Goal: Contribute content: Contribute content

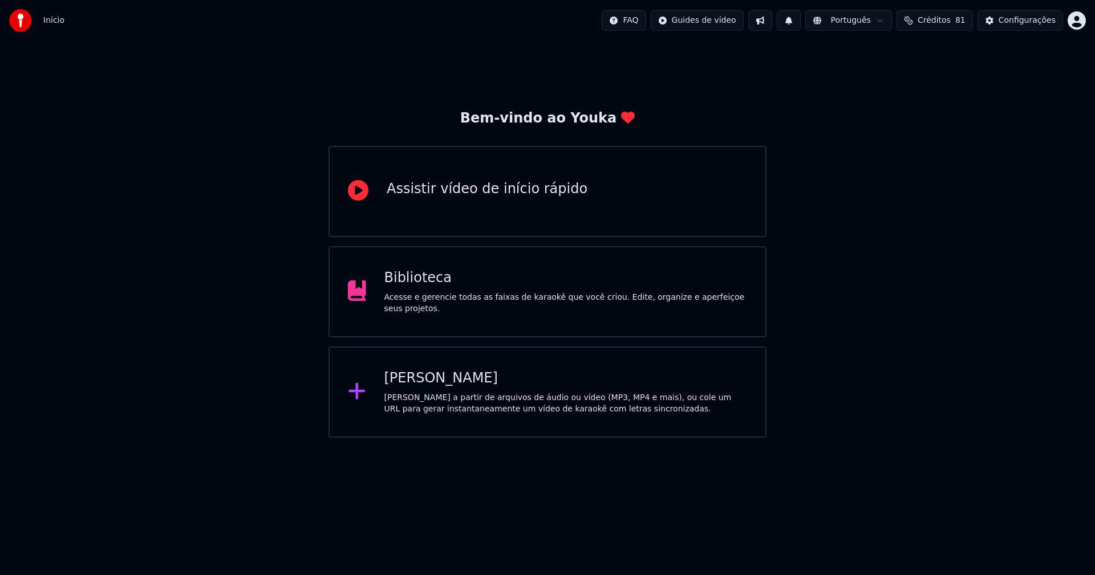
click at [437, 287] on div "Biblioteca" at bounding box center [565, 278] width 363 height 18
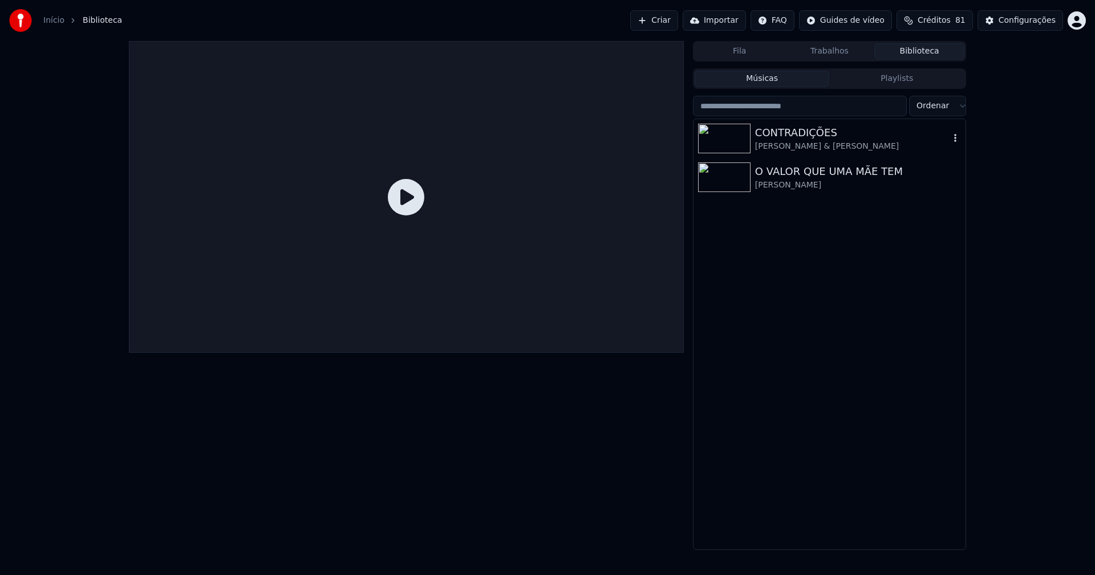
click at [810, 142] on div "[PERSON_NAME] & [PERSON_NAME]" at bounding box center [852, 146] width 194 height 11
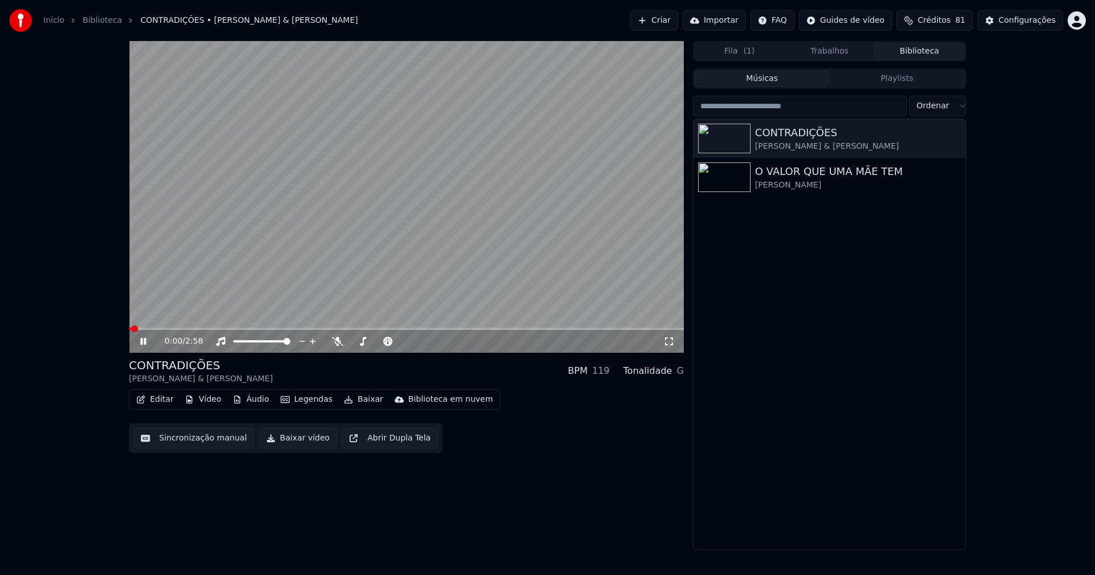
click at [667, 342] on icon at bounding box center [668, 341] width 11 height 9
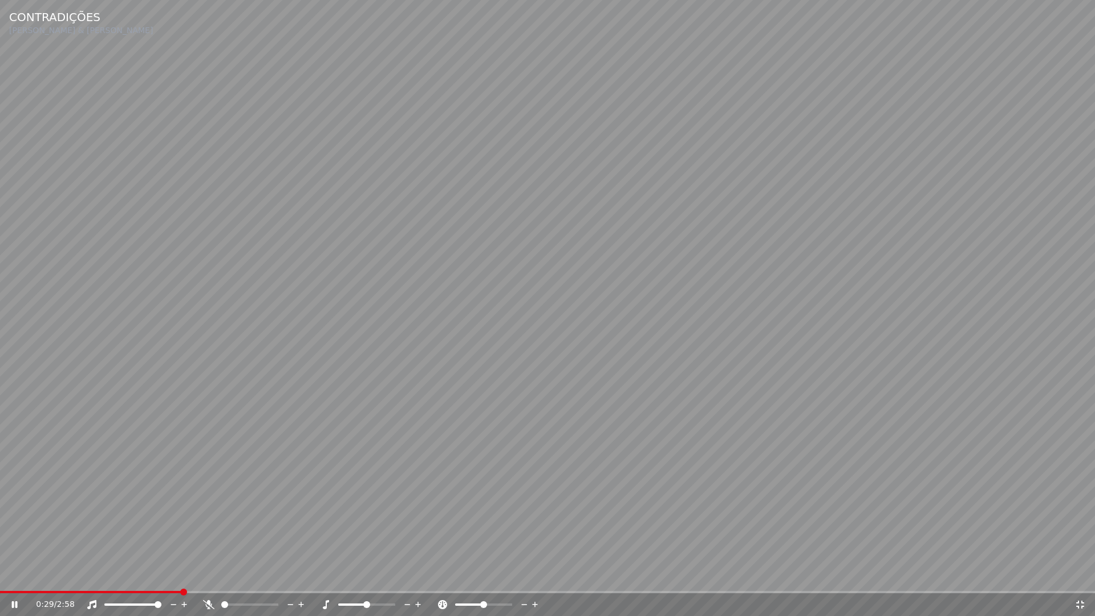
click at [1081, 575] on icon at bounding box center [1079, 604] width 11 height 9
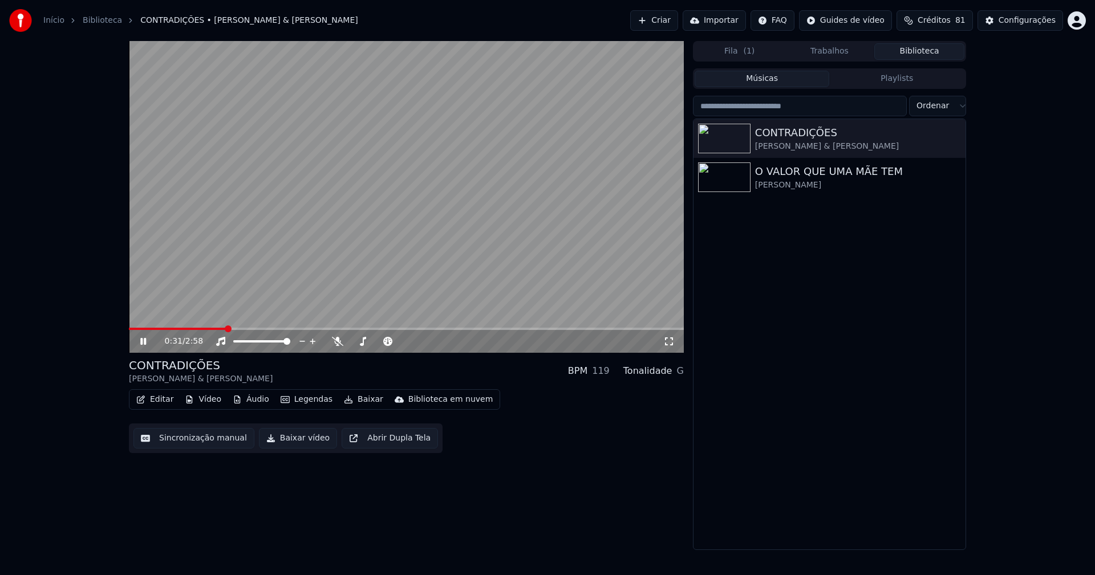
click at [142, 342] on icon at bounding box center [143, 341] width 6 height 7
click at [821, 175] on div "O VALOR QUE UMA MÃE TEM" at bounding box center [852, 172] width 194 height 16
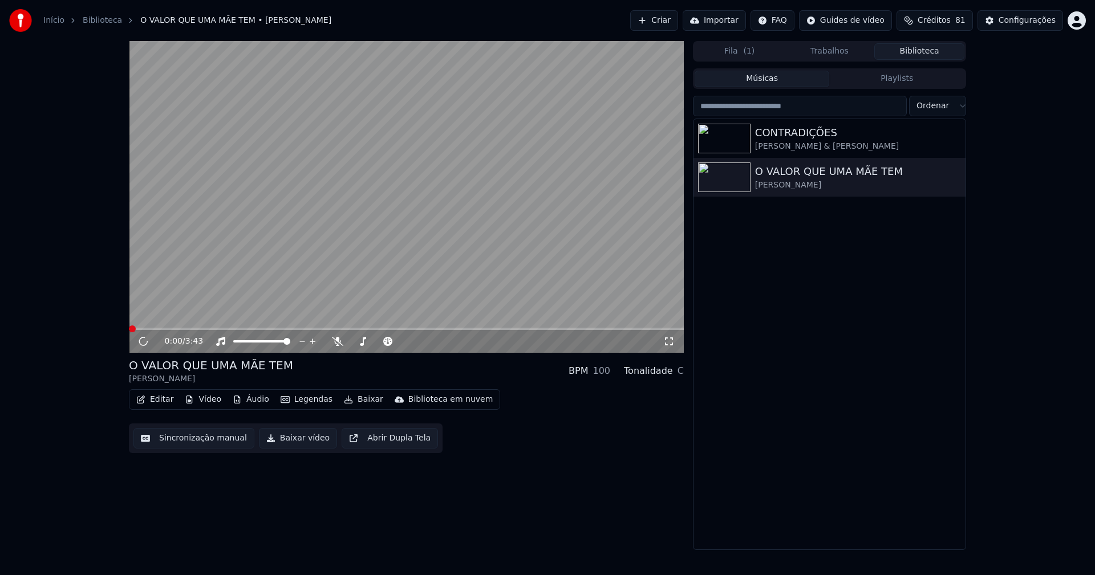
click at [669, 343] on icon at bounding box center [668, 341] width 11 height 9
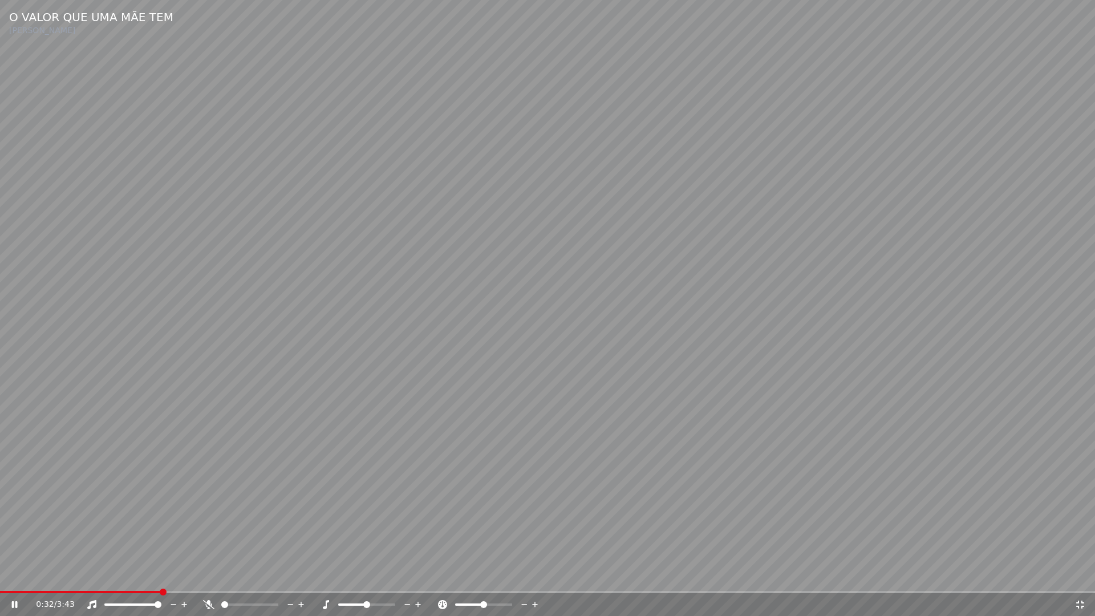
click at [1084, 575] on icon at bounding box center [1079, 604] width 11 height 9
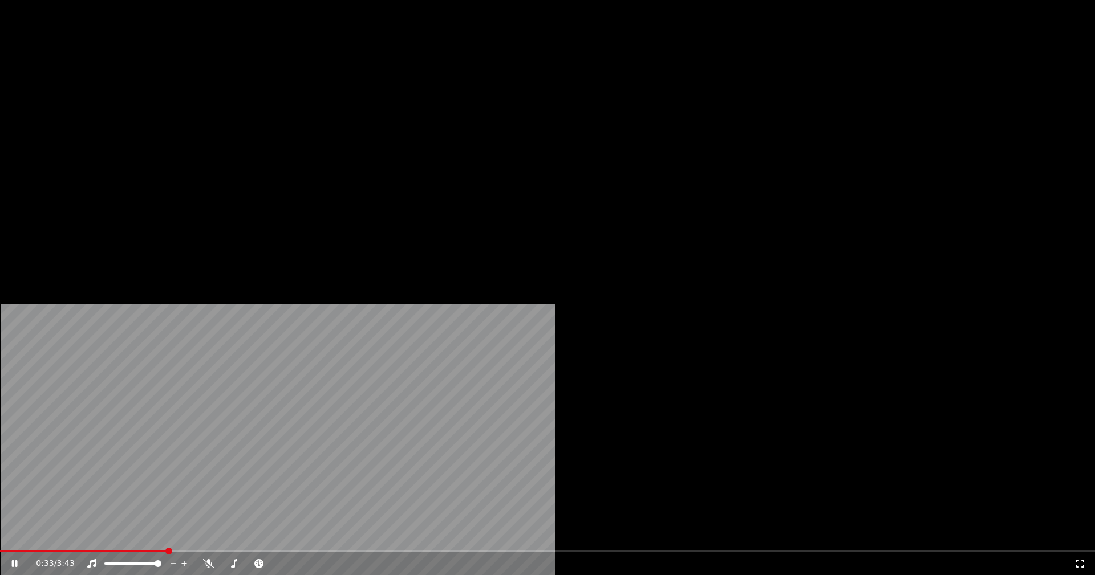
click at [165, 96] on button "Editar" at bounding box center [155, 88] width 46 height 16
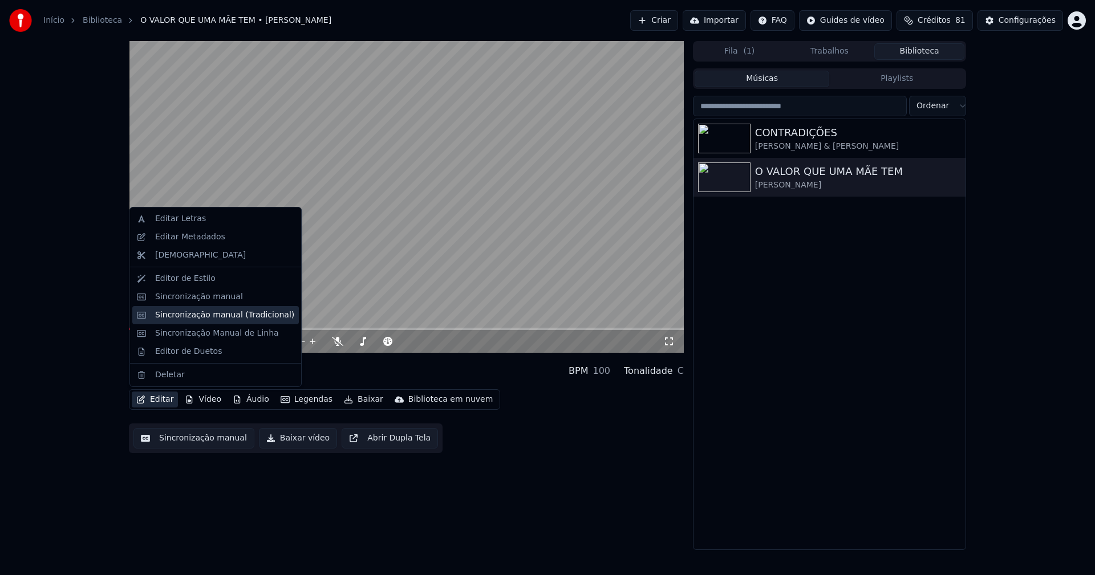
click at [204, 309] on div "Sincronização manual (Tradicional)" at bounding box center [215, 315] width 167 height 18
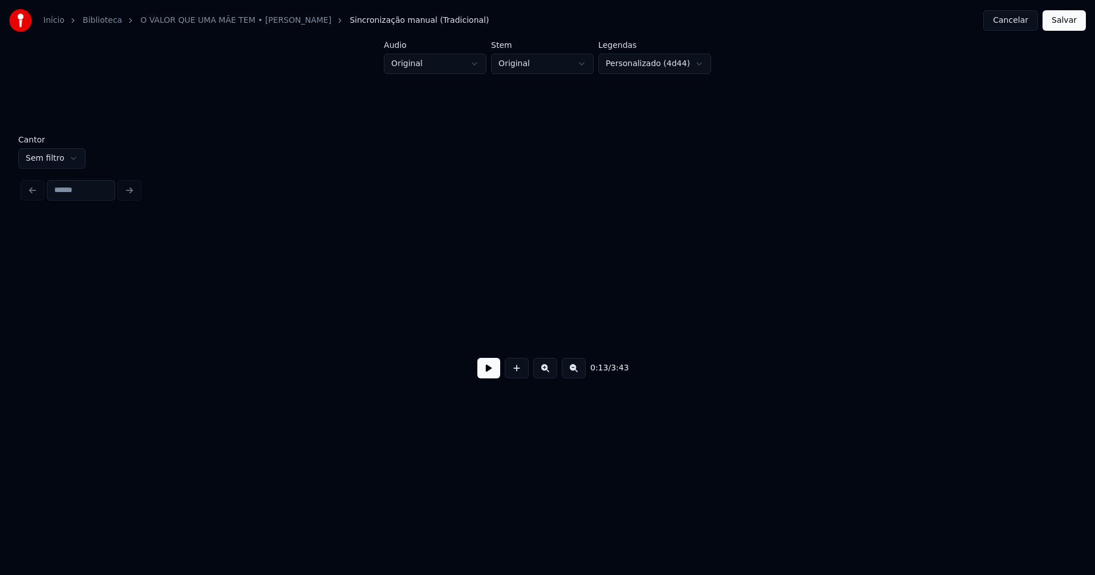
scroll to position [0, 1541]
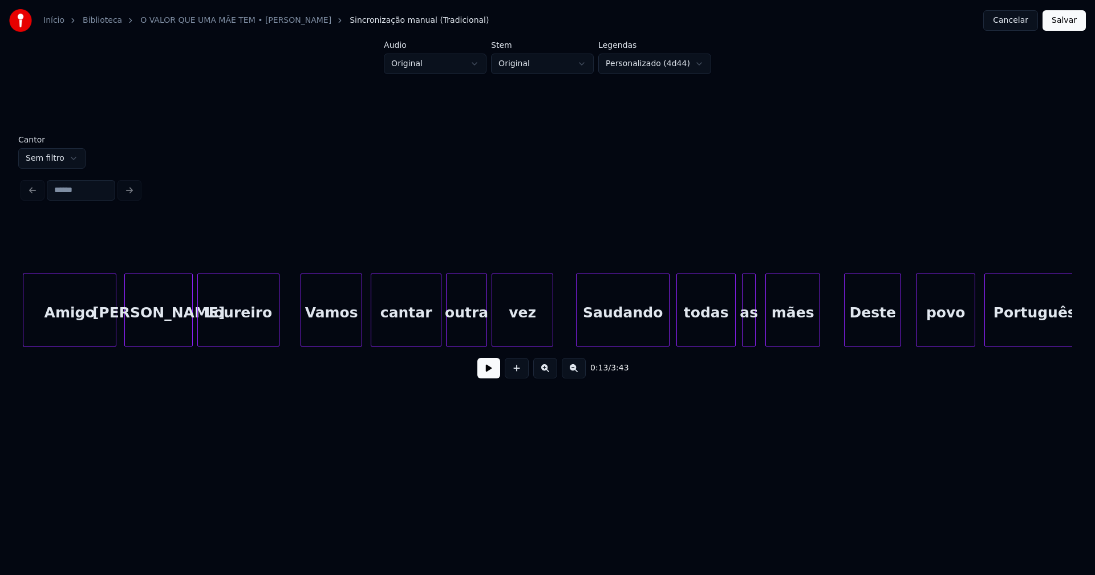
click at [490, 371] on button at bounding box center [488, 368] width 23 height 21
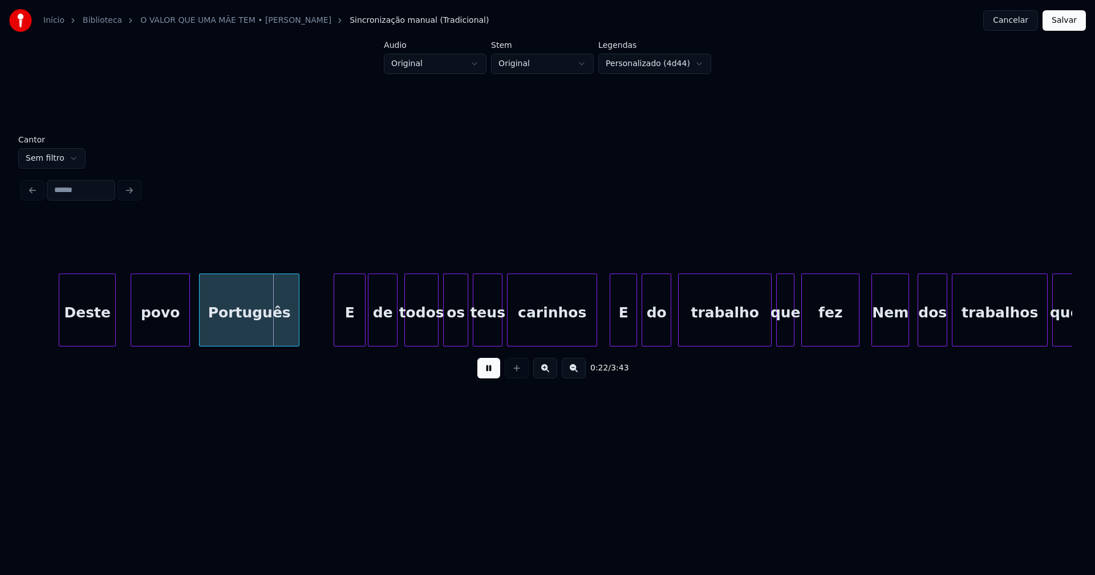
scroll to position [0, 2495]
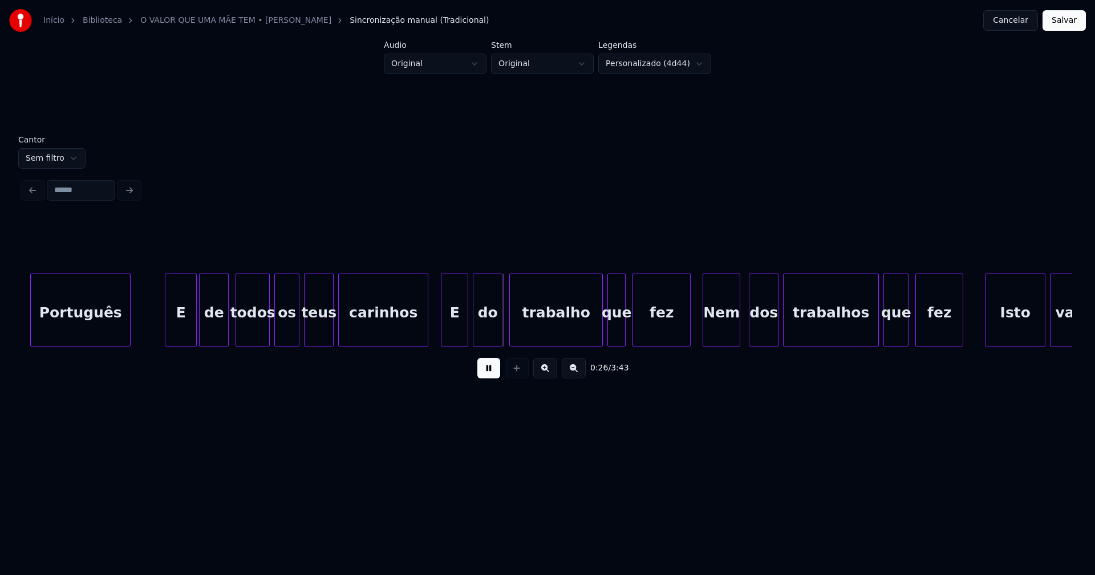
click at [320, 332] on div "teus" at bounding box center [319, 313] width 29 height 78
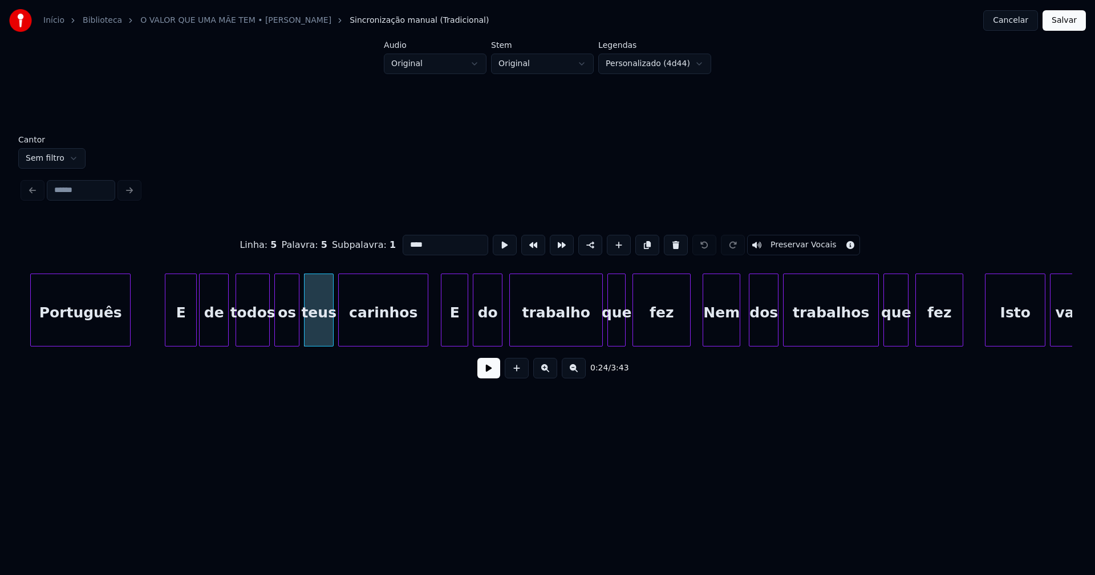
click at [406, 239] on input "****" at bounding box center [446, 245] width 86 height 21
type input "****"
click at [486, 375] on button at bounding box center [488, 368] width 23 height 21
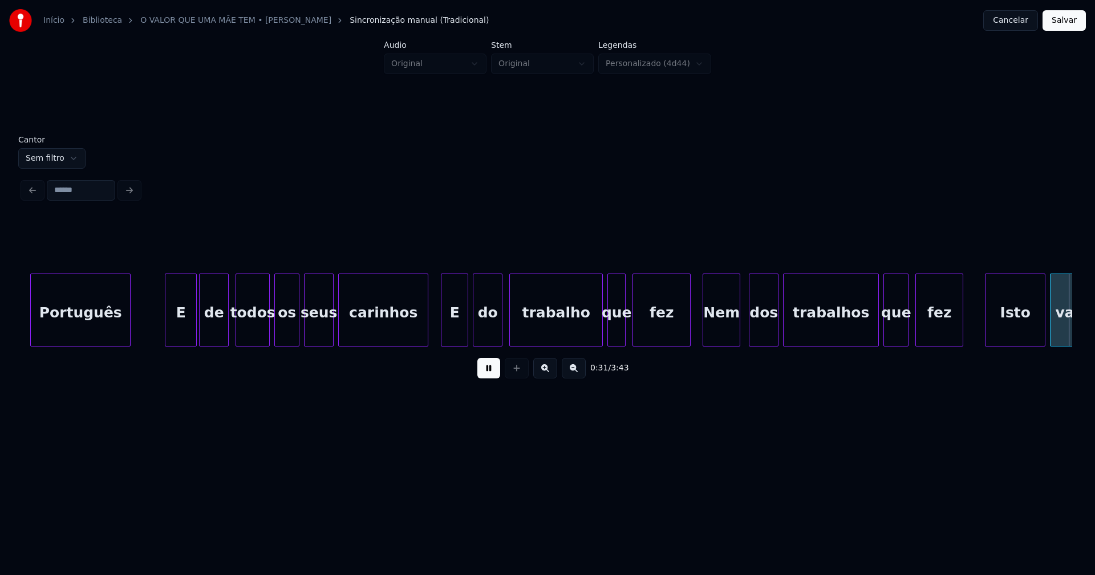
scroll to position [0, 3545]
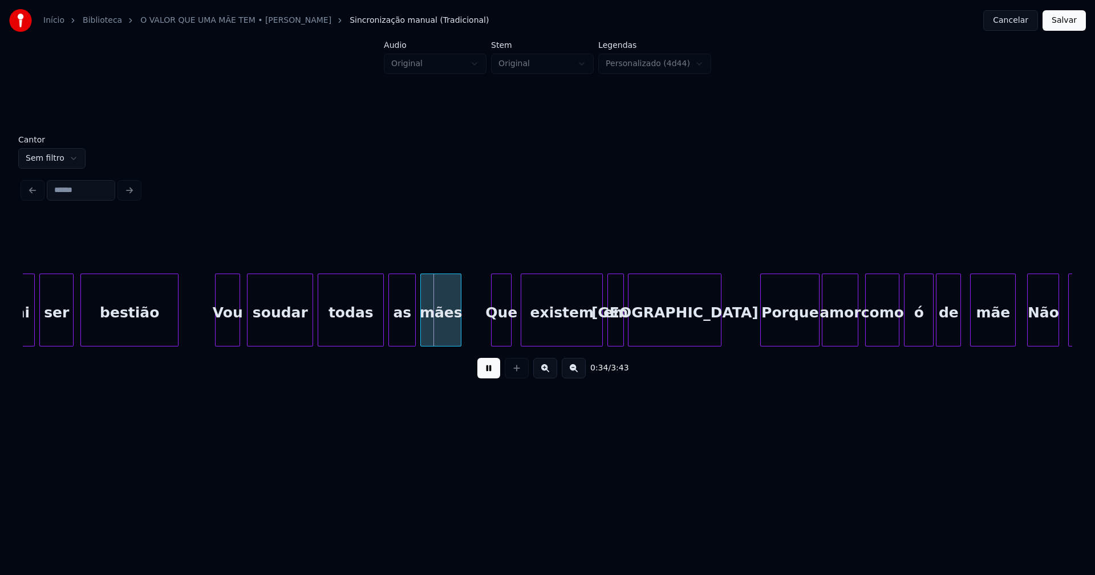
drag, startPoint x: 1070, startPoint y: 19, endPoint x: 538, endPoint y: 38, distance: 532.4
click at [1070, 20] on button "Salvar" at bounding box center [1064, 20] width 43 height 21
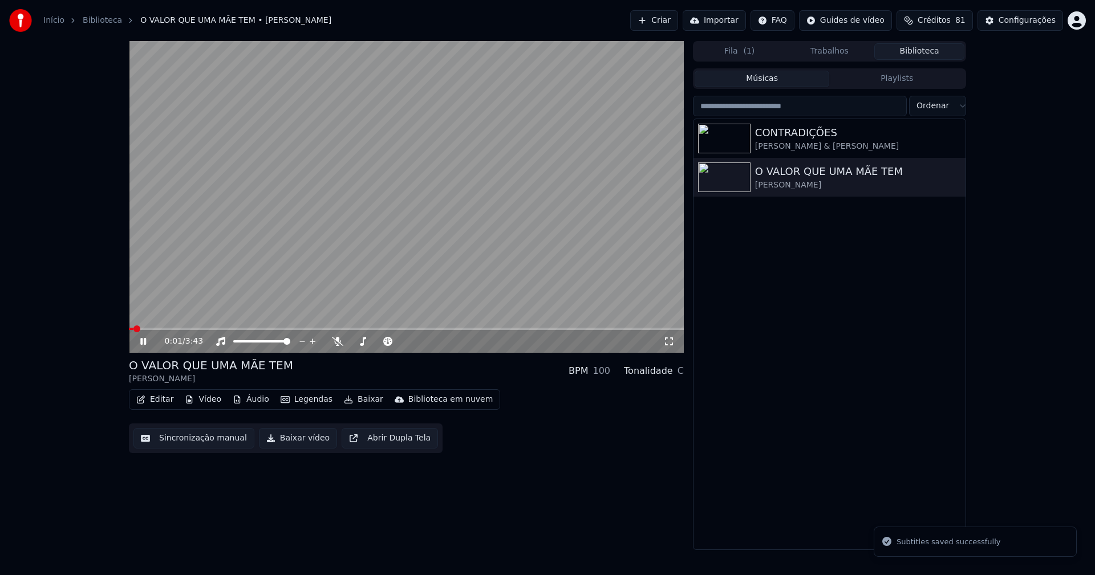
click at [147, 344] on icon at bounding box center [151, 341] width 27 height 9
click at [301, 443] on button "Baixar vídeo" at bounding box center [298, 438] width 78 height 21
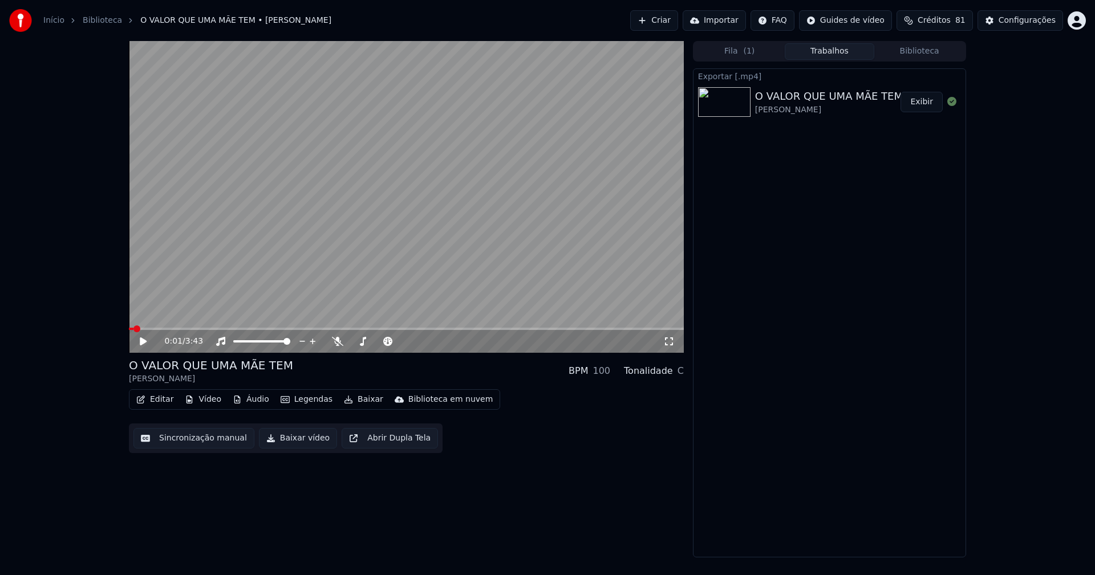
click at [217, 404] on button "Vídeo" at bounding box center [203, 400] width 46 height 16
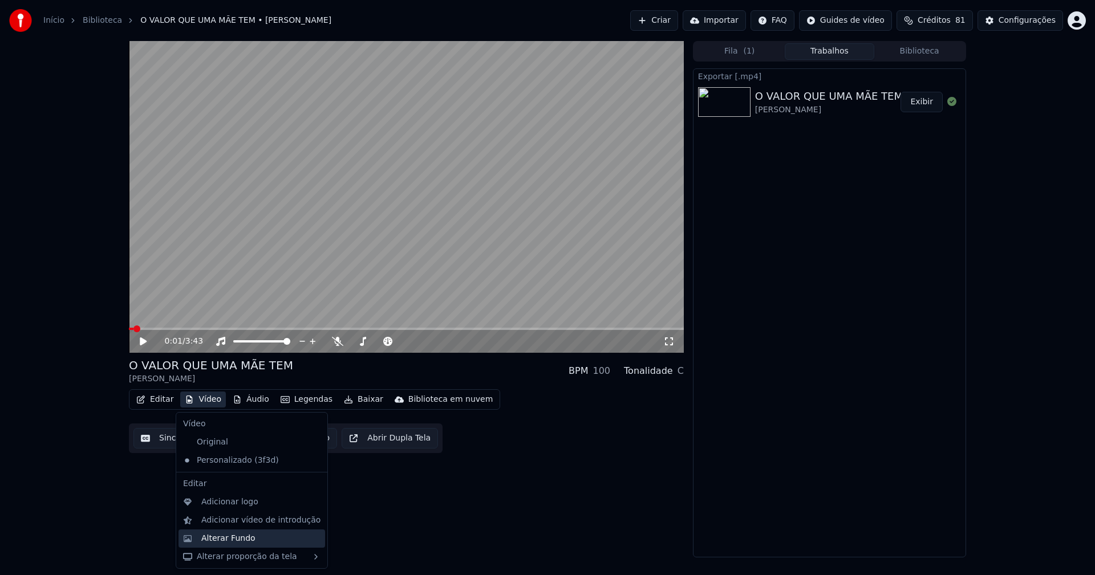
click at [229, 544] on div "Alterar Fundo" at bounding box center [228, 538] width 54 height 11
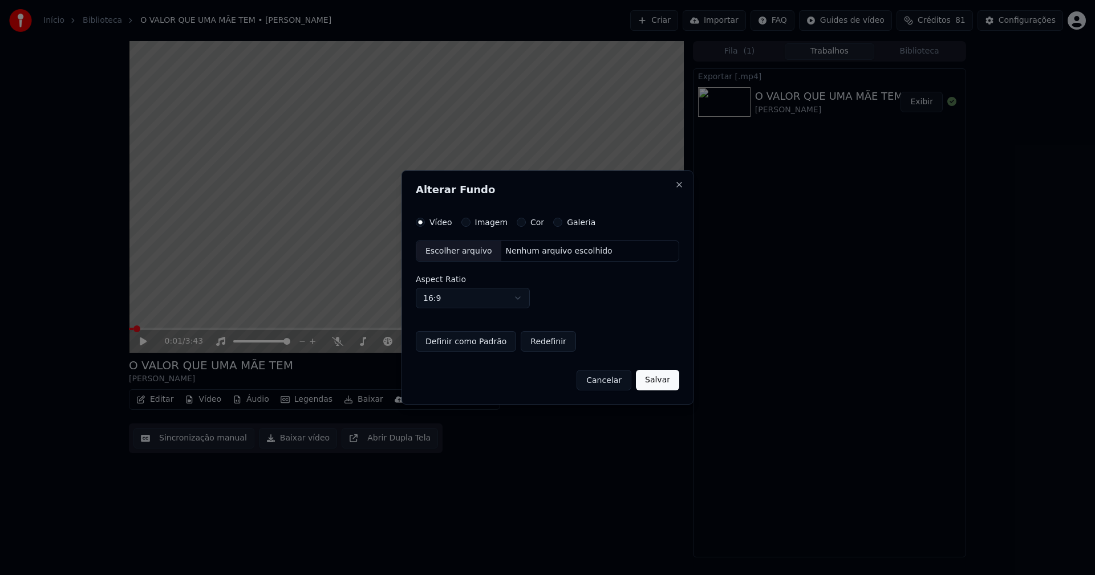
click at [451, 252] on div "Escolher arquivo" at bounding box center [458, 251] width 85 height 21
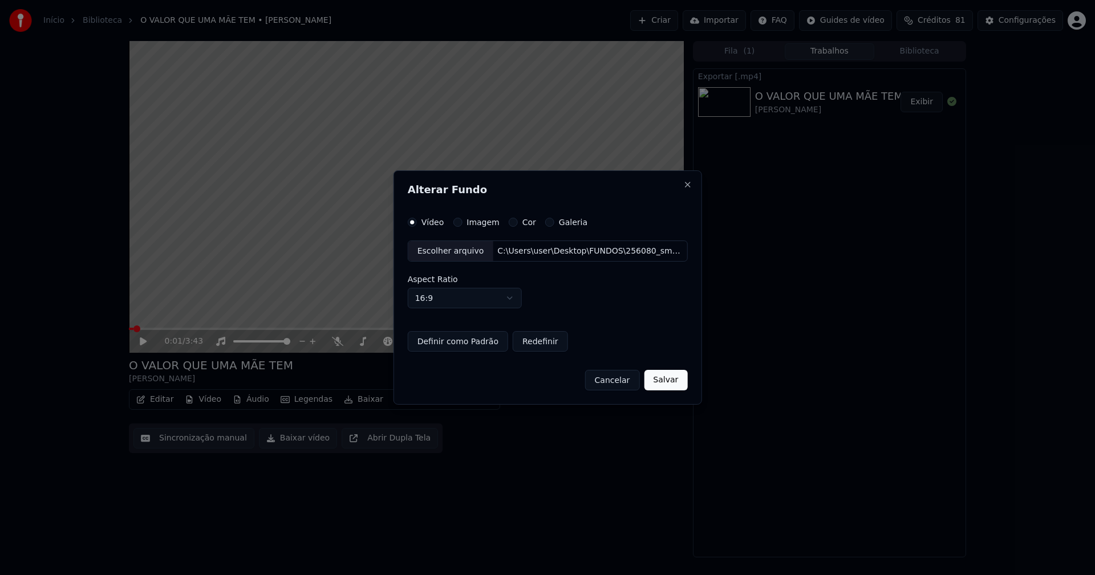
drag, startPoint x: 666, startPoint y: 386, endPoint x: 866, endPoint y: 108, distance: 342.7
click at [666, 385] on button "Salvar" at bounding box center [665, 380] width 43 height 21
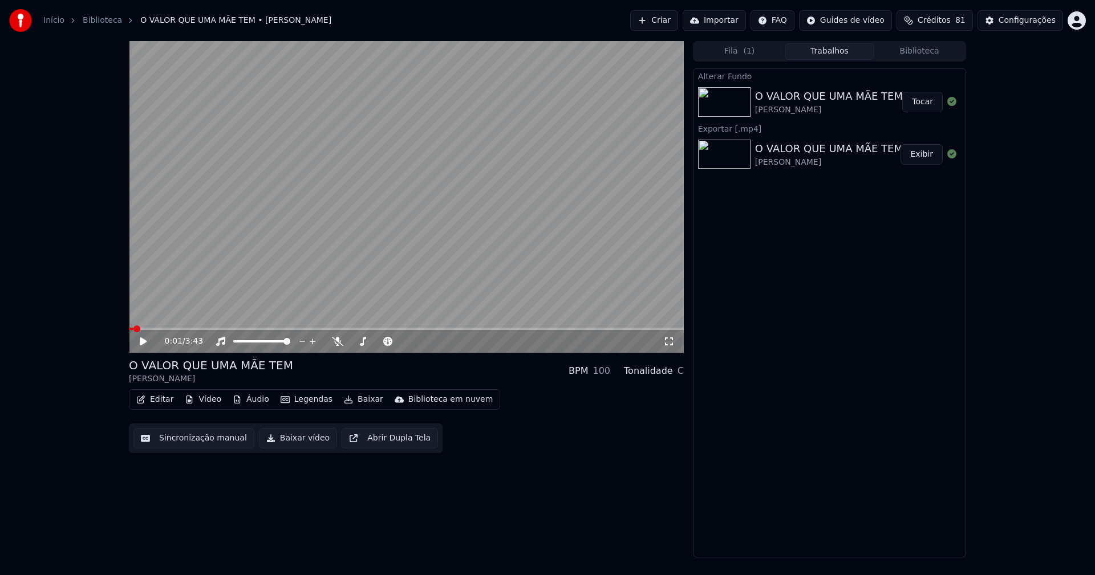
drag, startPoint x: 918, startPoint y: 100, endPoint x: 837, endPoint y: 101, distance: 81.6
click at [918, 100] on button "Tocar" at bounding box center [922, 102] width 40 height 21
click at [142, 344] on icon at bounding box center [143, 341] width 6 height 7
click at [290, 439] on button "Baixar vídeo" at bounding box center [298, 438] width 78 height 21
click at [926, 49] on button "Biblioteca" at bounding box center [919, 51] width 90 height 17
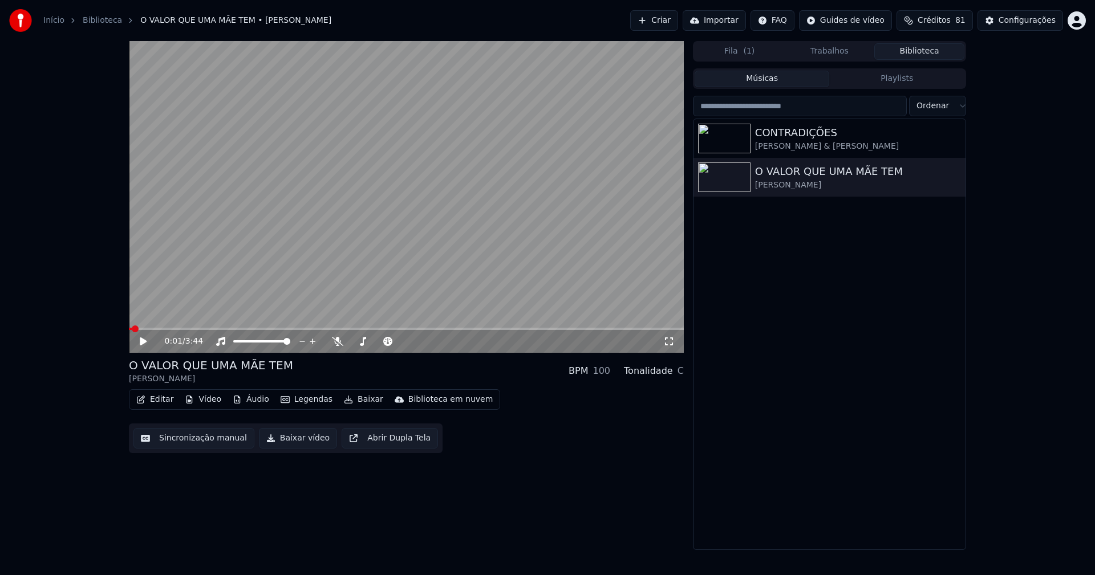
click at [56, 18] on link "Início" at bounding box center [53, 20] width 21 height 11
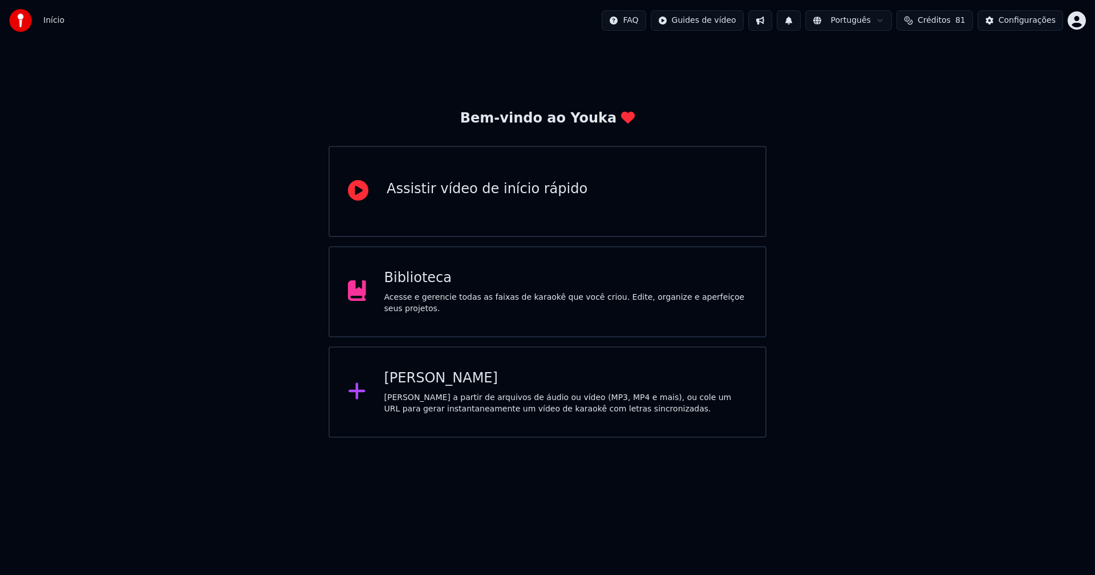
click at [453, 380] on div "[PERSON_NAME]" at bounding box center [565, 379] width 363 height 18
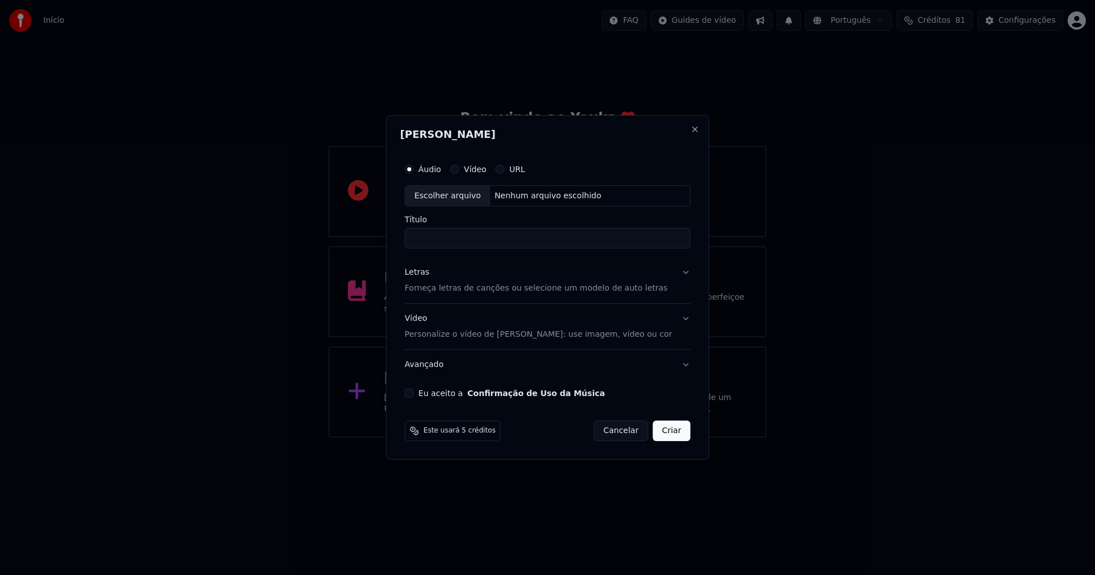
click at [467, 200] on div "Escolher arquivo" at bounding box center [447, 196] width 85 height 21
type input "**********"
click at [428, 278] on div "Letras" at bounding box center [417, 272] width 25 height 11
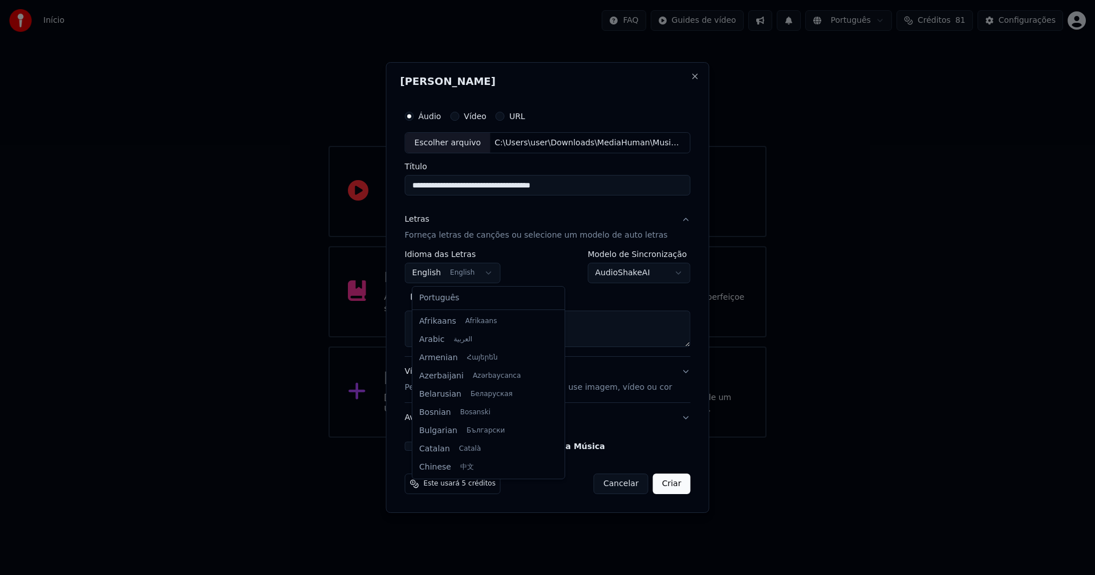
click at [441, 278] on body "**********" at bounding box center [547, 219] width 1095 height 438
select select "**"
drag, startPoint x: 448, startPoint y: 298, endPoint x: 464, endPoint y: 294, distance: 17.0
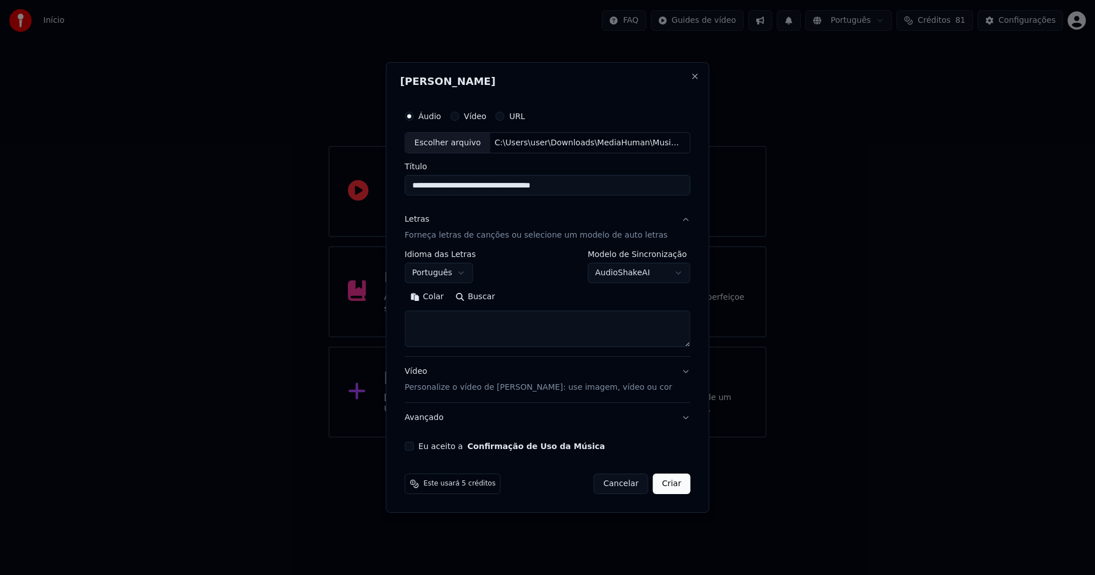
click at [435, 298] on button "Colar" at bounding box center [427, 298] width 45 height 18
drag, startPoint x: 416, startPoint y: 445, endPoint x: 423, endPoint y: 445, distance: 6.3
click at [414, 445] on button "Eu aceito a Confirmação de Uso da Música" at bounding box center [409, 446] width 9 height 9
click at [659, 489] on button "Criar" at bounding box center [672, 484] width 38 height 21
type textarea "**********"
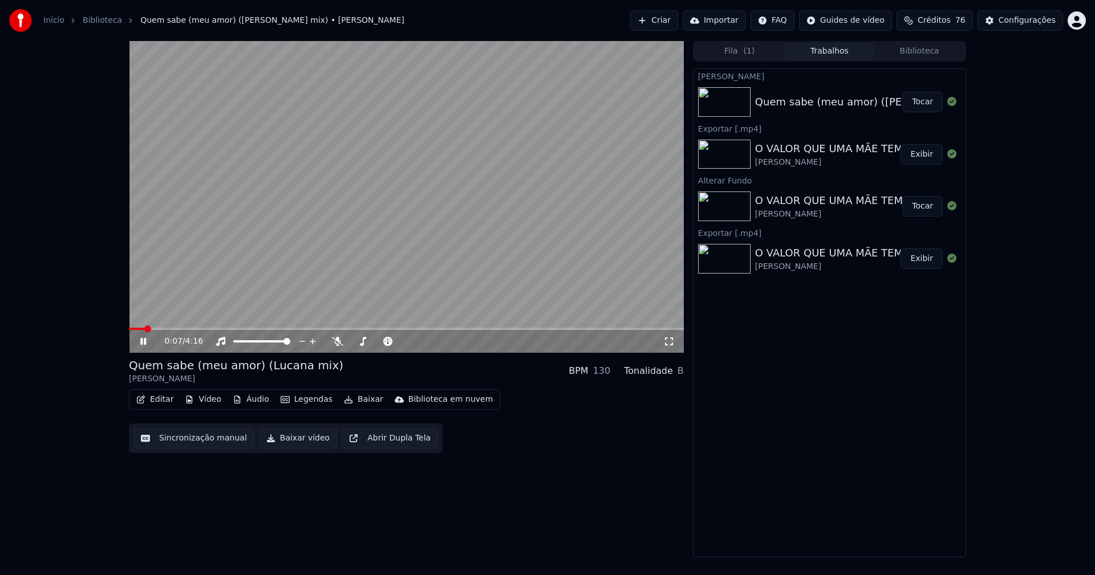
click at [241, 400] on button "Áudio" at bounding box center [251, 400] width 46 height 16
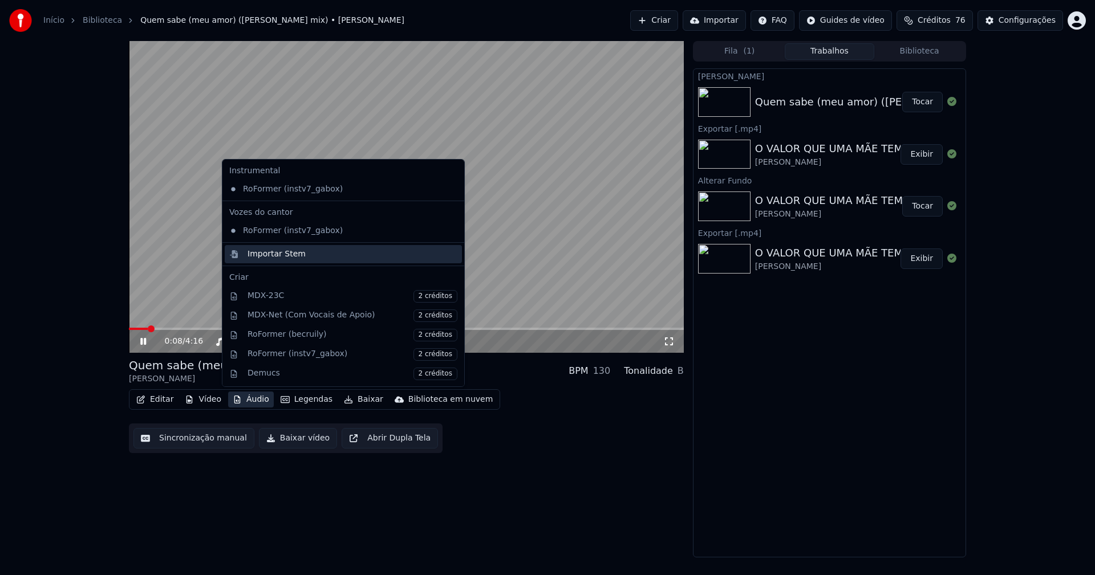
click at [269, 254] on div "Importar Stem" at bounding box center [277, 254] width 58 height 11
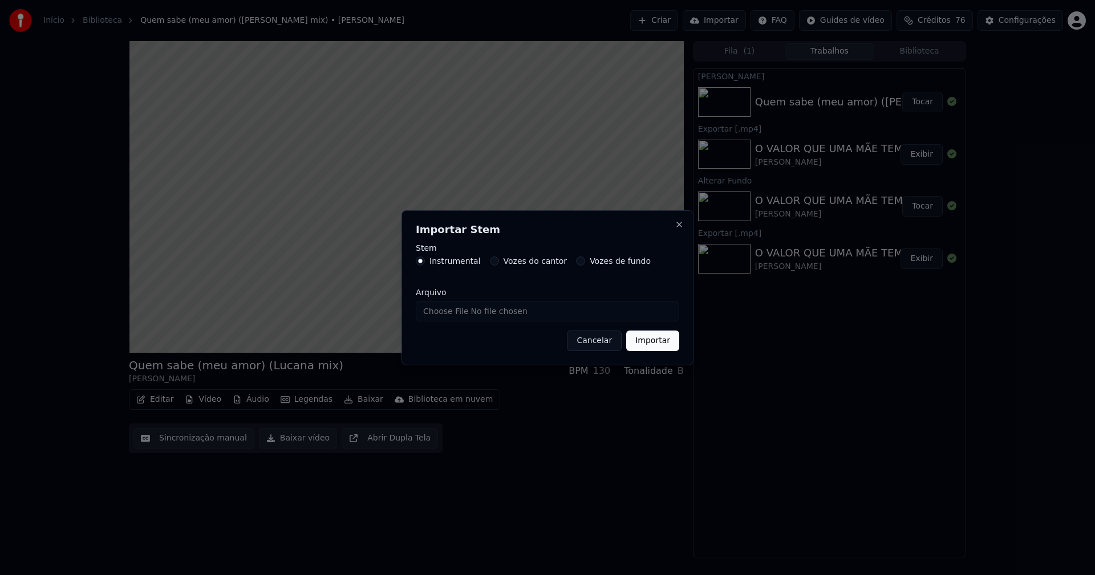
click at [455, 310] on input "Arquivo" at bounding box center [547, 311] width 263 height 21
type input "**********"
click at [654, 343] on button "Importar" at bounding box center [652, 341] width 53 height 21
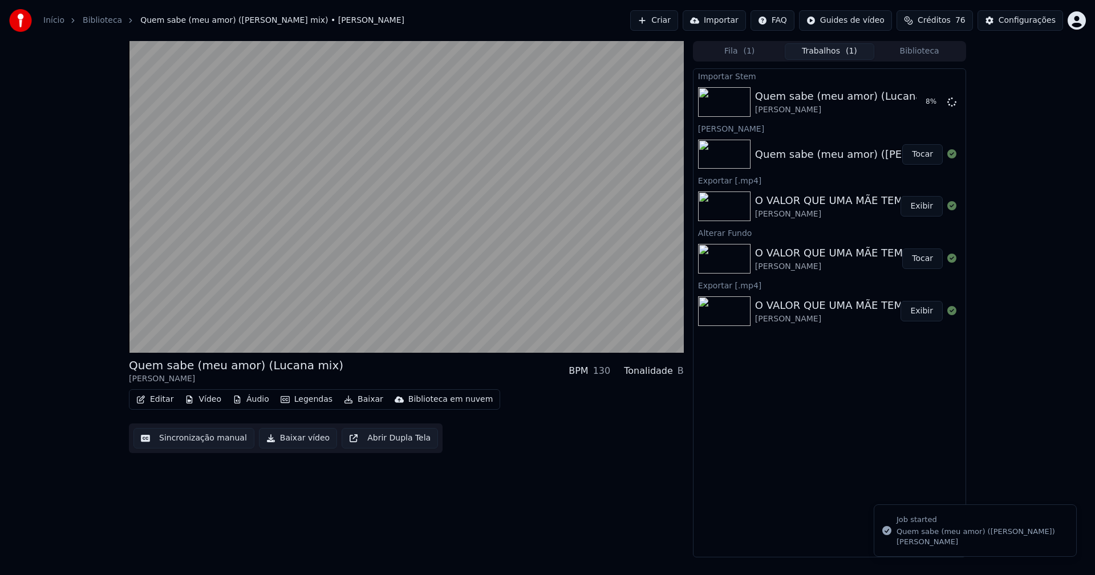
click at [205, 398] on button "Vídeo" at bounding box center [203, 400] width 46 height 16
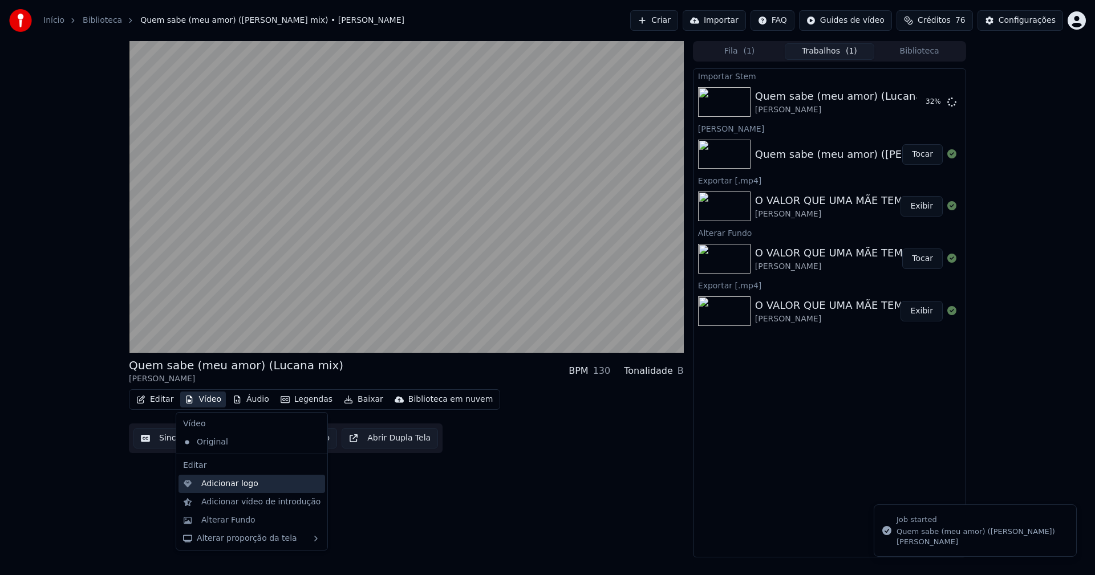
click at [230, 483] on div "Adicionar logo" at bounding box center [229, 483] width 57 height 11
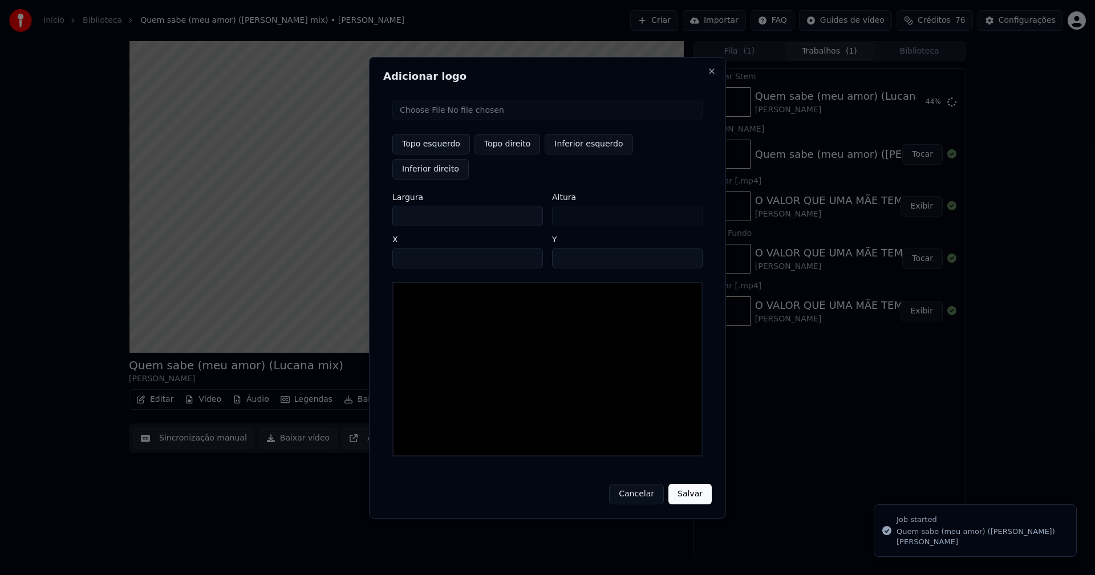
click at [435, 120] on input "file" at bounding box center [547, 110] width 310 height 21
type input "**********"
type input "***"
click at [507, 155] on button "Topo direito" at bounding box center [508, 144] width 66 height 21
type input "****"
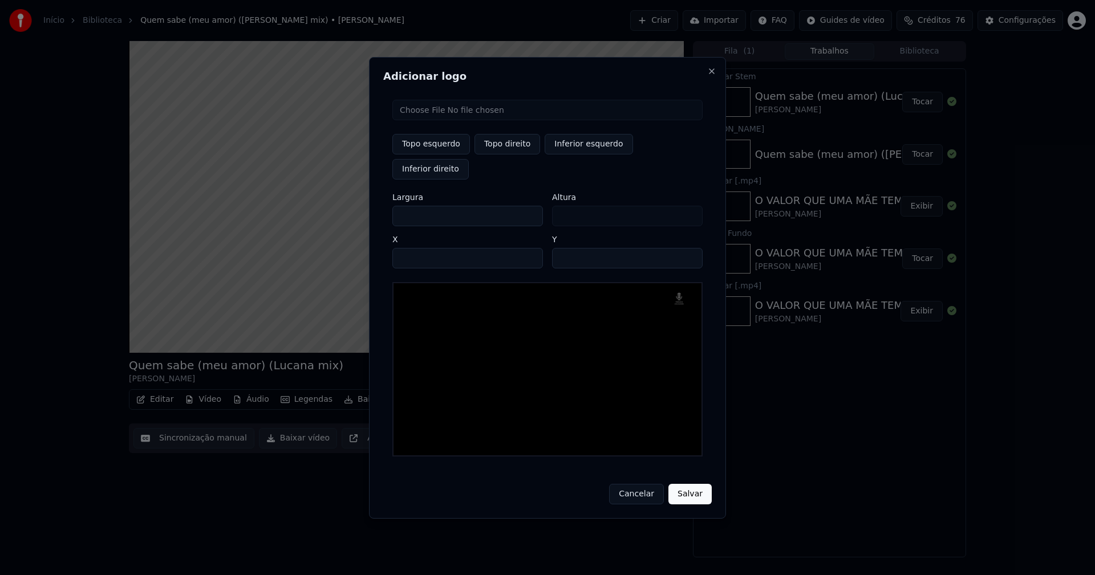
drag, startPoint x: 411, startPoint y: 207, endPoint x: 365, endPoint y: 202, distance: 46.5
click at [365, 202] on body "Início Biblioteca Quem sabe (meu amor) (Lucana mix) • [PERSON_NAME] Importar FA…" at bounding box center [547, 287] width 1095 height 575
type input "**"
type input "***"
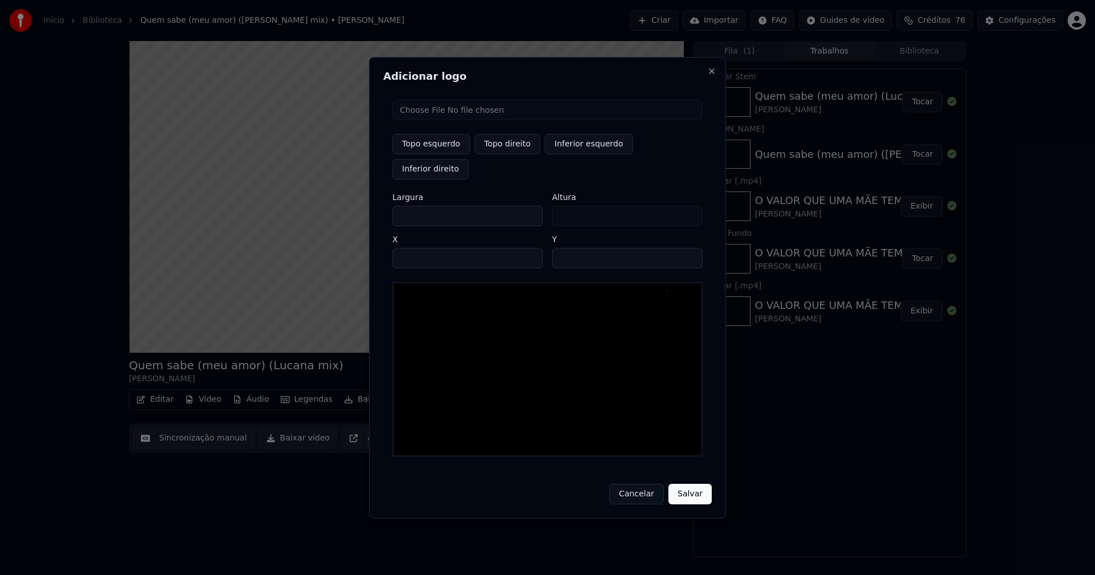
type input "***"
click at [415, 248] on input "****" at bounding box center [467, 258] width 151 height 21
type input "****"
click at [687, 248] on input "**" at bounding box center [627, 258] width 151 height 21
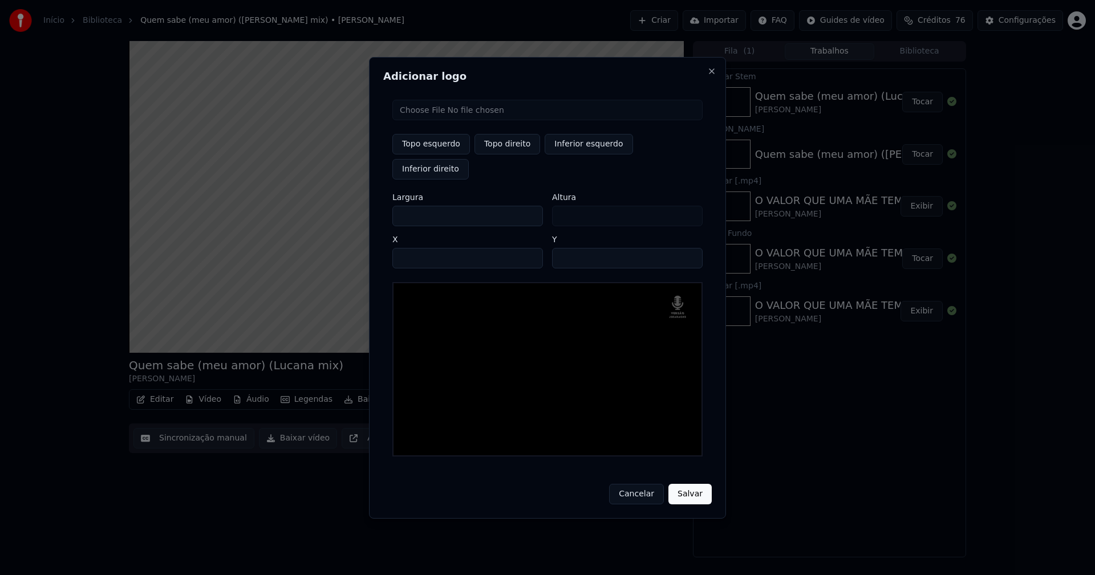
click at [687, 248] on input "**" at bounding box center [627, 258] width 151 height 21
type input "**"
click at [687, 248] on input "**" at bounding box center [627, 258] width 151 height 21
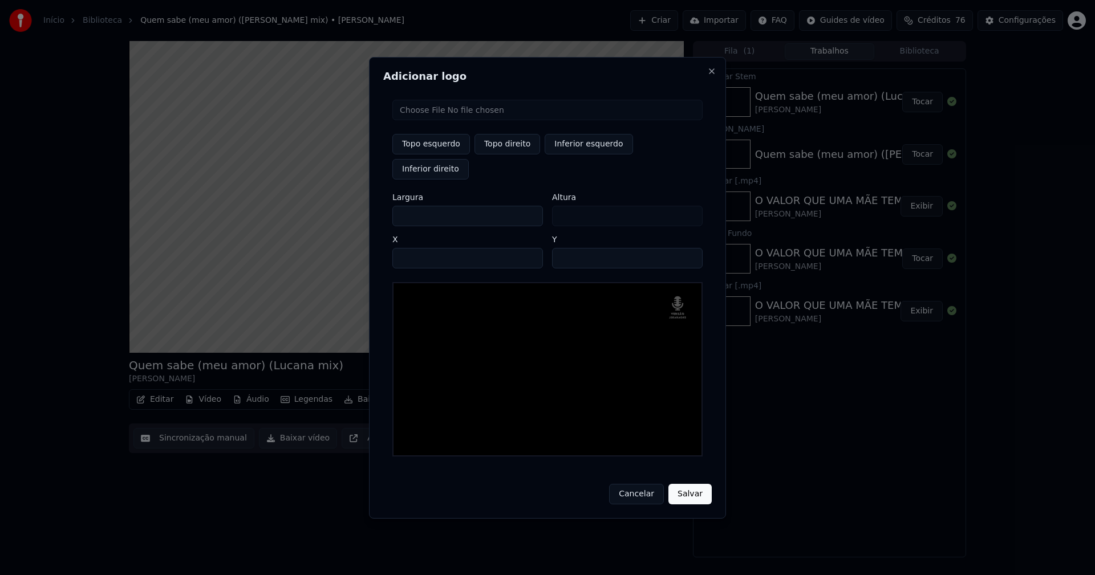
click at [687, 486] on button "Salvar" at bounding box center [689, 494] width 43 height 21
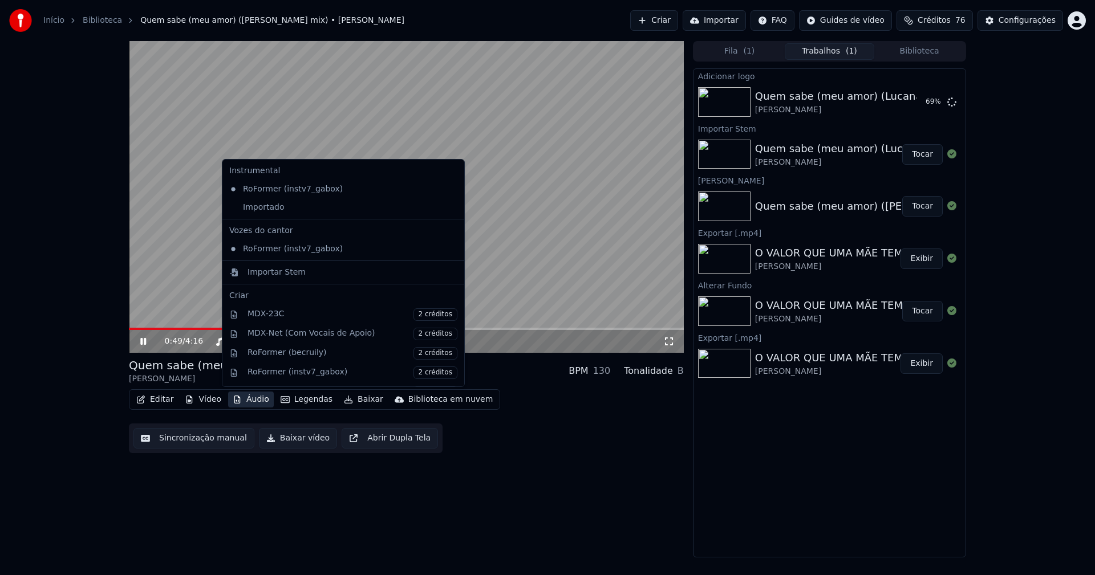
click at [245, 403] on button "Áudio" at bounding box center [251, 400] width 46 height 16
click at [253, 209] on div "Importado" at bounding box center [335, 207] width 220 height 18
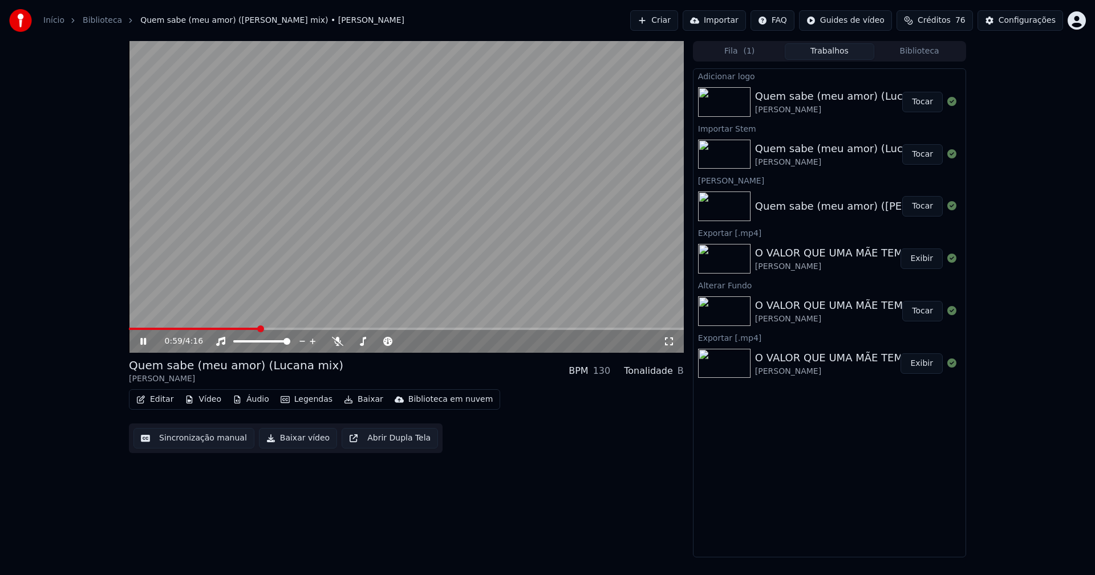
click at [931, 105] on button "Tocar" at bounding box center [922, 102] width 40 height 21
click at [145, 339] on icon at bounding box center [143, 341] width 6 height 7
click at [158, 399] on button "Editar" at bounding box center [155, 400] width 46 height 16
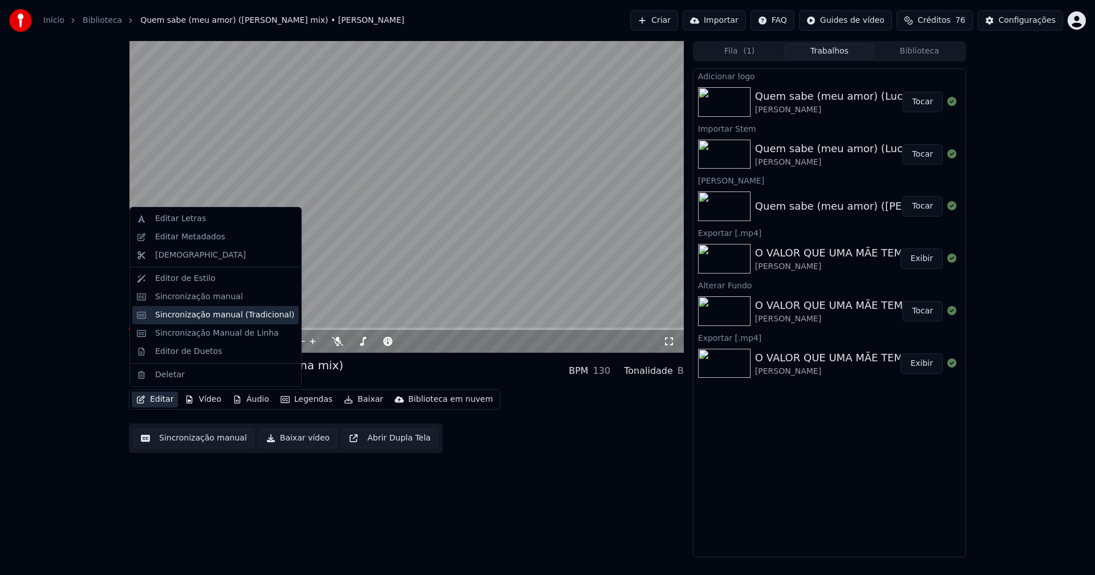
click at [185, 316] on div "Sincronização manual (Tradicional)" at bounding box center [224, 315] width 139 height 11
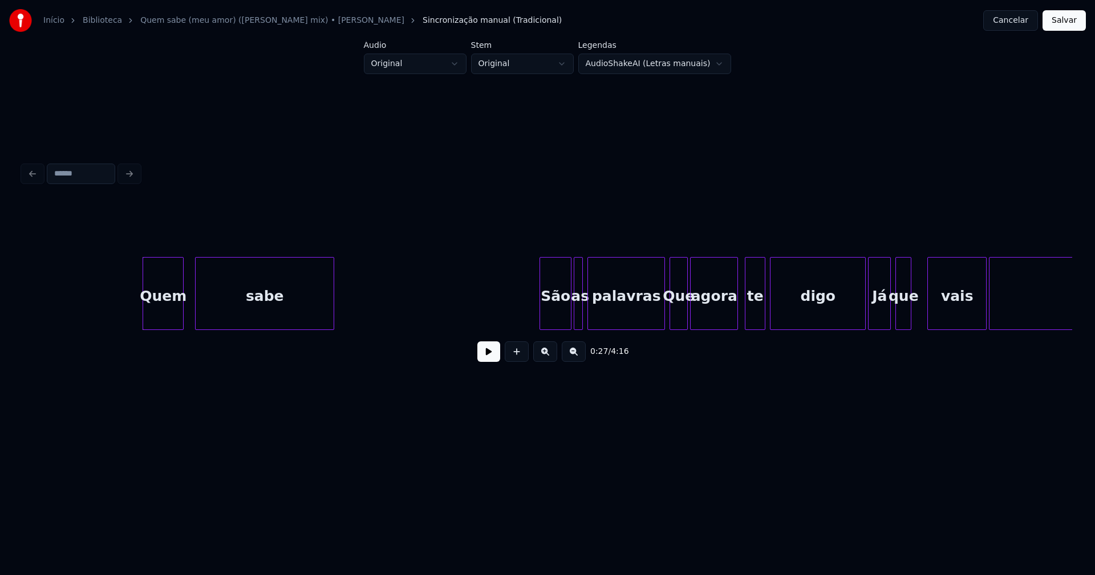
scroll to position [0, 2897]
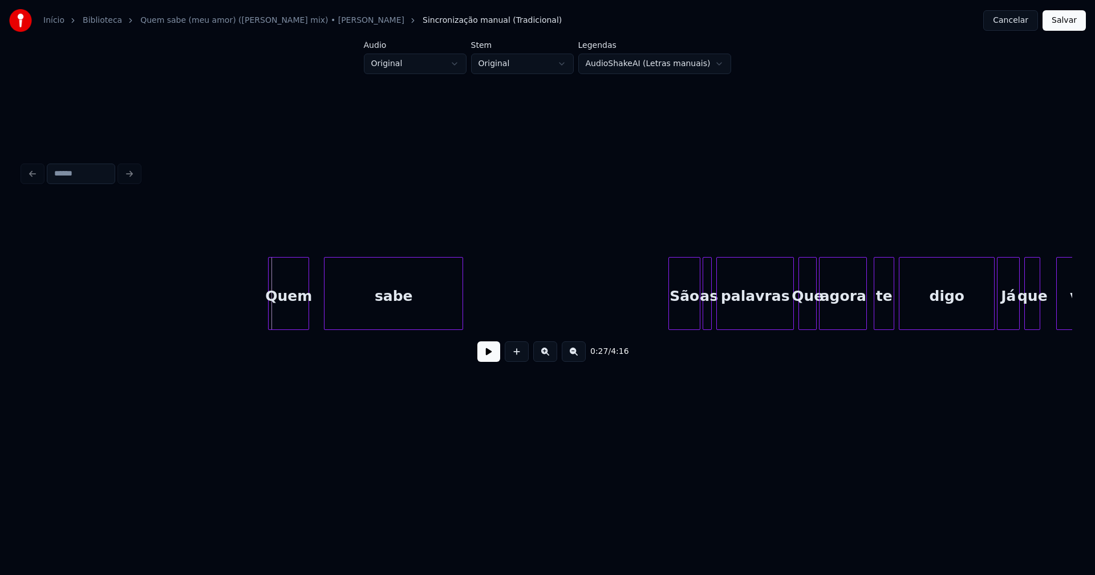
click at [297, 309] on div "Quem" at bounding box center [289, 297] width 40 height 78
click at [489, 358] on button at bounding box center [488, 352] width 23 height 21
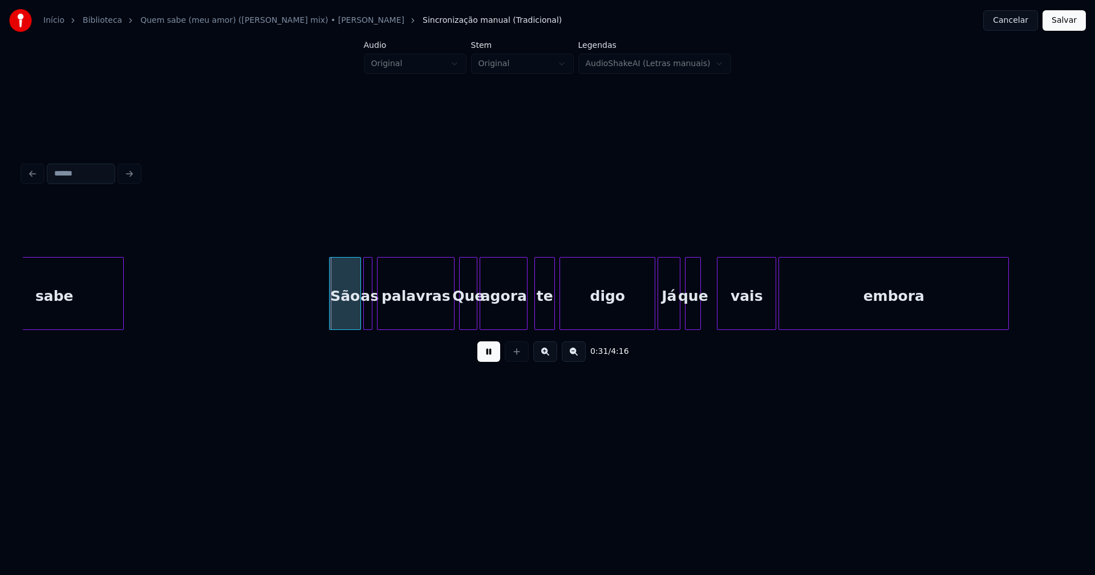
scroll to position [0, 3285]
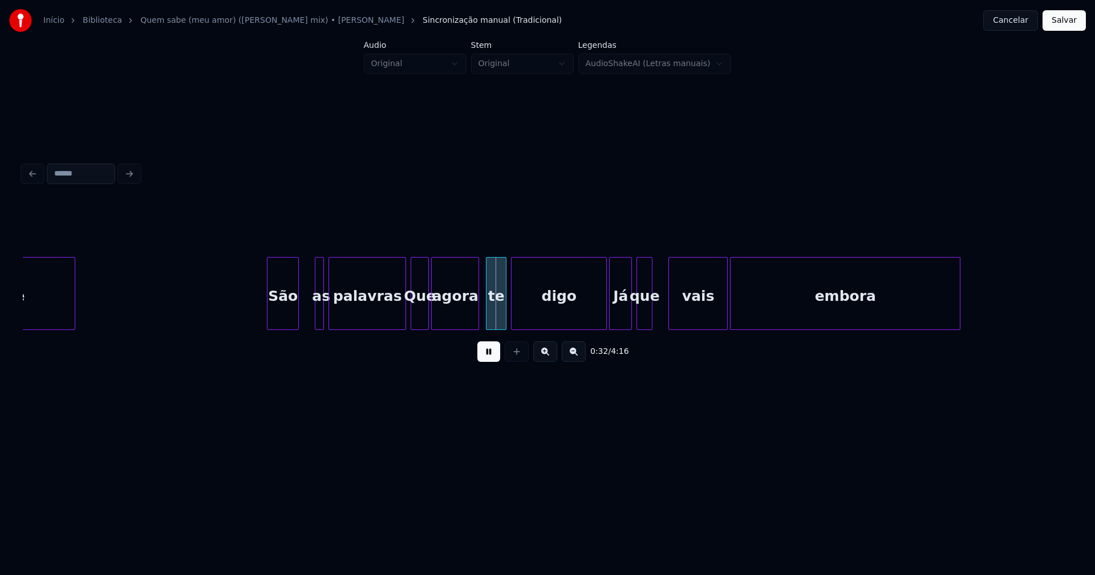
click at [281, 319] on div "São" at bounding box center [282, 297] width 31 height 78
click at [307, 315] on div at bounding box center [308, 294] width 3 height 72
click at [399, 322] on div at bounding box center [398, 294] width 3 height 72
click at [487, 354] on button at bounding box center [488, 352] width 23 height 21
click at [596, 317] on div at bounding box center [596, 294] width 3 height 72
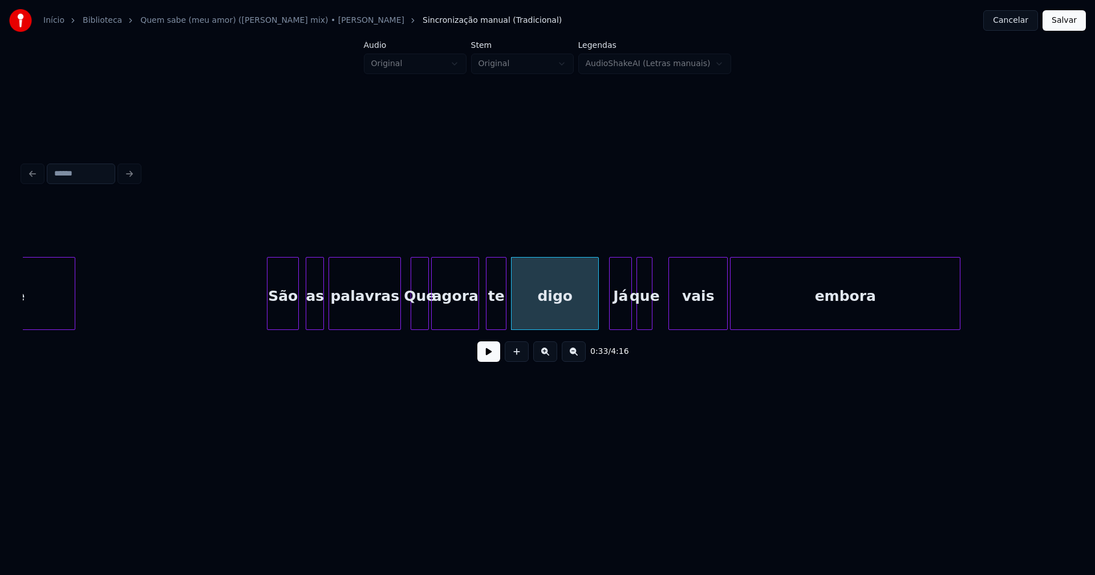
click at [481, 358] on button at bounding box center [488, 352] width 23 height 21
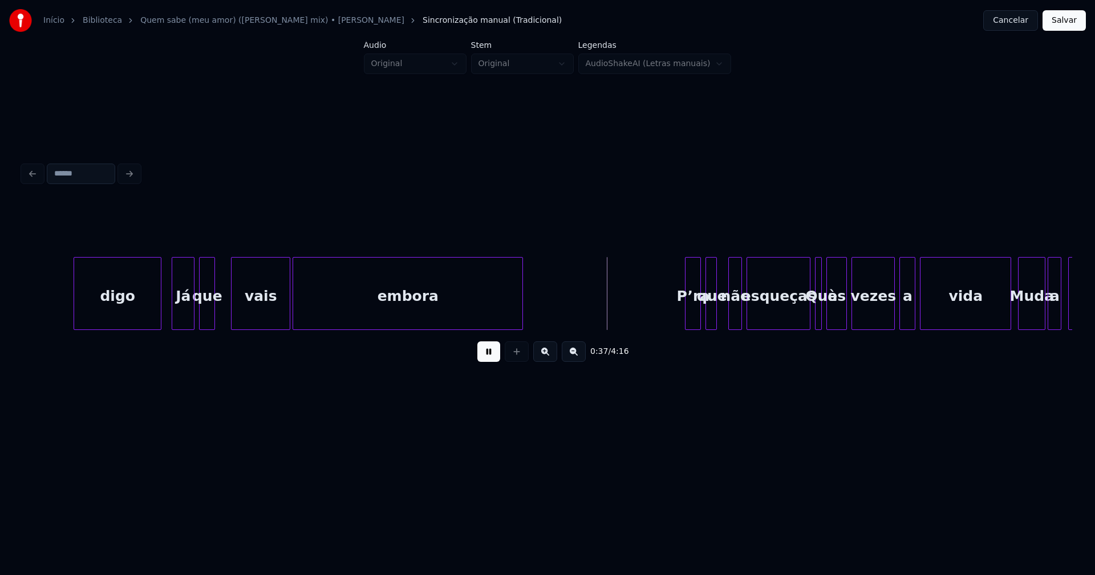
scroll to position [0, 3673]
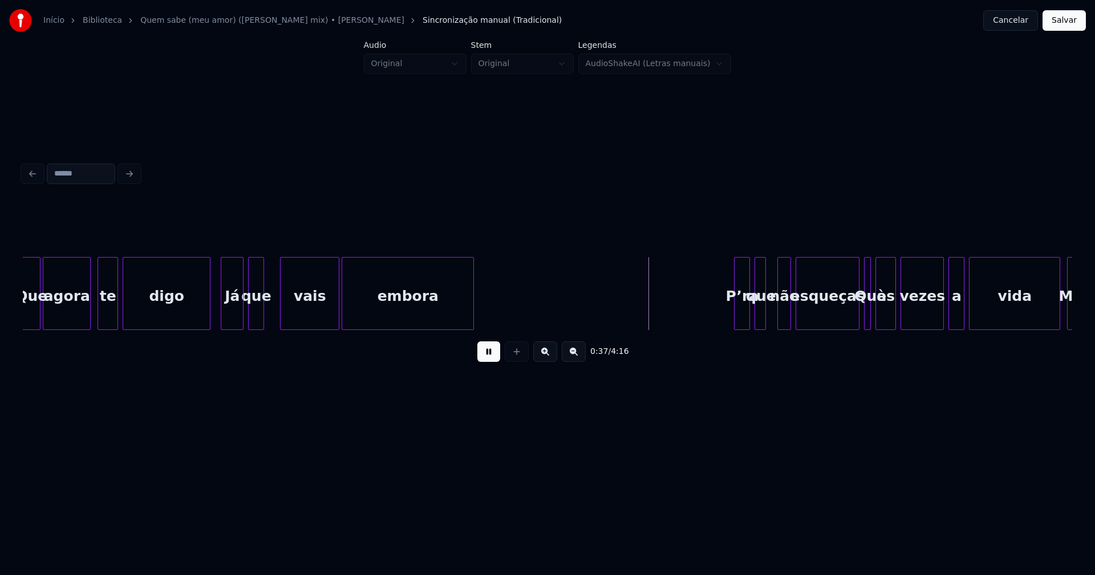
click at [470, 323] on div at bounding box center [471, 294] width 3 height 72
click at [503, 310] on div at bounding box center [503, 294] width 3 height 72
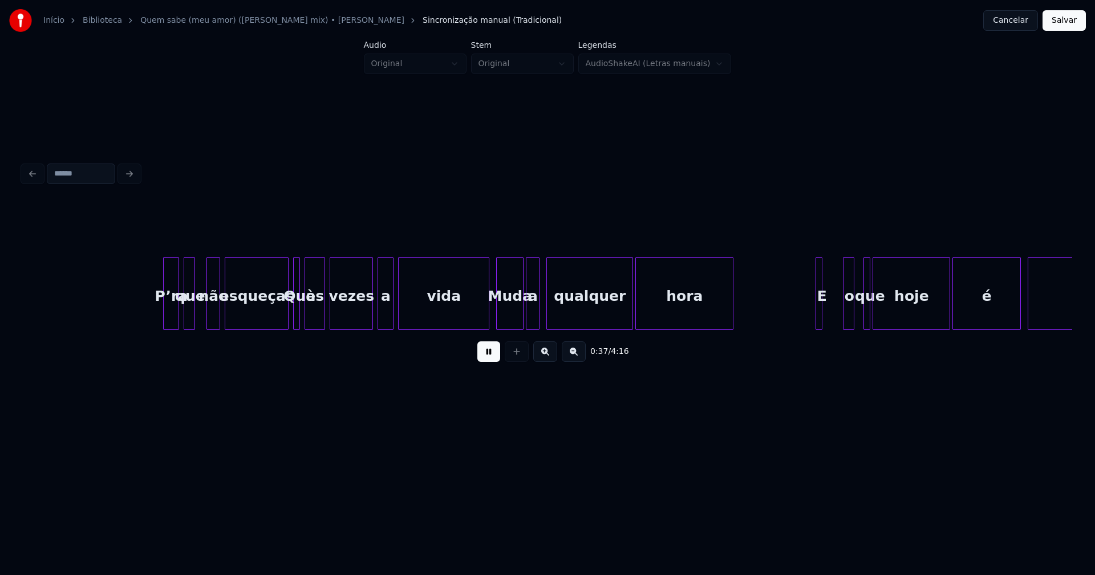
scroll to position [0, 4248]
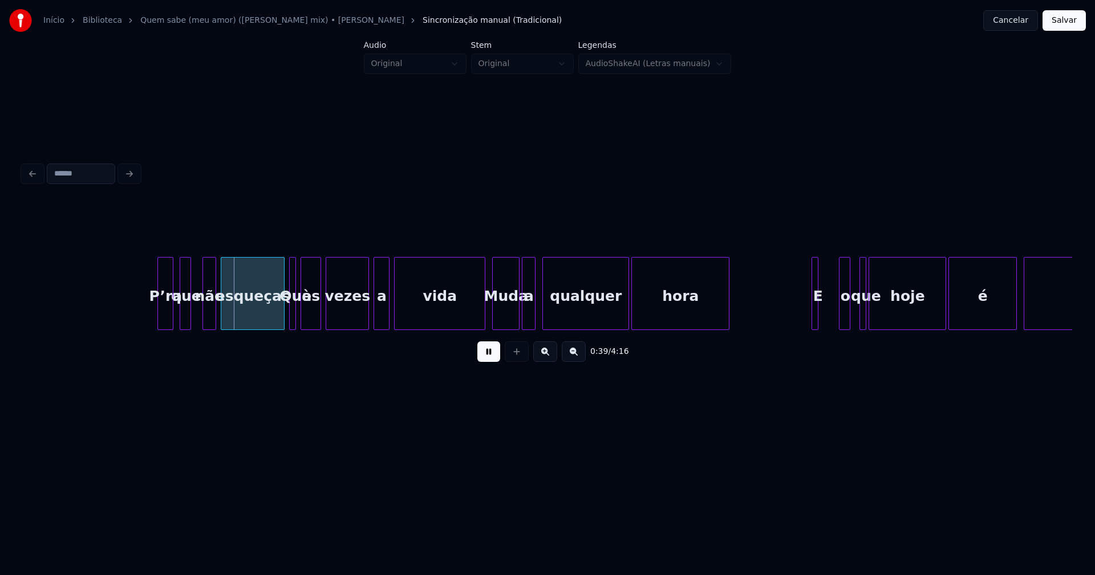
click at [165, 313] on div "P’ra" at bounding box center [165, 297] width 15 height 78
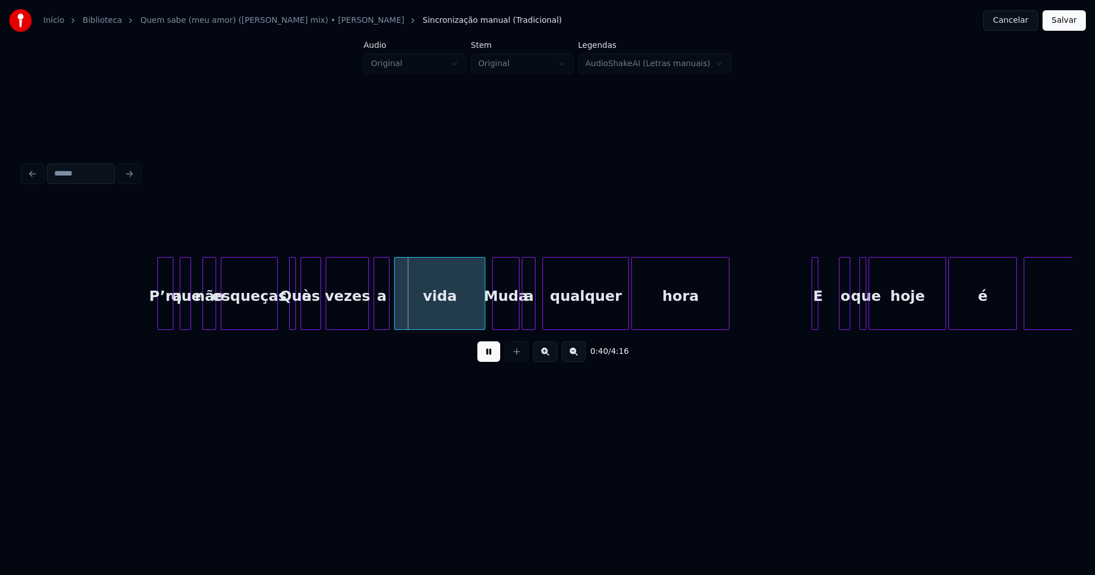
click at [275, 324] on div at bounding box center [275, 294] width 3 height 72
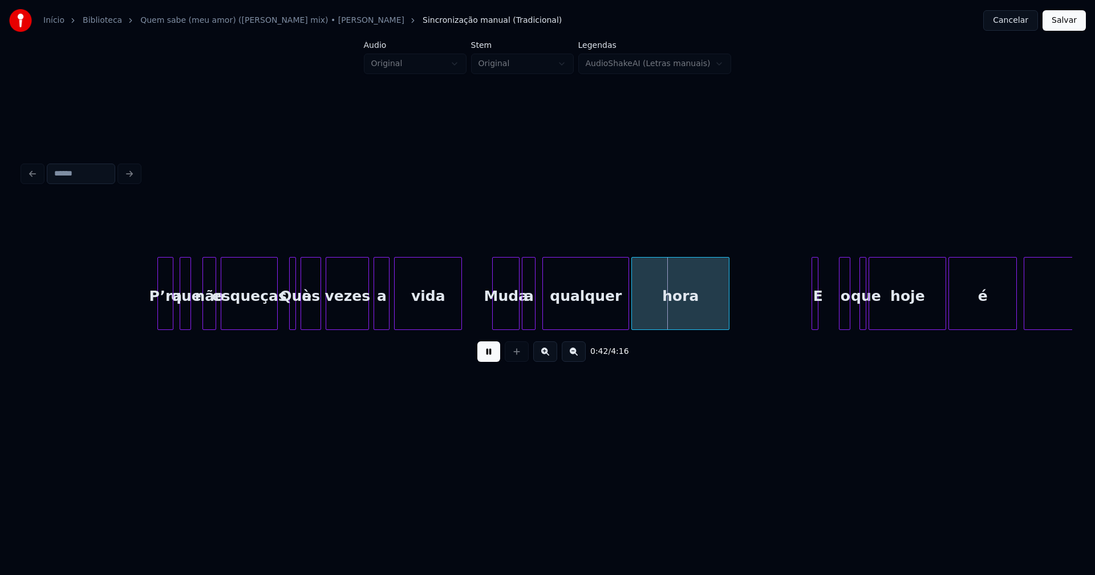
click at [459, 326] on div "que não esqueças Que às vezes a vida Muda a qualquer hora E o que hoje é verdad…" at bounding box center [547, 293] width 1049 height 73
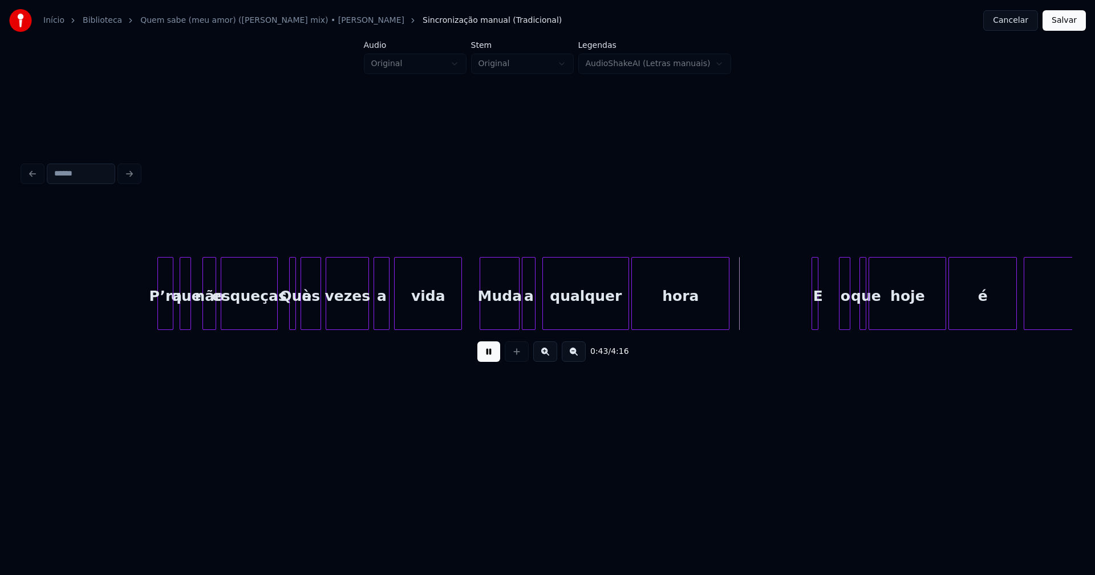
click at [481, 318] on div at bounding box center [481, 294] width 3 height 72
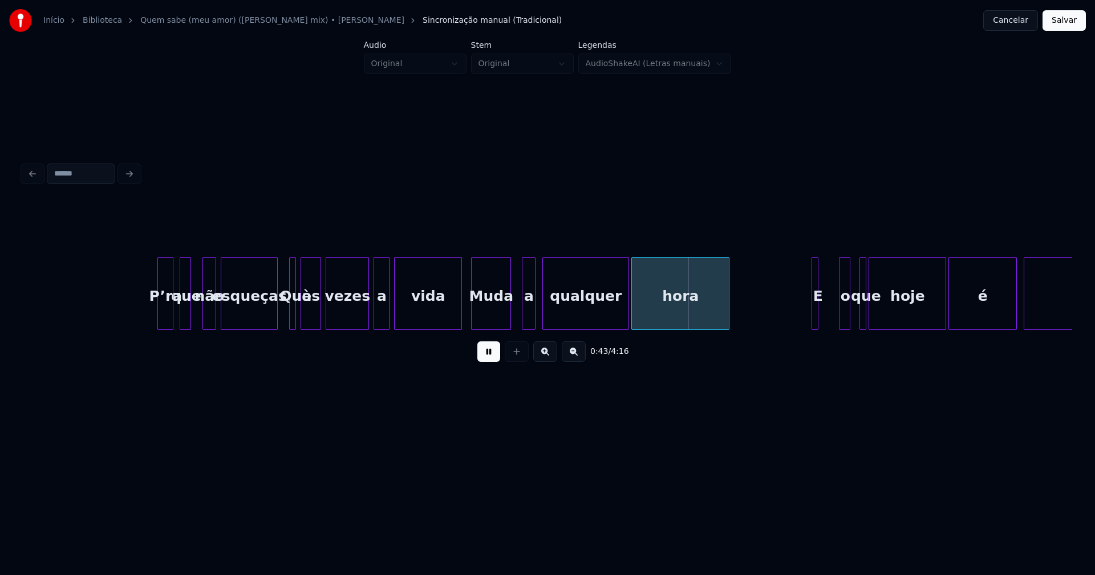
click at [504, 321] on div "Muda" at bounding box center [491, 297] width 39 height 78
click at [513, 319] on div at bounding box center [512, 294] width 3 height 72
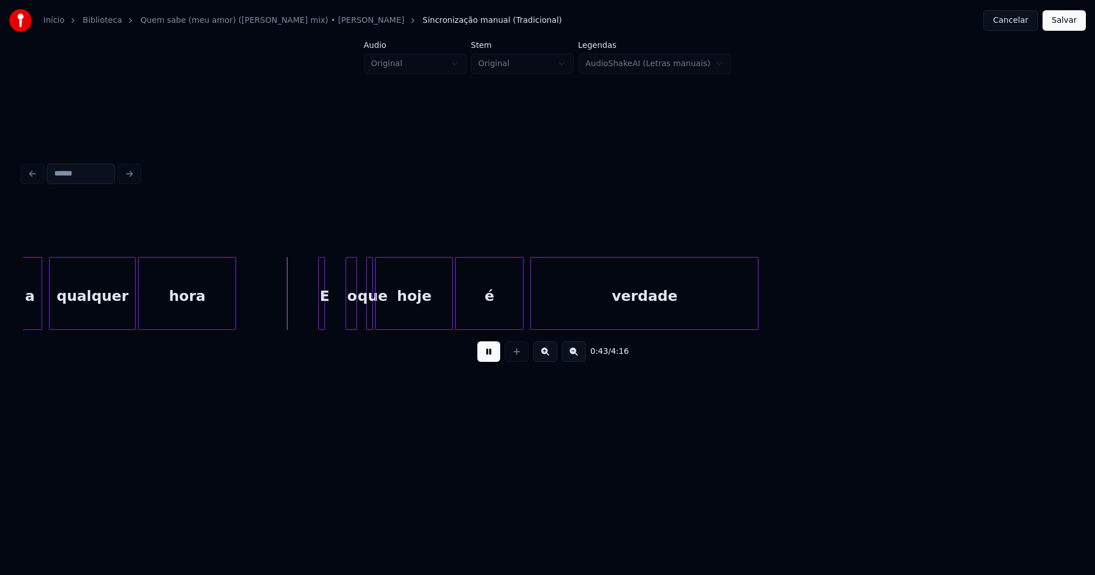
scroll to position [0, 4872]
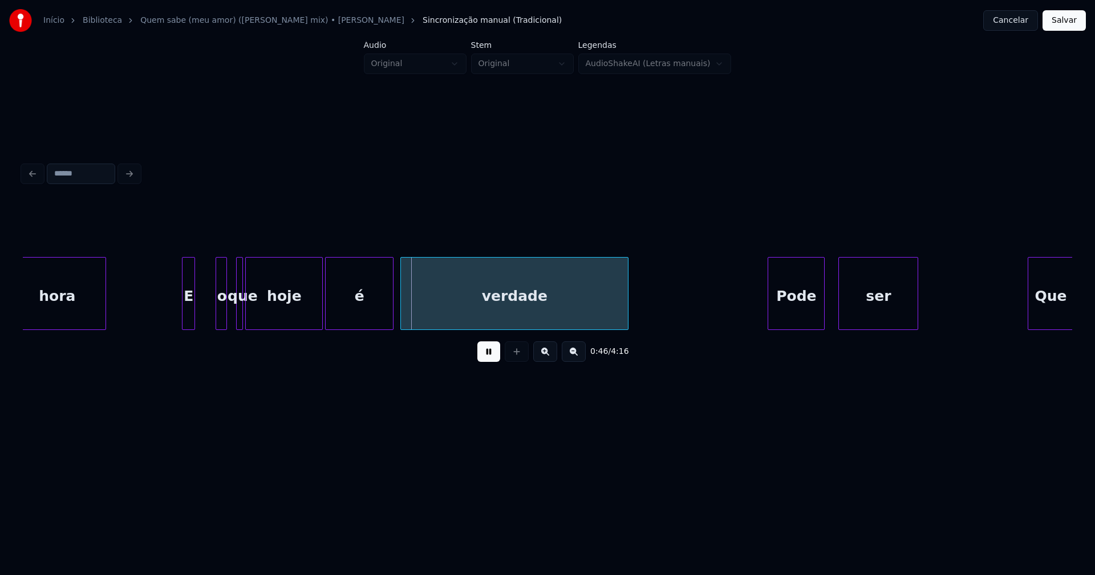
click at [183, 318] on div at bounding box center [184, 294] width 3 height 72
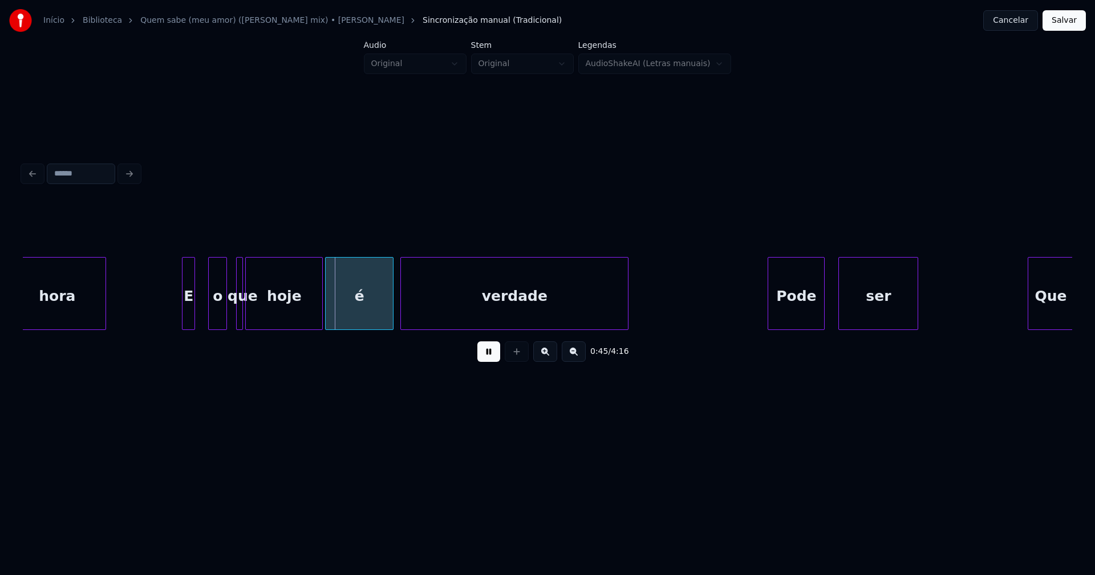
click at [211, 318] on div at bounding box center [210, 294] width 3 height 72
click at [208, 321] on div "o" at bounding box center [206, 297] width 18 height 78
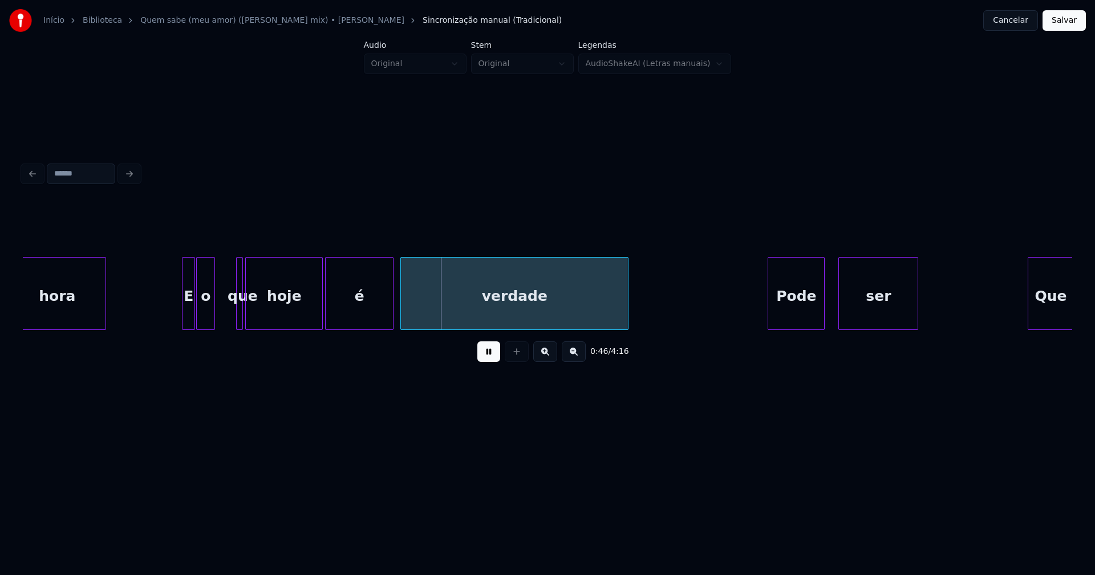
click at [230, 313] on div at bounding box center [230, 294] width 3 height 72
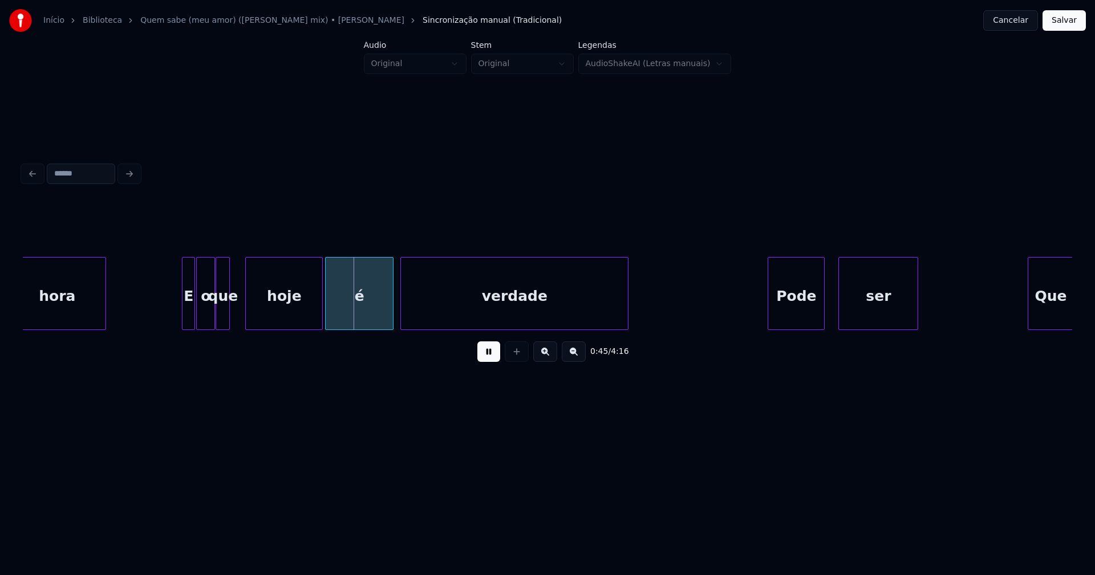
click at [223, 321] on div "que" at bounding box center [222, 297] width 13 height 78
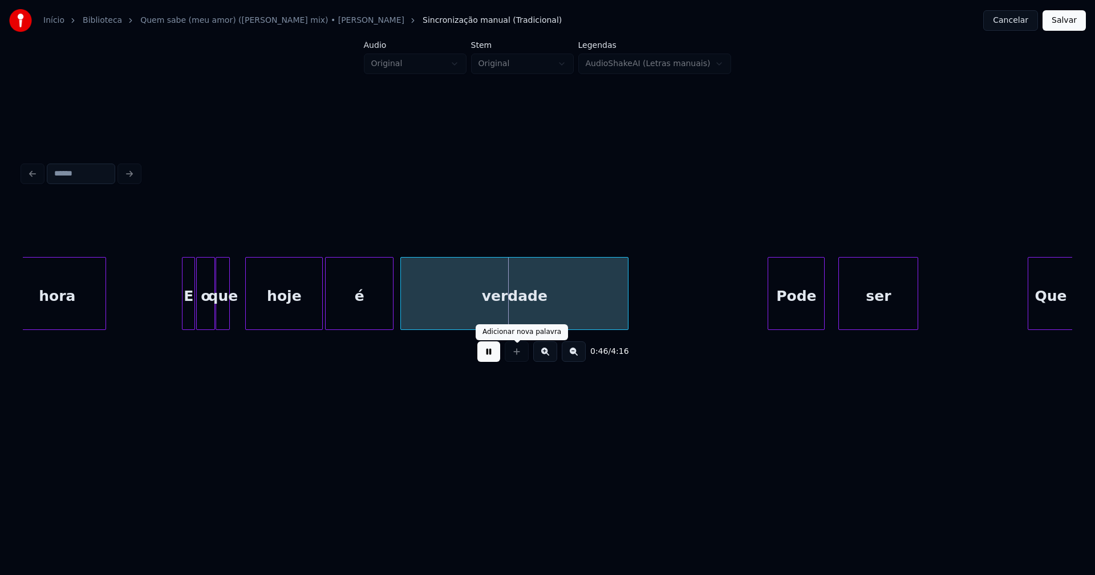
click at [489, 359] on button at bounding box center [488, 352] width 23 height 21
click at [202, 319] on div at bounding box center [202, 294] width 3 height 72
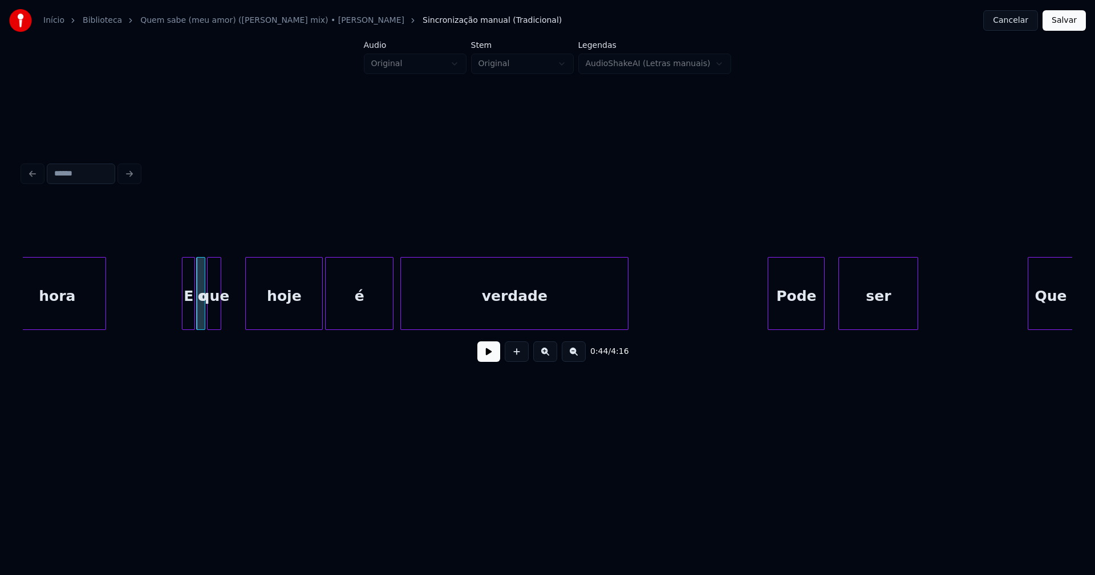
click at [216, 323] on div "que" at bounding box center [214, 297] width 13 height 78
click at [233, 320] on div at bounding box center [233, 294] width 3 height 72
click at [493, 359] on button at bounding box center [488, 352] width 23 height 21
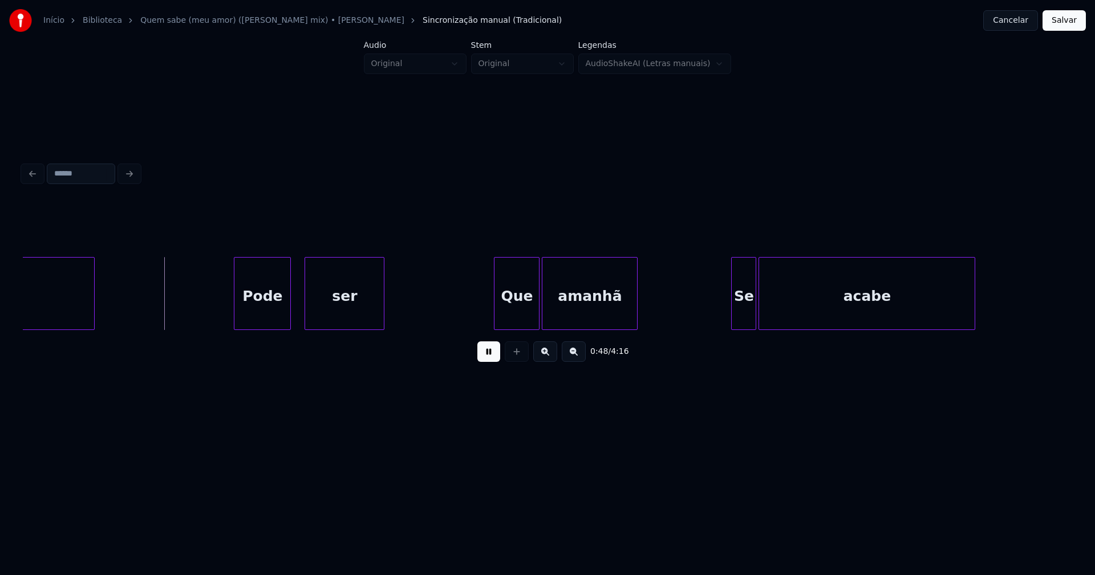
scroll to position [0, 5486]
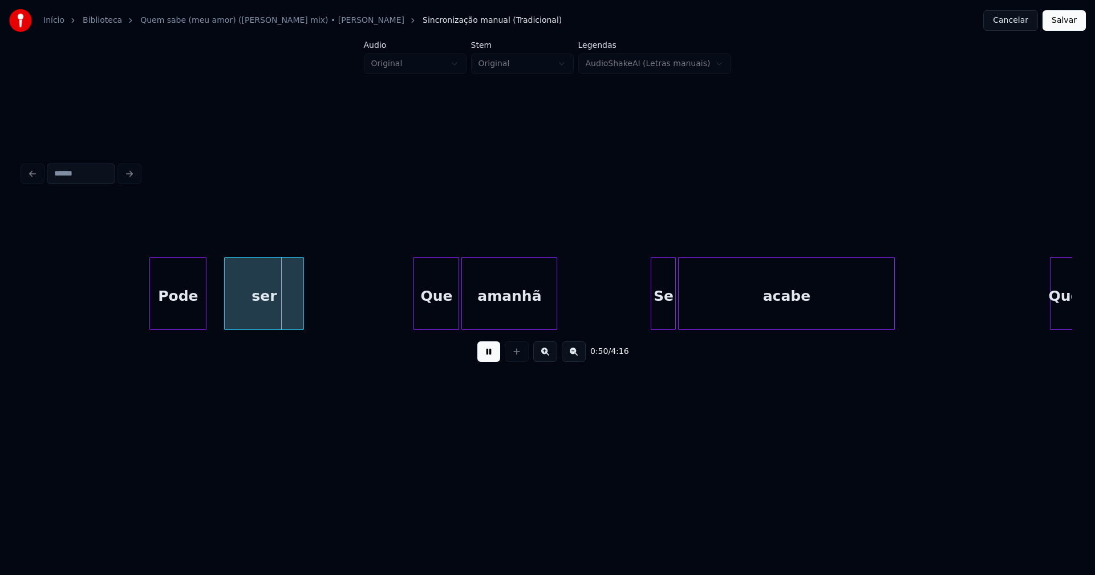
click at [179, 318] on div "Pode" at bounding box center [178, 297] width 56 height 78
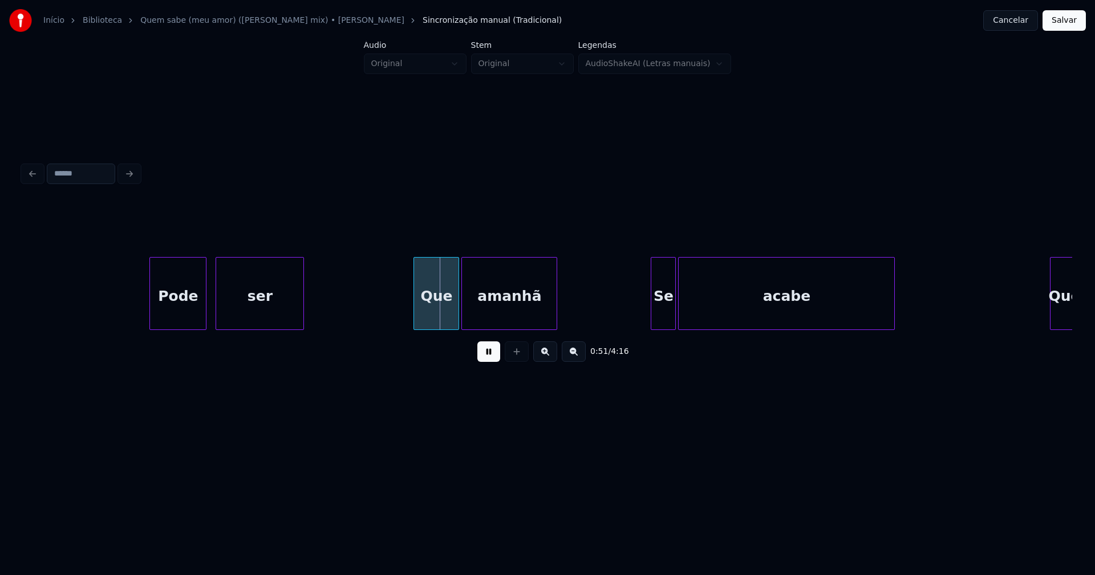
click at [216, 315] on div at bounding box center [217, 294] width 3 height 72
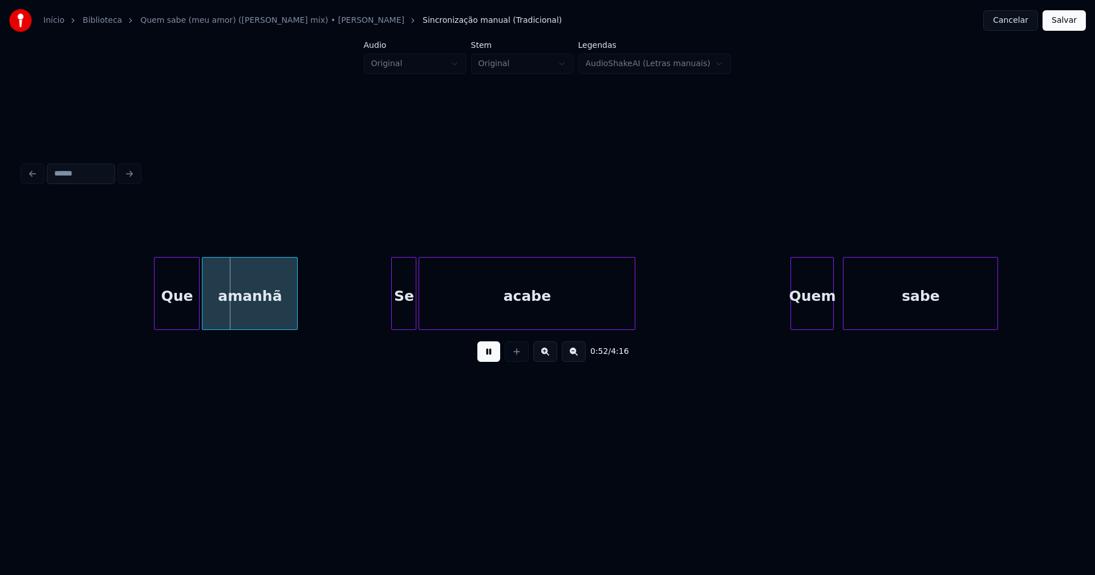
scroll to position [0, 5955]
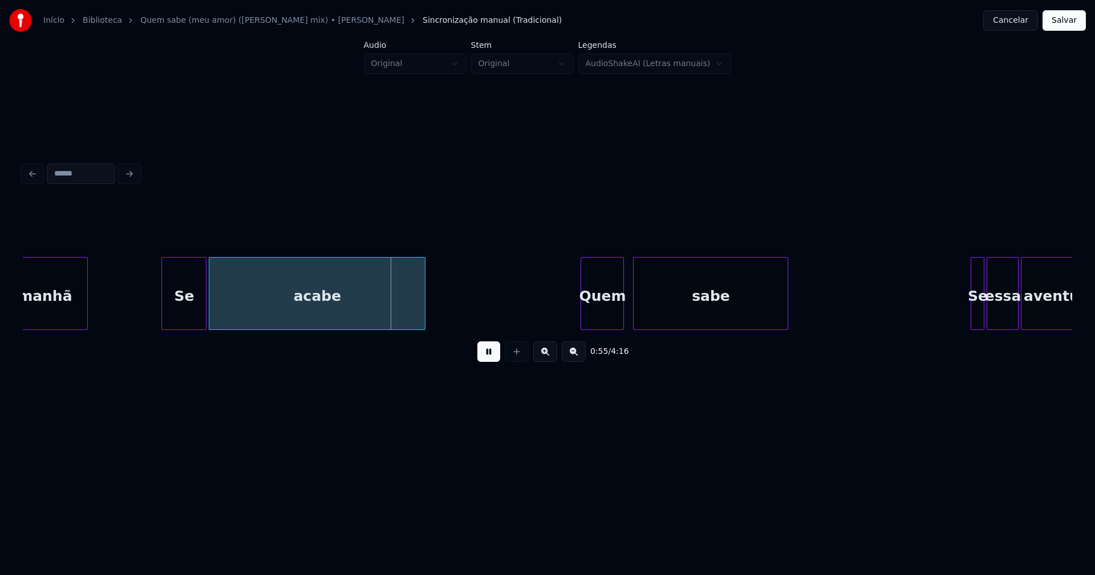
click at [165, 321] on div at bounding box center [163, 294] width 3 height 72
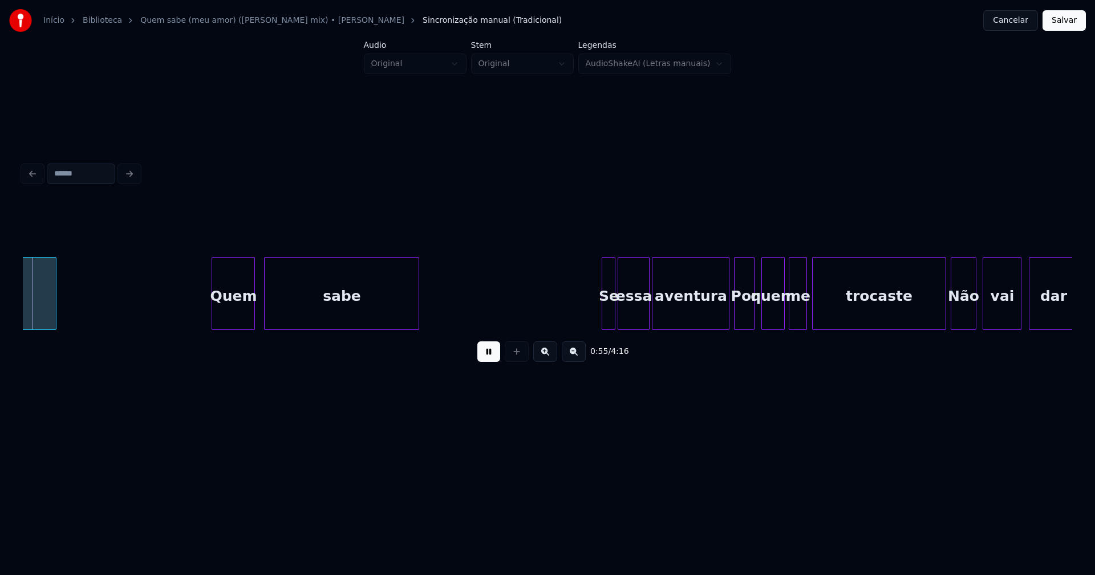
scroll to position [0, 6328]
click at [230, 314] on div "Quem" at bounding box center [229, 297] width 42 height 78
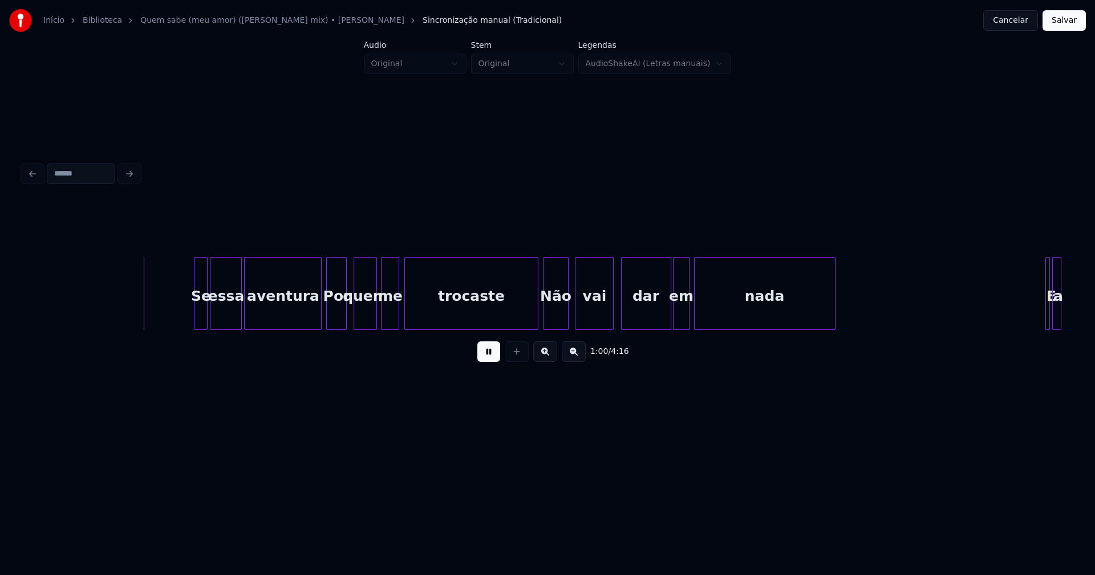
scroll to position [0, 6813]
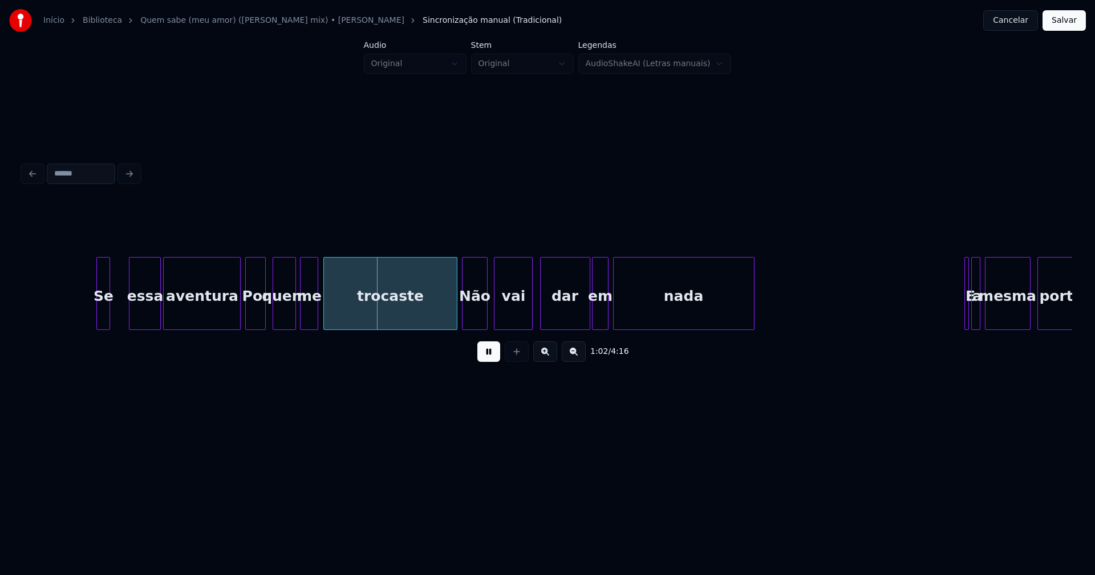
click at [102, 318] on div "Se" at bounding box center [103, 297] width 13 height 78
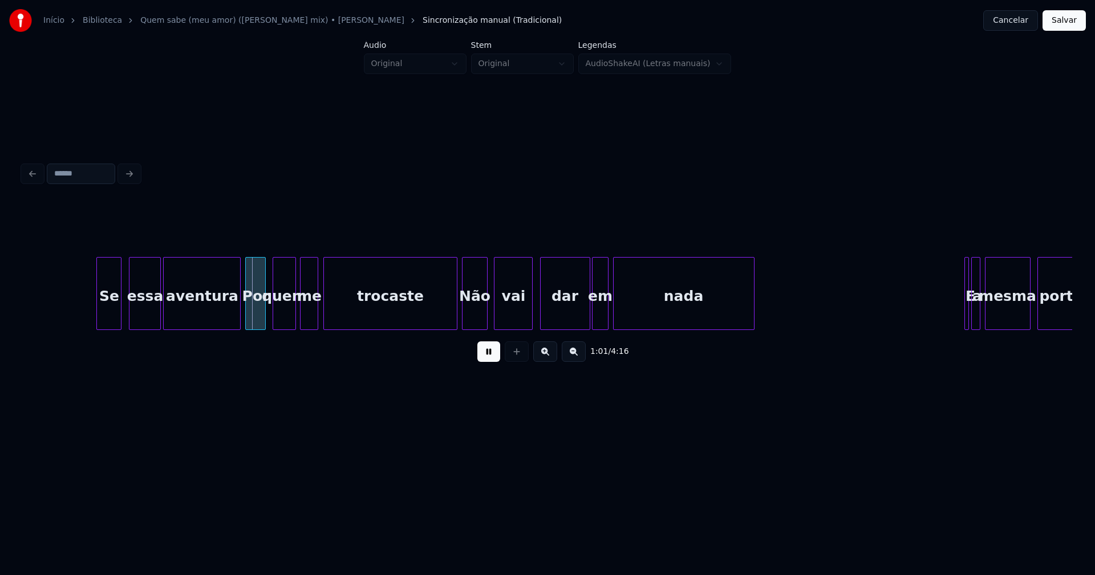
click at [120, 310] on div at bounding box center [118, 294] width 3 height 72
click at [148, 313] on div "essa" at bounding box center [139, 297] width 31 height 78
click at [157, 309] on div at bounding box center [156, 294] width 3 height 72
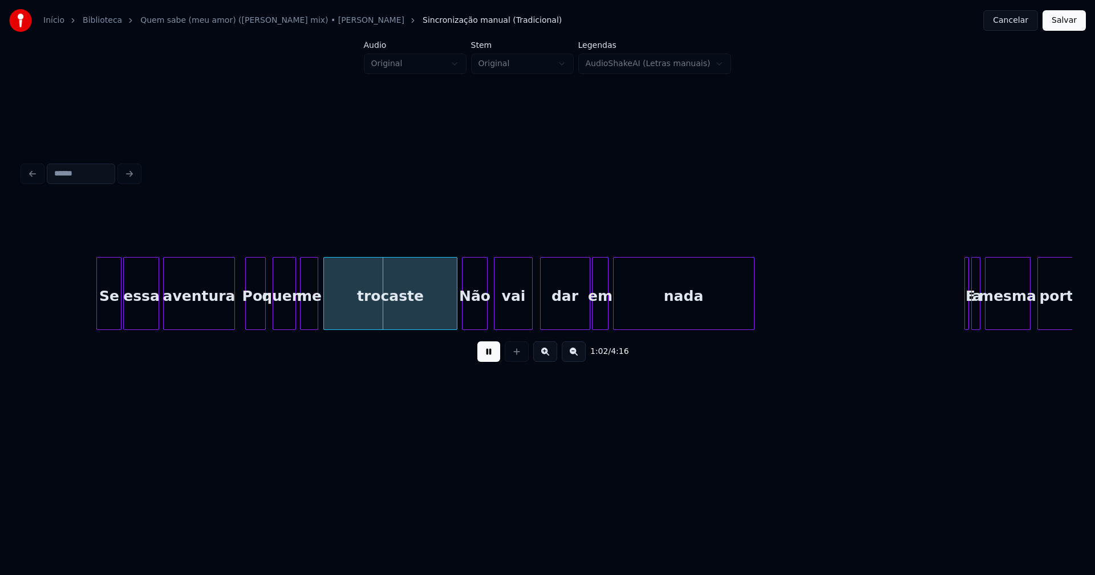
click at [233, 322] on div at bounding box center [232, 294] width 3 height 72
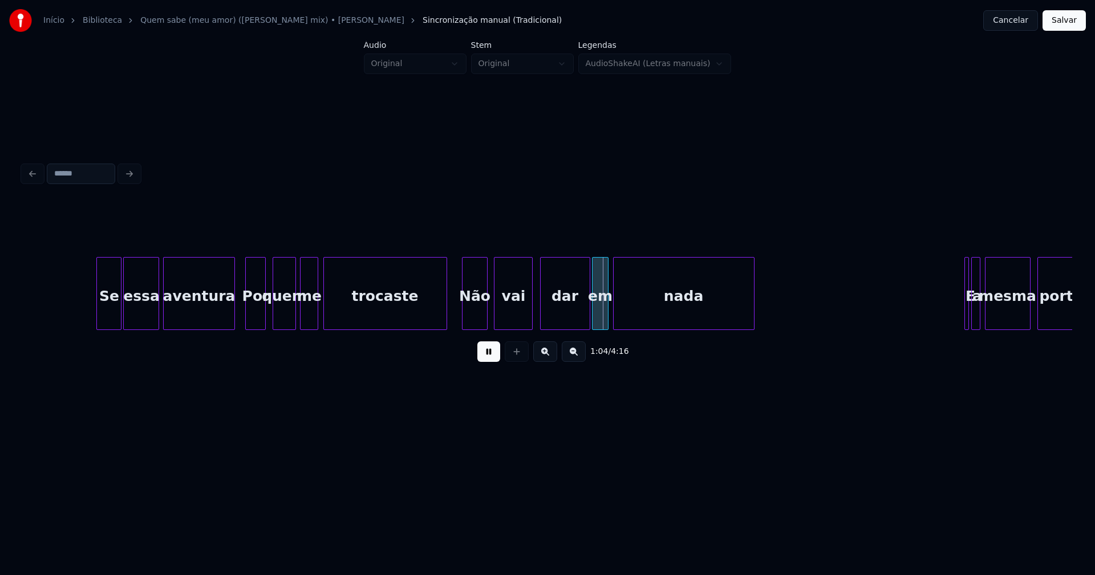
click at [445, 318] on div at bounding box center [444, 294] width 3 height 72
click at [579, 329] on div "Se essa aventura Por quem me trocaste Não vai dar em nada E a mesma porta" at bounding box center [547, 293] width 1049 height 73
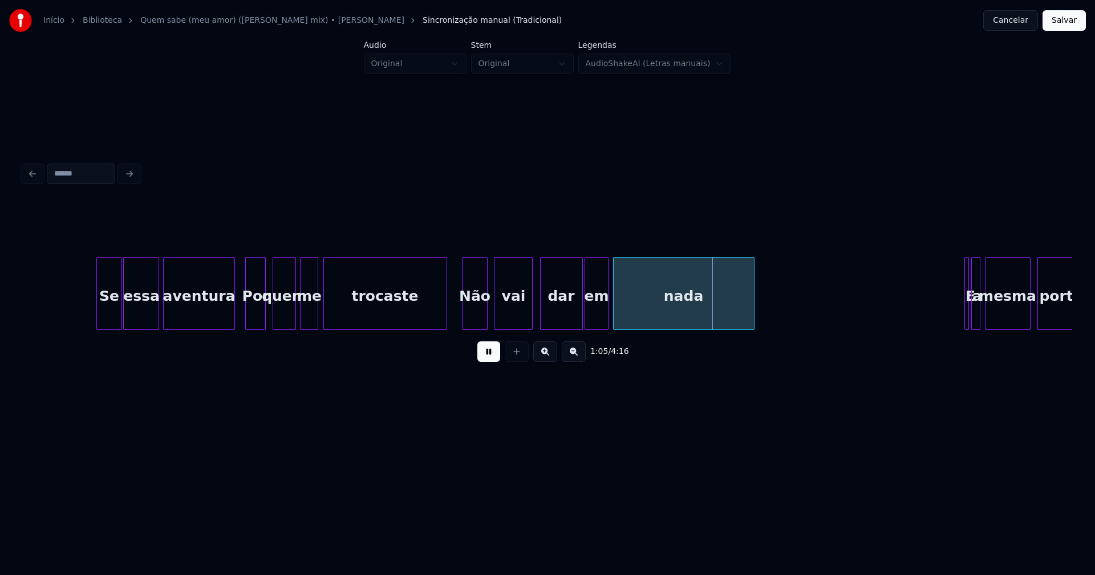
click at [586, 321] on div at bounding box center [586, 294] width 3 height 72
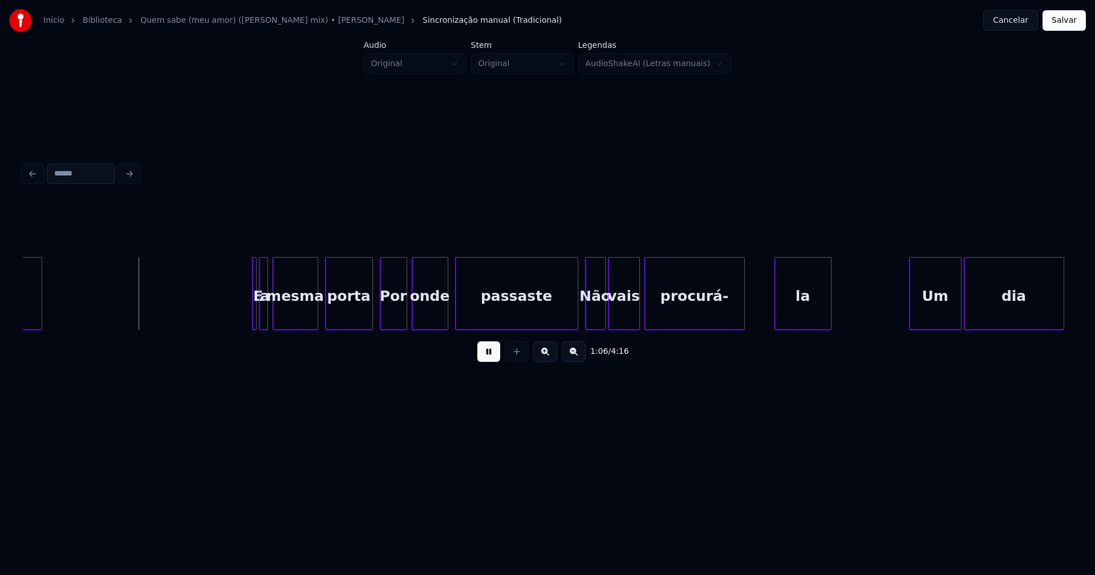
scroll to position [0, 7541]
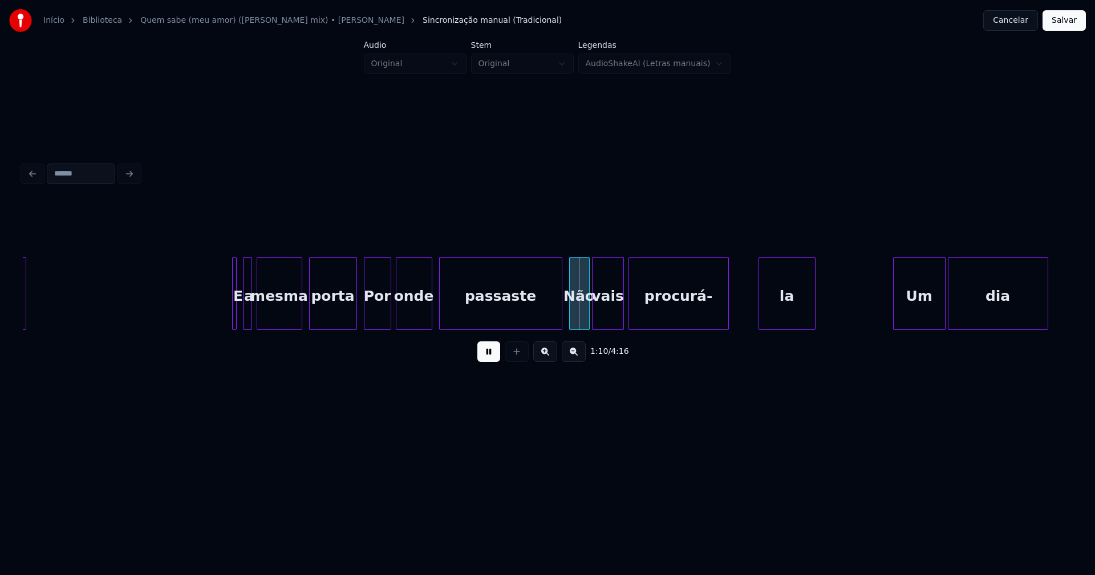
click at [232, 306] on div "E" at bounding box center [234, 293] width 5 height 73
click at [241, 315] on div at bounding box center [241, 294] width 3 height 72
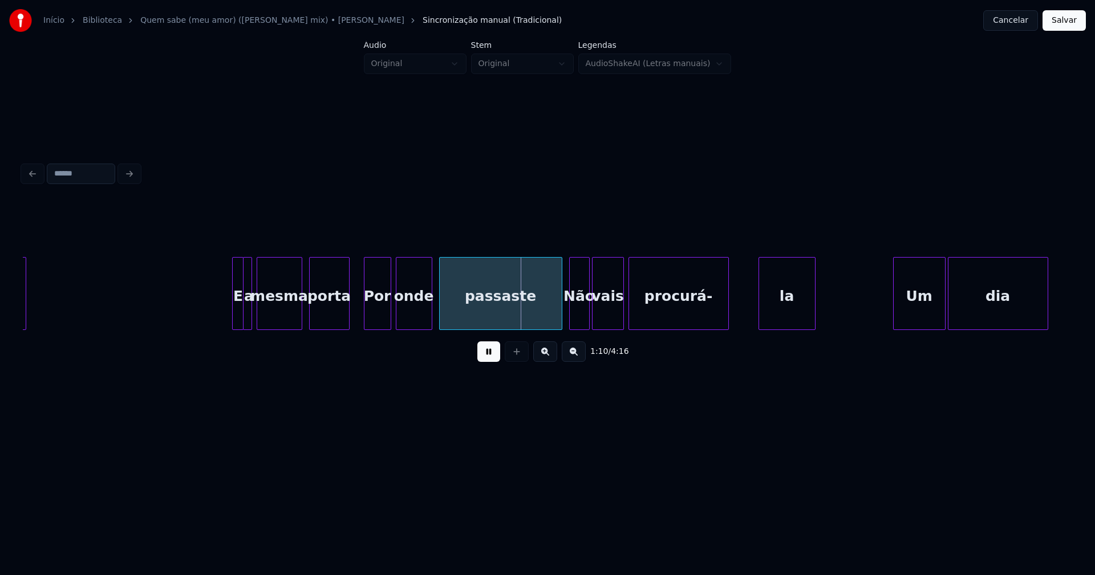
click at [347, 320] on div at bounding box center [347, 294] width 3 height 72
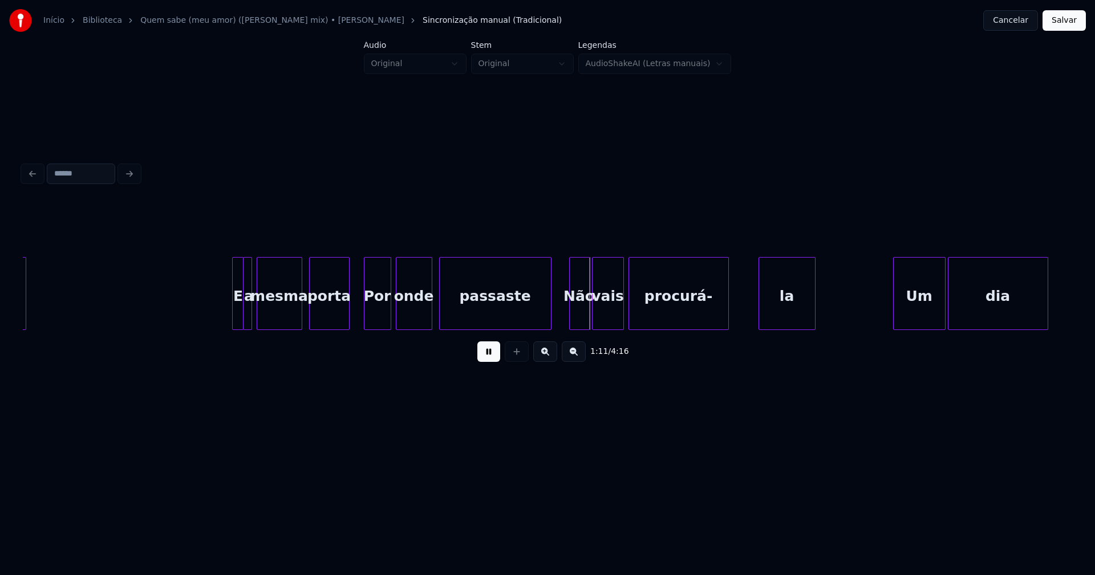
click at [549, 325] on div at bounding box center [549, 294] width 3 height 72
click at [735, 319] on div at bounding box center [735, 294] width 3 height 72
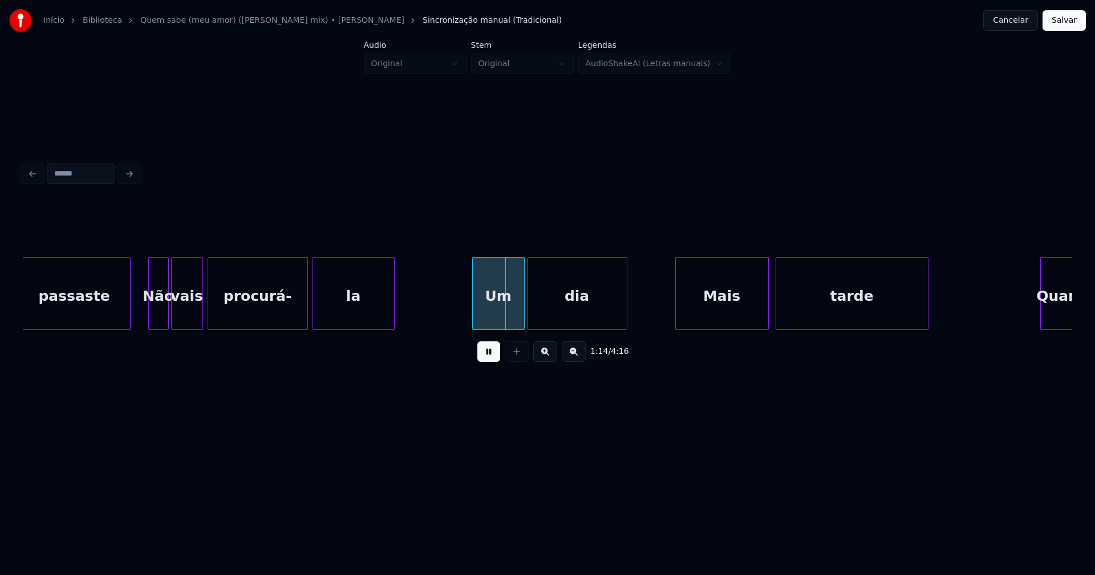
scroll to position [0, 8108]
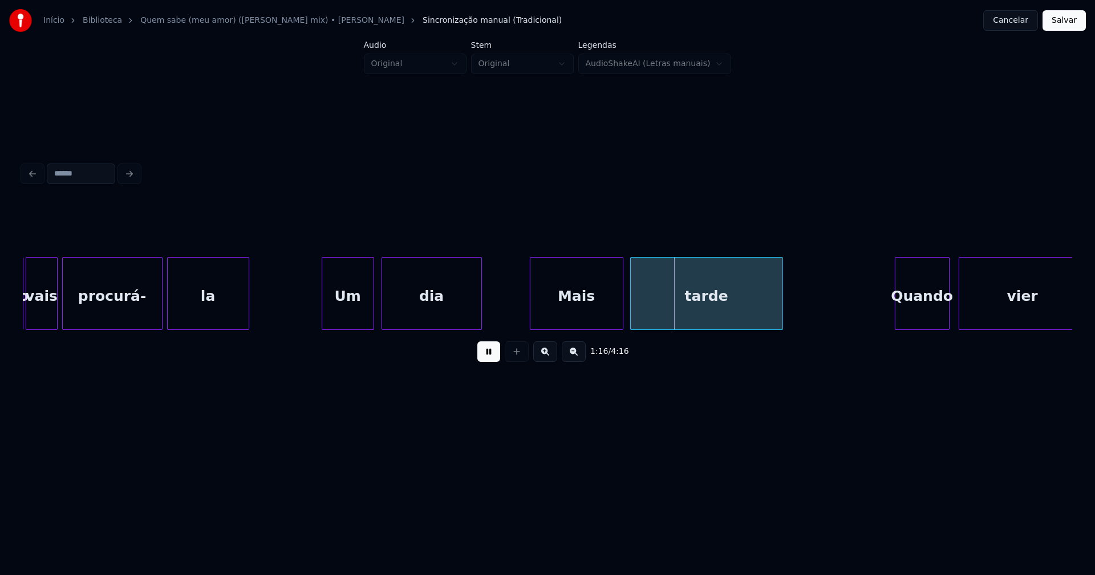
click at [353, 316] on div "Um" at bounding box center [347, 297] width 51 height 78
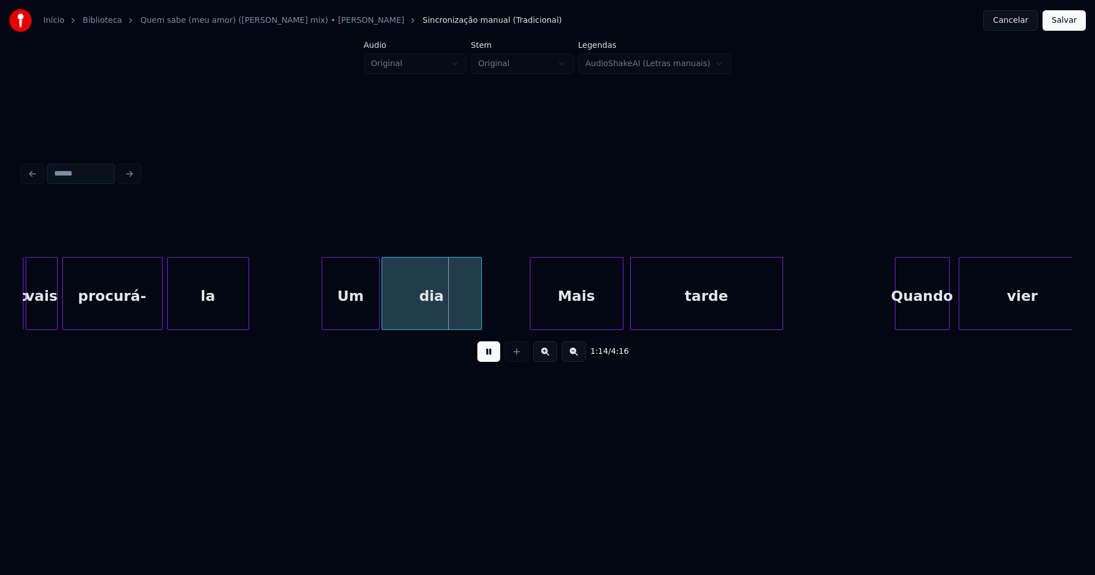
click at [376, 309] on div at bounding box center [377, 294] width 3 height 72
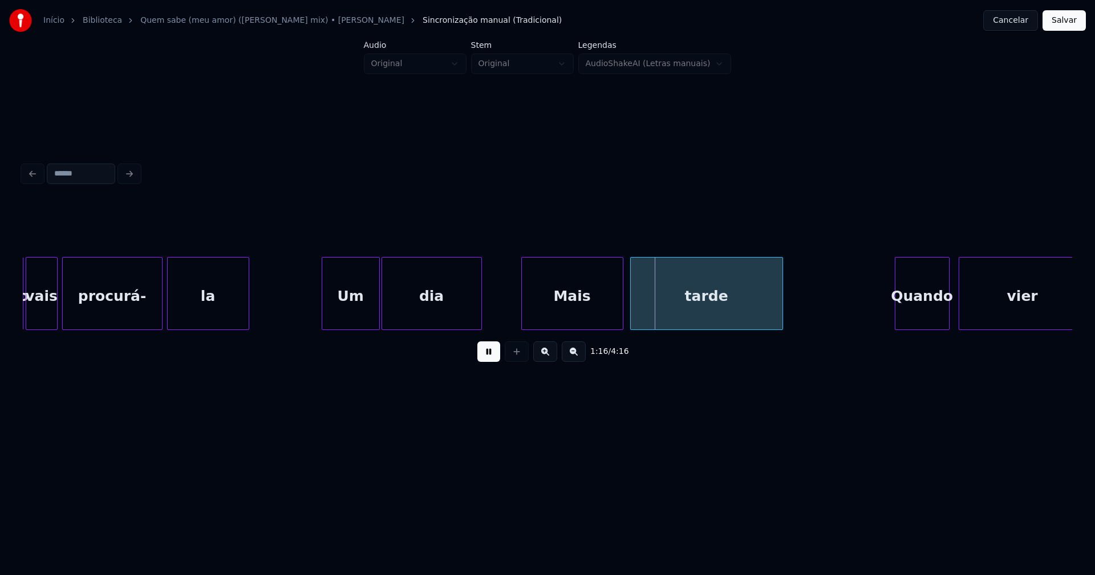
click at [522, 314] on div at bounding box center [523, 294] width 3 height 72
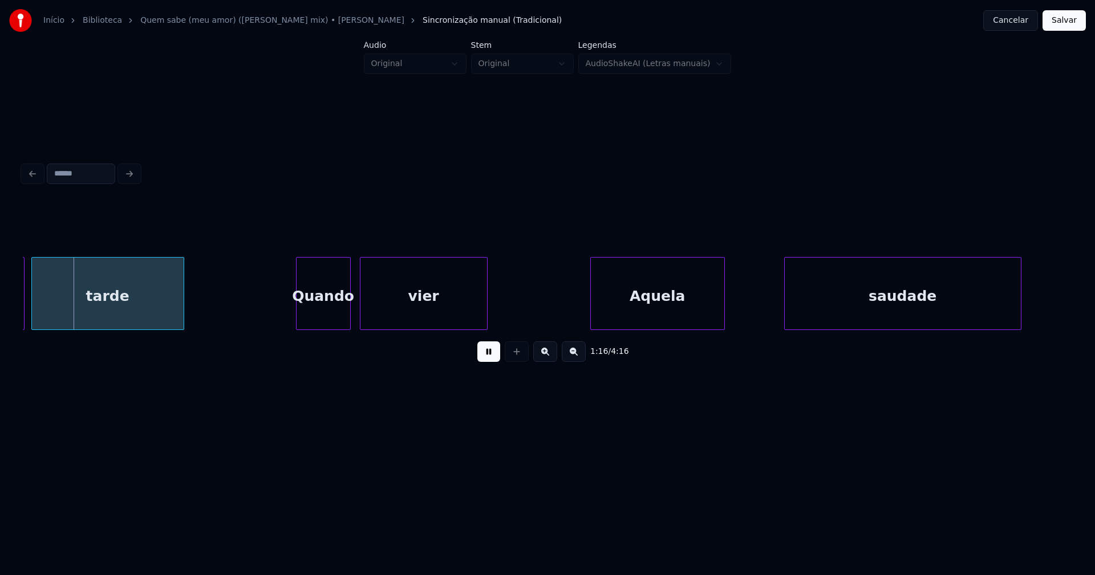
scroll to position [0, 8739]
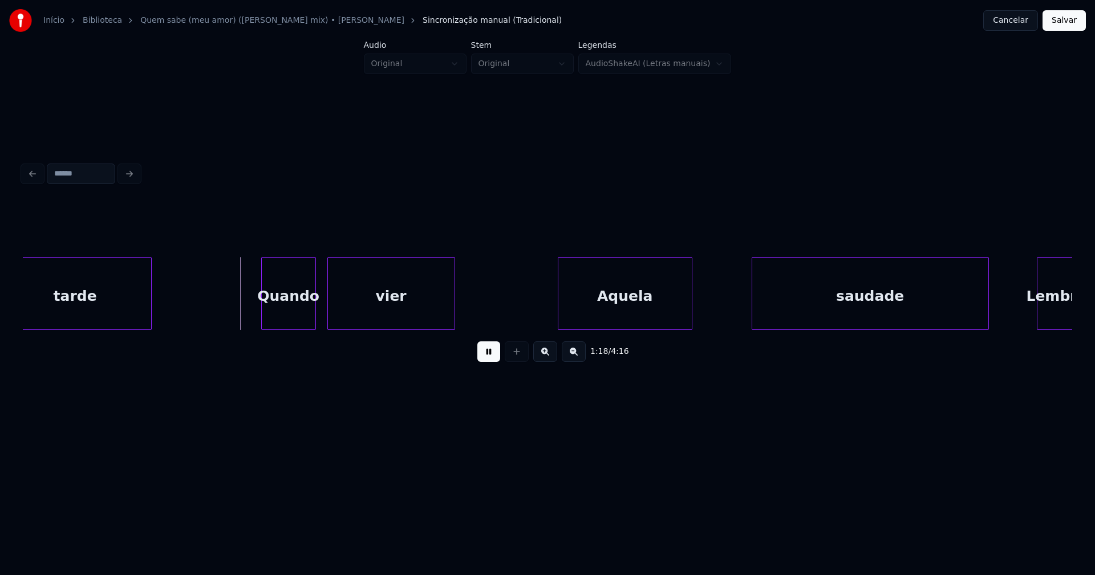
click at [284, 317] on div "Quando" at bounding box center [289, 297] width 54 height 78
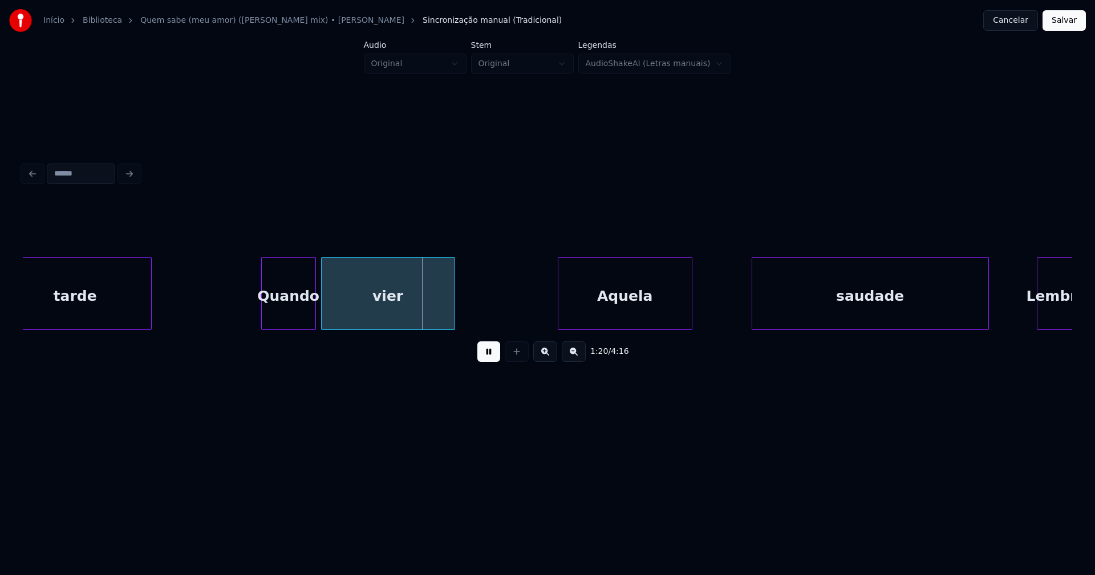
click at [322, 312] on div at bounding box center [323, 294] width 3 height 72
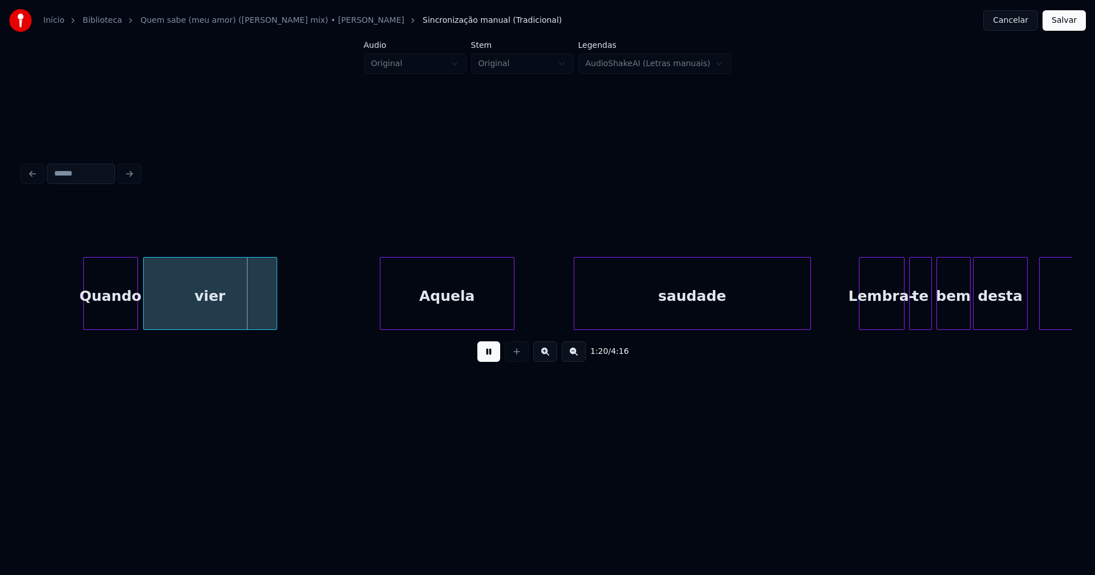
scroll to position [0, 9046]
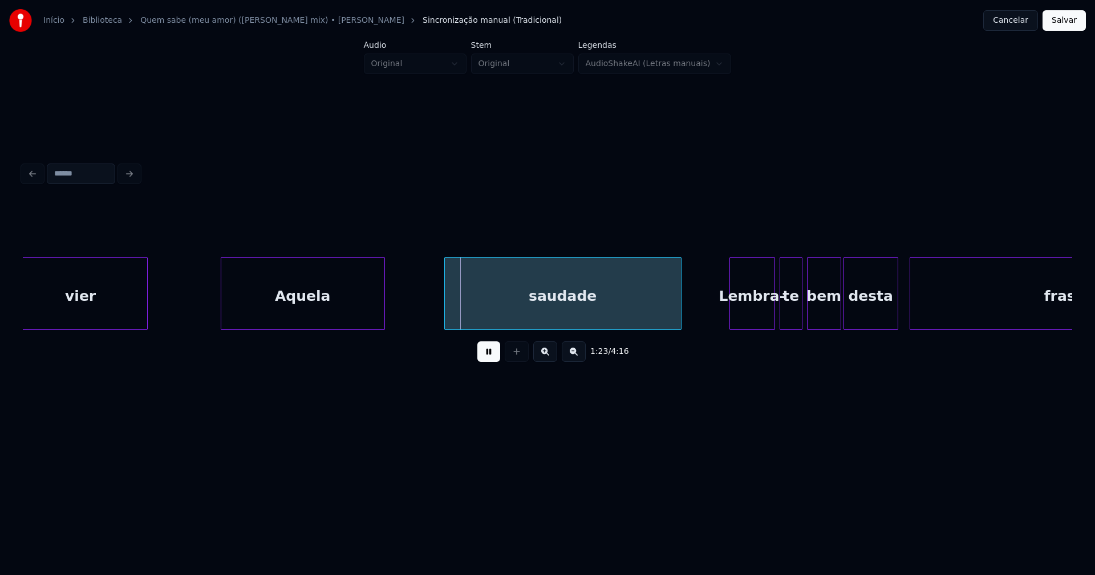
click at [223, 317] on div at bounding box center [222, 294] width 3 height 72
click at [426, 314] on div at bounding box center [424, 294] width 3 height 72
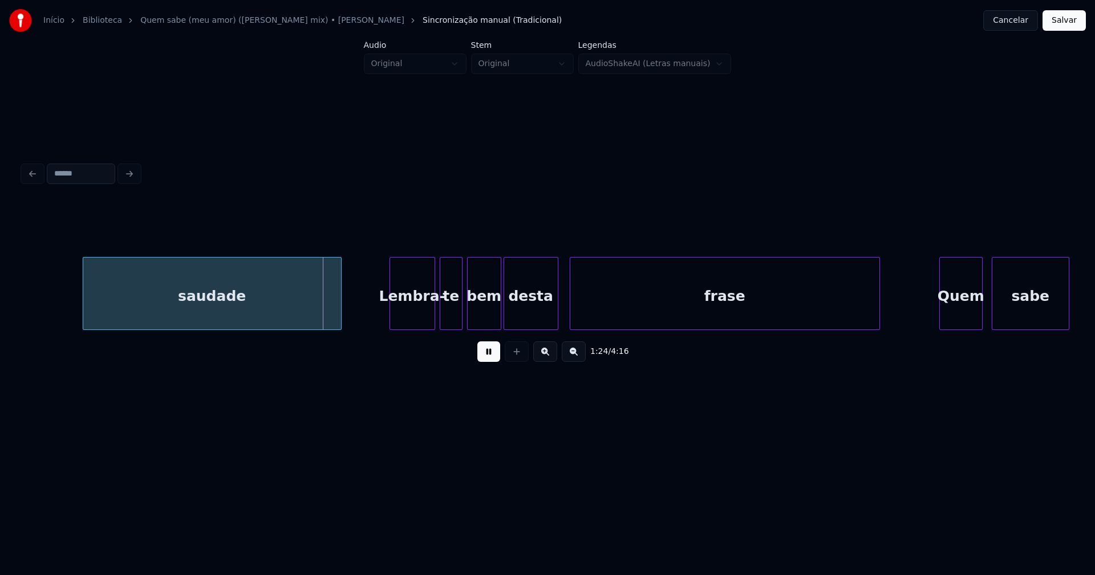
scroll to position [0, 9435]
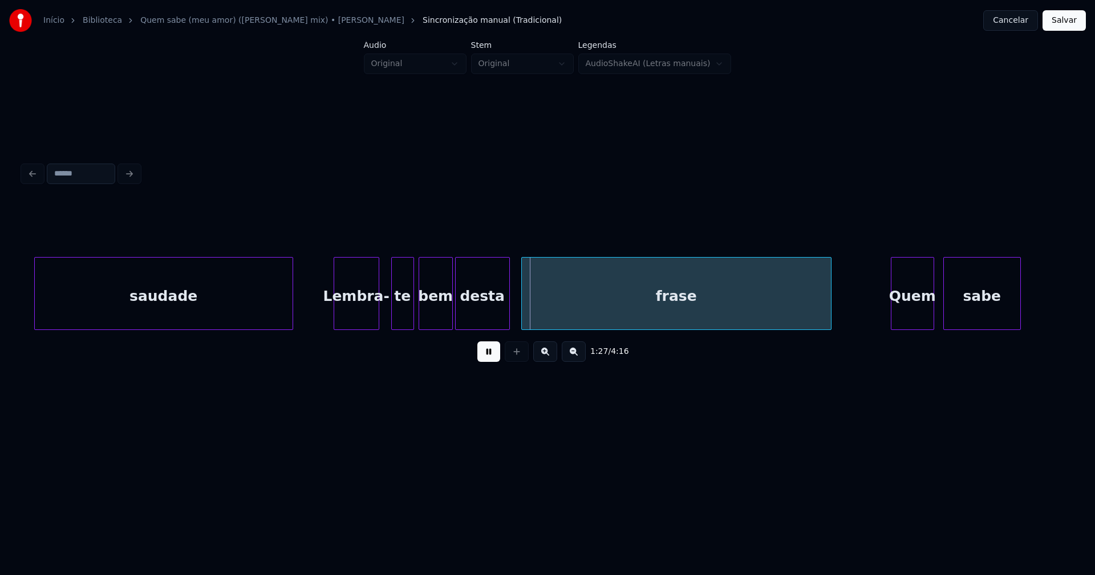
click at [355, 321] on div "Lembra-" at bounding box center [356, 297] width 44 height 78
click at [399, 317] on div "te" at bounding box center [398, 297] width 22 height 78
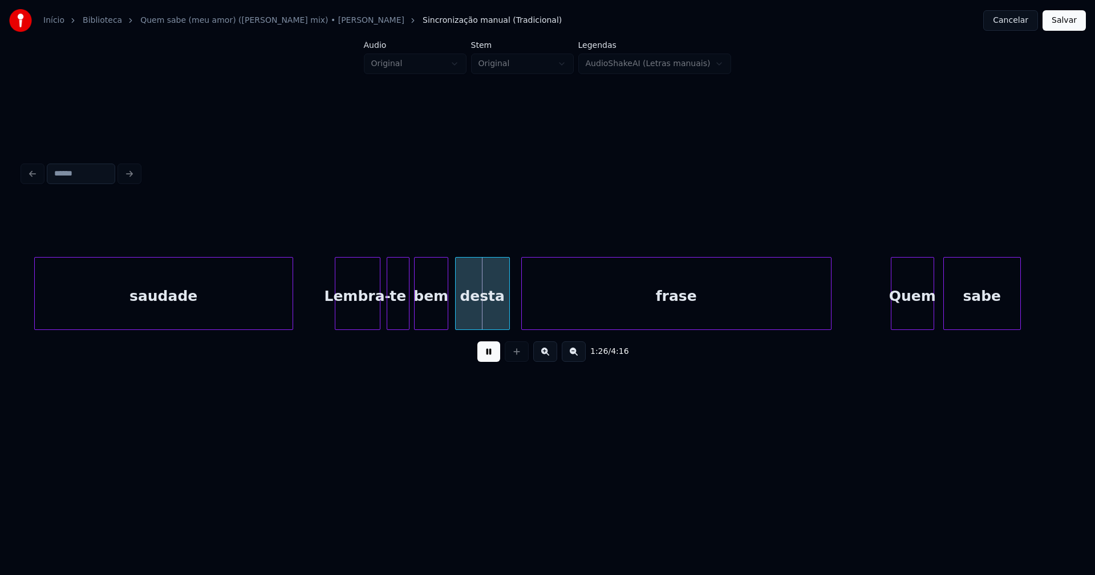
click at [427, 314] on div "bem" at bounding box center [431, 297] width 33 height 78
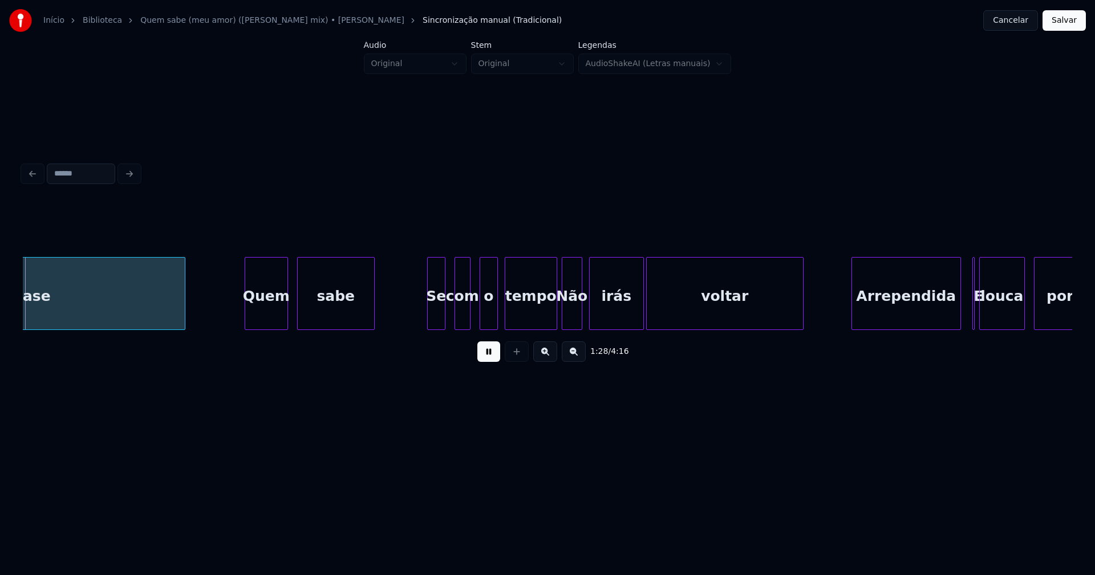
scroll to position [0, 10088]
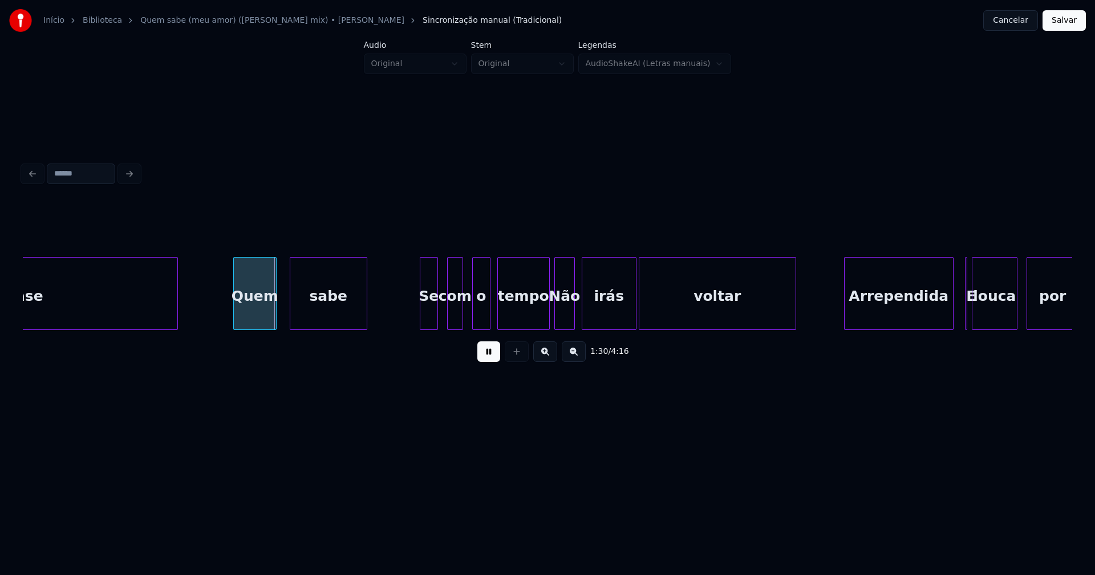
click at [255, 319] on div "Quem" at bounding box center [255, 297] width 42 height 78
click at [283, 321] on div at bounding box center [283, 294] width 3 height 72
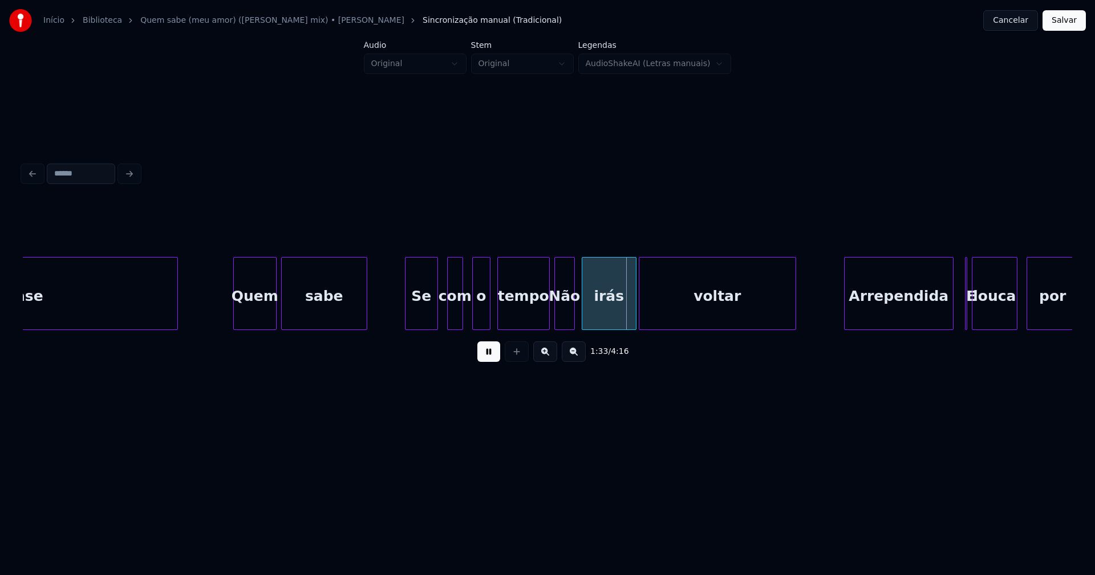
click at [407, 318] on div at bounding box center [406, 294] width 3 height 72
click at [473, 319] on div "o" at bounding box center [473, 297] width 17 height 78
click at [514, 314] on div "tempo" at bounding box center [518, 297] width 51 height 78
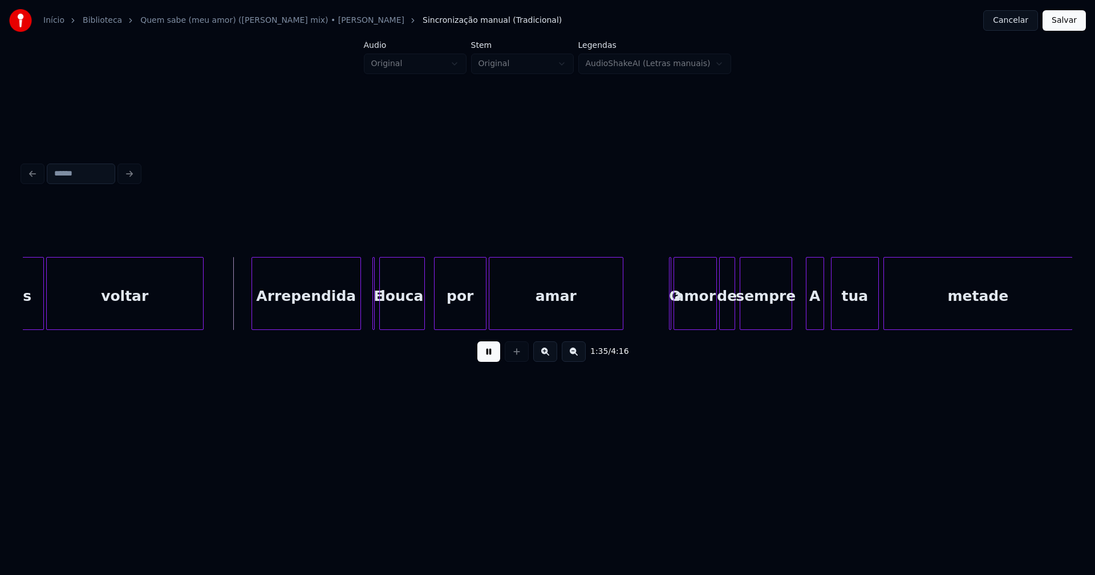
scroll to position [0, 10697]
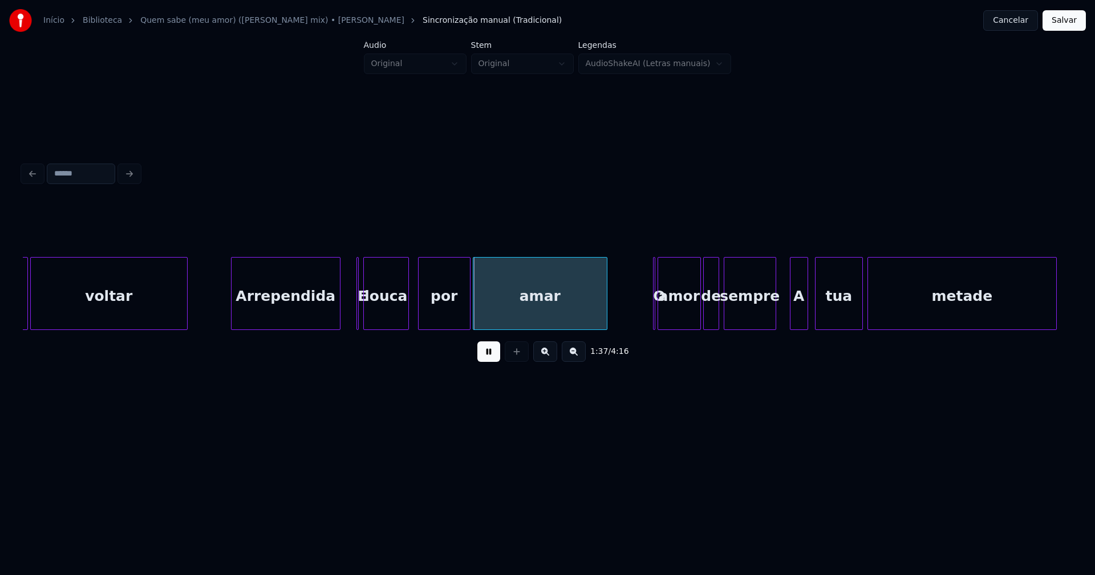
click at [299, 319] on div "Arrependida" at bounding box center [286, 297] width 108 height 78
click at [323, 323] on div at bounding box center [324, 294] width 3 height 72
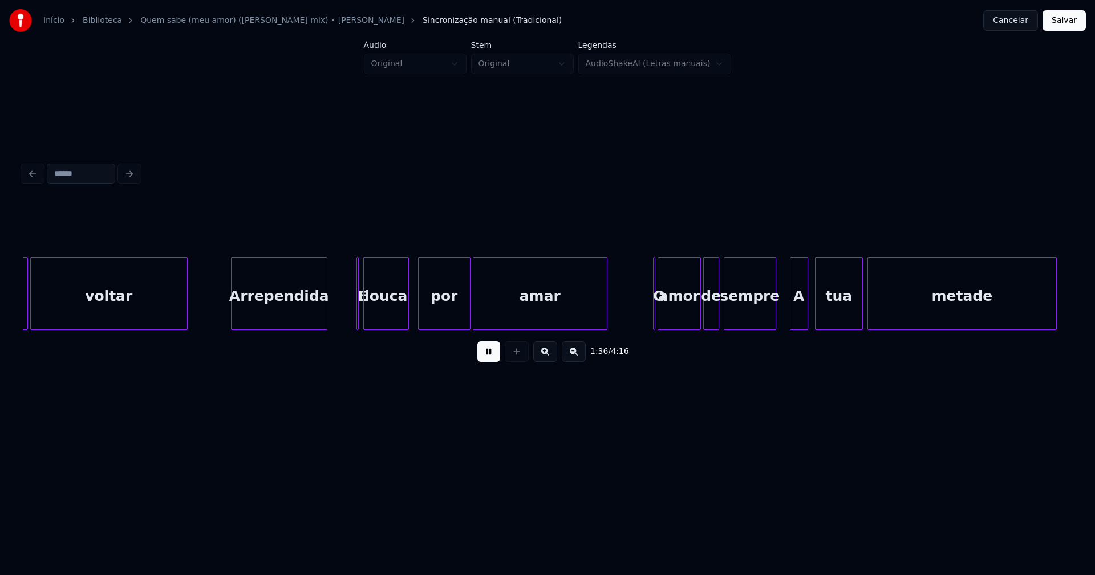
click at [498, 356] on button at bounding box center [488, 352] width 23 height 21
click at [370, 320] on div at bounding box center [368, 294] width 3 height 72
click at [335, 270] on div "E" at bounding box center [342, 293] width 15 height 73
click at [355, 306] on div at bounding box center [355, 294] width 3 height 72
click at [349, 311] on div "E" at bounding box center [349, 297] width 22 height 78
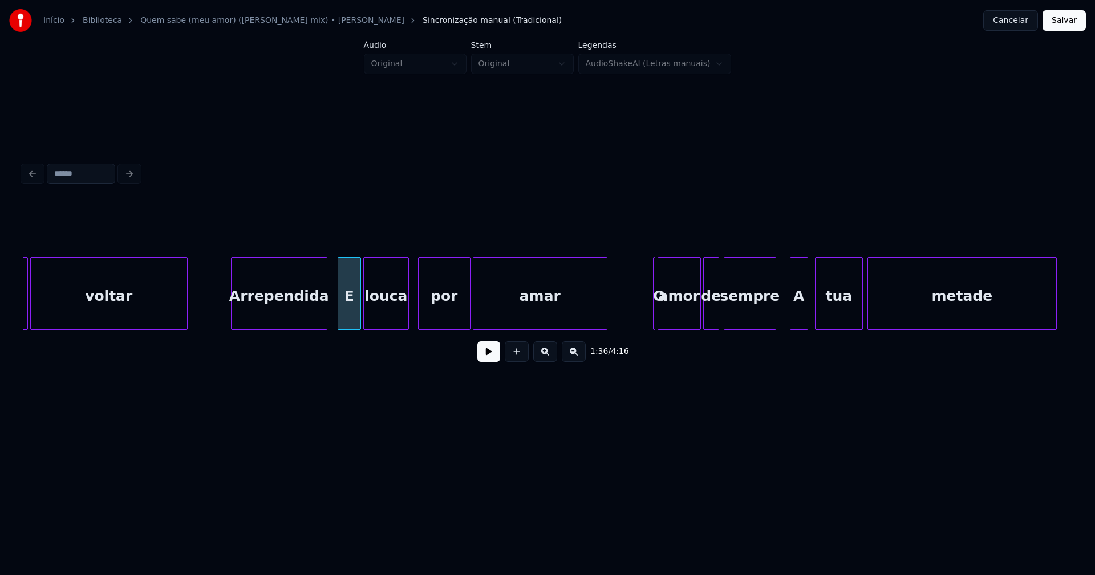
click at [483, 360] on button at bounding box center [488, 352] width 23 height 21
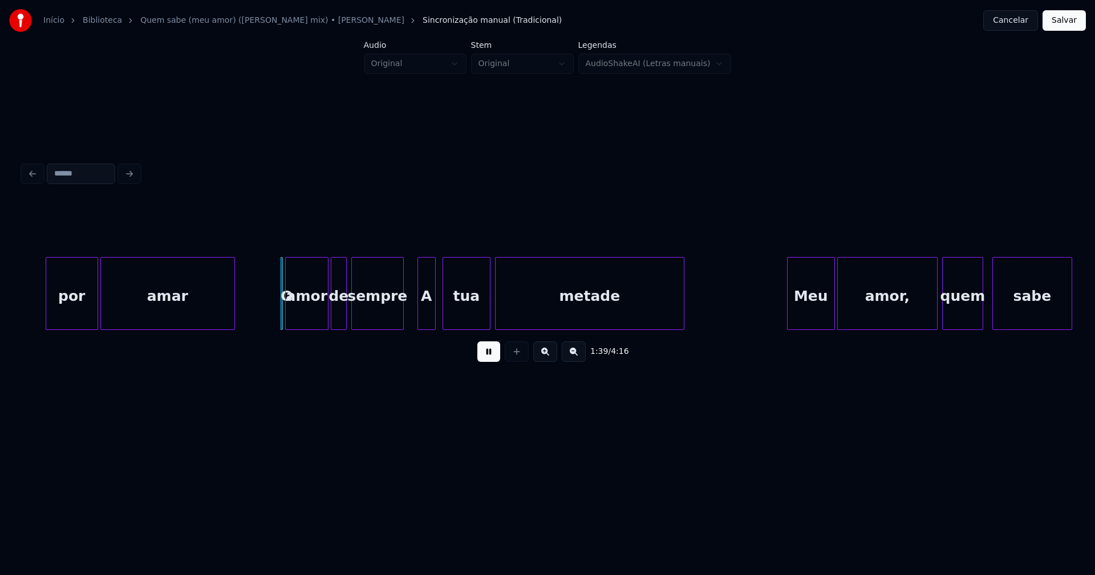
scroll to position [0, 11086]
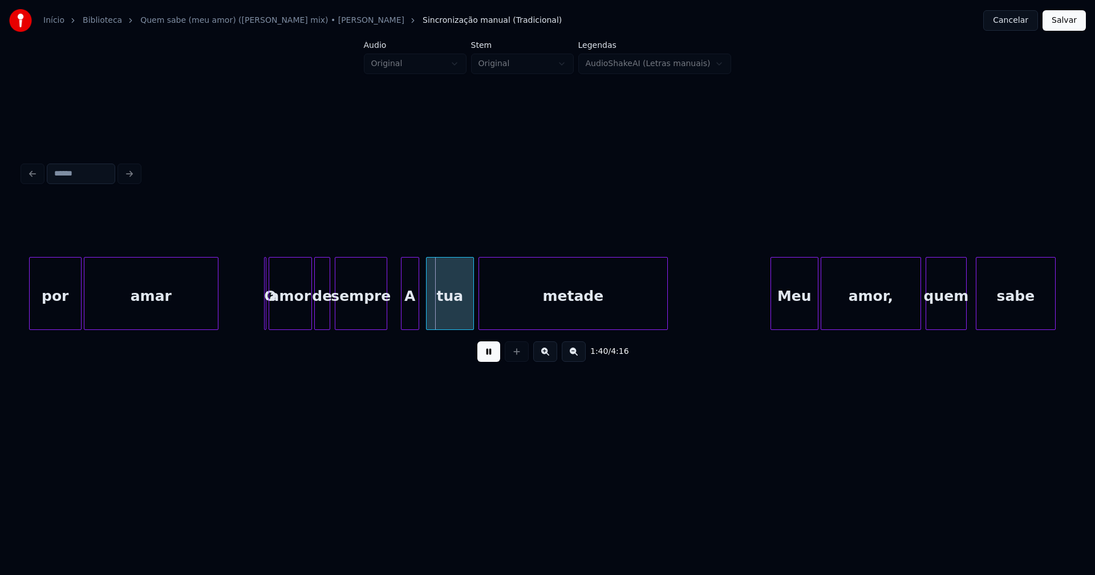
click at [489, 358] on button at bounding box center [488, 352] width 23 height 21
click at [281, 310] on div at bounding box center [280, 294] width 3 height 72
click at [277, 310] on div at bounding box center [275, 294] width 3 height 72
click at [263, 317] on div at bounding box center [261, 294] width 3 height 72
click at [488, 358] on button at bounding box center [488, 352] width 23 height 21
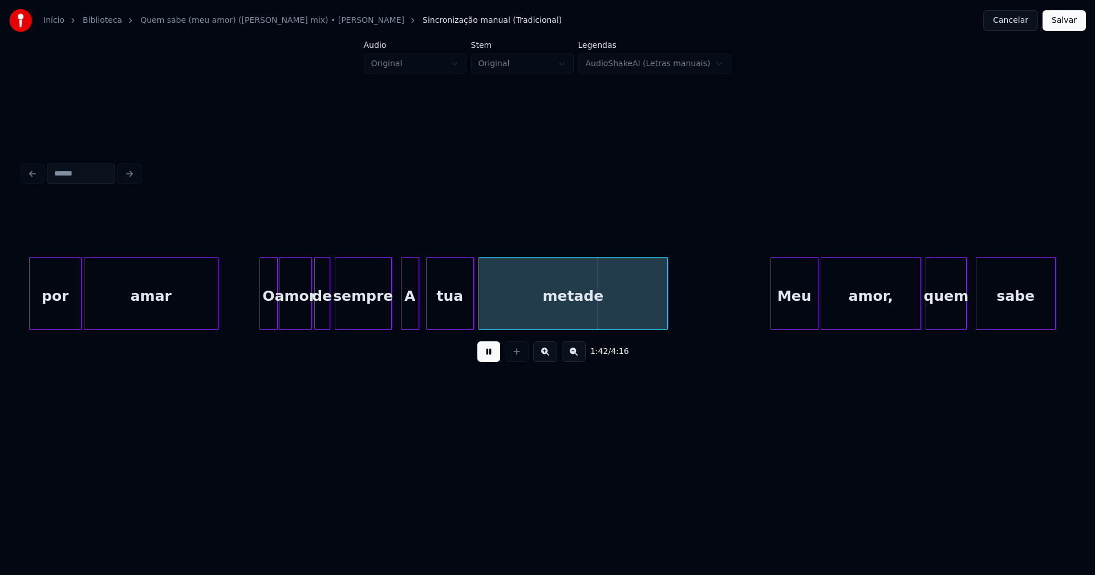
click at [389, 313] on div at bounding box center [389, 294] width 3 height 72
click at [440, 312] on div "tua" at bounding box center [444, 297] width 47 height 78
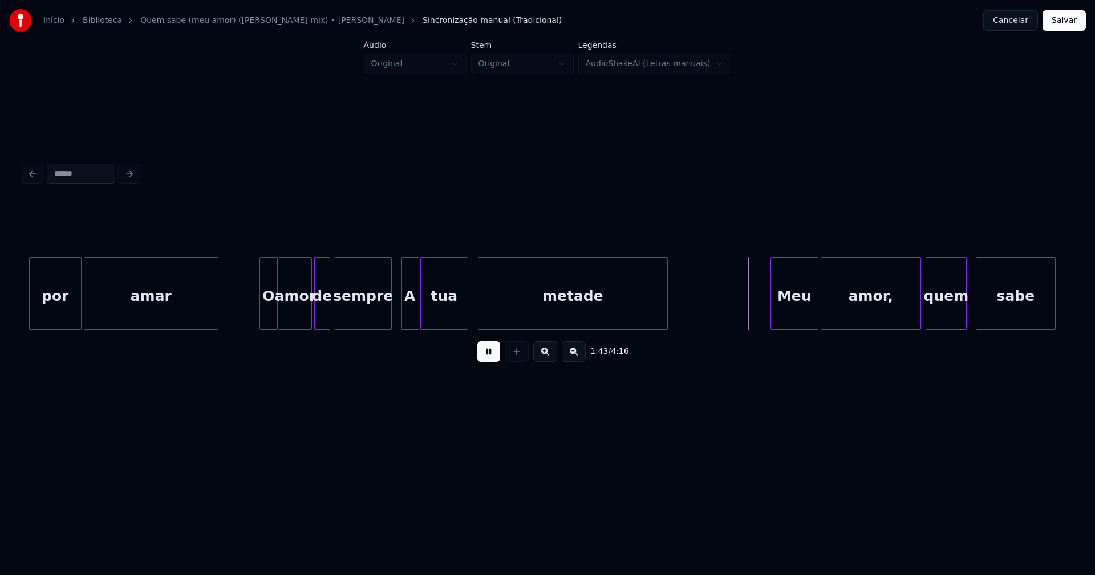
click at [480, 314] on div at bounding box center [479, 294] width 3 height 72
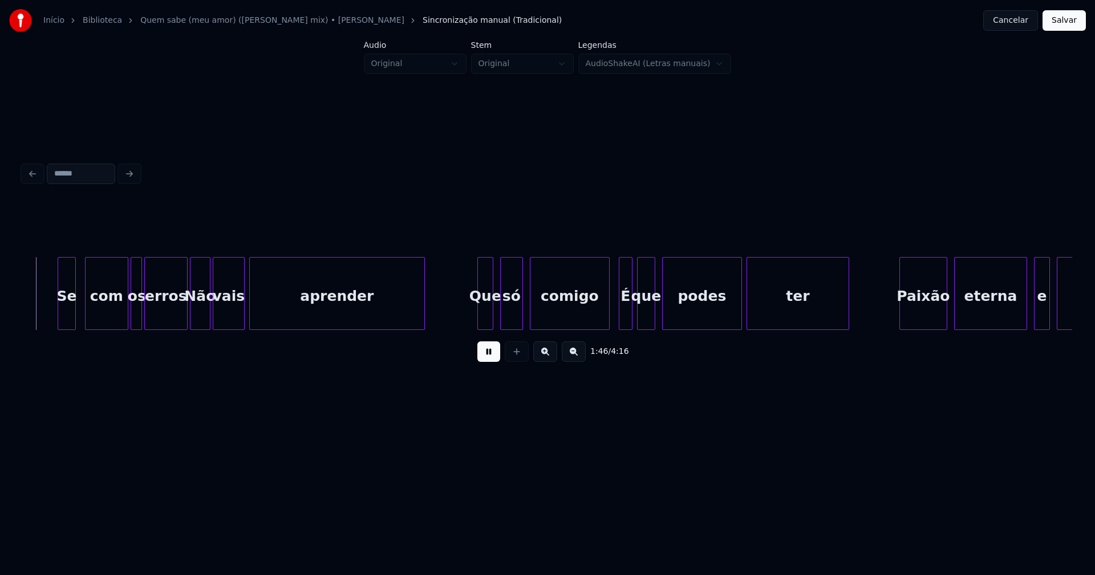
click at [492, 360] on button at bounding box center [488, 352] width 23 height 21
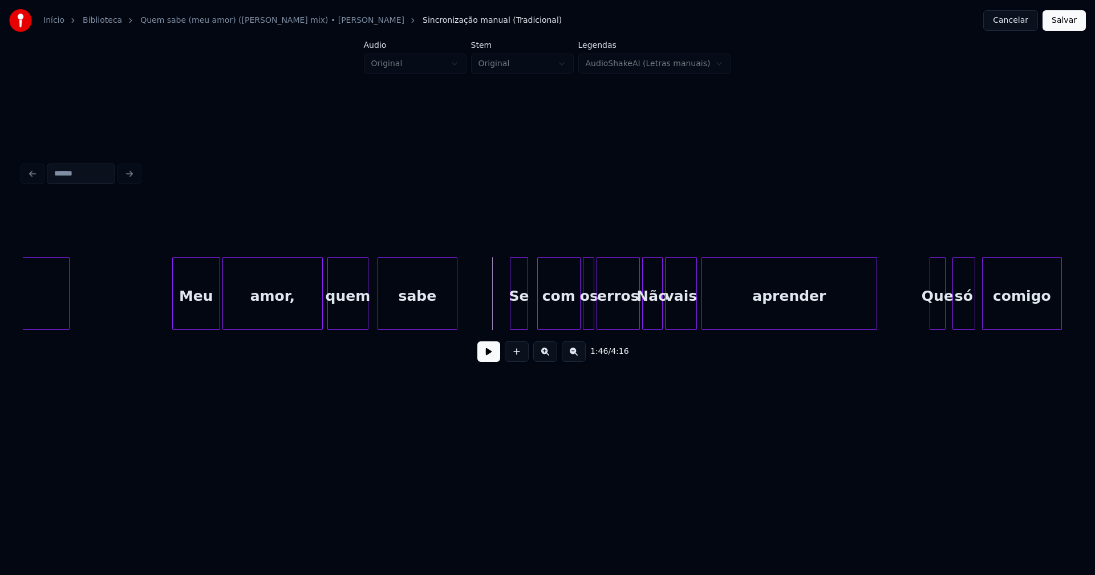
scroll to position [0, 11636]
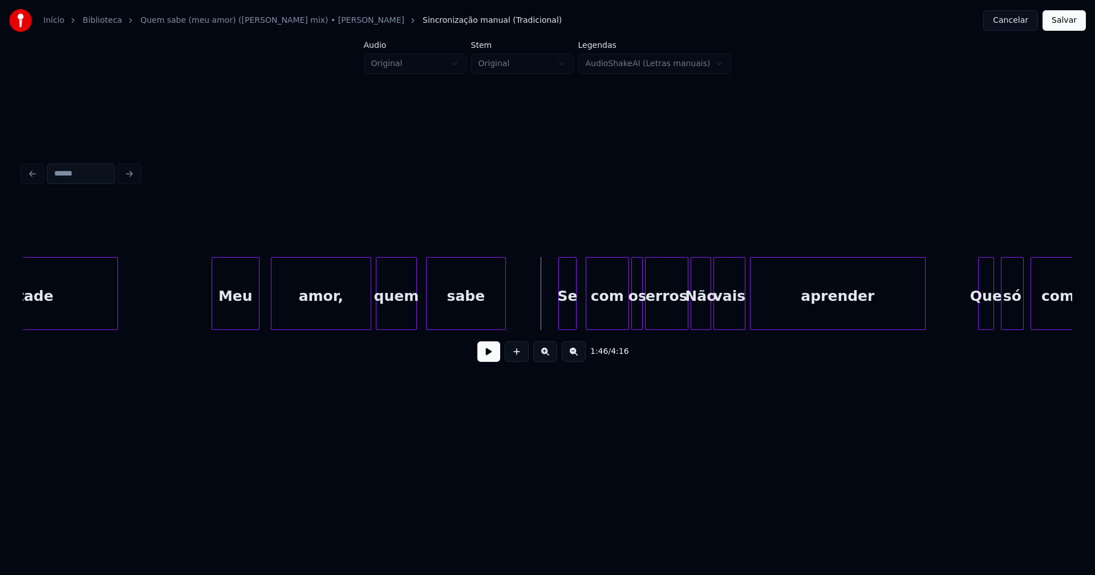
click at [236, 314] on div "Meu" at bounding box center [235, 297] width 47 height 78
click at [310, 304] on div "amor," at bounding box center [315, 297] width 99 height 78
click at [487, 359] on button at bounding box center [488, 352] width 23 height 21
click at [400, 317] on div "quem" at bounding box center [391, 297] width 40 height 78
click at [461, 308] on div "sabe" at bounding box center [459, 297] width 79 height 78
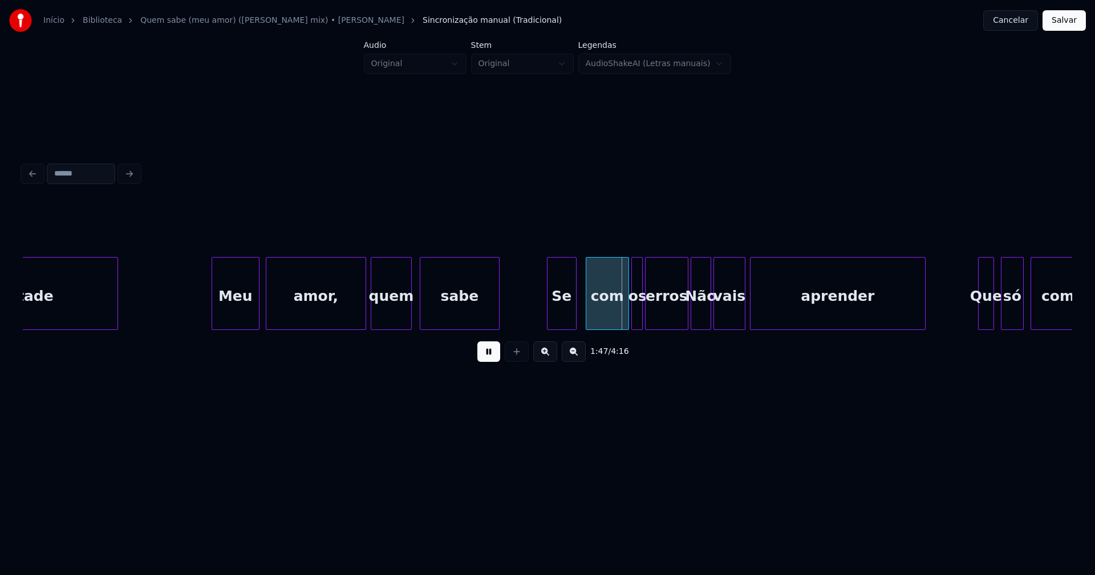
click at [548, 318] on div at bounding box center [549, 294] width 3 height 72
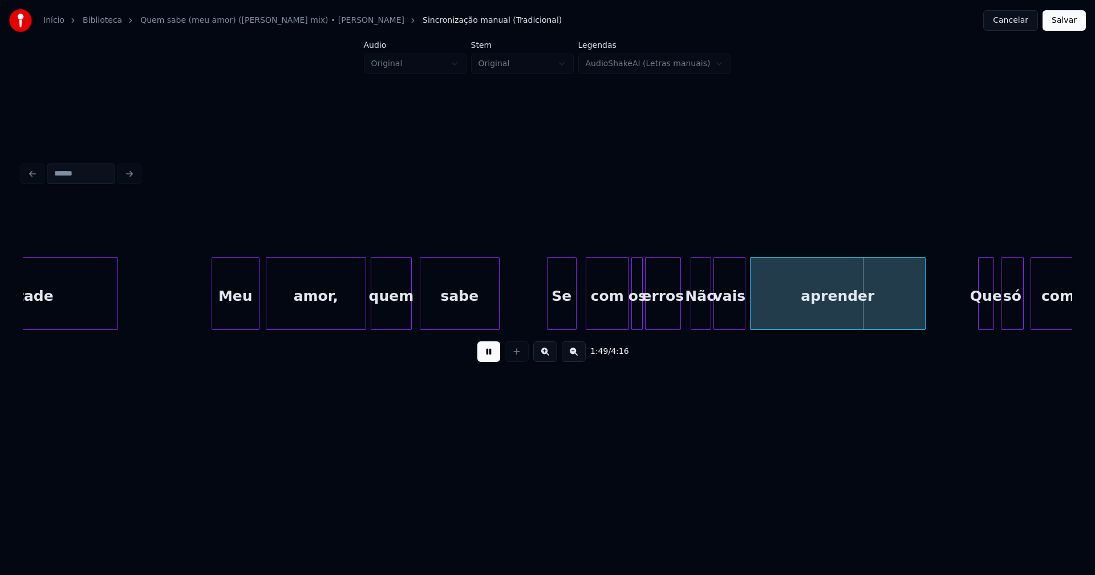
click at [679, 321] on div at bounding box center [678, 294] width 3 height 72
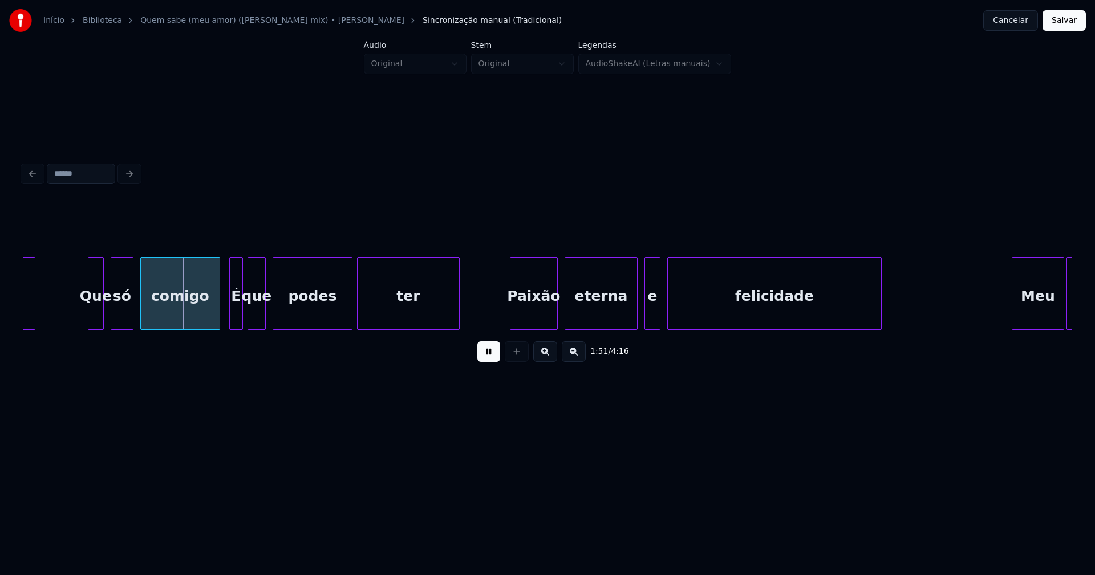
scroll to position [0, 12509]
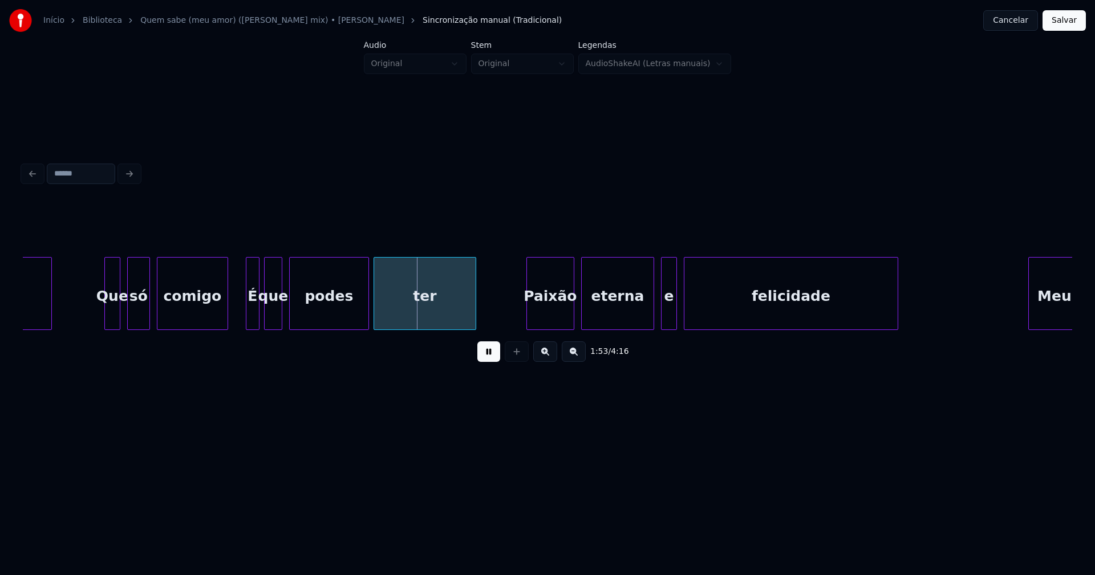
click at [225, 322] on div at bounding box center [225, 294] width 3 height 72
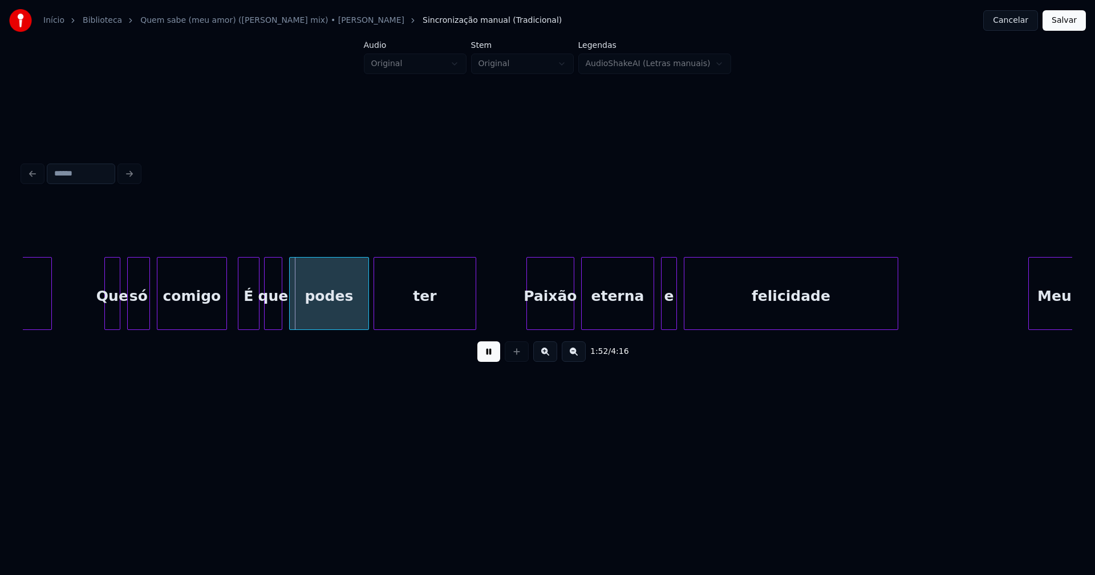
click at [240, 322] on div at bounding box center [239, 294] width 3 height 72
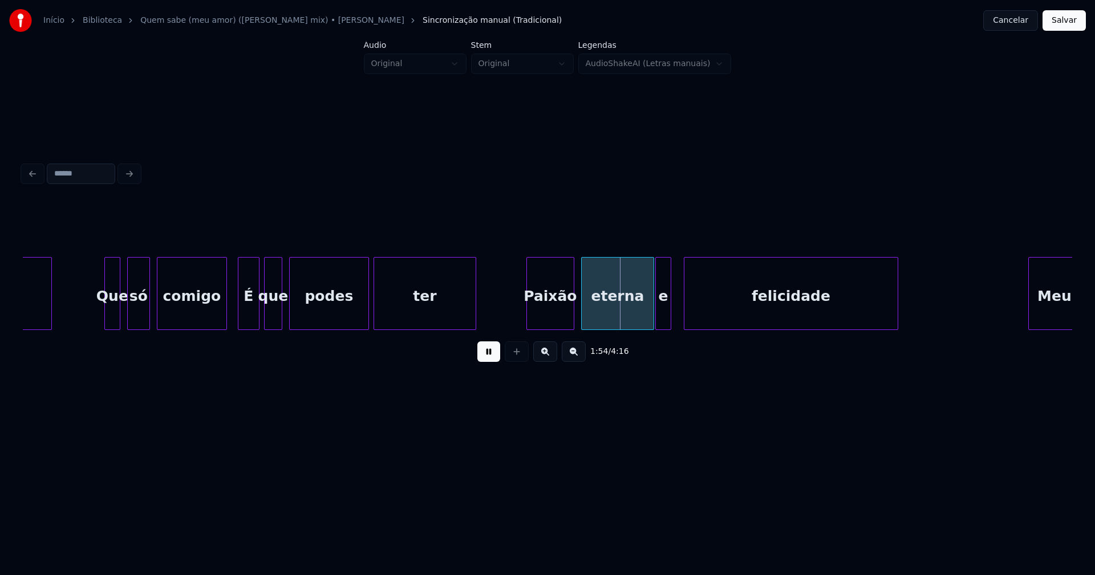
click at [665, 318] on div "e" at bounding box center [663, 297] width 15 height 78
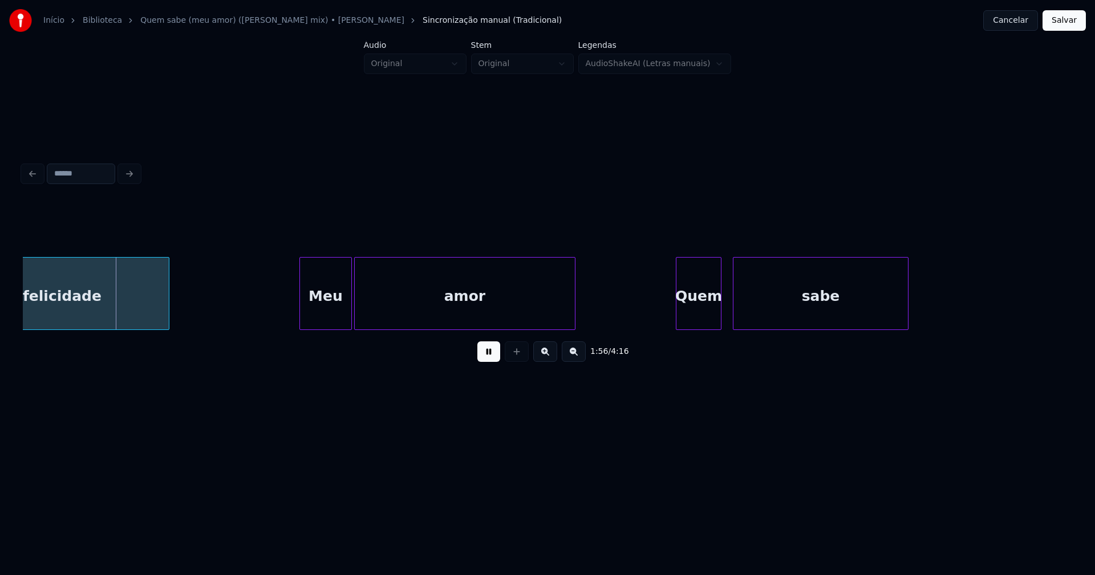
scroll to position [0, 13254]
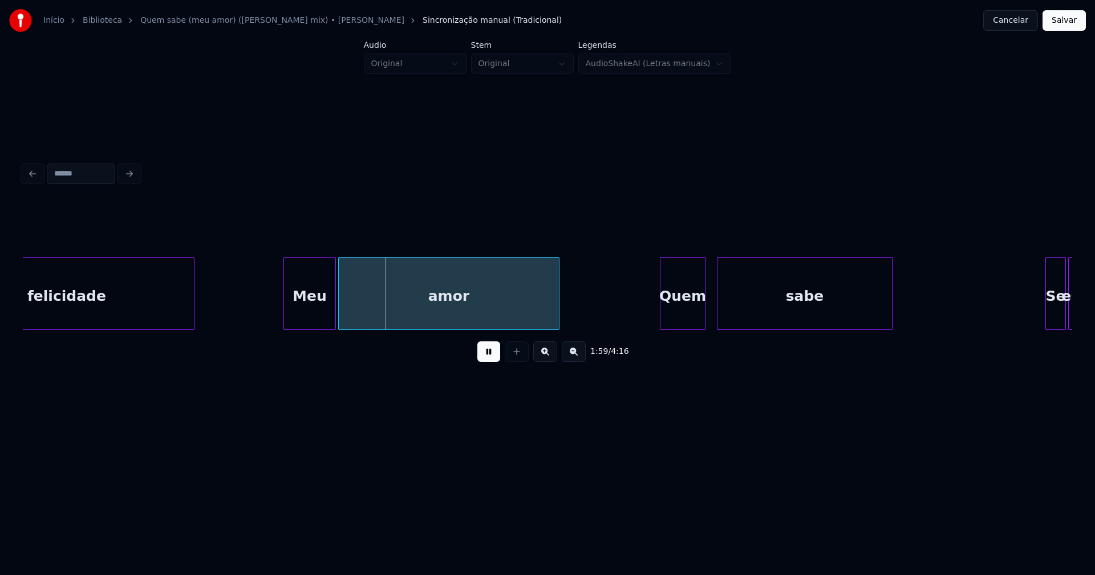
click at [191, 299] on div at bounding box center [191, 294] width 3 height 72
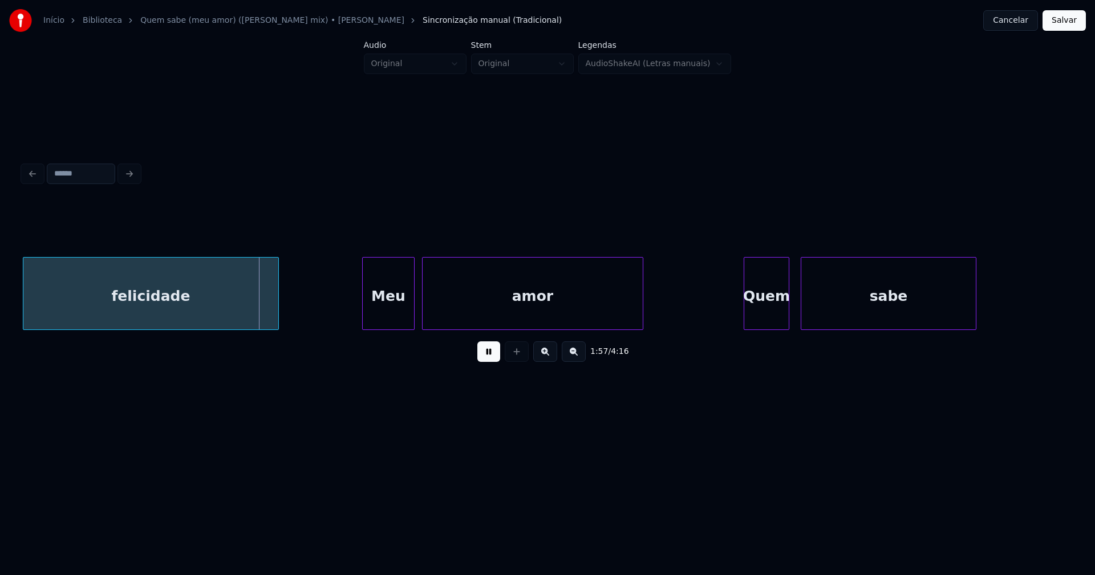
click at [391, 315] on div "Meu" at bounding box center [388, 297] width 51 height 78
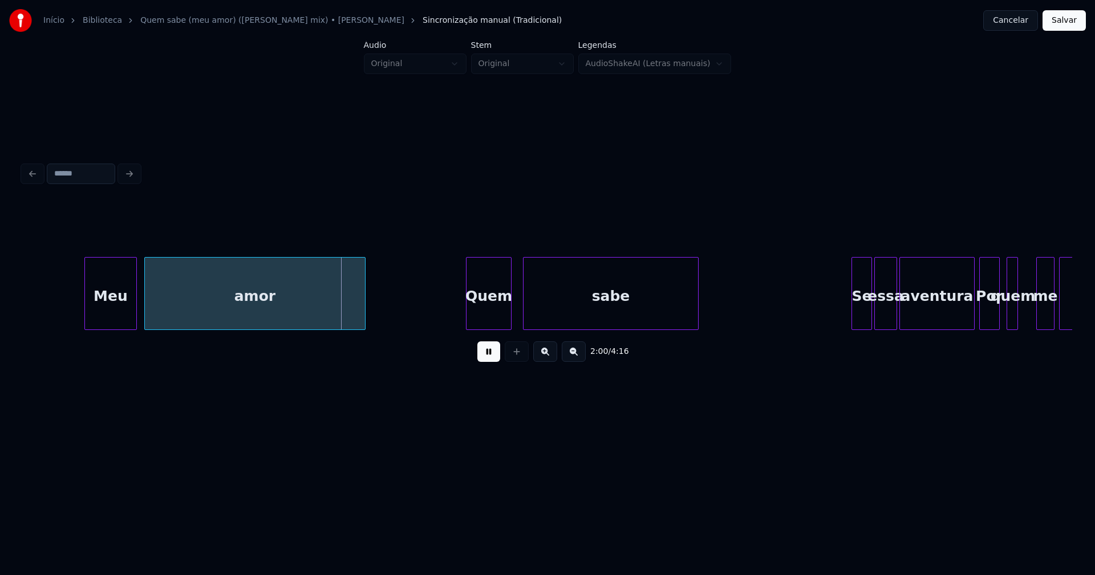
scroll to position [0, 13740]
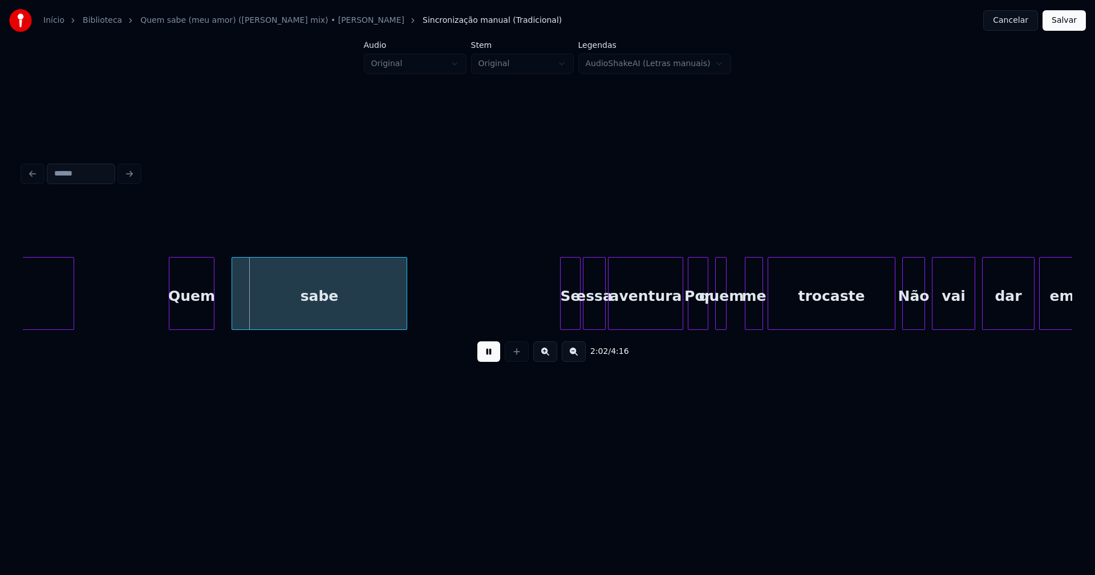
click at [185, 304] on div "Quem" at bounding box center [191, 297] width 44 height 78
click at [208, 312] on div at bounding box center [206, 294] width 3 height 72
click at [213, 310] on div at bounding box center [214, 294] width 3 height 72
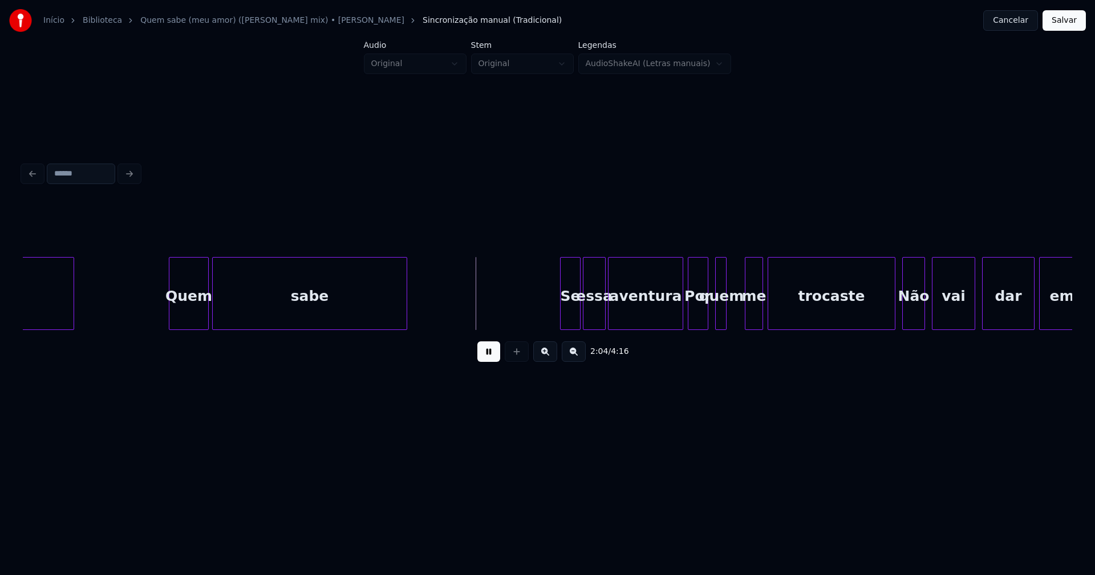
scroll to position [0, 13934]
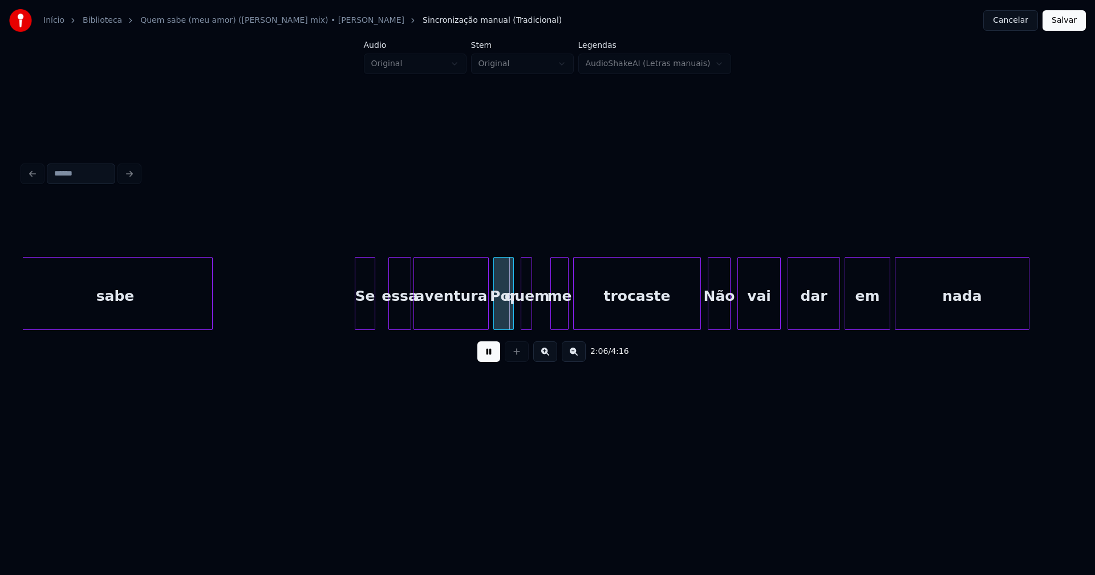
click at [366, 314] on div "Se" at bounding box center [364, 297] width 19 height 78
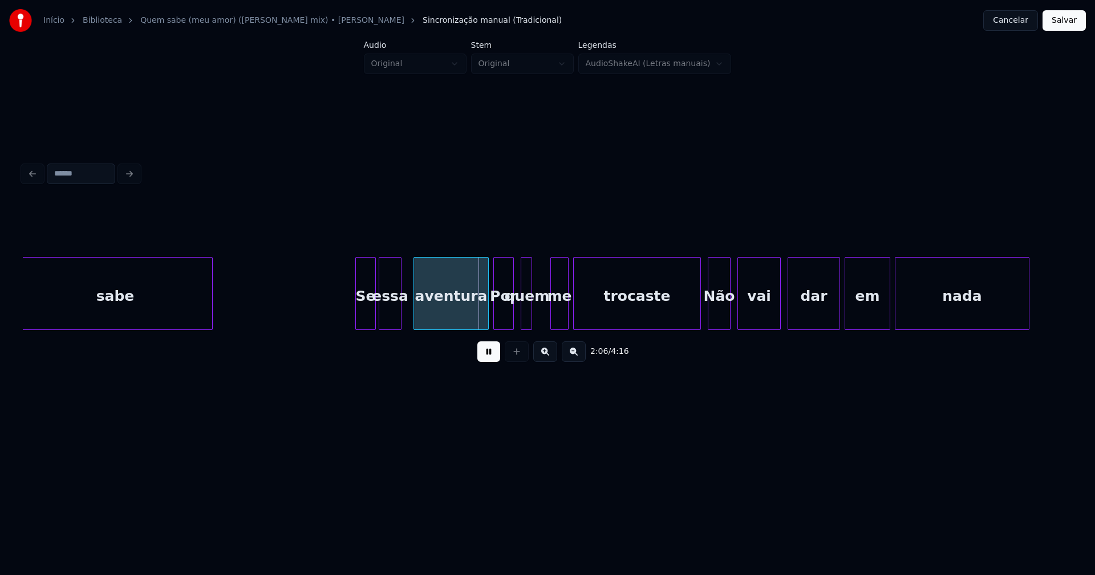
click at [390, 313] on div "essa" at bounding box center [390, 297] width 22 height 78
click at [404, 314] on div at bounding box center [405, 294] width 3 height 72
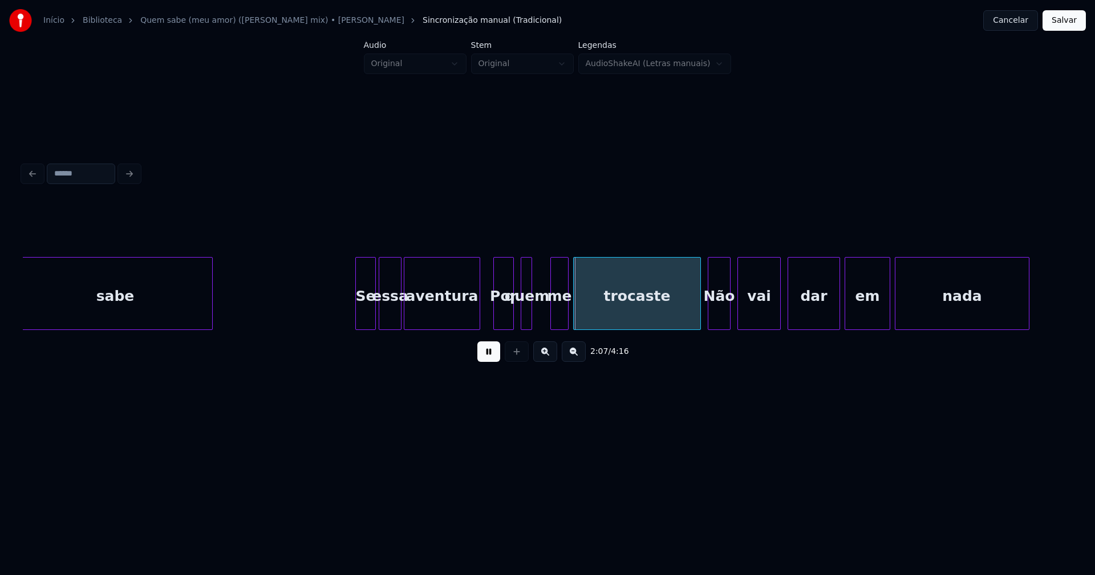
click at [476, 322] on div at bounding box center [477, 294] width 3 height 72
click at [543, 310] on div at bounding box center [542, 294] width 3 height 72
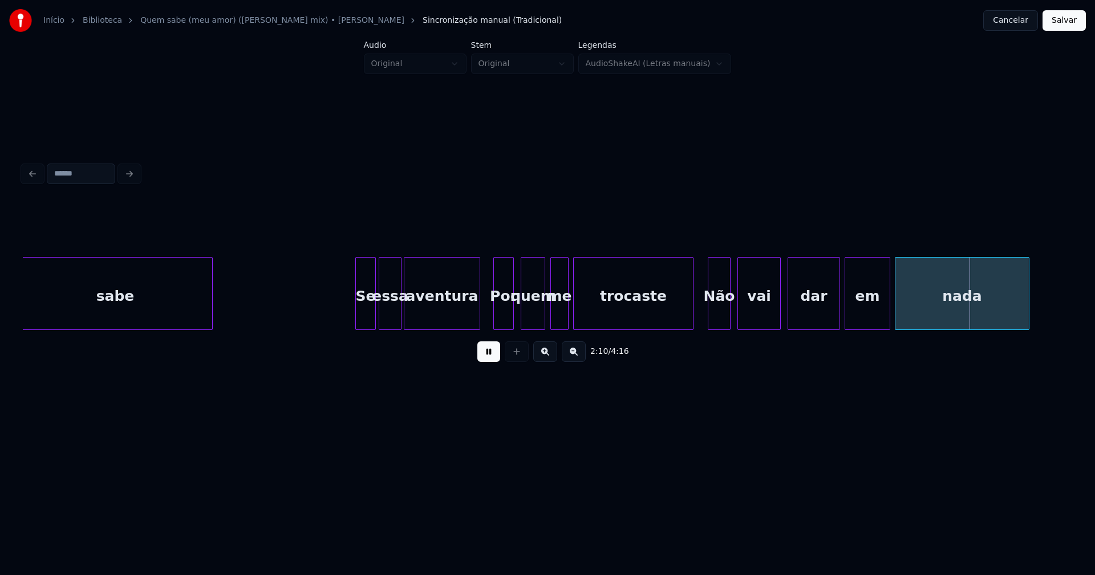
click at [691, 318] on div at bounding box center [691, 294] width 3 height 72
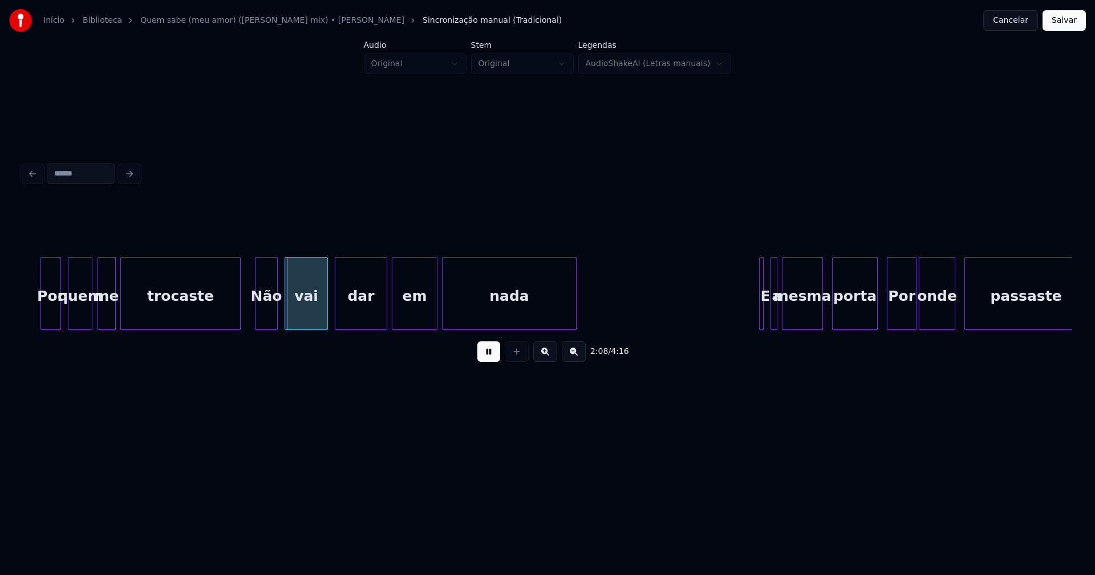
scroll to position [0, 14419]
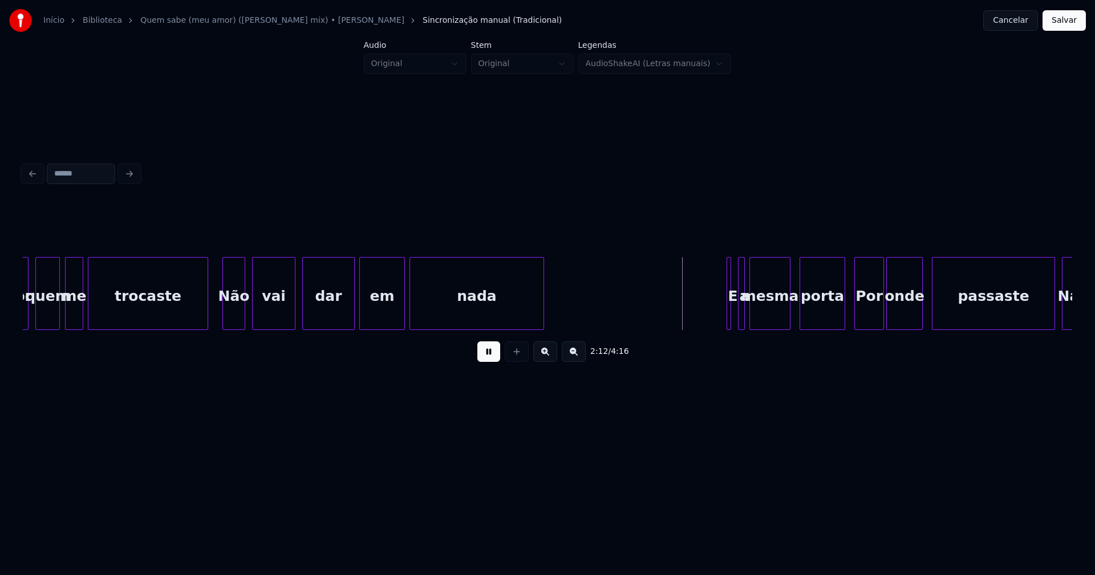
drag, startPoint x: 492, startPoint y: 359, endPoint x: 486, endPoint y: 333, distance: 27.0
click at [484, 347] on button at bounding box center [488, 352] width 23 height 21
click at [492, 359] on button at bounding box center [488, 352] width 23 height 21
drag, startPoint x: 487, startPoint y: 359, endPoint x: 500, endPoint y: 356, distance: 12.8
click at [489, 359] on button at bounding box center [488, 352] width 23 height 21
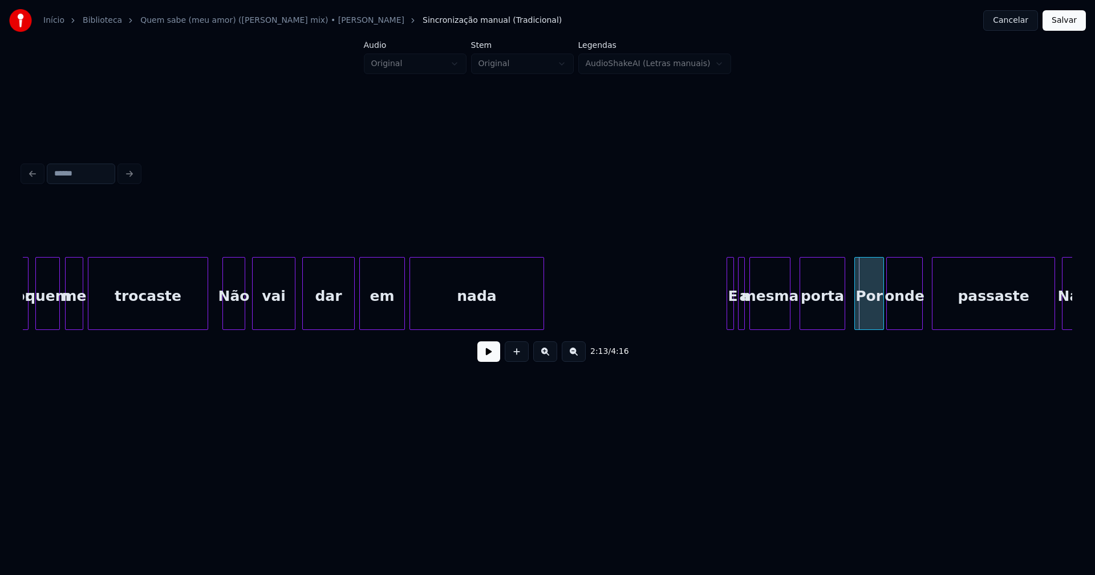
click at [733, 321] on div at bounding box center [731, 294] width 3 height 72
click at [721, 322] on div at bounding box center [721, 294] width 3 height 72
click at [747, 323] on div at bounding box center [745, 294] width 3 height 72
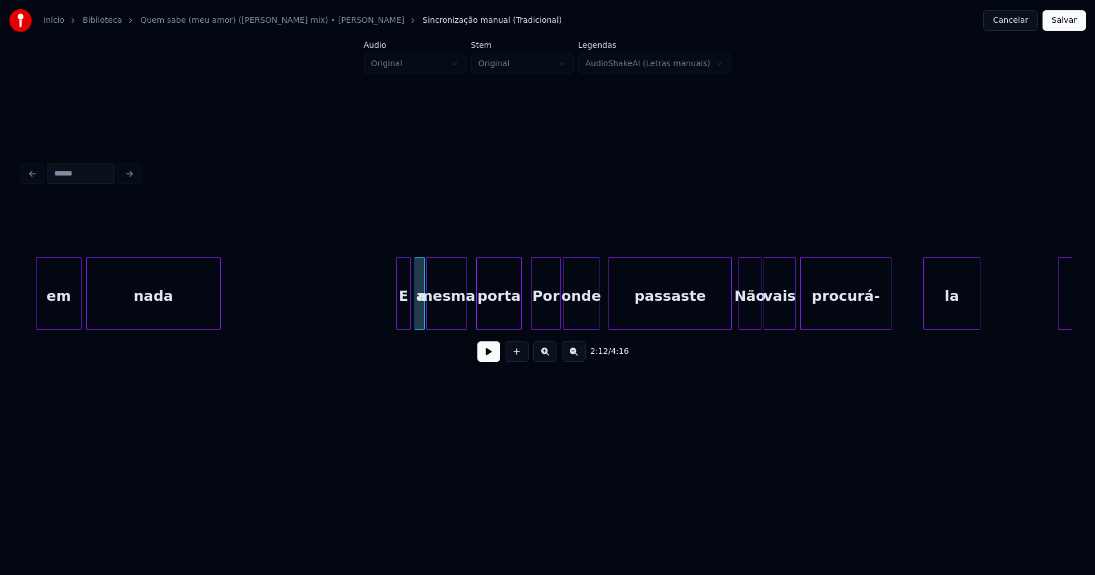
scroll to position [0, 14759]
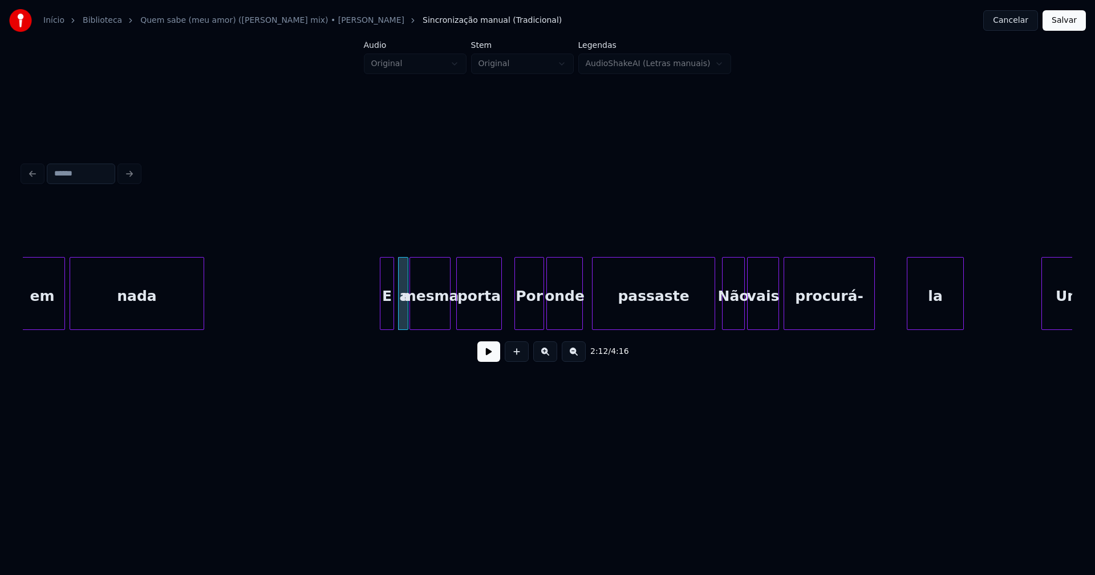
click at [484, 319] on div "porta" at bounding box center [479, 297] width 44 height 78
click at [486, 355] on button at bounding box center [488, 352] width 23 height 21
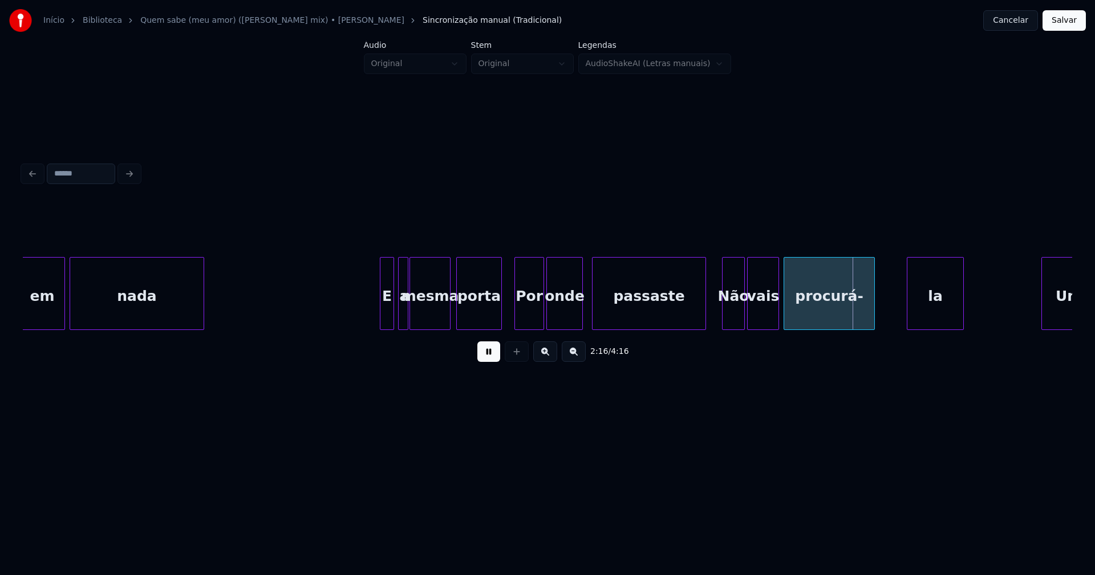
click at [703, 320] on div at bounding box center [703, 294] width 3 height 72
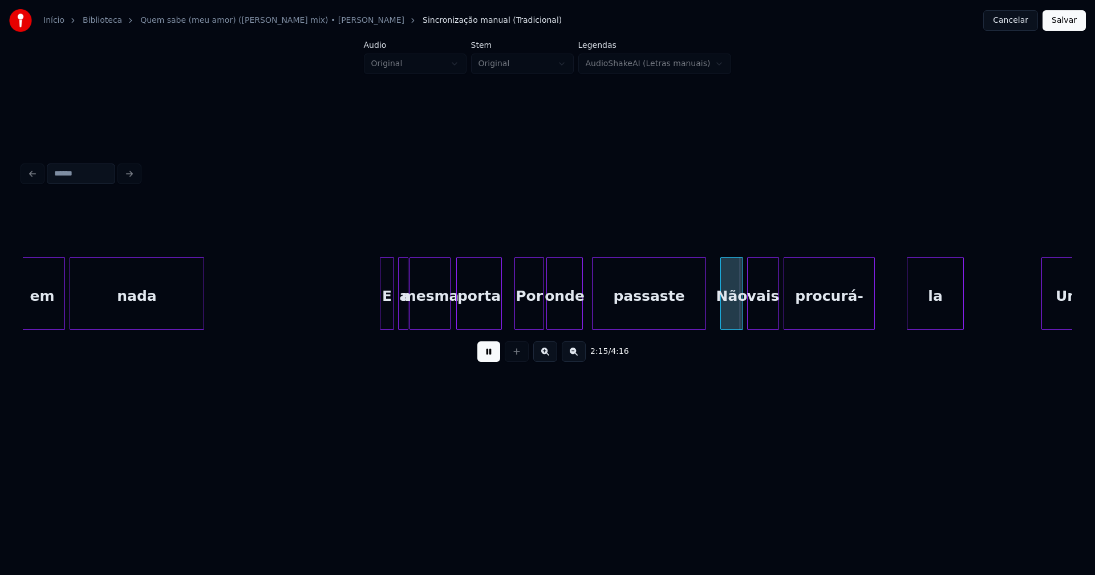
click at [732, 321] on div "Não" at bounding box center [732, 297] width 22 height 78
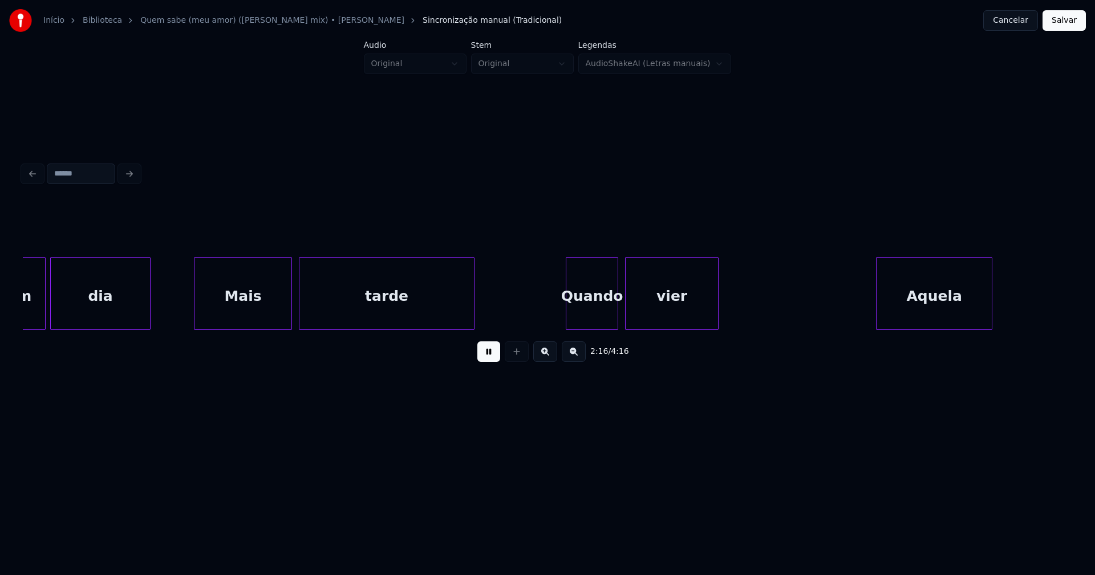
scroll to position [0, 15617]
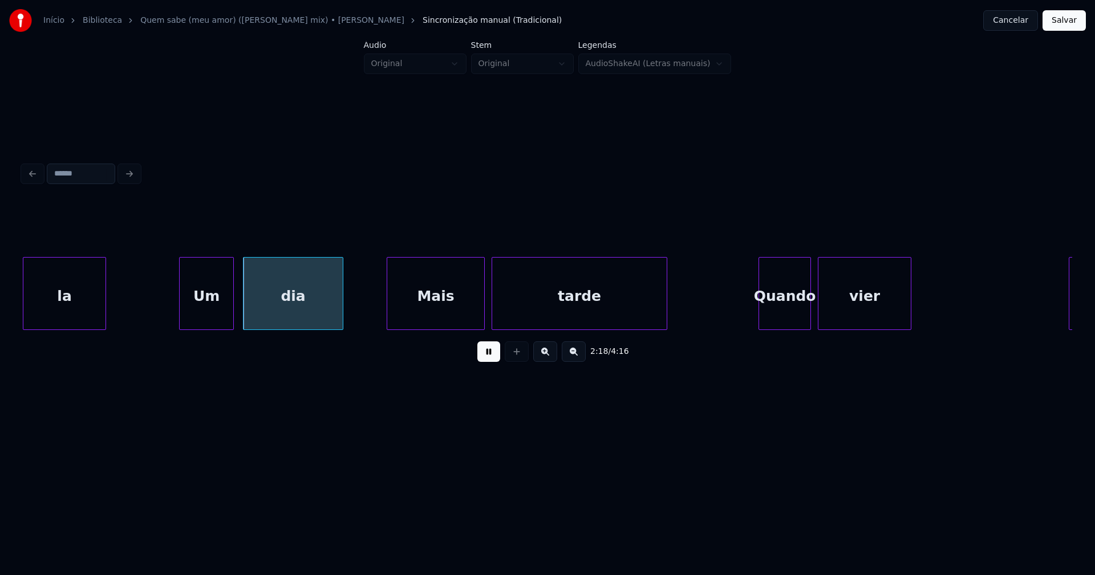
click at [197, 314] on div "Um" at bounding box center [207, 297] width 54 height 78
click at [425, 309] on div "Mais" at bounding box center [432, 297] width 97 height 78
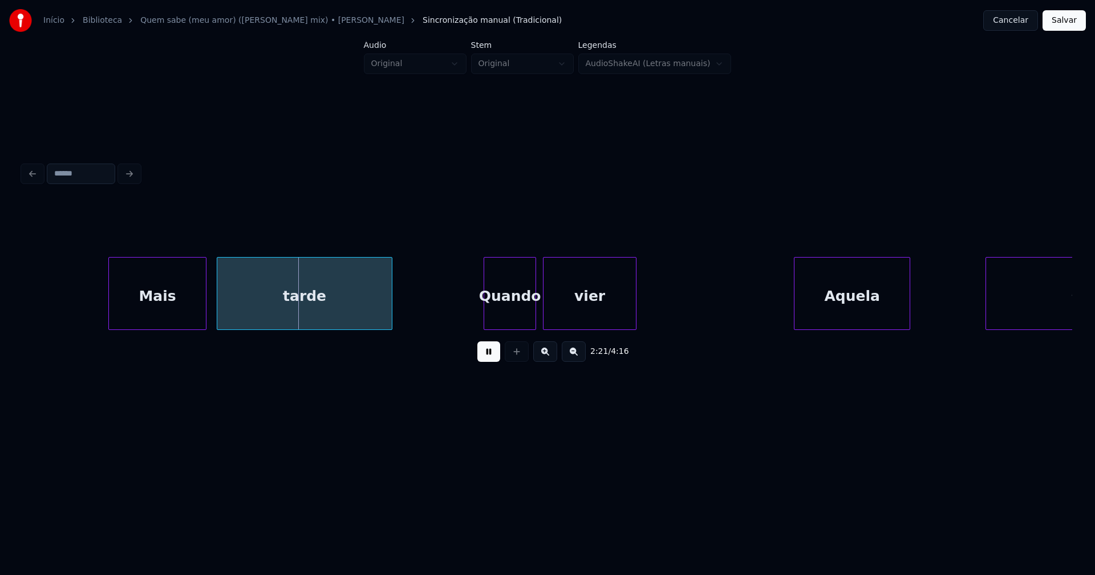
scroll to position [0, 16086]
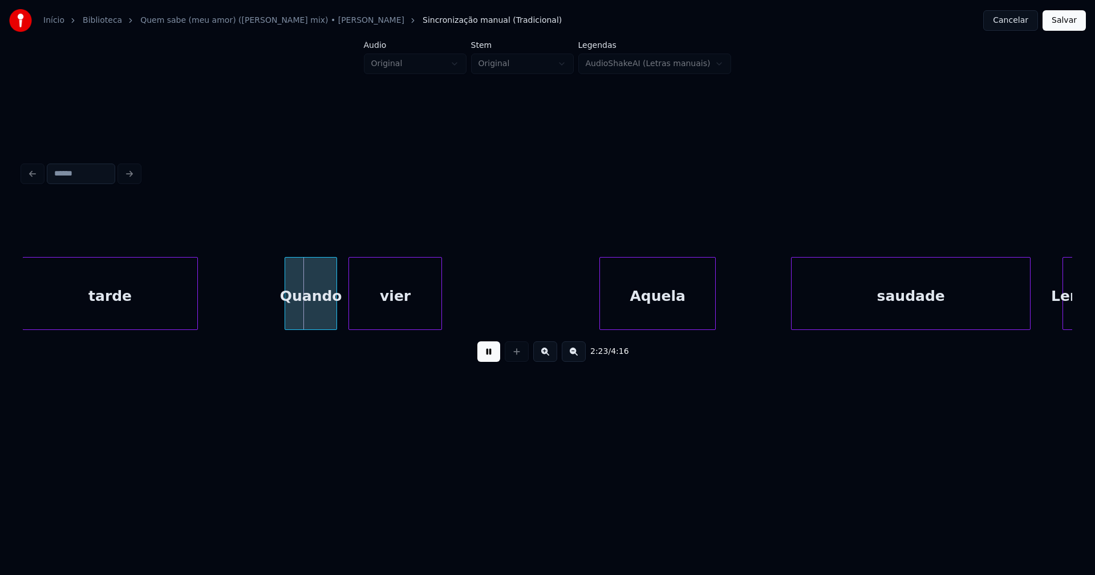
click at [305, 319] on div "Quando" at bounding box center [310, 297] width 51 height 78
click at [571, 319] on div at bounding box center [571, 294] width 3 height 72
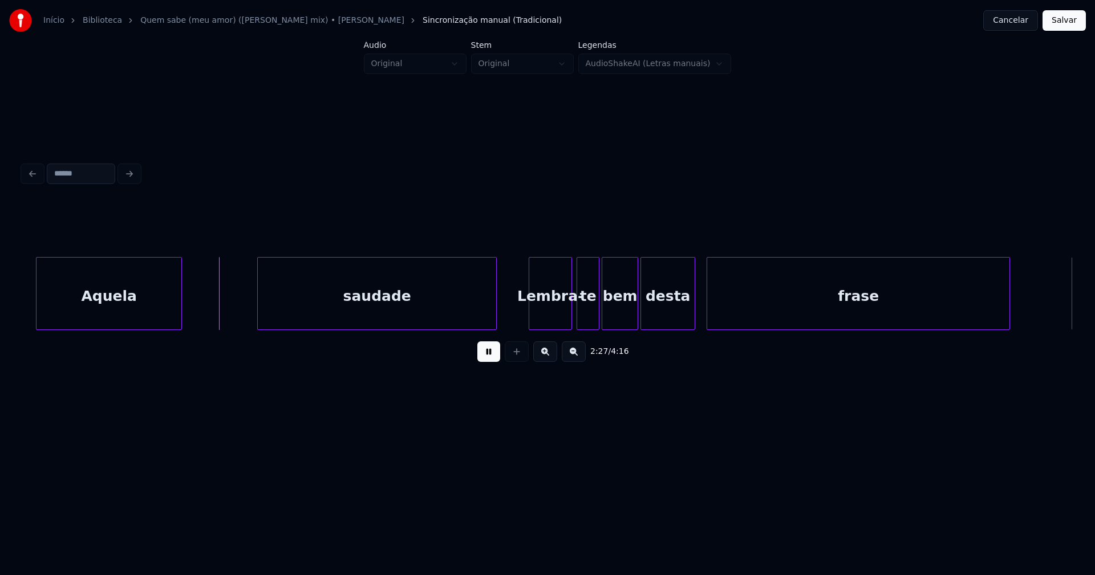
scroll to position [0, 16669]
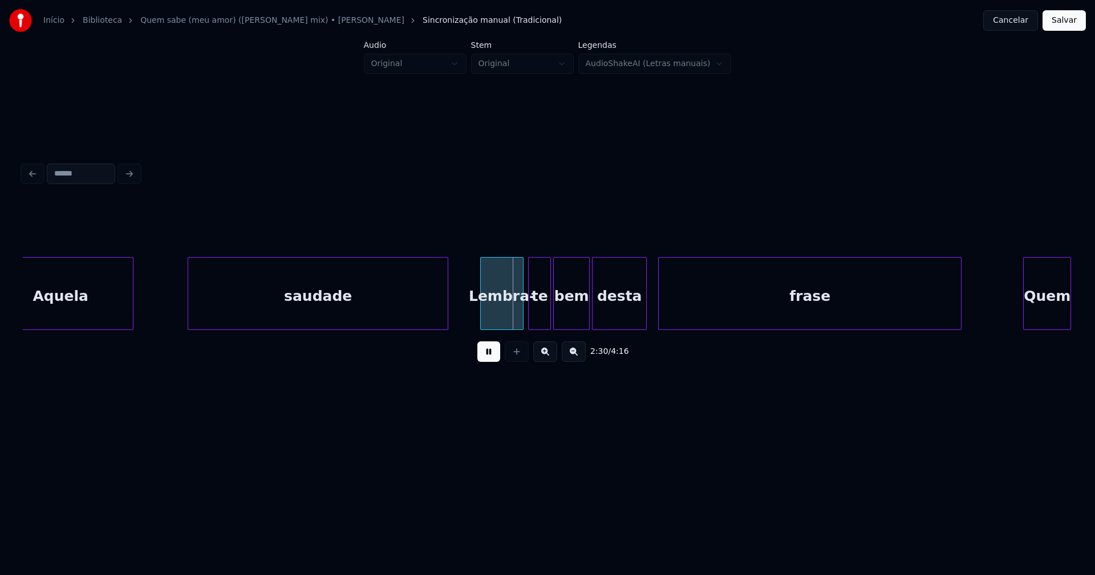
click at [190, 311] on div at bounding box center [189, 294] width 3 height 72
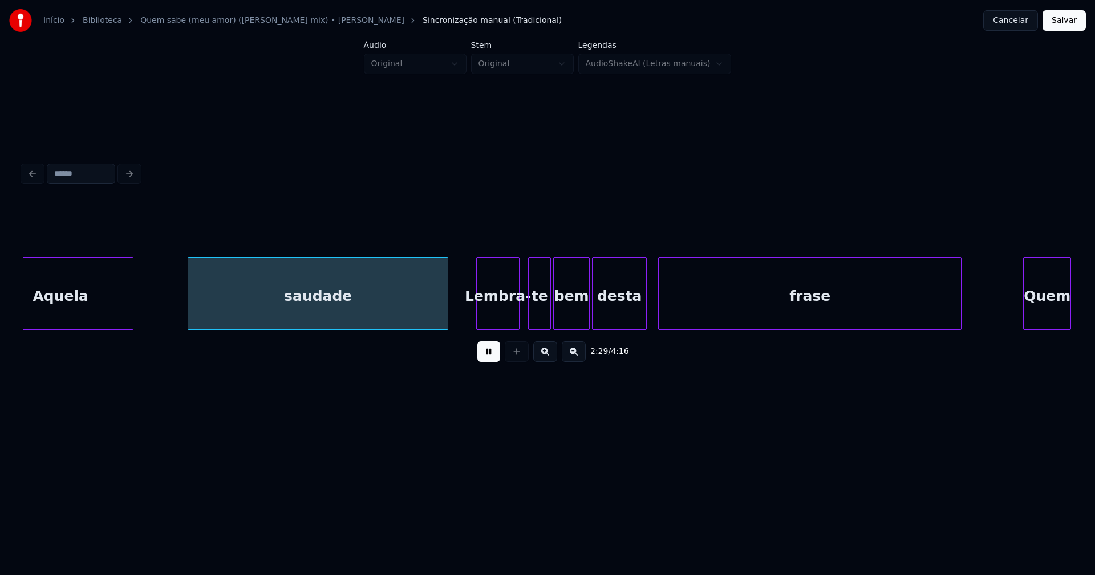
click at [509, 320] on div "Lembra-" at bounding box center [498, 297] width 42 height 78
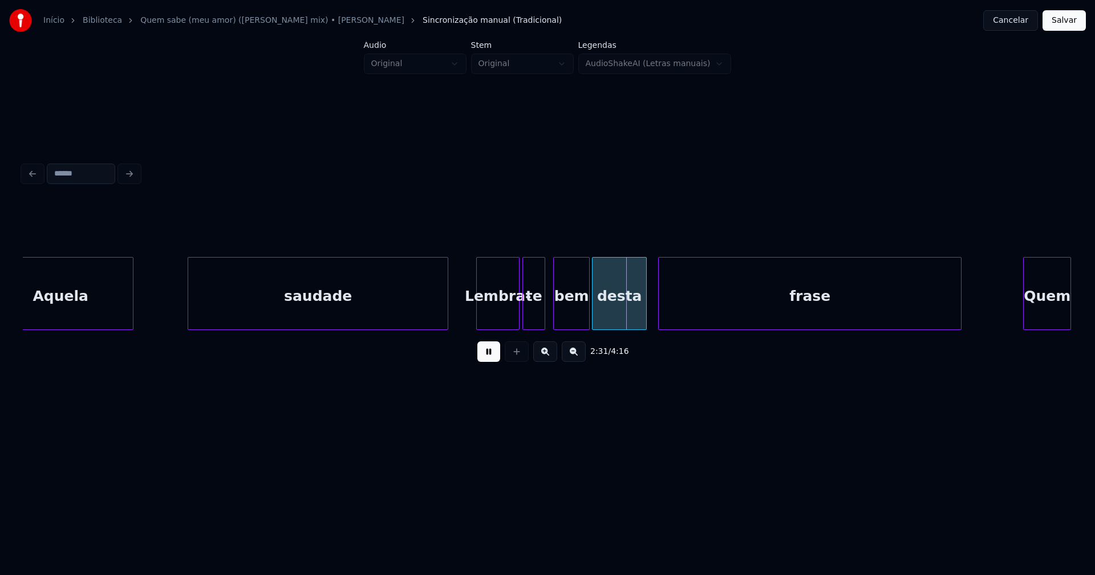
click at [534, 322] on div "te" at bounding box center [534, 297] width 22 height 78
click at [573, 318] on div "bem" at bounding box center [567, 297] width 35 height 78
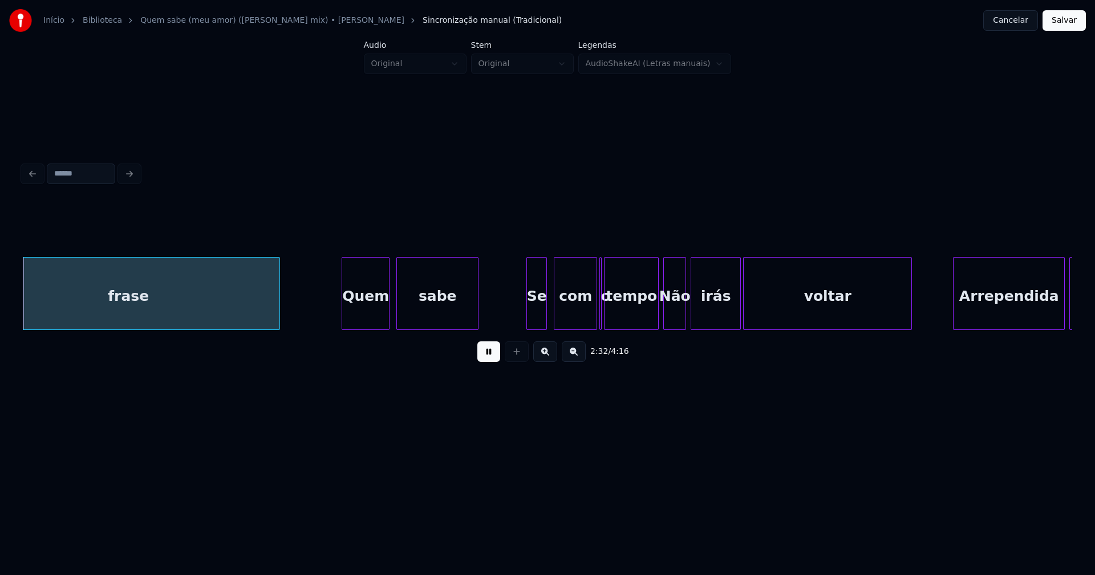
scroll to position [0, 17356]
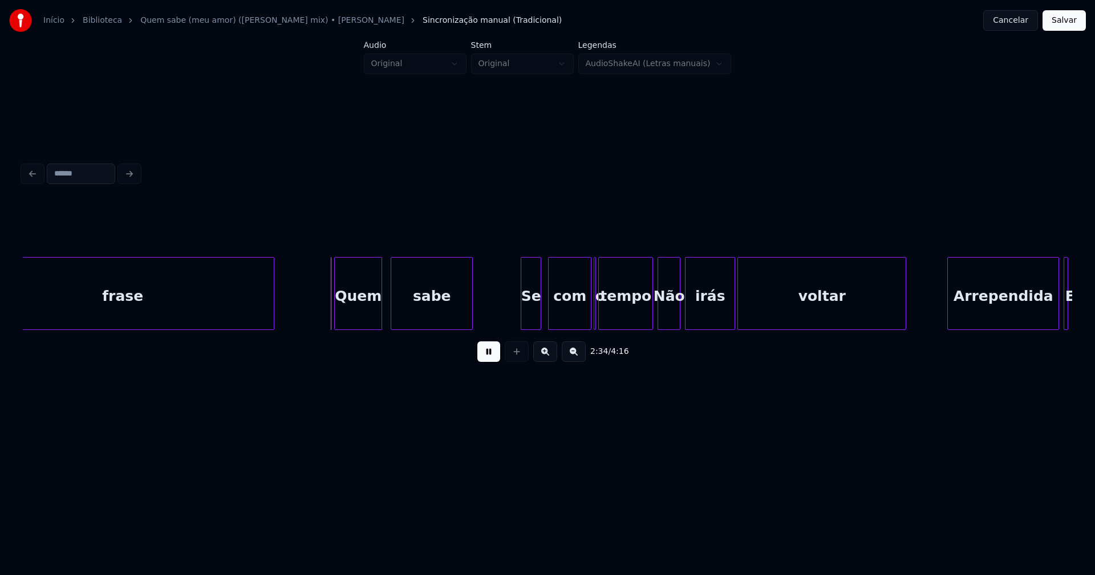
click at [354, 311] on div "Quem" at bounding box center [358, 297] width 47 height 78
click at [518, 324] on div "Se" at bounding box center [518, 297] width 19 height 78
click at [533, 312] on div at bounding box center [532, 294] width 3 height 72
click at [566, 317] on div "com" at bounding box center [565, 297] width 42 height 78
click at [595, 319] on div at bounding box center [596, 294] width 3 height 72
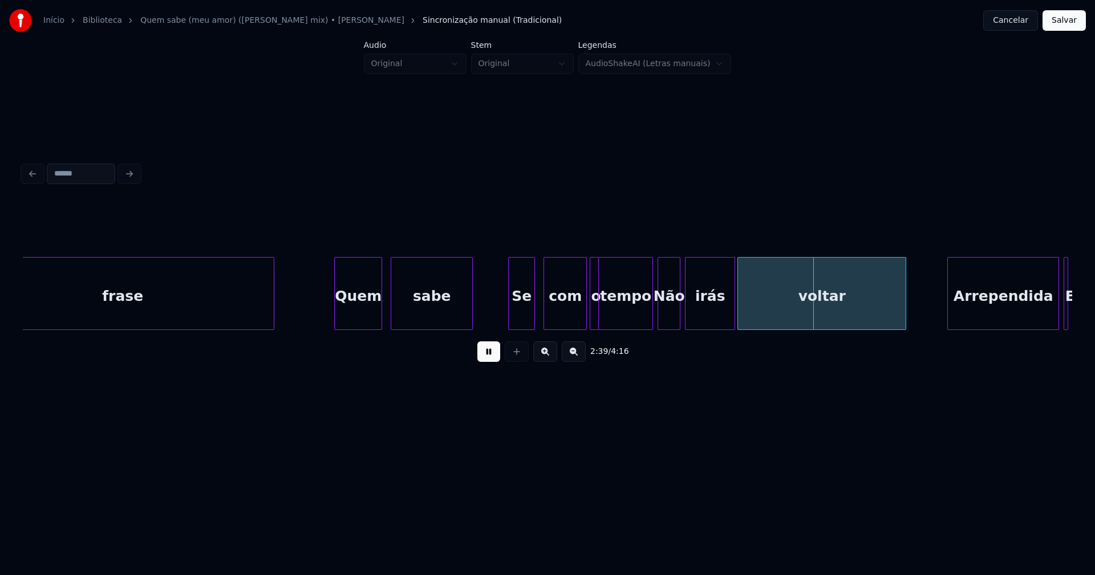
click at [590, 319] on div at bounding box center [591, 294] width 3 height 72
click at [648, 319] on div at bounding box center [646, 294] width 3 height 72
click at [575, 323] on div at bounding box center [576, 294] width 3 height 72
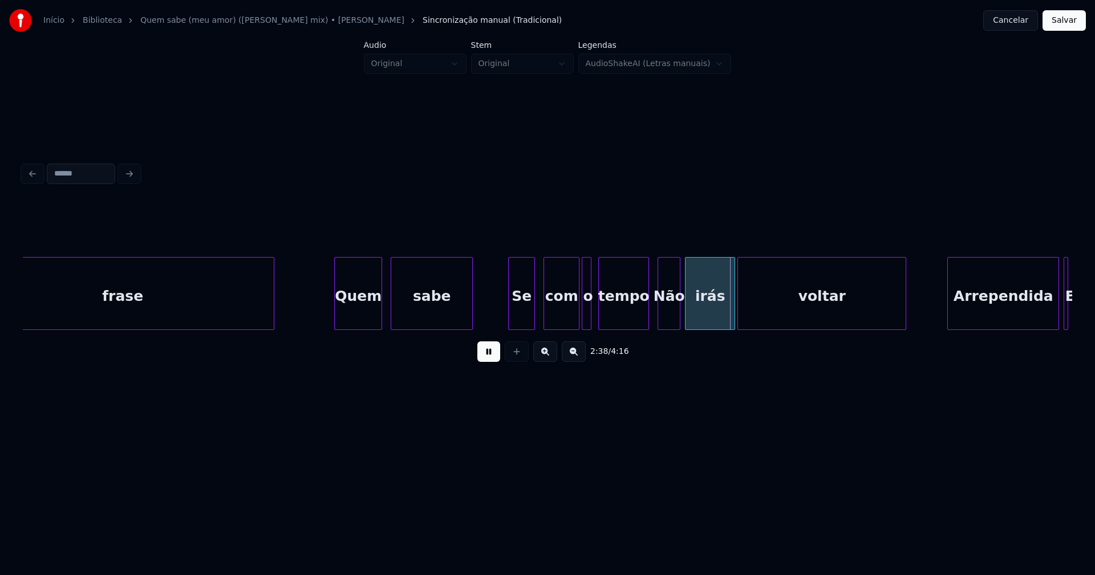
click at [587, 311] on div "o" at bounding box center [587, 297] width 11 height 78
click at [624, 316] on div "tempo" at bounding box center [622, 297] width 50 height 78
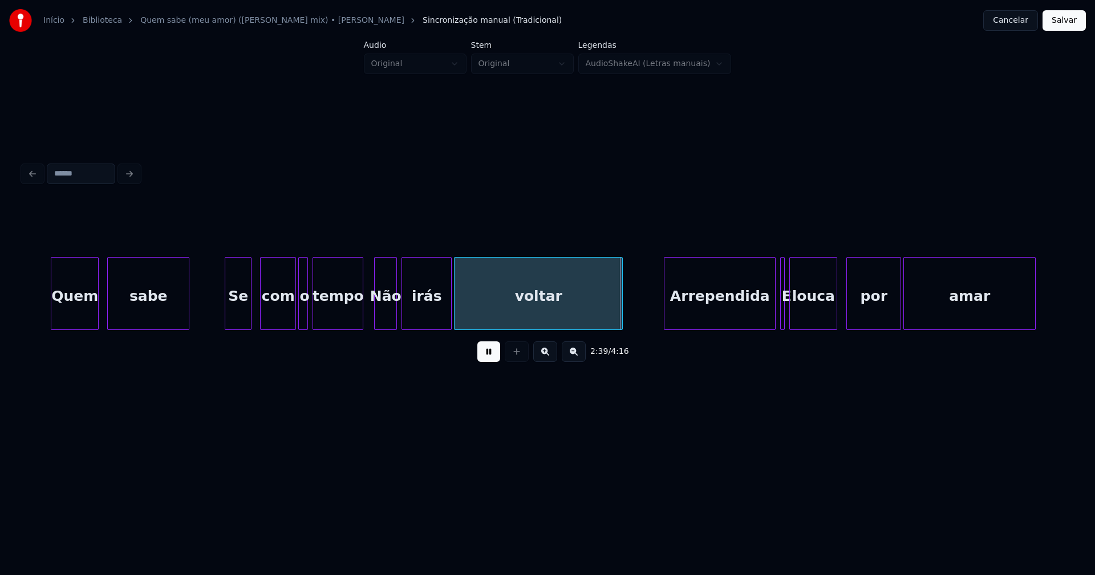
scroll to position [0, 18109]
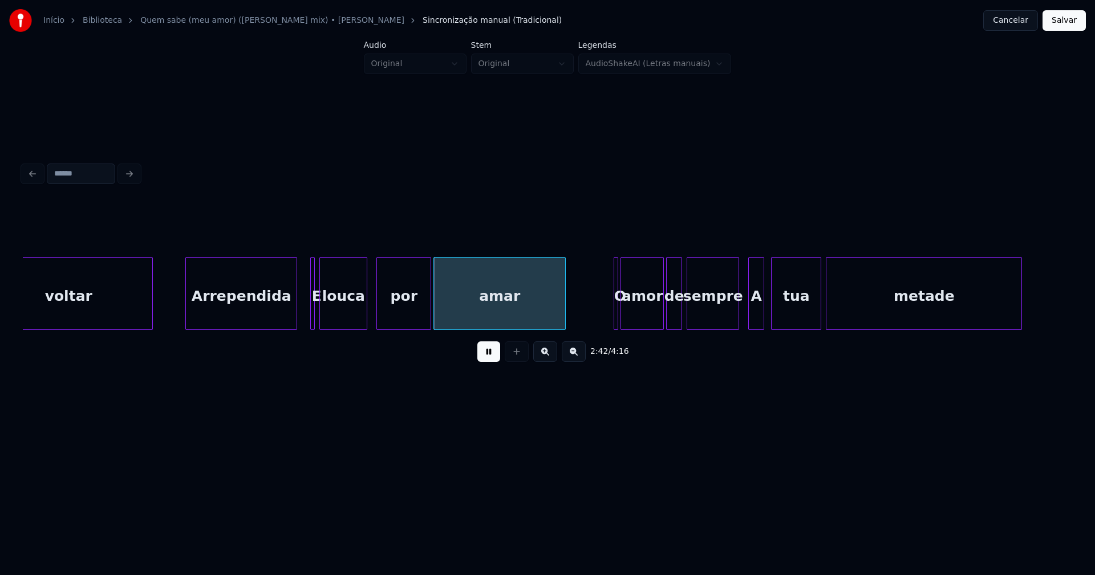
click at [247, 317] on div "Arrependida" at bounding box center [241, 297] width 111 height 78
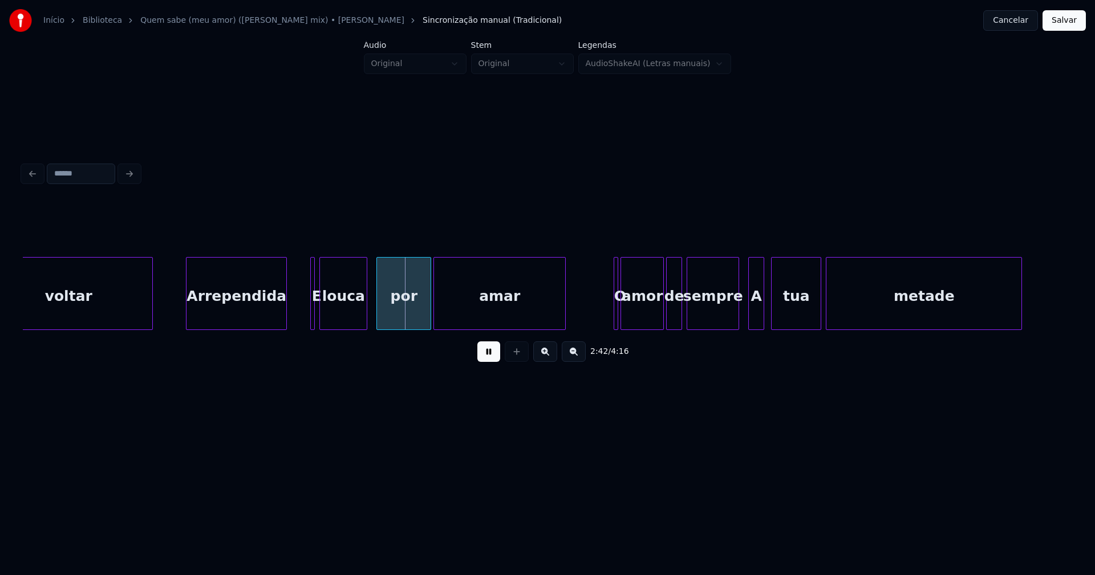
click at [283, 315] on div at bounding box center [284, 294] width 3 height 72
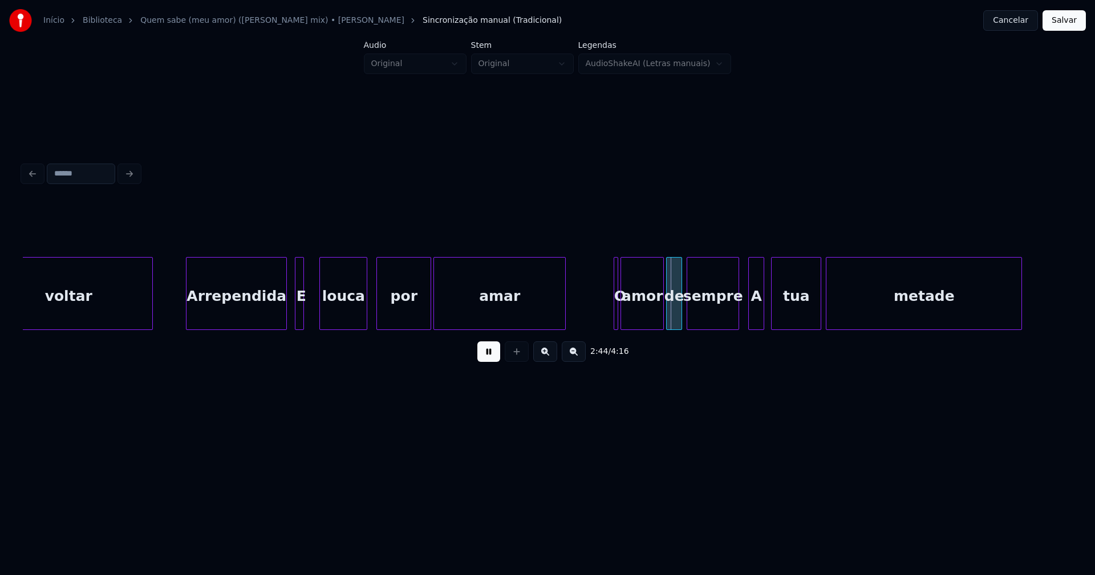
click at [295, 315] on div "E" at bounding box center [299, 293] width 9 height 73
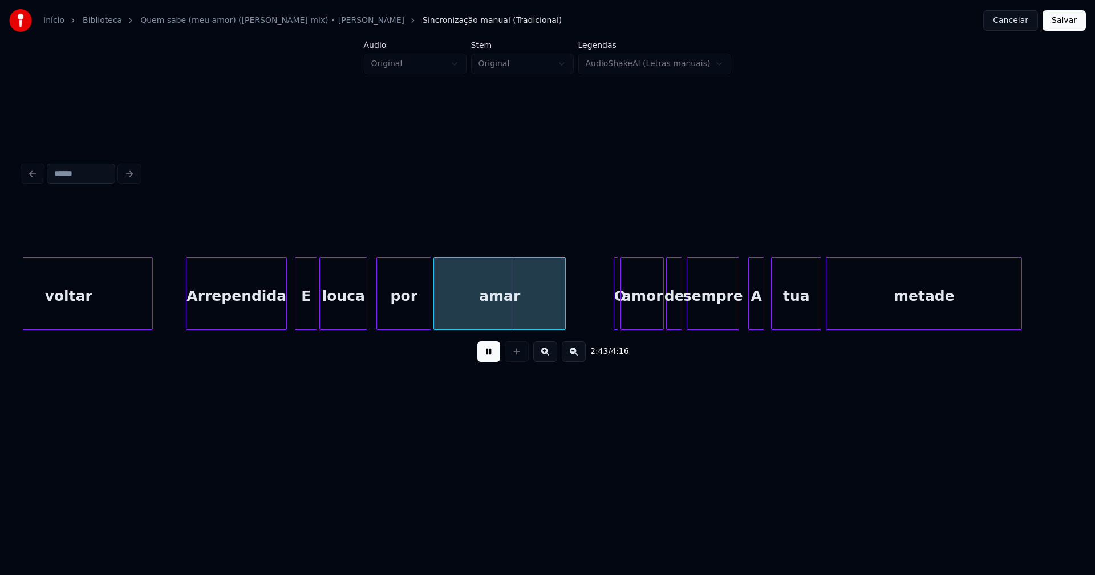
click at [316, 310] on div at bounding box center [314, 294] width 3 height 72
click at [404, 318] on div "por" at bounding box center [400, 297] width 54 height 78
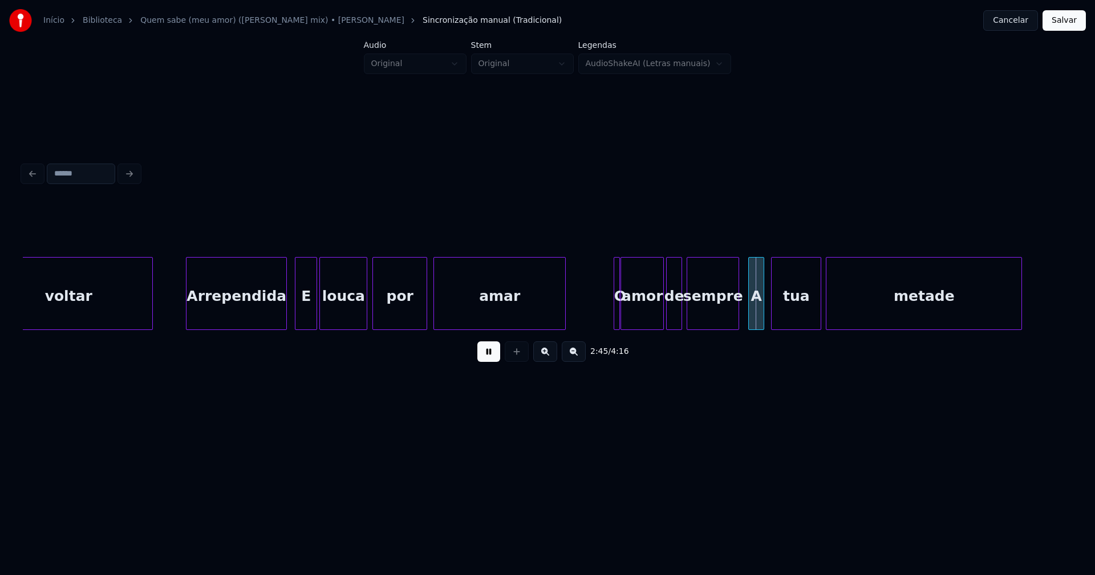
click at [616, 305] on div at bounding box center [617, 294] width 3 height 72
click at [607, 307] on div "O" at bounding box center [610, 293] width 6 height 73
click at [616, 309] on div at bounding box center [617, 294] width 3 height 72
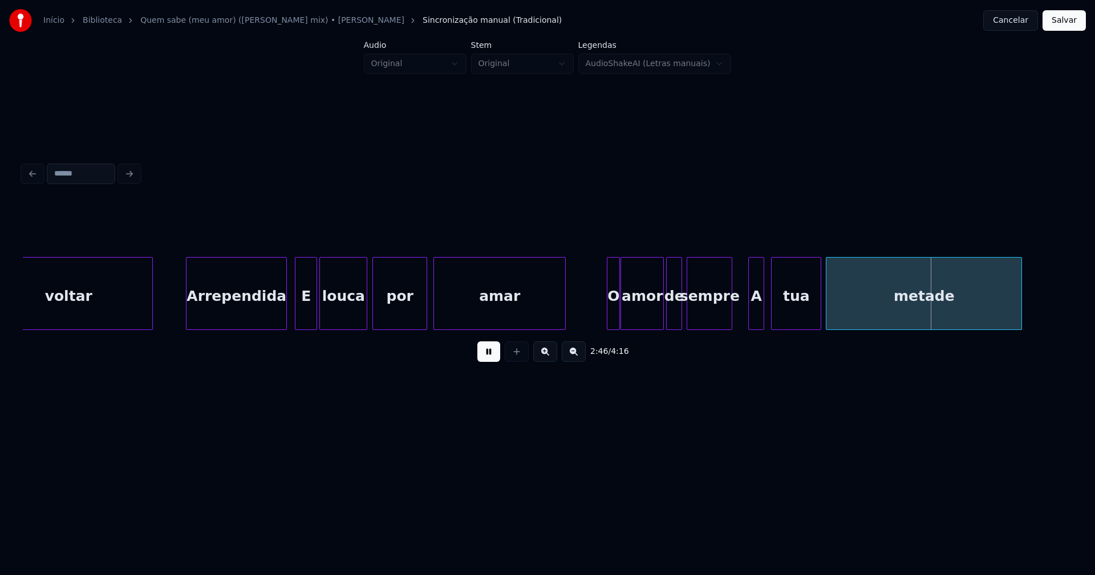
click at [731, 318] on div at bounding box center [729, 294] width 3 height 72
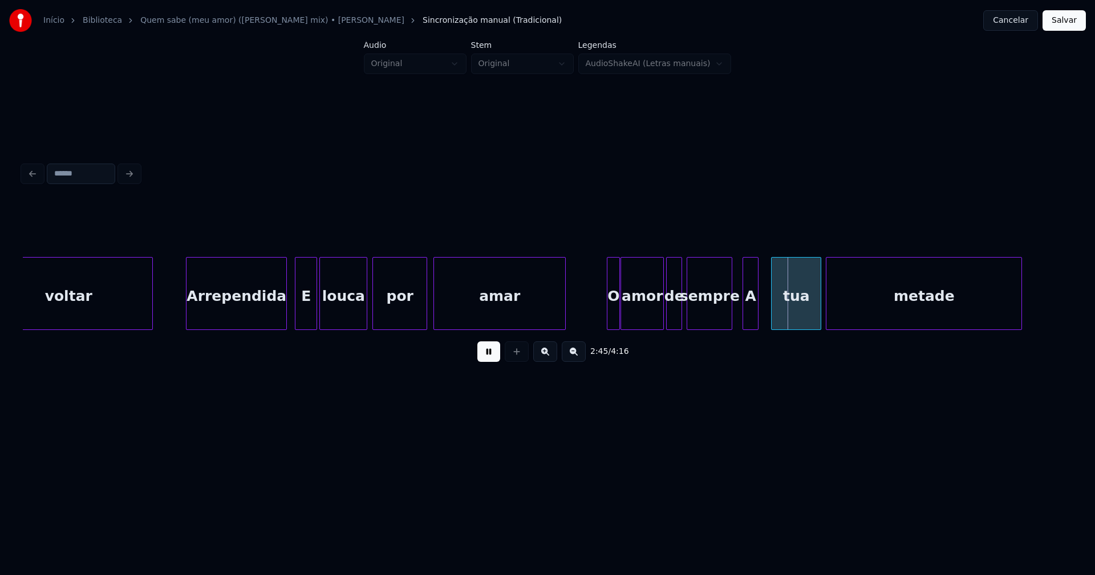
click at [752, 318] on div "A" at bounding box center [750, 297] width 15 height 78
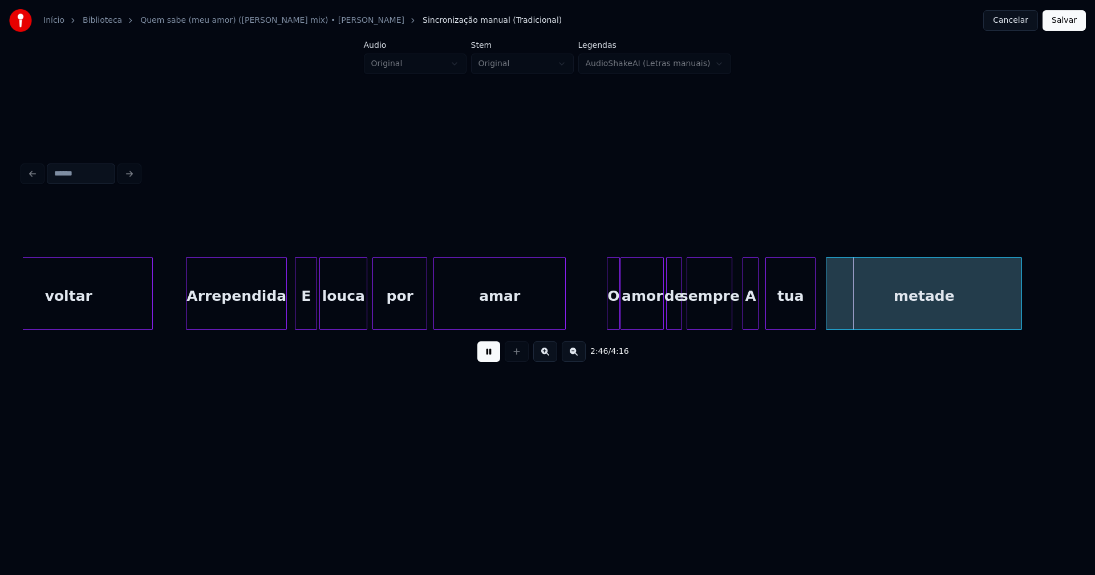
click at [794, 322] on div "tua" at bounding box center [790, 297] width 49 height 78
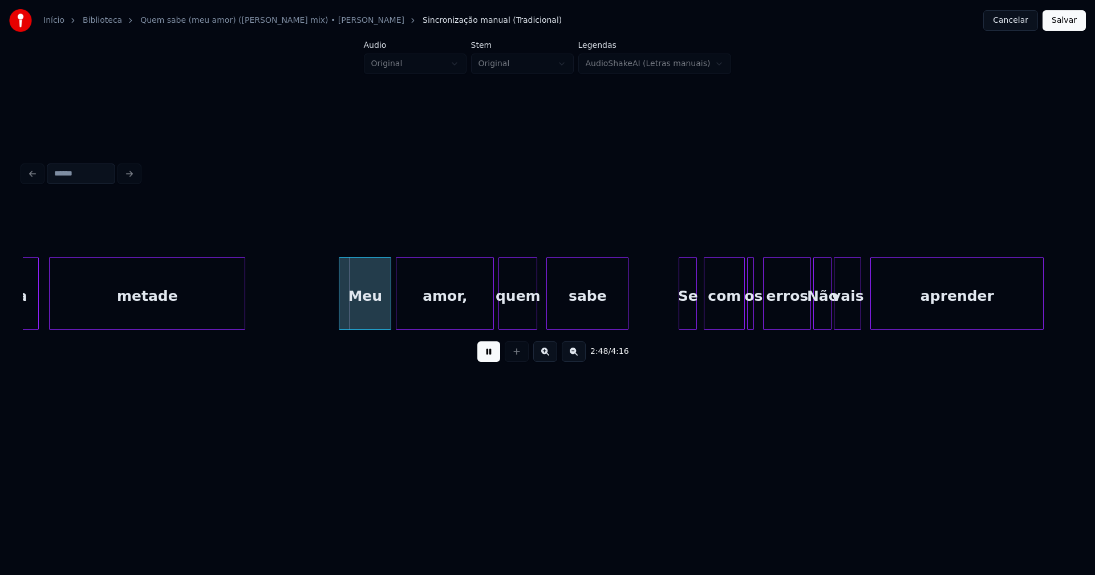
scroll to position [0, 18919]
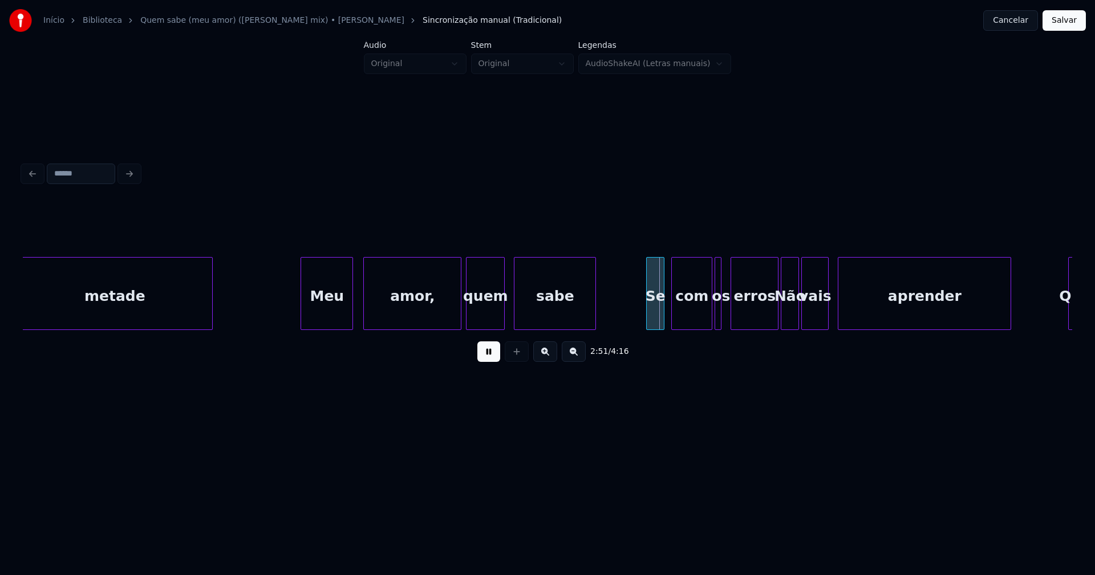
click at [334, 311] on div "Meu" at bounding box center [326, 297] width 51 height 78
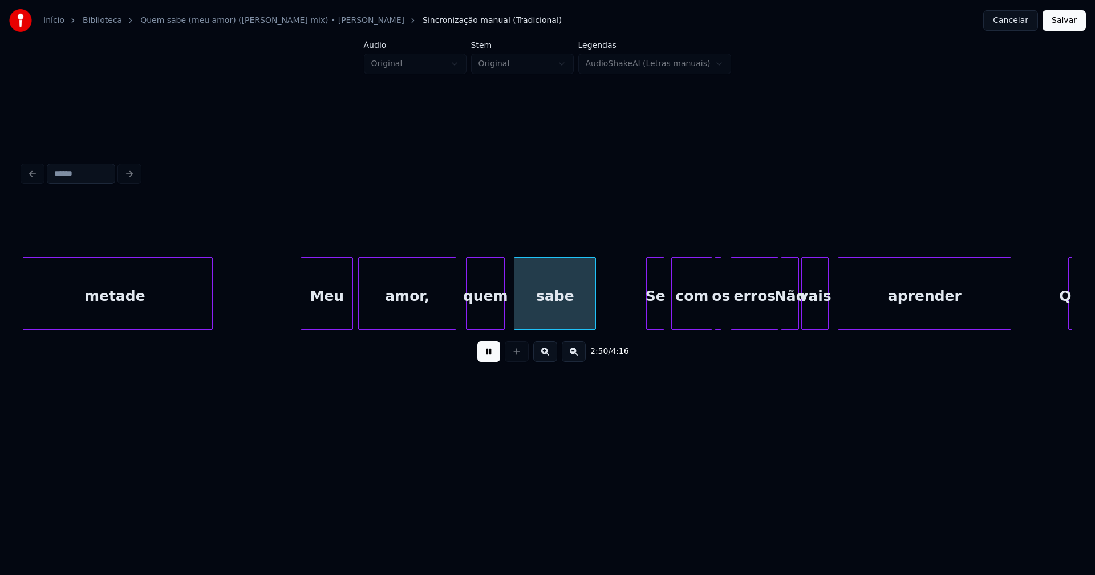
click at [390, 315] on div "amor," at bounding box center [407, 297] width 97 height 78
click at [484, 316] on div "quem" at bounding box center [480, 297] width 38 height 78
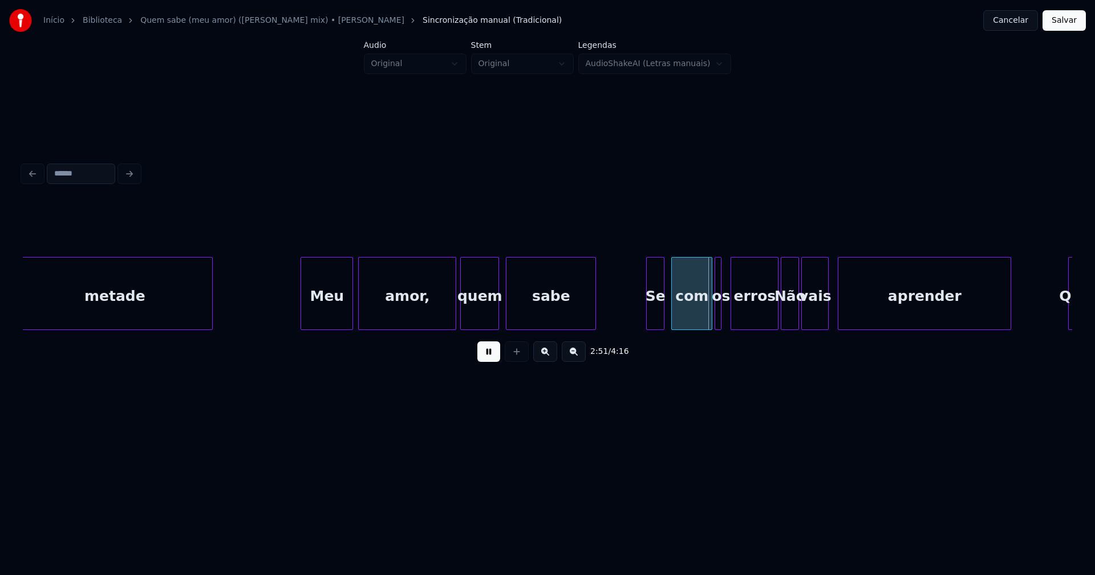
click at [509, 324] on div at bounding box center [507, 294] width 3 height 72
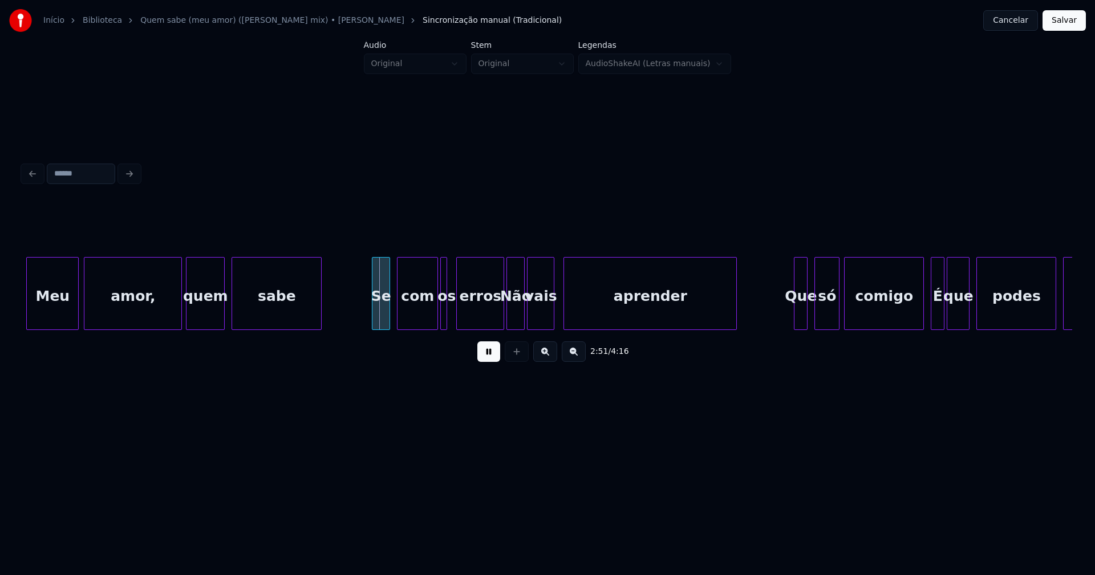
scroll to position [0, 19258]
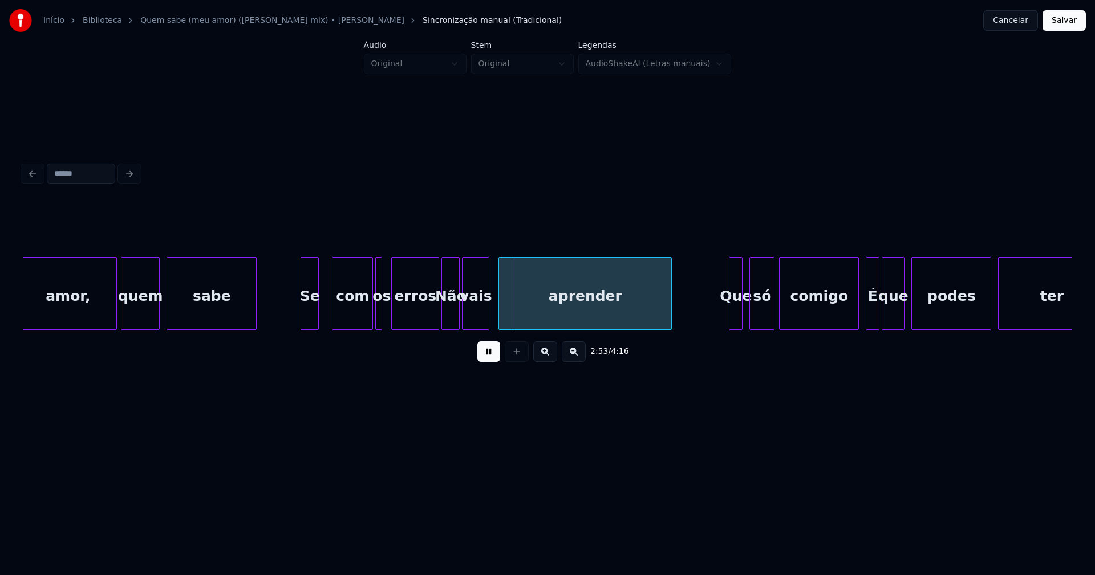
click at [309, 318] on div "Se" at bounding box center [309, 297] width 17 height 78
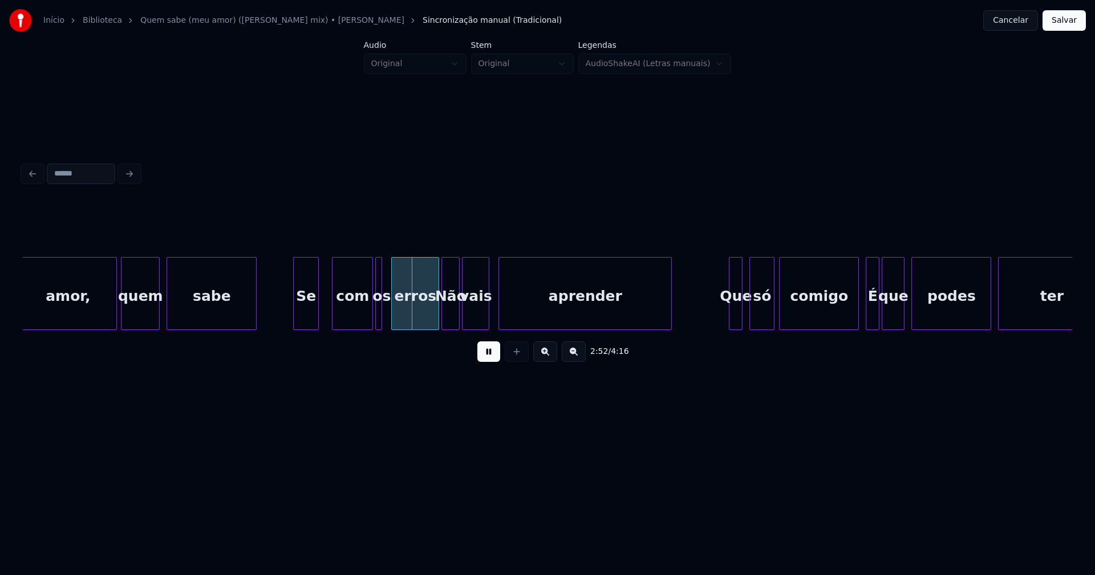
click at [297, 326] on div "amor, quem sabe Se com os erros Não vais aprender Que só comigo É que podes ter" at bounding box center [547, 293] width 1049 height 73
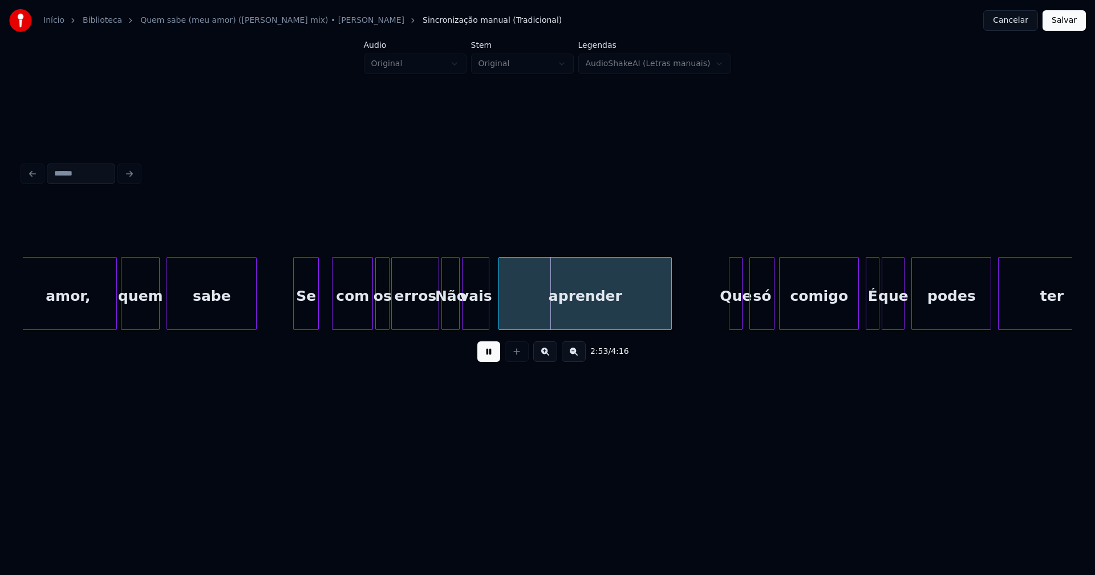
click at [388, 313] on div at bounding box center [387, 294] width 3 height 72
click at [422, 326] on div "amor, quem sabe Se com os erros Não vais aprender Que só comigo É que podes ter" at bounding box center [547, 293] width 1049 height 73
click at [447, 321] on div "Não" at bounding box center [447, 297] width 17 height 78
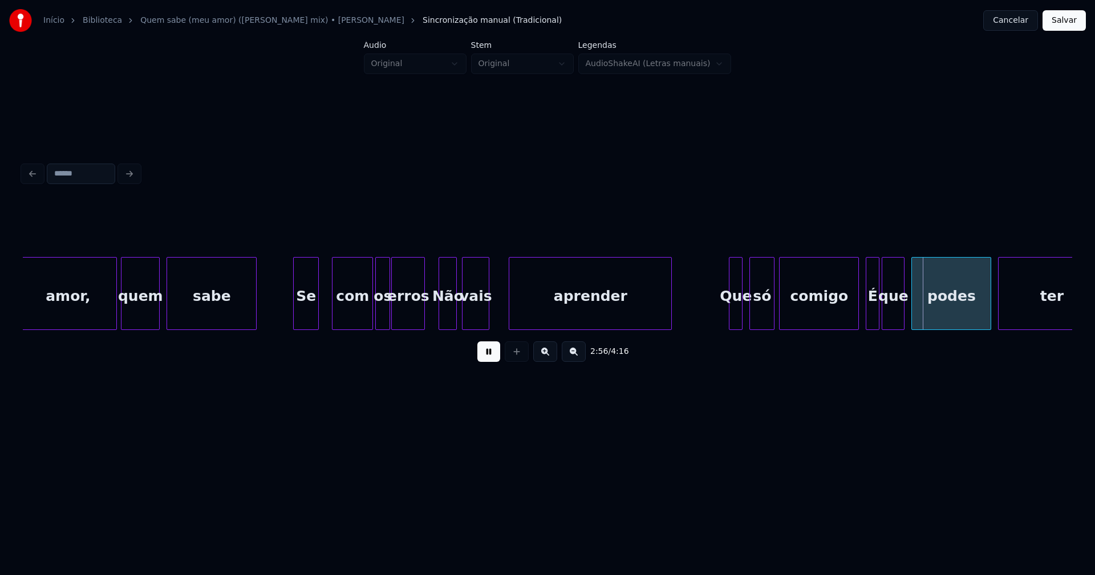
click at [510, 300] on div at bounding box center [510, 294] width 3 height 72
click at [499, 305] on div at bounding box center [498, 294] width 3 height 72
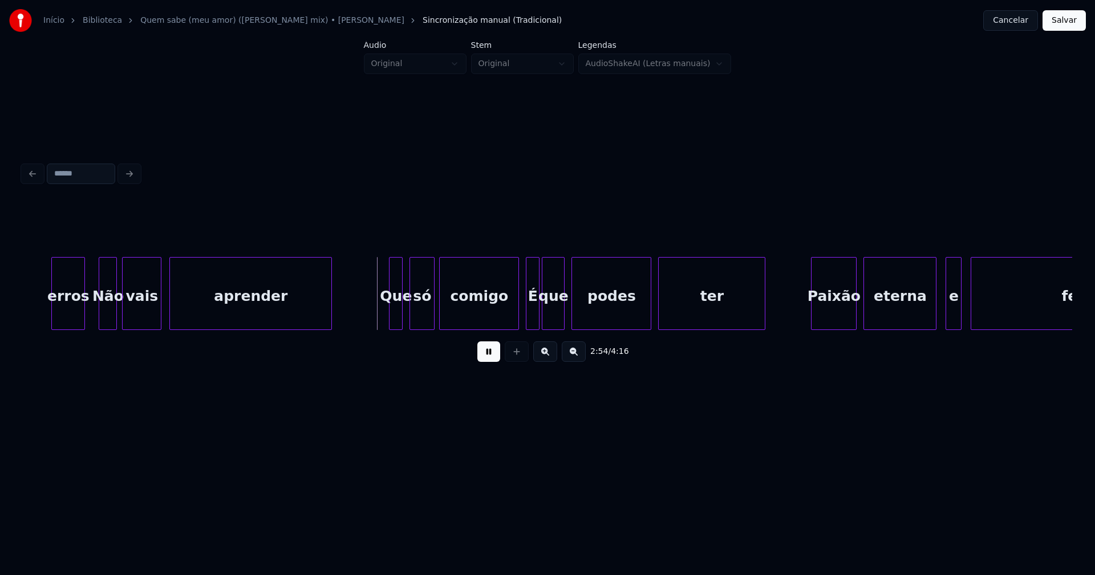
scroll to position [0, 19630]
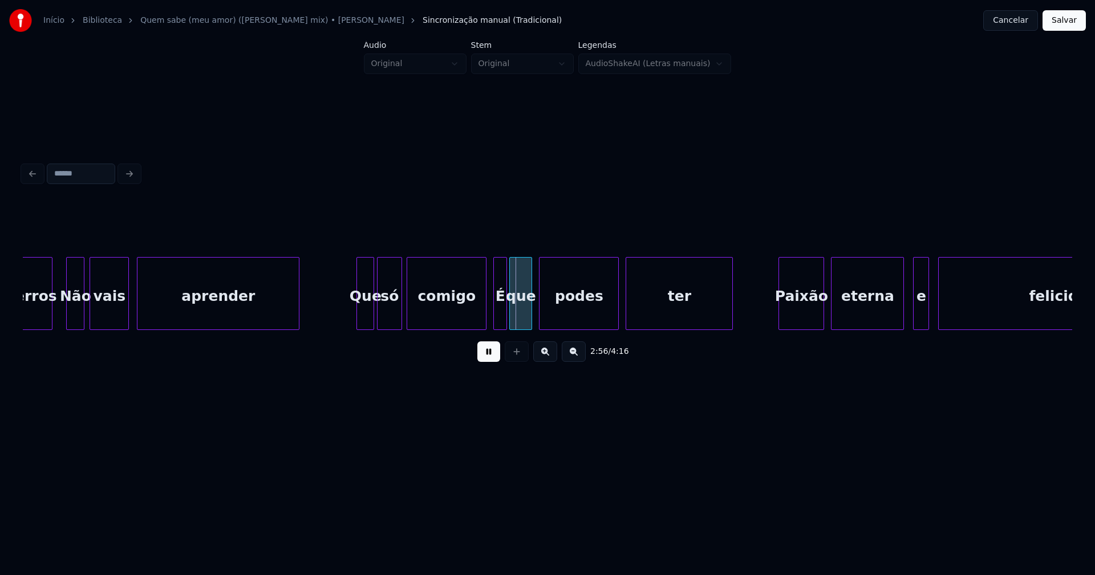
click at [373, 314] on div at bounding box center [371, 294] width 3 height 72
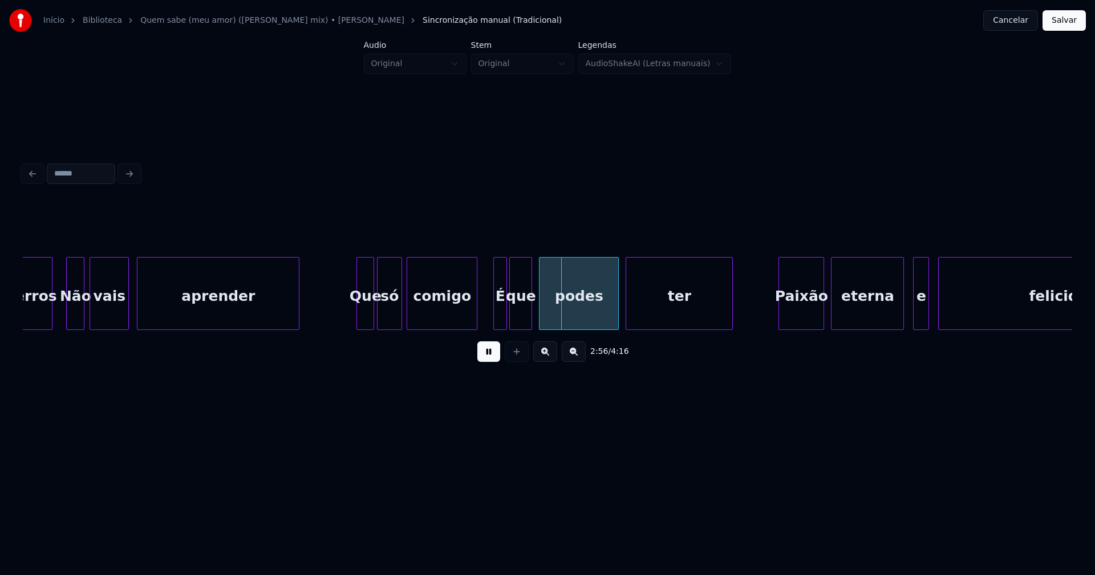
click at [475, 316] on div at bounding box center [474, 294] width 3 height 72
click at [494, 319] on div "É" at bounding box center [494, 297] width 13 height 78
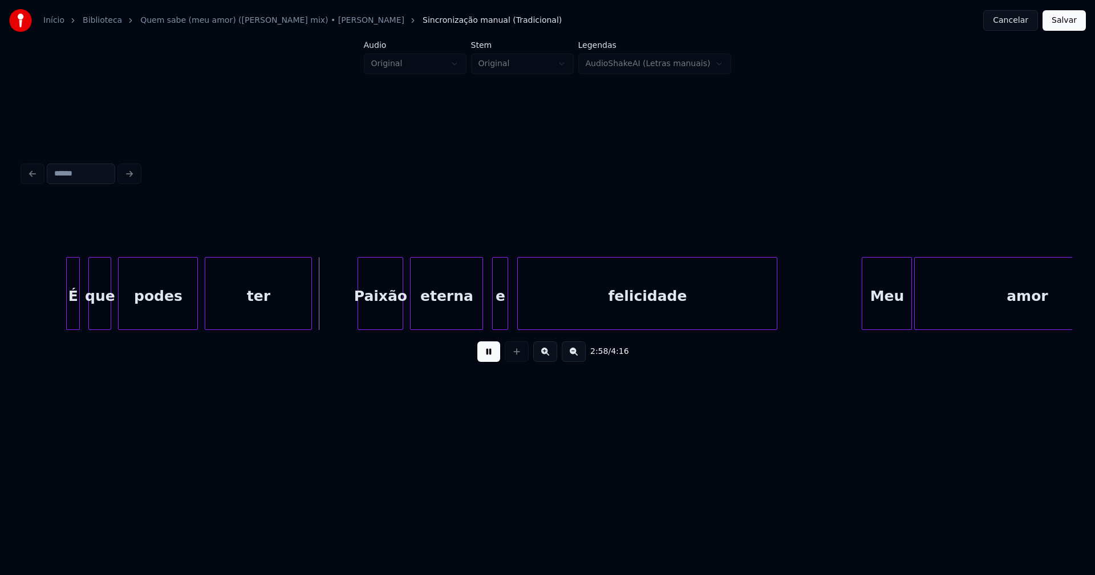
scroll to position [0, 20100]
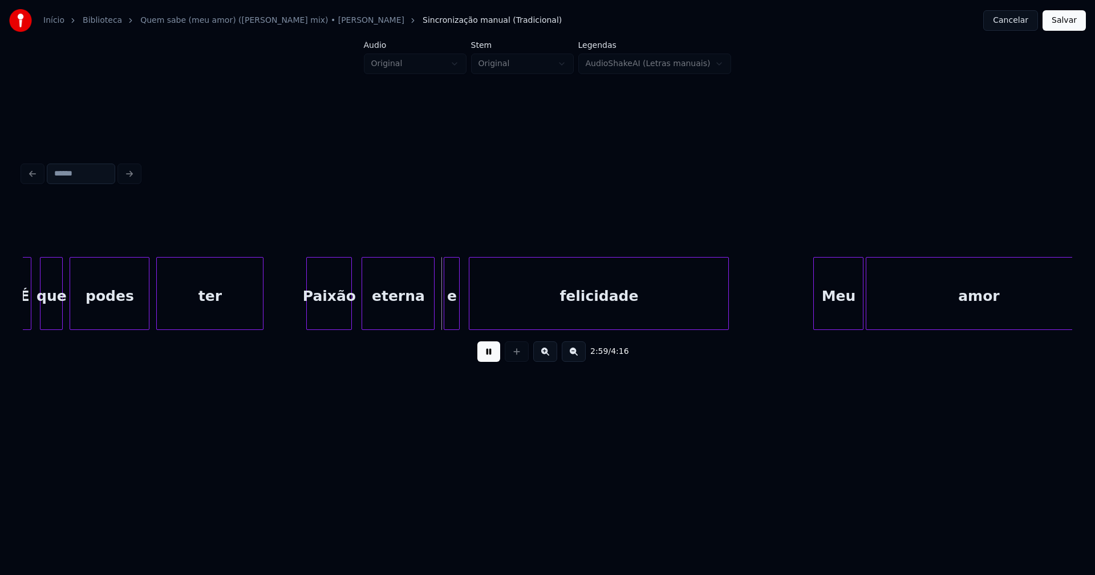
click at [334, 315] on div "Paixão" at bounding box center [329, 297] width 44 height 78
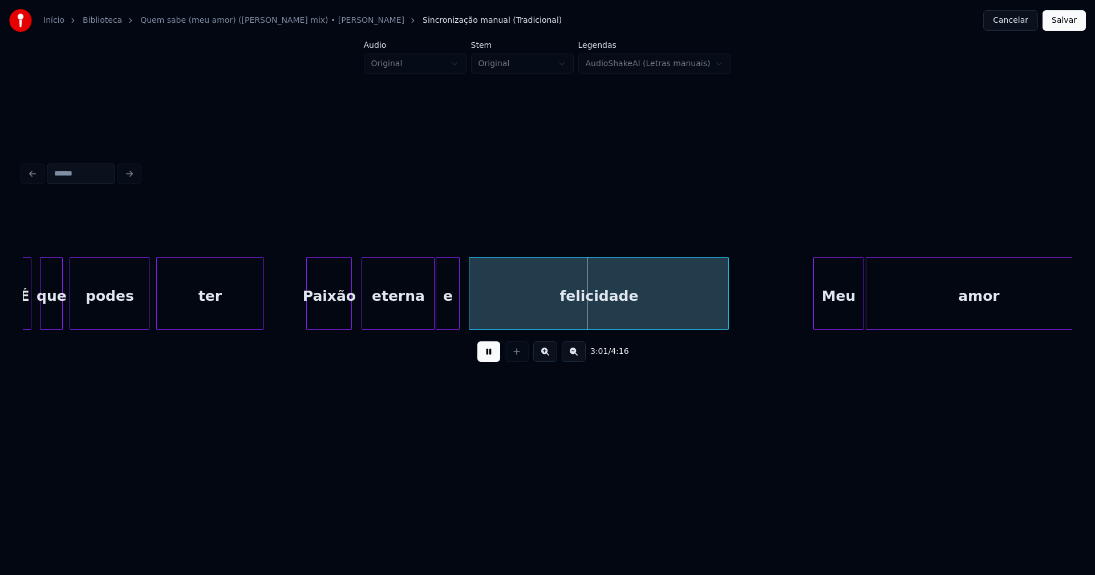
click at [437, 326] on div "É que podes ter Paixão eterna e felicidade Meu amor" at bounding box center [547, 293] width 1049 height 73
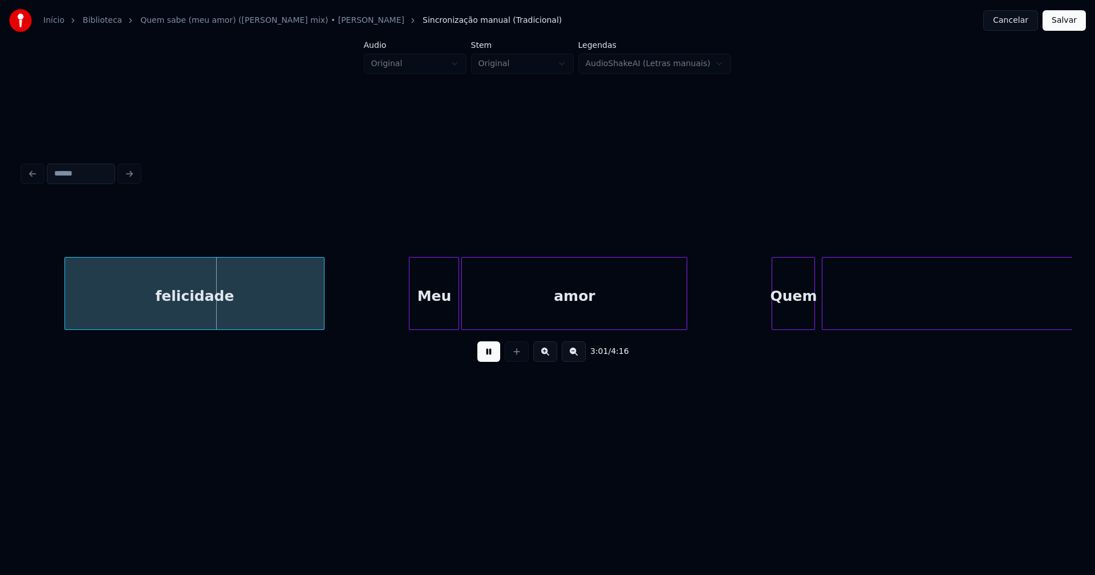
scroll to position [0, 20537]
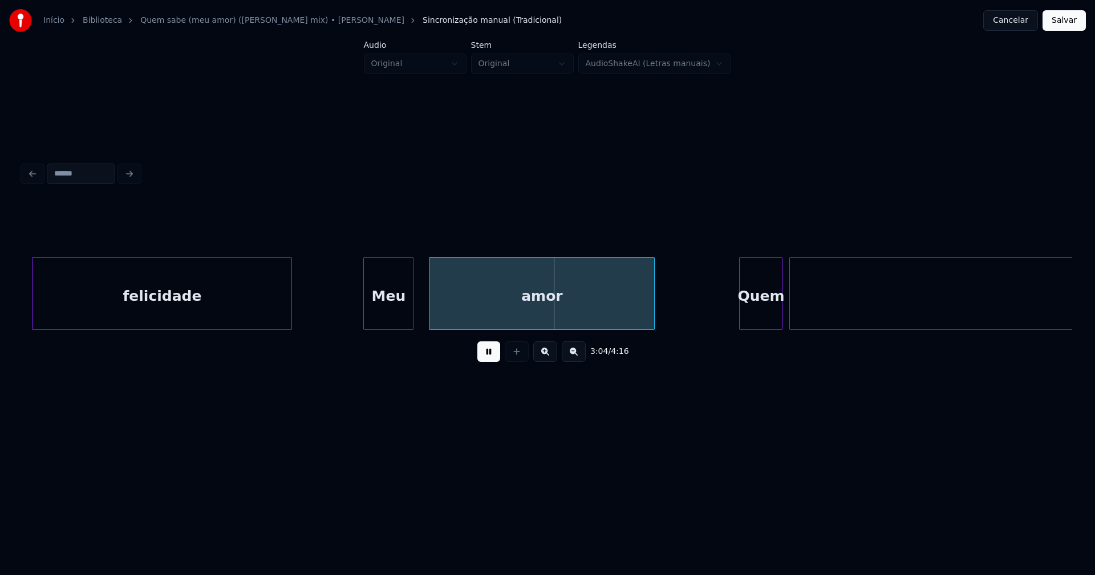
click at [386, 314] on div "Meu" at bounding box center [388, 297] width 49 height 78
click at [425, 305] on div at bounding box center [426, 294] width 3 height 72
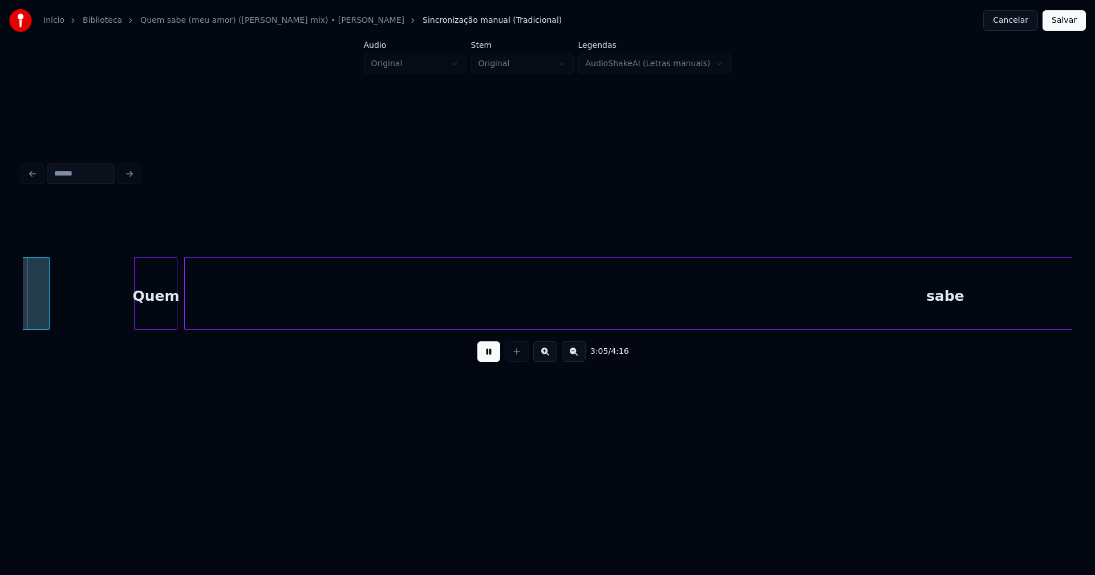
scroll to position [0, 21145]
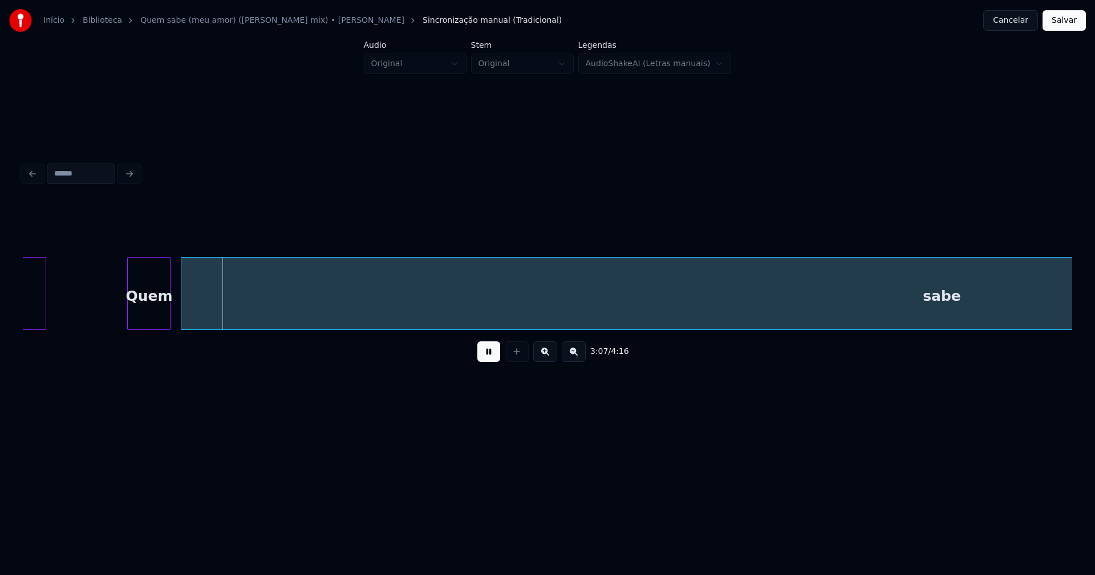
click at [145, 313] on div "Quem" at bounding box center [149, 297] width 42 height 78
click at [488, 361] on button at bounding box center [488, 352] width 23 height 21
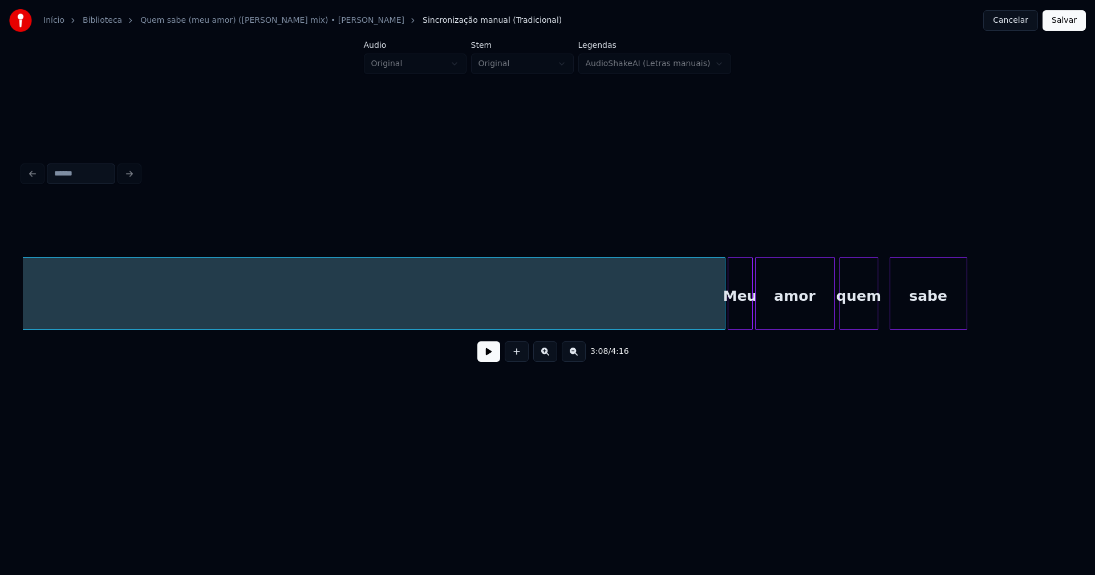
scroll to position [0, 22203]
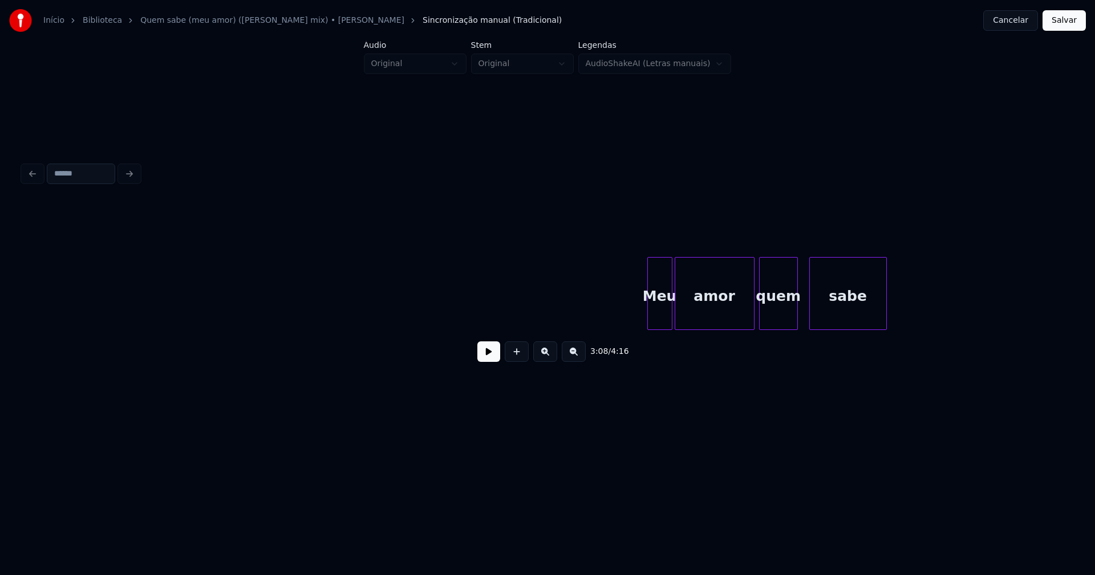
click at [0, 312] on div "Início Biblioteca Quem sabe (meu amor) (Lucana mix) • [PERSON_NAME] manual (Tra…" at bounding box center [547, 218] width 1095 height 437
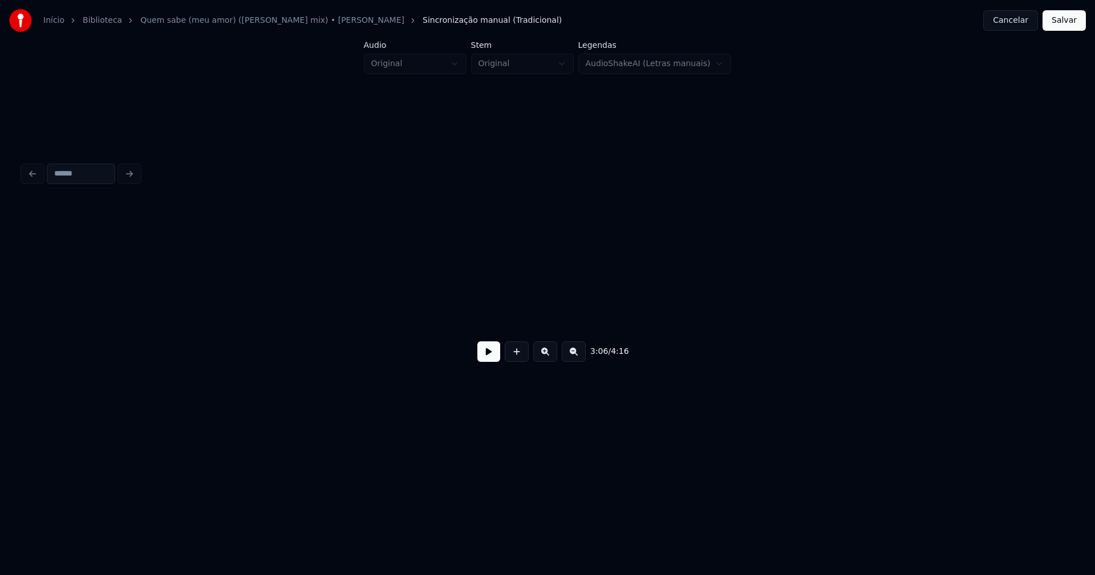
scroll to position [0, 21303]
click at [103, 302] on div at bounding box center [103, 294] width 3 height 72
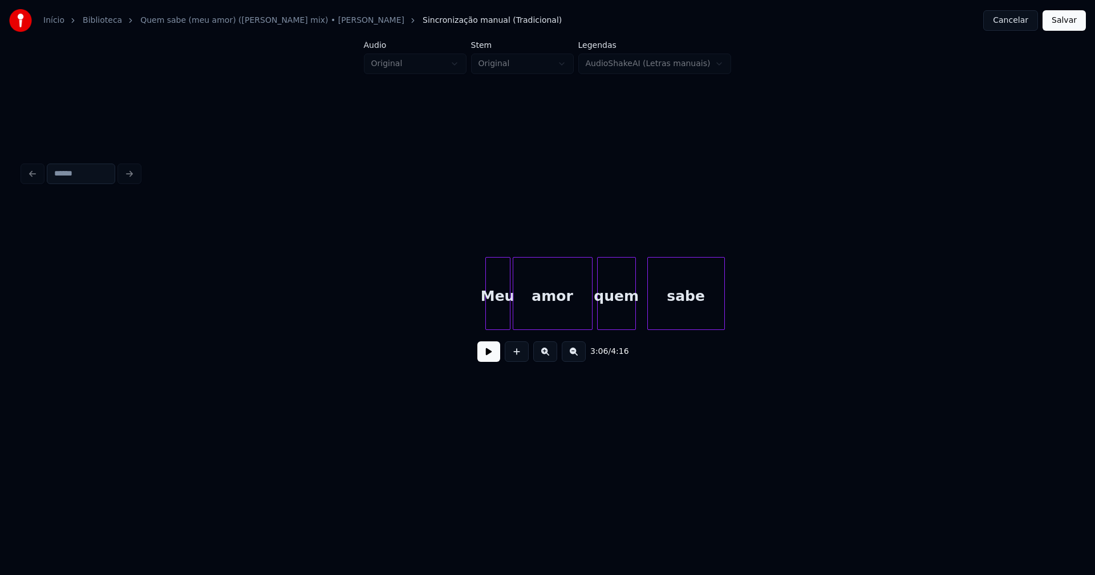
scroll to position [0, 22333]
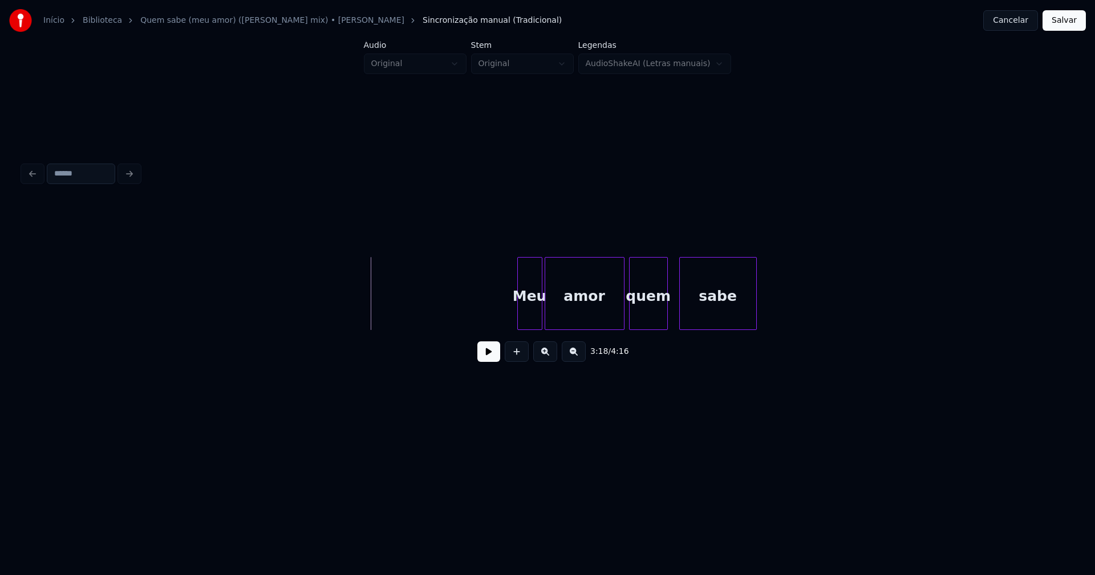
click at [484, 358] on button at bounding box center [488, 352] width 23 height 21
click at [464, 324] on div at bounding box center [462, 294] width 3 height 72
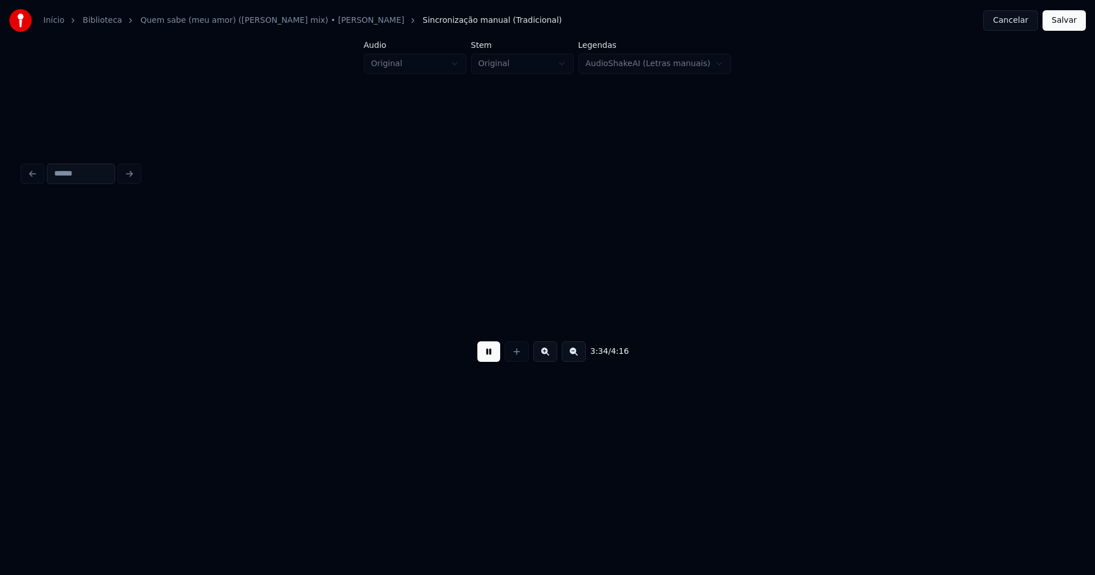
scroll to position [0, 24418]
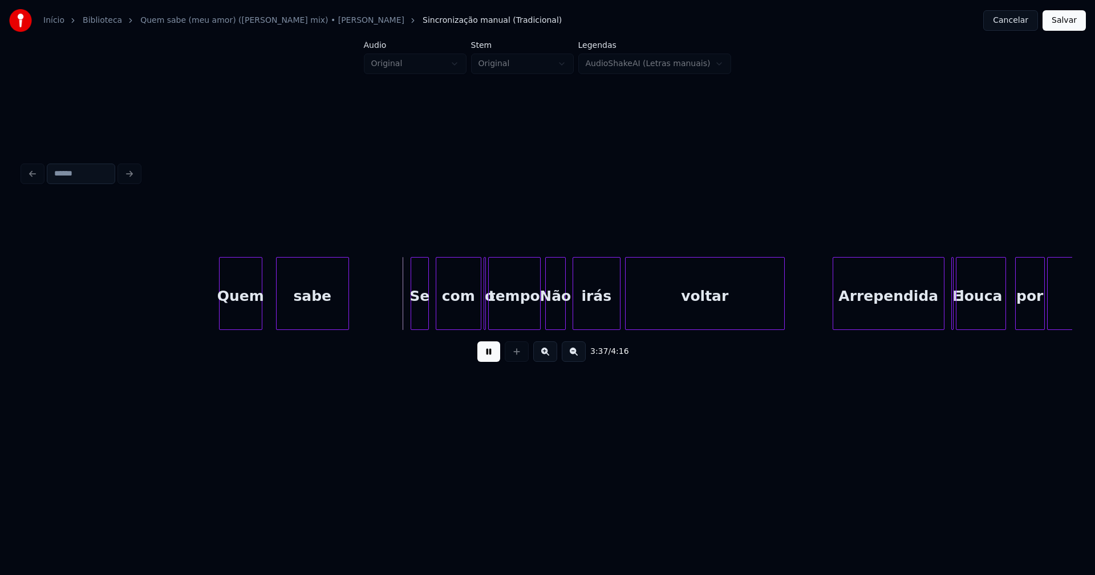
click at [246, 313] on div "Quem" at bounding box center [241, 297] width 42 height 78
click at [269, 317] on div at bounding box center [268, 294] width 3 height 72
click at [404, 325] on div "Se" at bounding box center [403, 297] width 17 height 78
click at [419, 312] on div at bounding box center [418, 294] width 3 height 72
click at [465, 313] on div "com" at bounding box center [453, 297] width 44 height 78
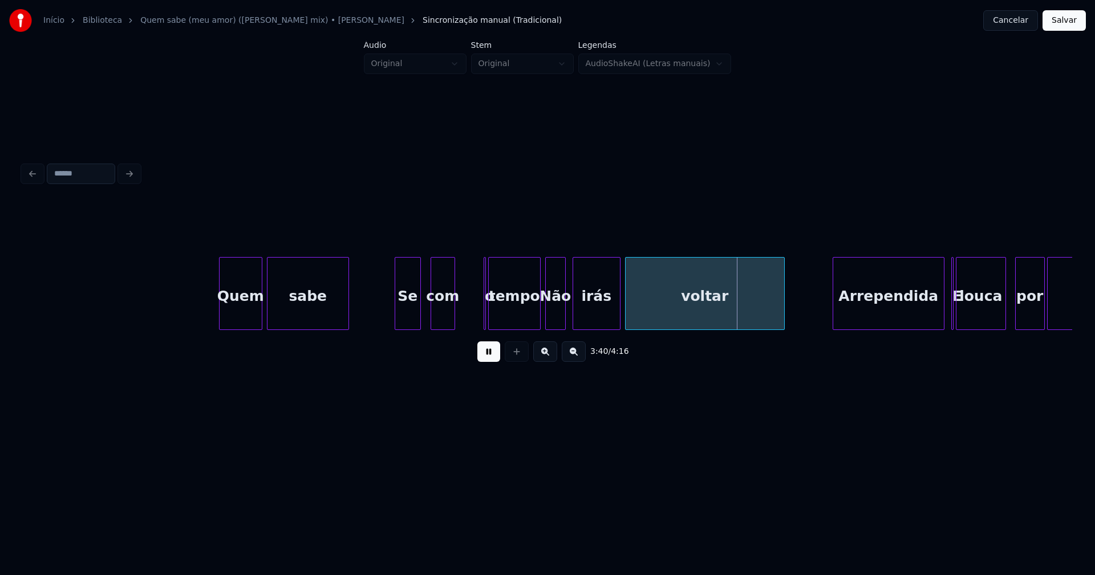
click at [452, 318] on div at bounding box center [452, 294] width 3 height 72
click at [494, 316] on div at bounding box center [494, 294] width 3 height 72
click at [457, 273] on div "o" at bounding box center [464, 293] width 14 height 73
click at [476, 318] on div at bounding box center [476, 294] width 3 height 72
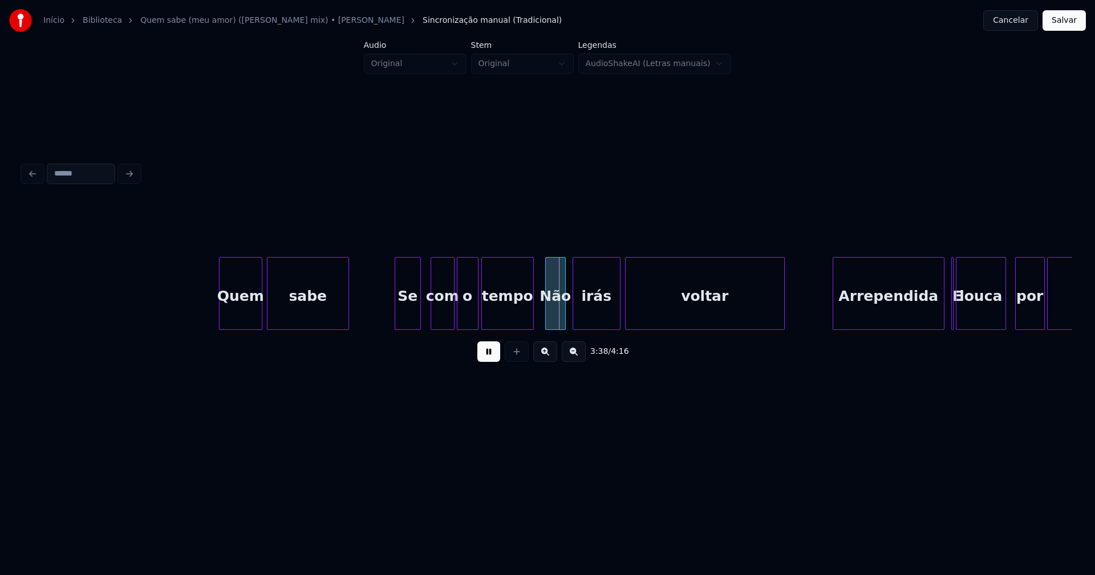
click at [504, 319] on div "tempo" at bounding box center [507, 297] width 51 height 78
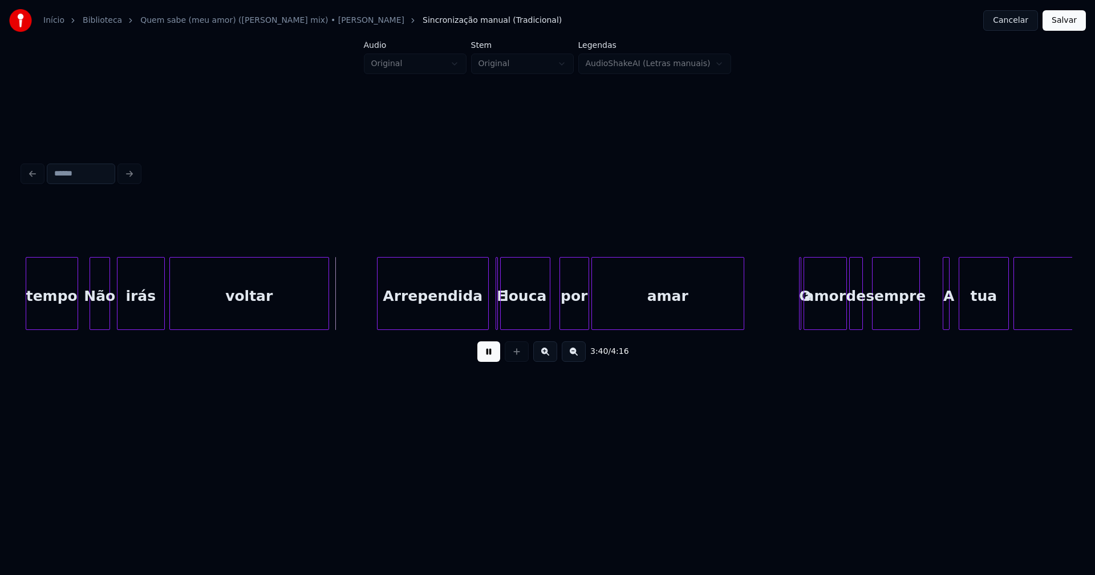
scroll to position [0, 24890]
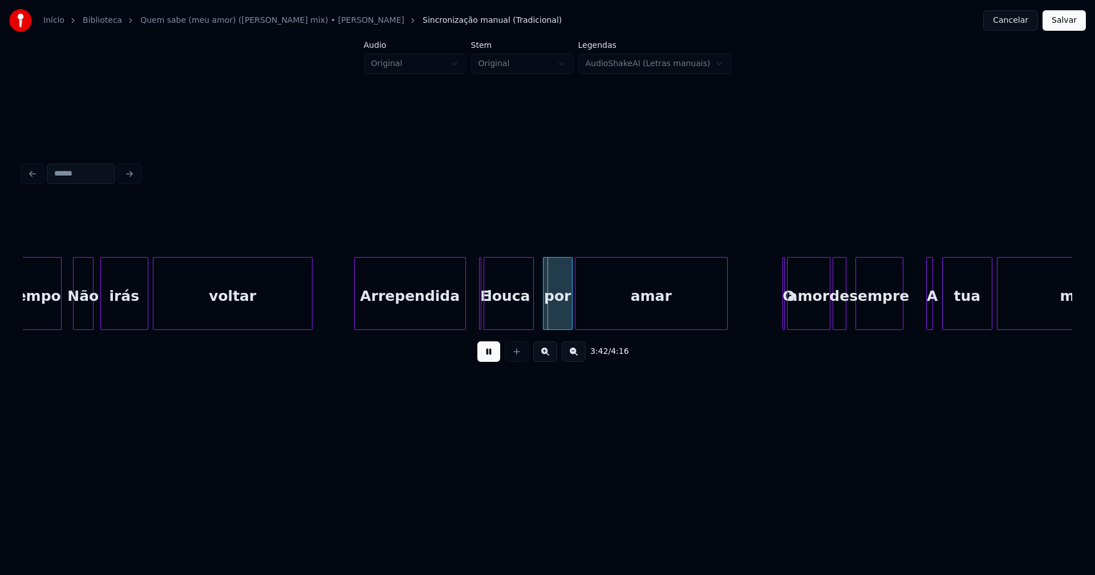
click at [430, 319] on div "Arrependida" at bounding box center [410, 297] width 111 height 78
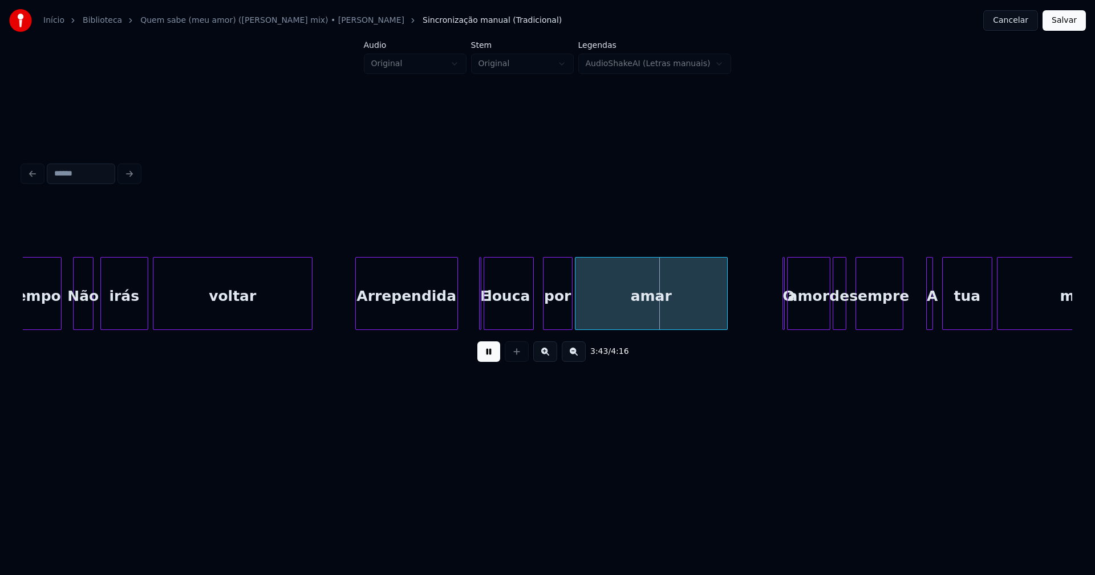
click at [456, 327] on div "tempo Não irás voltar Arrependida E louca por amar O amor de sempre A tua metade" at bounding box center [547, 293] width 1049 height 73
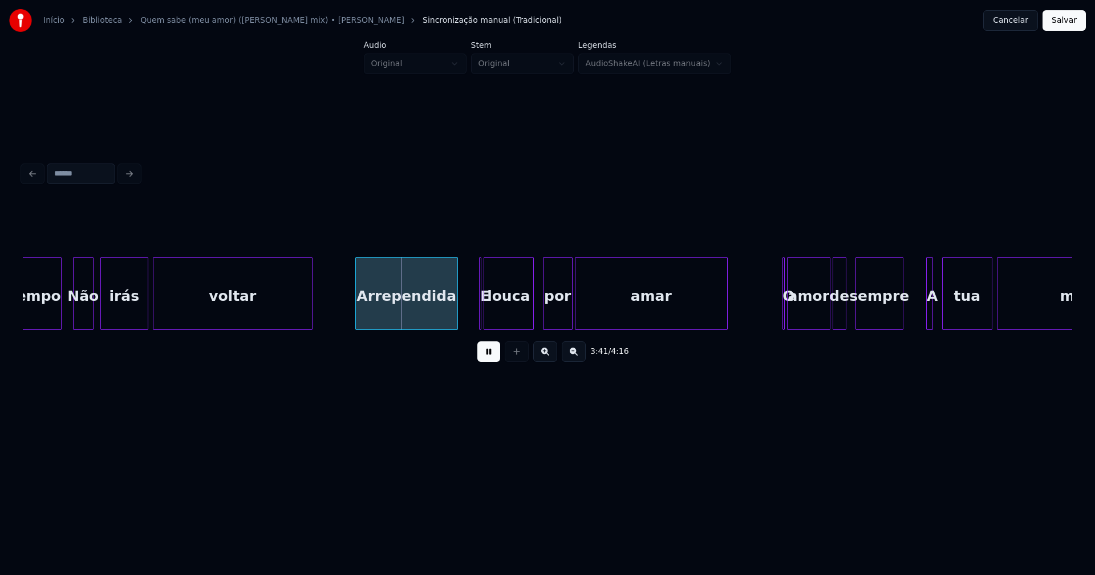
drag, startPoint x: 490, startPoint y: 357, endPoint x: 486, endPoint y: 336, distance: 20.9
click at [491, 357] on button at bounding box center [488, 352] width 23 height 21
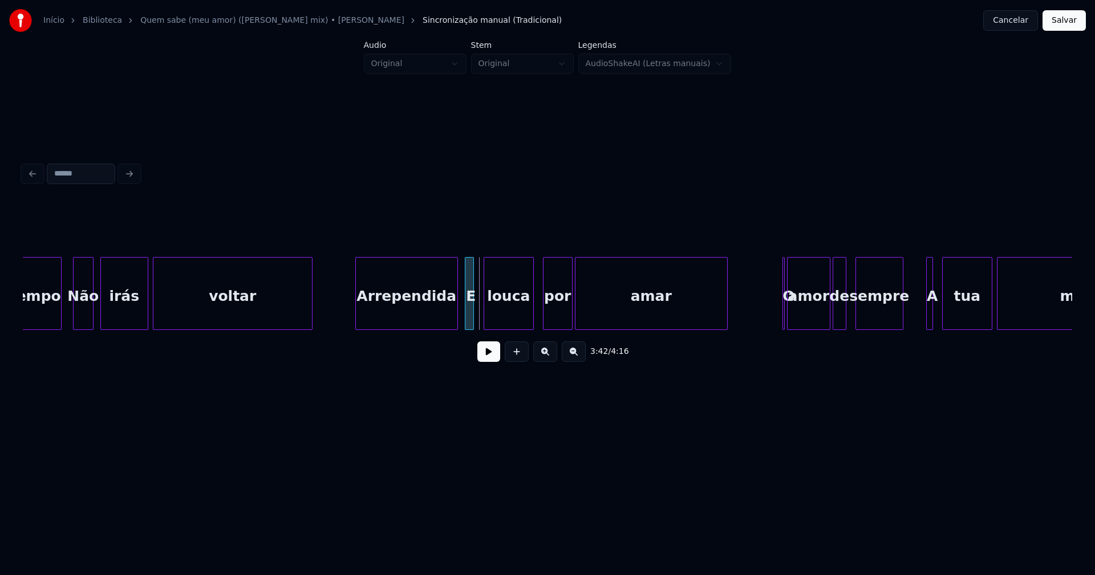
click at [465, 263] on div "E" at bounding box center [469, 293] width 9 height 73
click at [480, 313] on div at bounding box center [479, 294] width 3 height 72
click at [490, 358] on button at bounding box center [488, 352] width 23 height 21
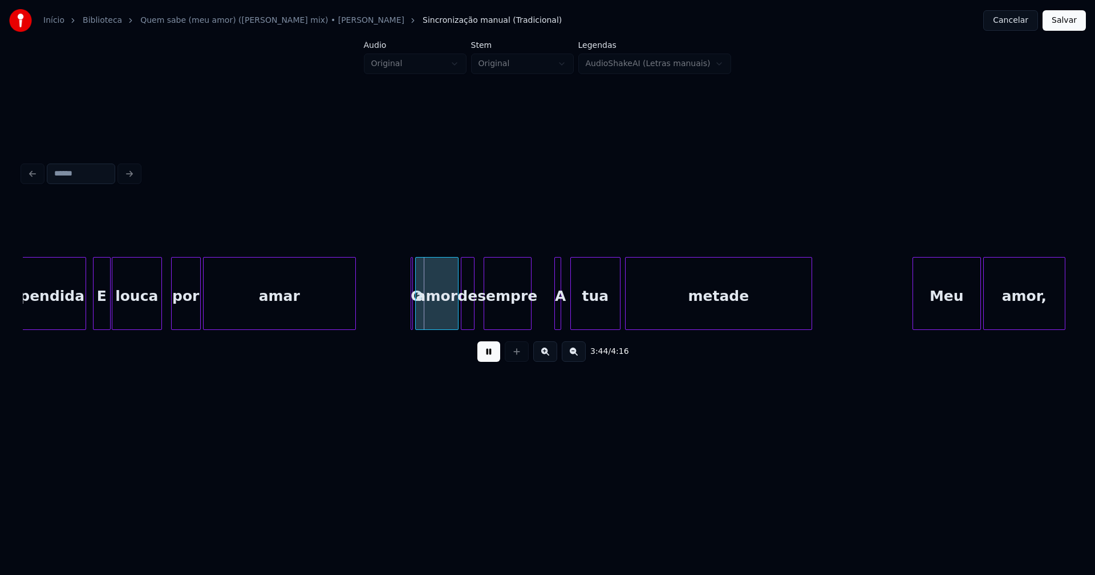
scroll to position [0, 25278]
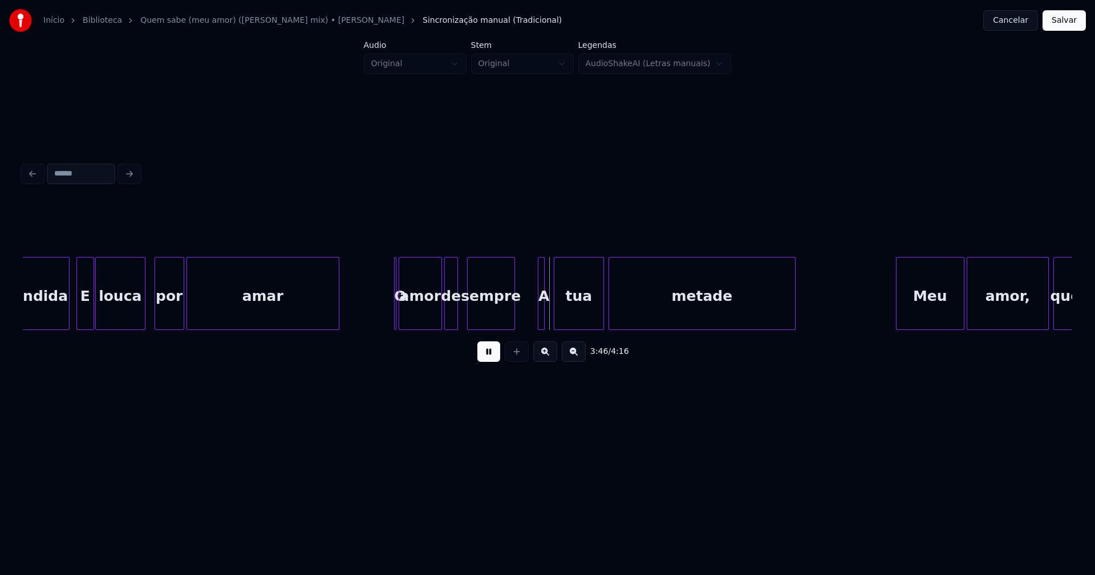
click at [497, 355] on button at bounding box center [488, 352] width 23 height 21
click at [525, 327] on div "Arrependida E louca por amar O amor de sempre A tua metade Meu amor, quem" at bounding box center [547, 293] width 1049 height 73
click at [567, 317] on div "tua" at bounding box center [572, 297] width 49 height 78
click at [397, 318] on div at bounding box center [395, 294] width 3 height 72
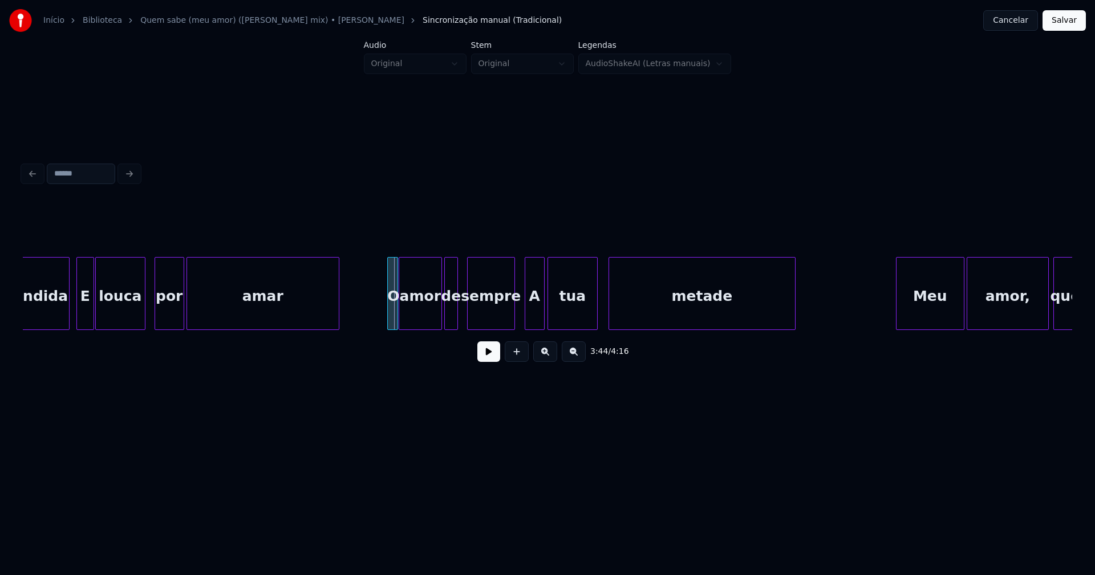
click at [387, 257] on div "O" at bounding box center [392, 293] width 11 height 73
click at [488, 351] on button at bounding box center [488, 352] width 23 height 21
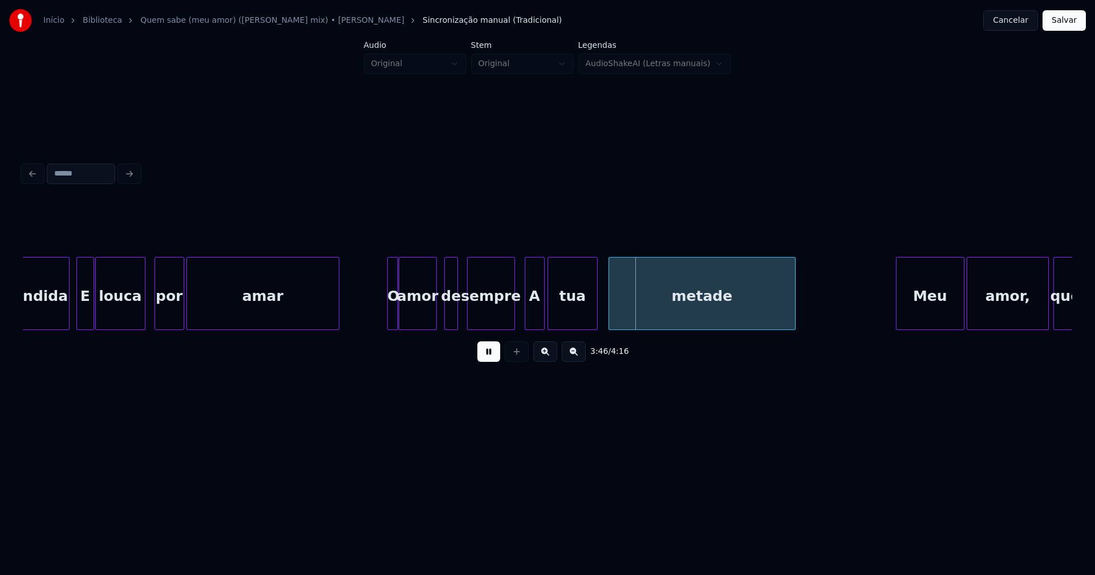
click at [435, 317] on div at bounding box center [434, 294] width 3 height 72
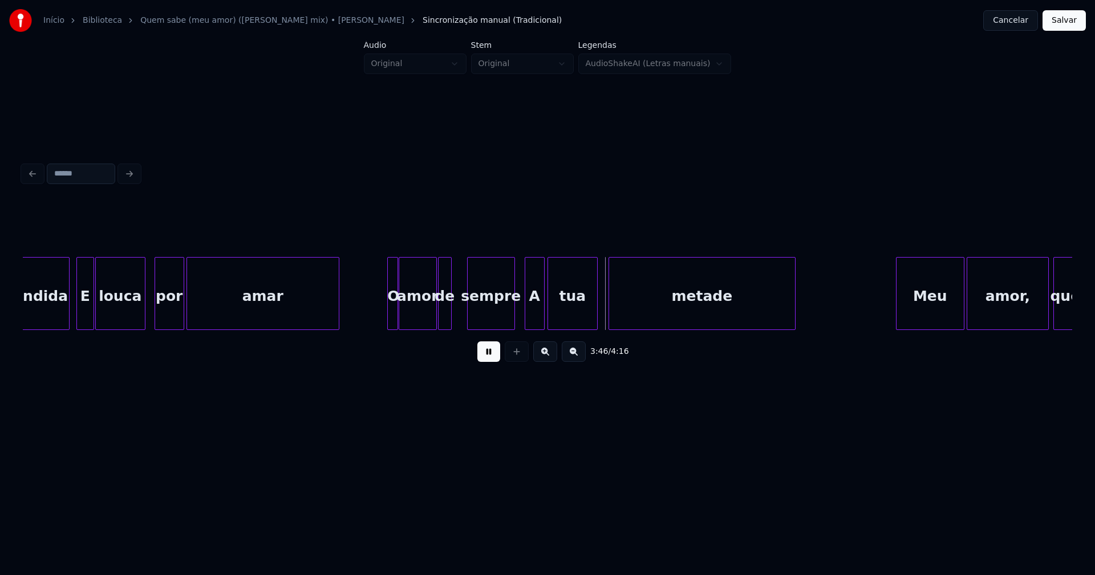
click at [444, 321] on div "de" at bounding box center [445, 297] width 13 height 78
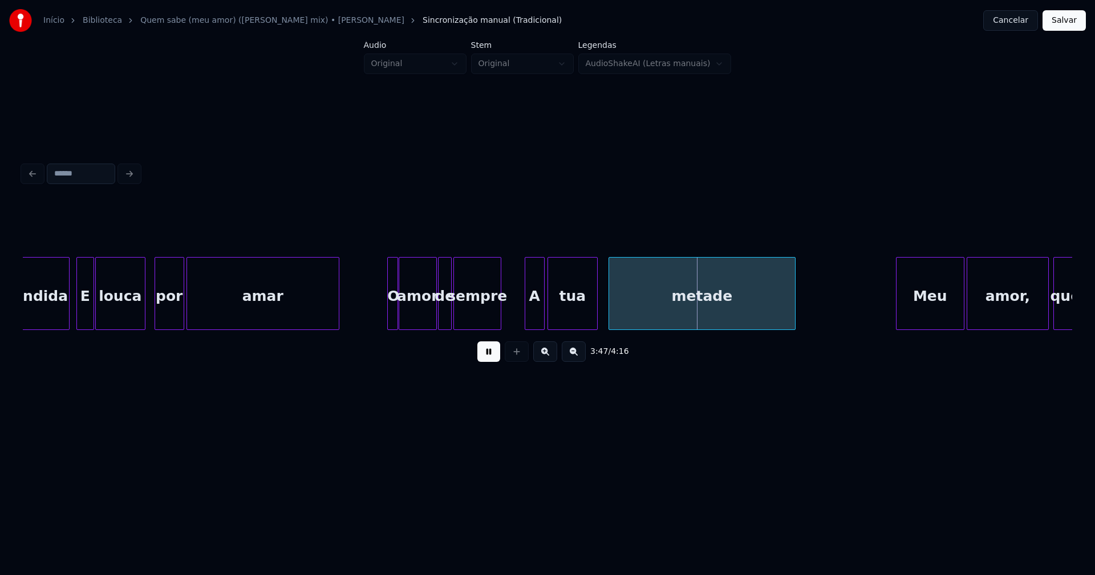
click at [465, 325] on div "sempre" at bounding box center [477, 297] width 47 height 78
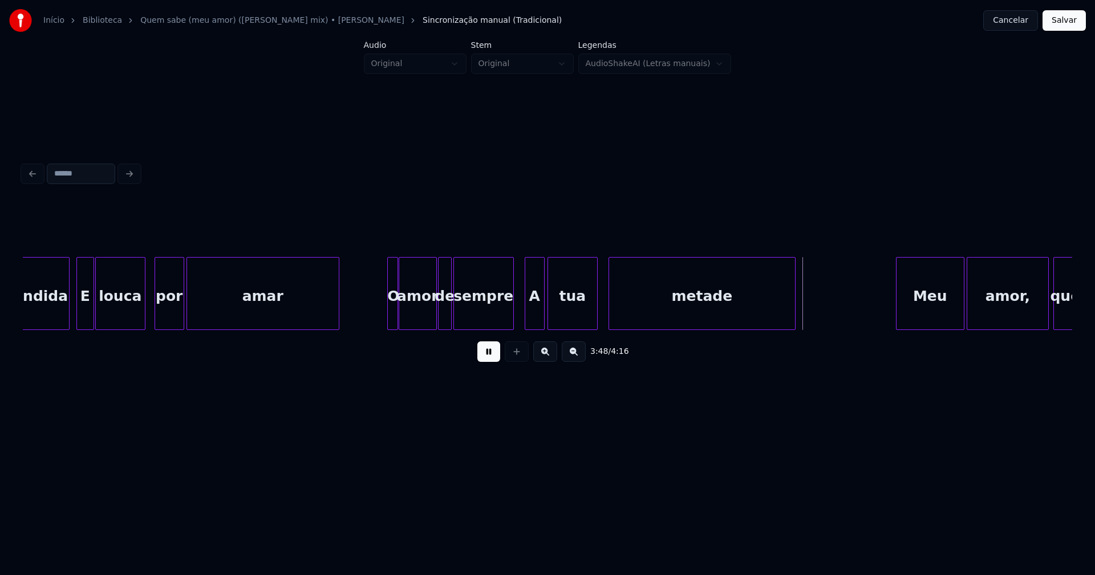
click at [512, 306] on div at bounding box center [511, 294] width 3 height 72
click at [624, 307] on div at bounding box center [624, 294] width 3 height 72
click at [614, 303] on div at bounding box center [612, 294] width 3 height 72
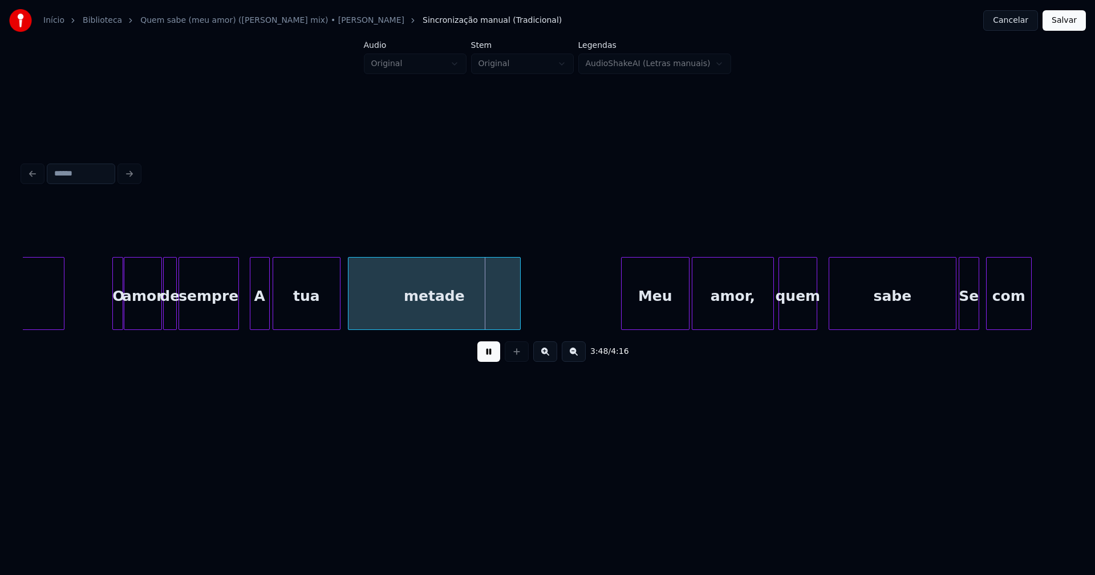
scroll to position [0, 25829]
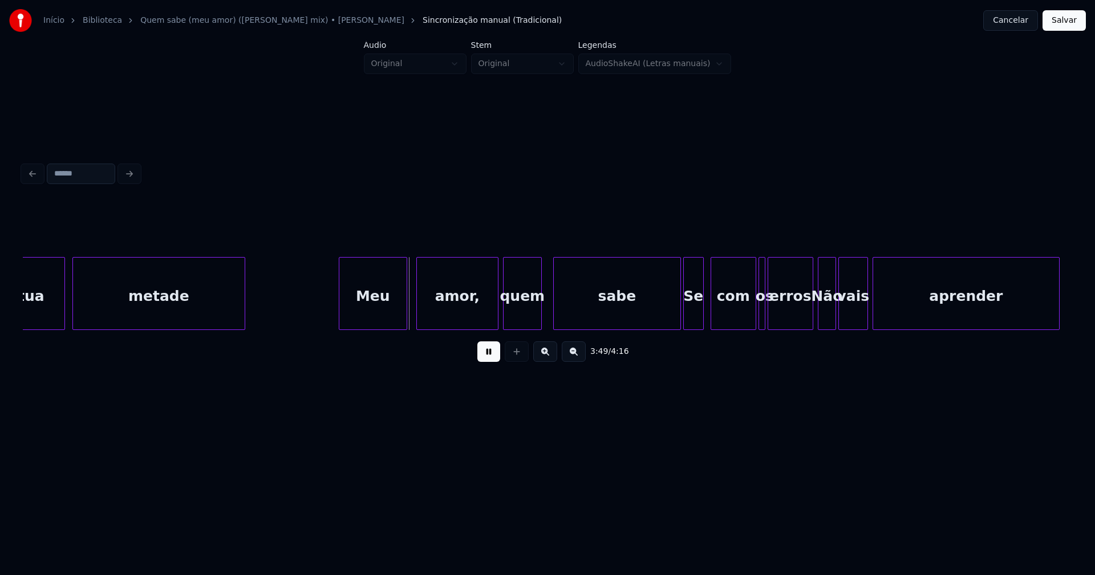
click at [358, 307] on div "Meu" at bounding box center [372, 297] width 67 height 78
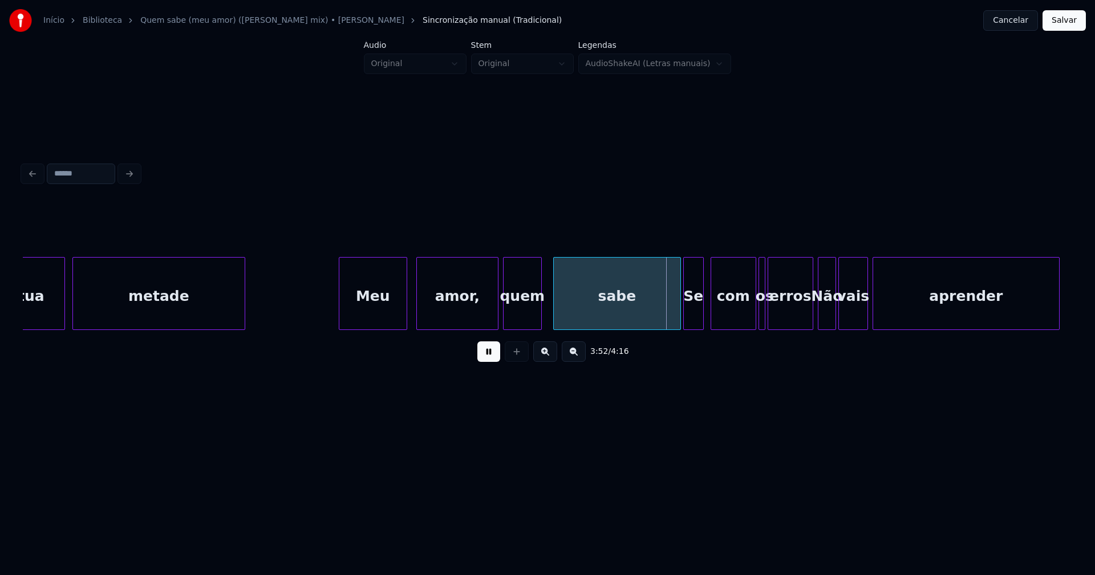
drag, startPoint x: 488, startPoint y: 364, endPoint x: 489, endPoint y: 350, distance: 14.9
click at [489, 361] on button at bounding box center [488, 352] width 23 height 21
click at [475, 311] on div "amor," at bounding box center [457, 297] width 81 height 78
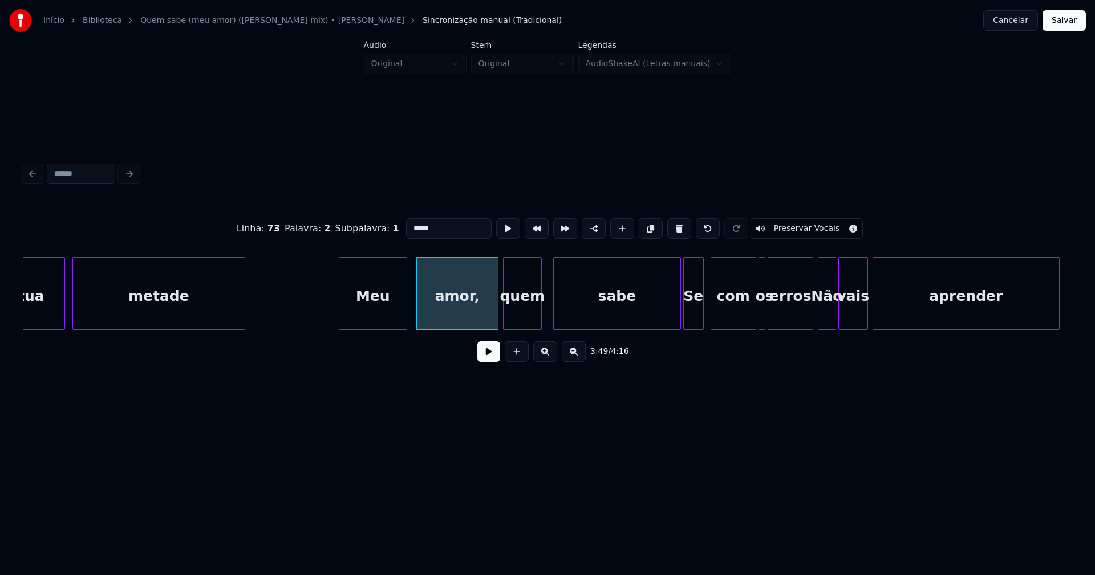
click at [430, 228] on input "*****" at bounding box center [449, 228] width 86 height 21
click at [631, 336] on div "Linha : 73 Palavra : 2 Subpalavra : 1 **** Preservar Vocais 3:49 / 4:16" at bounding box center [547, 286] width 1049 height 173
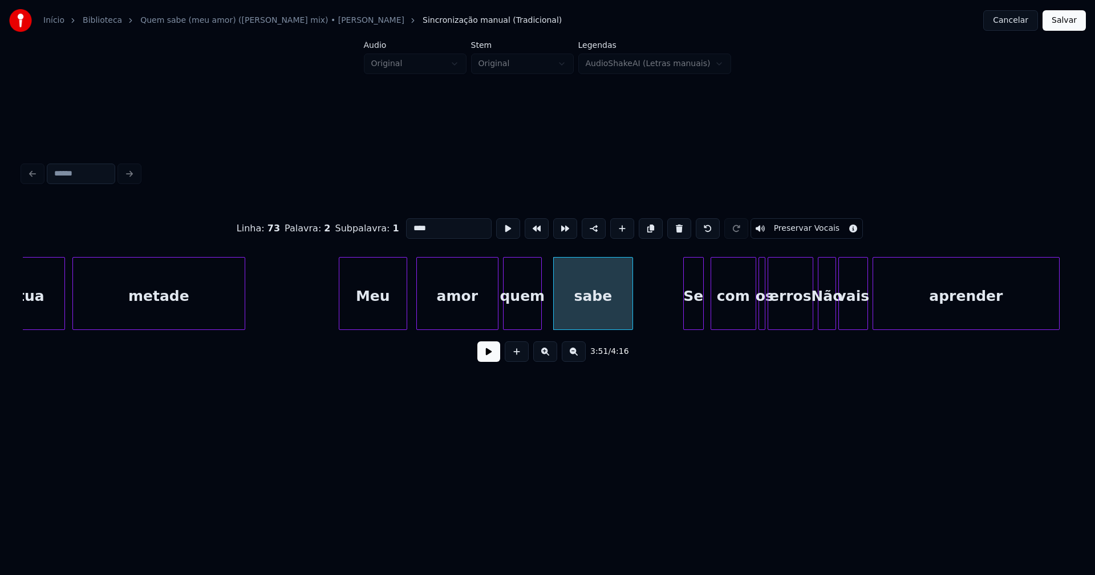
type input "****"
click at [482, 359] on button at bounding box center [488, 352] width 23 height 21
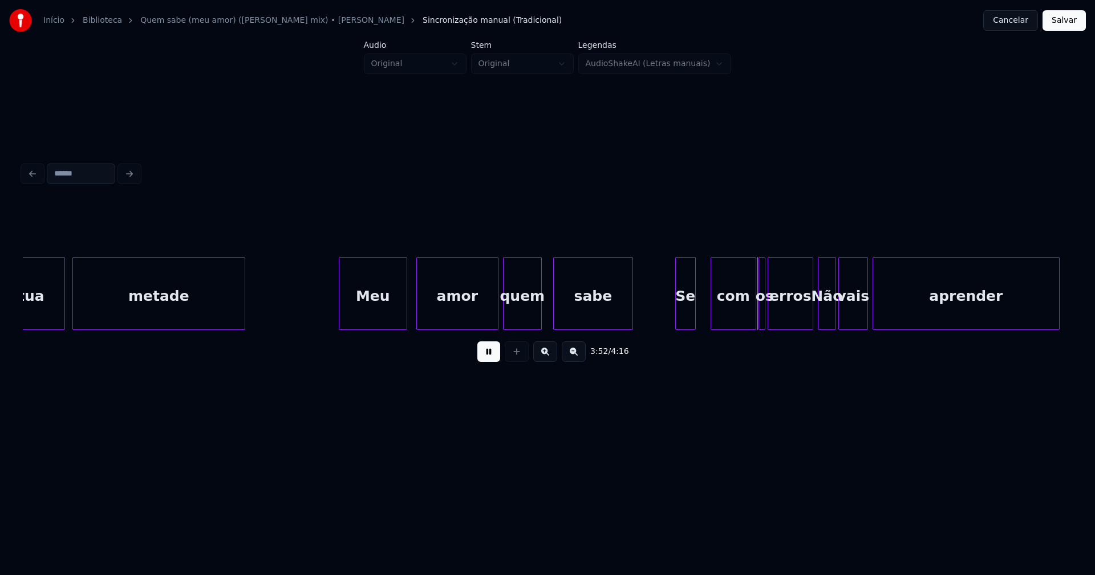
click at [685, 318] on div "Se" at bounding box center [685, 297] width 19 height 78
click at [732, 321] on div "com" at bounding box center [726, 297] width 44 height 78
click at [750, 319] on div at bounding box center [751, 294] width 3 height 72
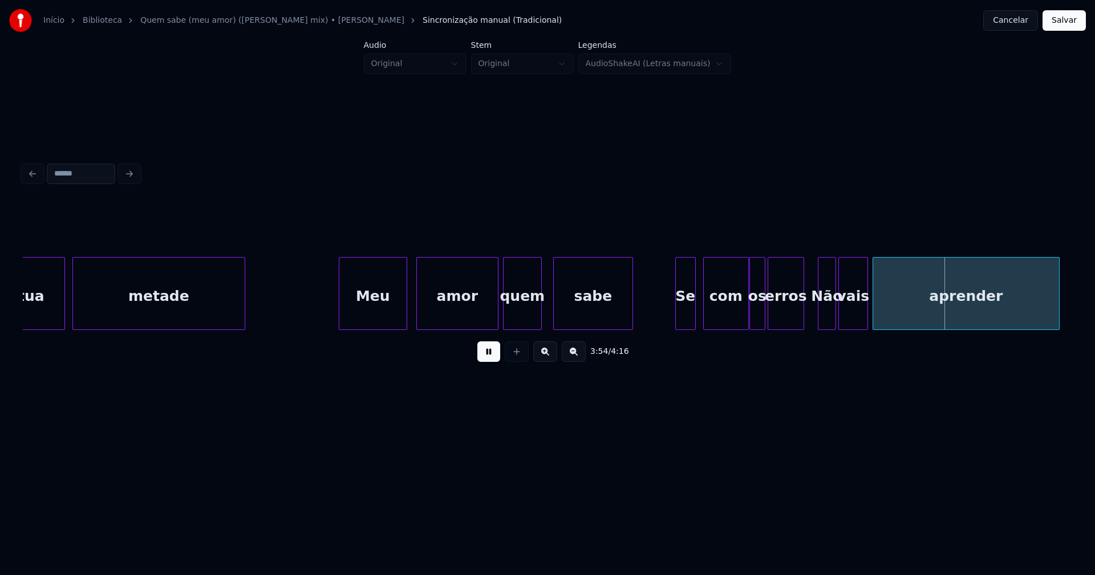
click at [802, 322] on div at bounding box center [801, 294] width 3 height 72
click at [823, 319] on div "Não" at bounding box center [822, 297] width 17 height 78
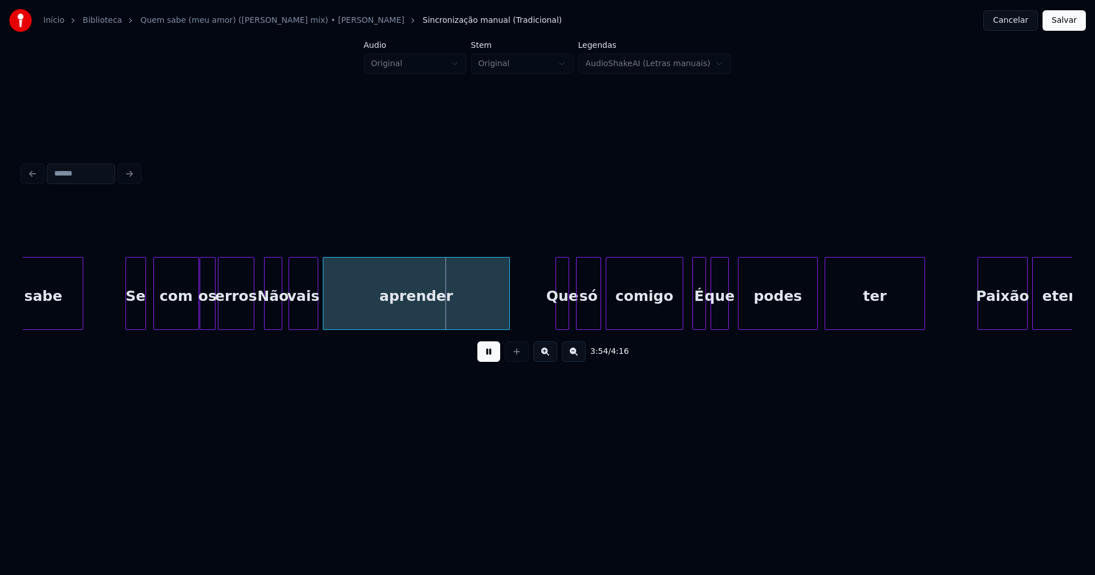
scroll to position [0, 26411]
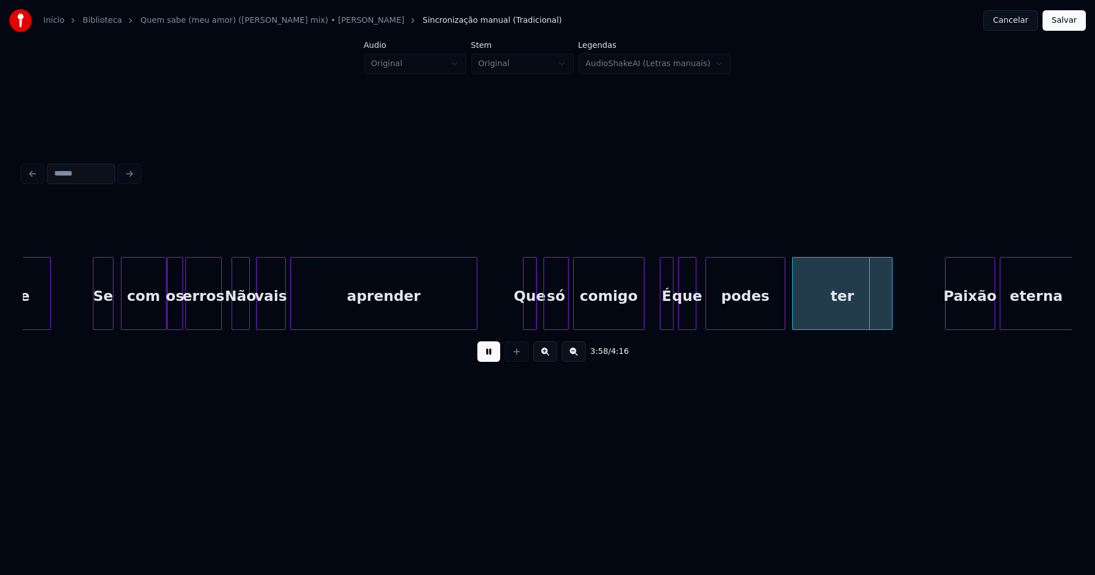
click at [643, 319] on div at bounding box center [641, 294] width 3 height 72
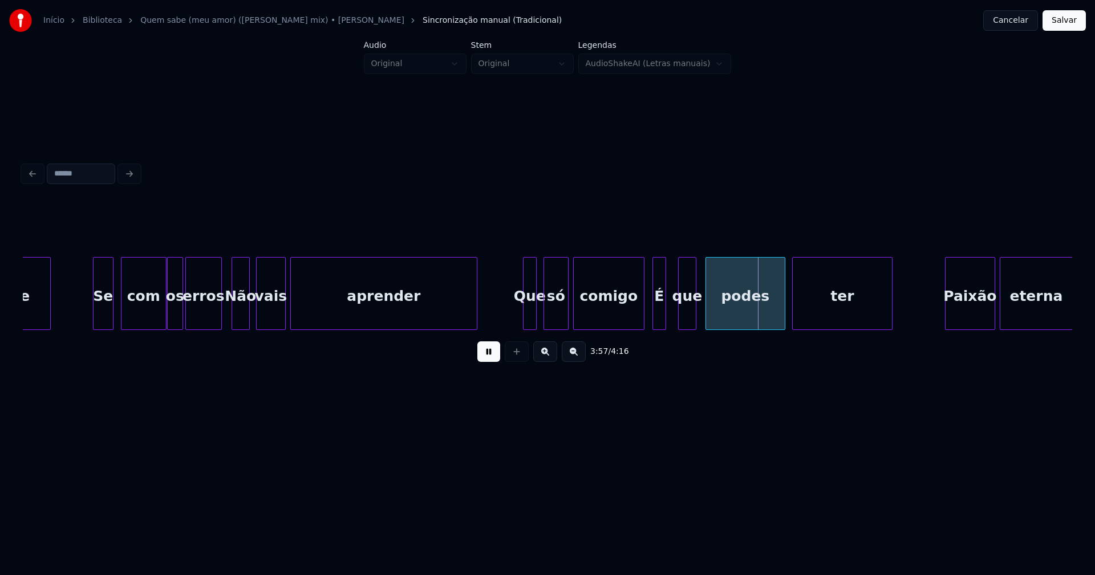
click at [658, 322] on div "É" at bounding box center [659, 297] width 13 height 78
click at [680, 319] on div "que" at bounding box center [682, 297] width 17 height 78
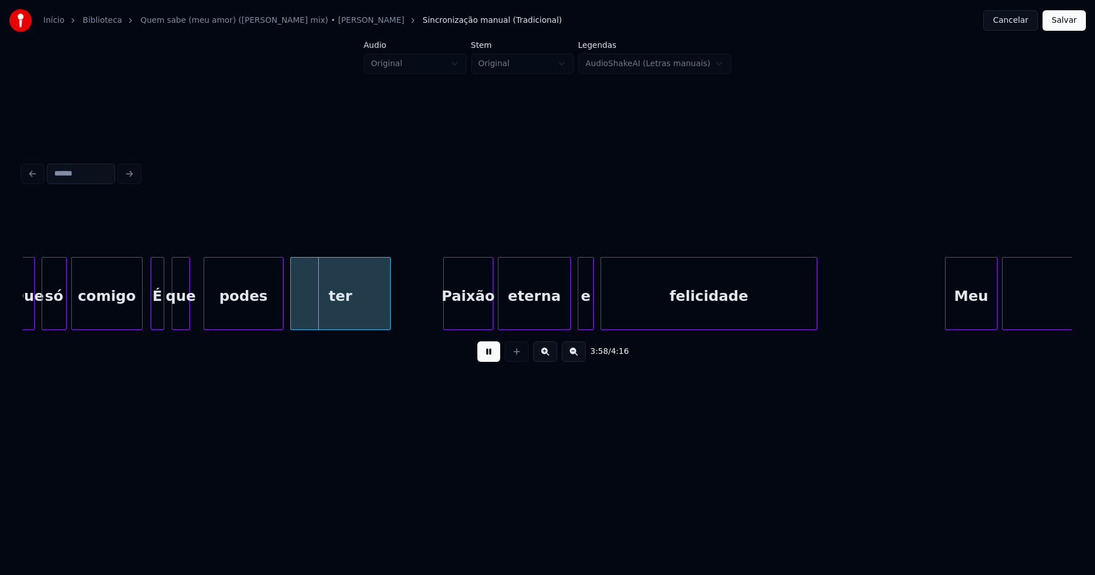
scroll to position [0, 26929]
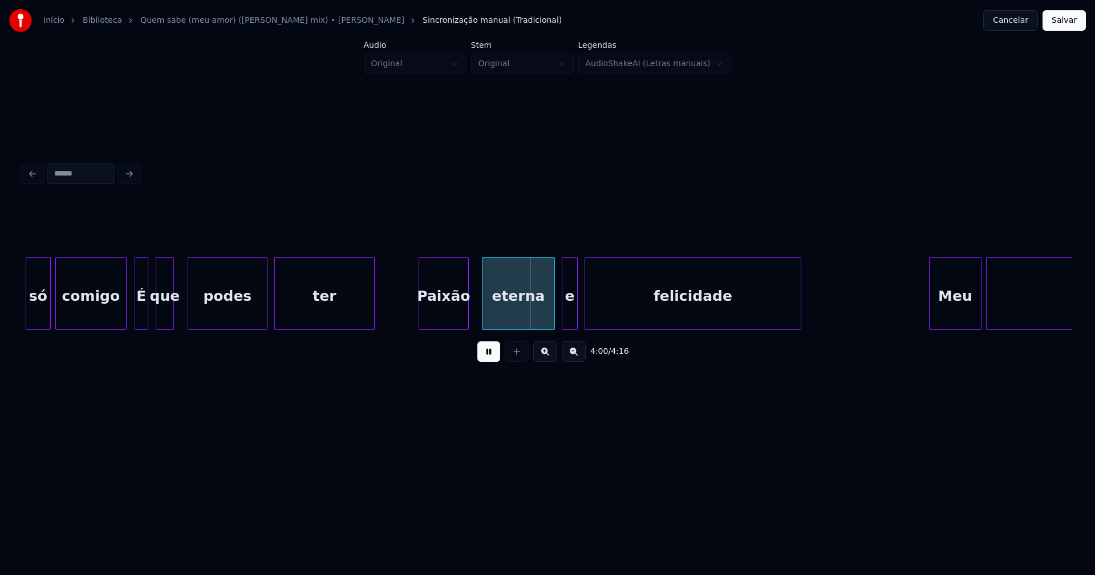
click at [448, 317] on div "Paixão" at bounding box center [443, 297] width 49 height 78
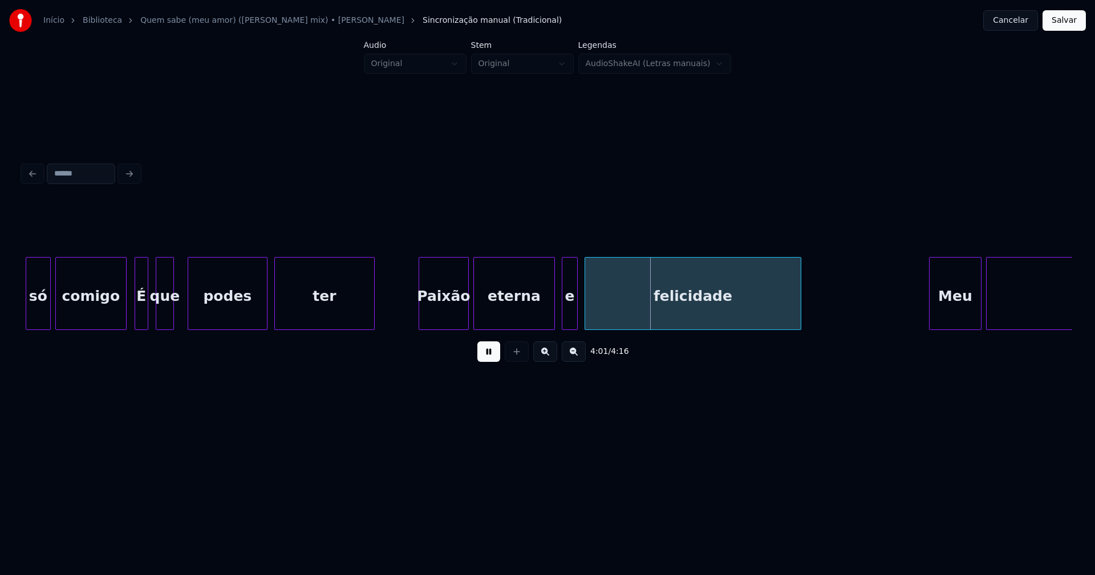
click at [474, 322] on div at bounding box center [475, 294] width 3 height 72
click at [546, 322] on div at bounding box center [545, 294] width 3 height 72
click at [559, 324] on div "e" at bounding box center [559, 297] width 15 height 78
click at [578, 320] on div at bounding box center [577, 294] width 3 height 72
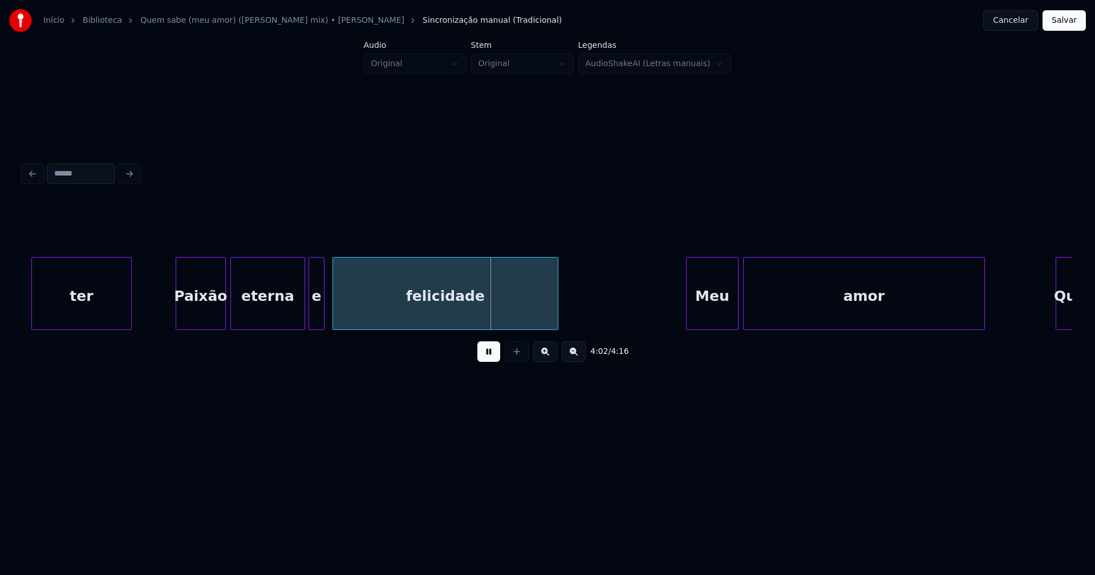
scroll to position [0, 27366]
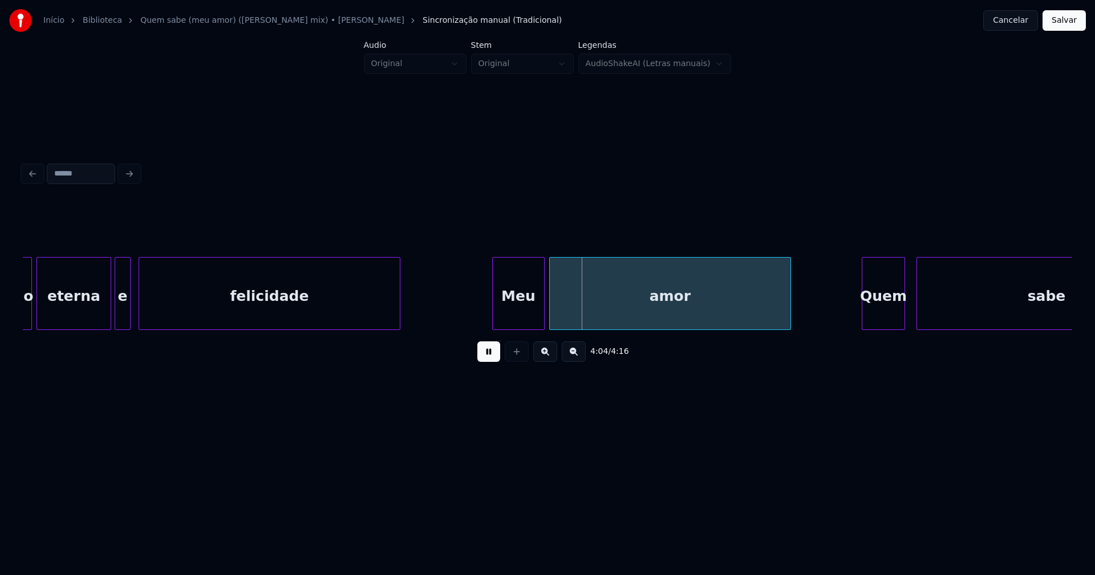
click at [399, 298] on div at bounding box center [397, 294] width 3 height 72
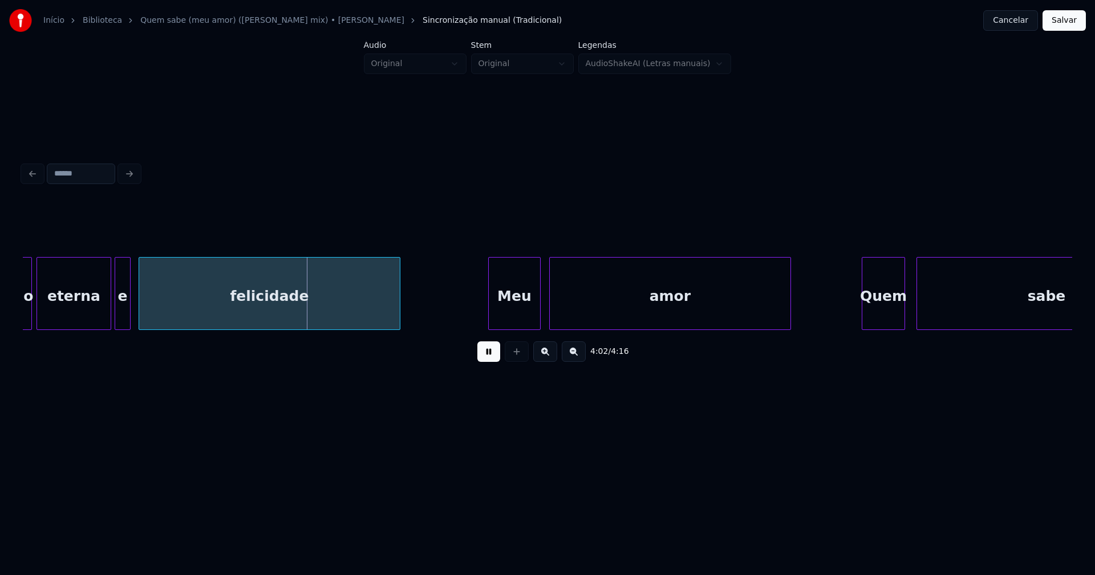
click at [514, 301] on div "Meu" at bounding box center [514, 297] width 51 height 78
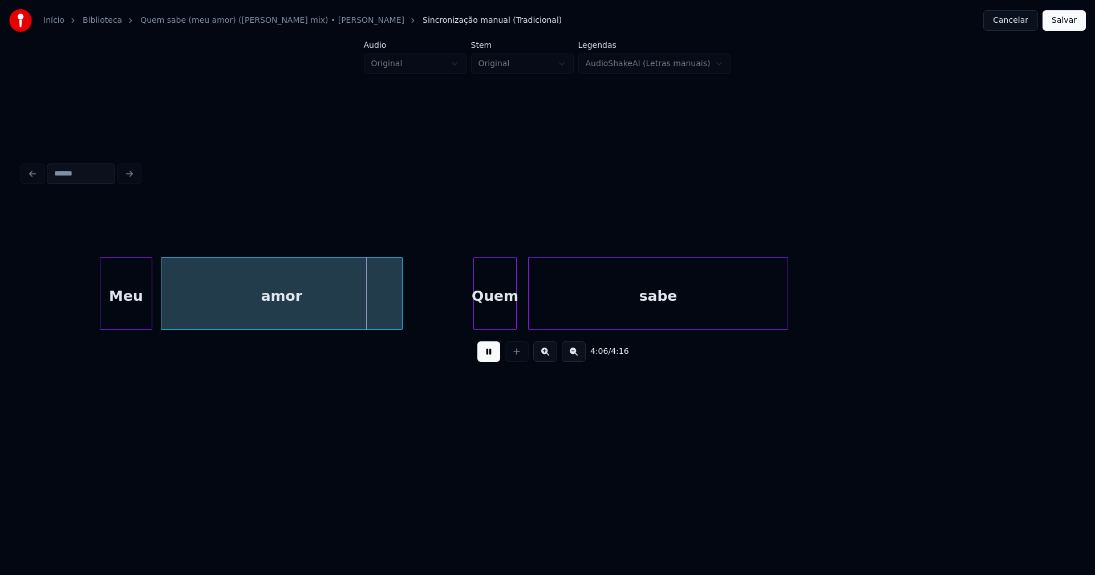
scroll to position [0, 27851]
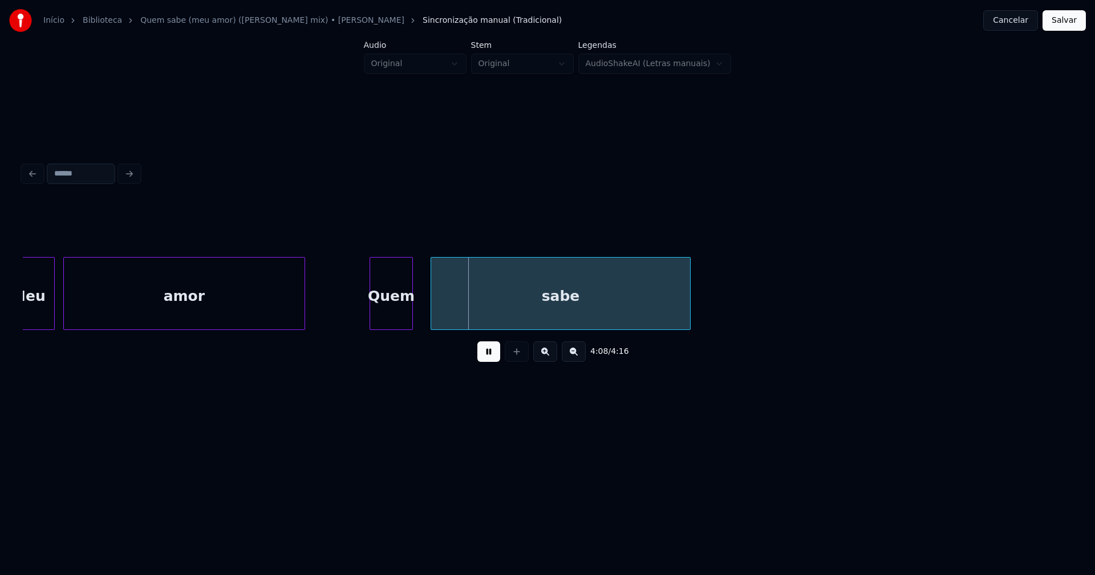
click at [390, 307] on div "Quem" at bounding box center [391, 297] width 42 height 78
click at [405, 312] on div at bounding box center [405, 294] width 3 height 72
click at [412, 309] on div at bounding box center [412, 294] width 3 height 72
click at [429, 307] on div at bounding box center [428, 294] width 3 height 72
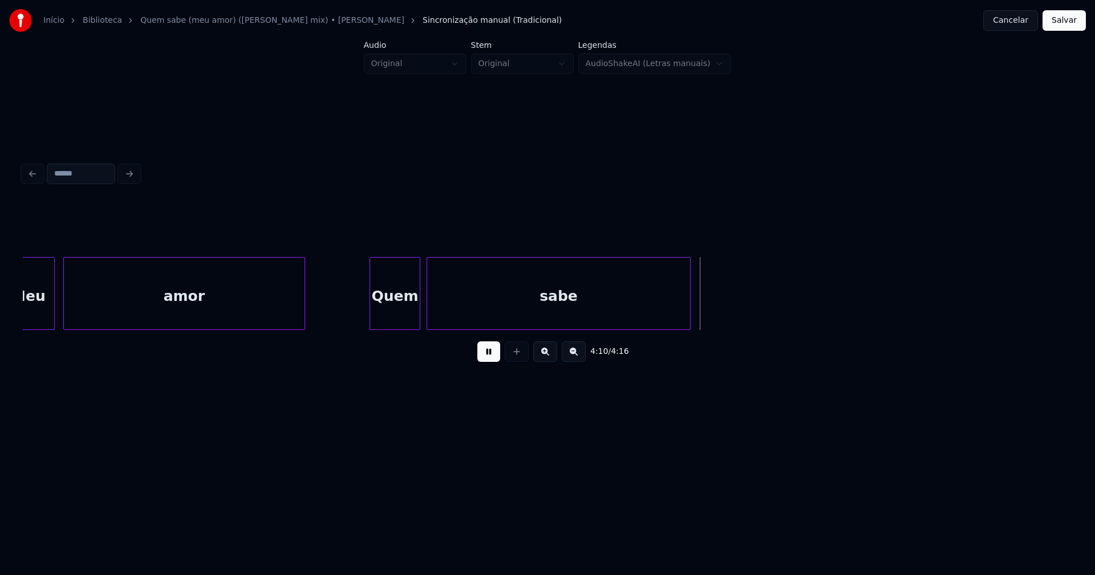
click at [419, 306] on div at bounding box center [417, 294] width 3 height 72
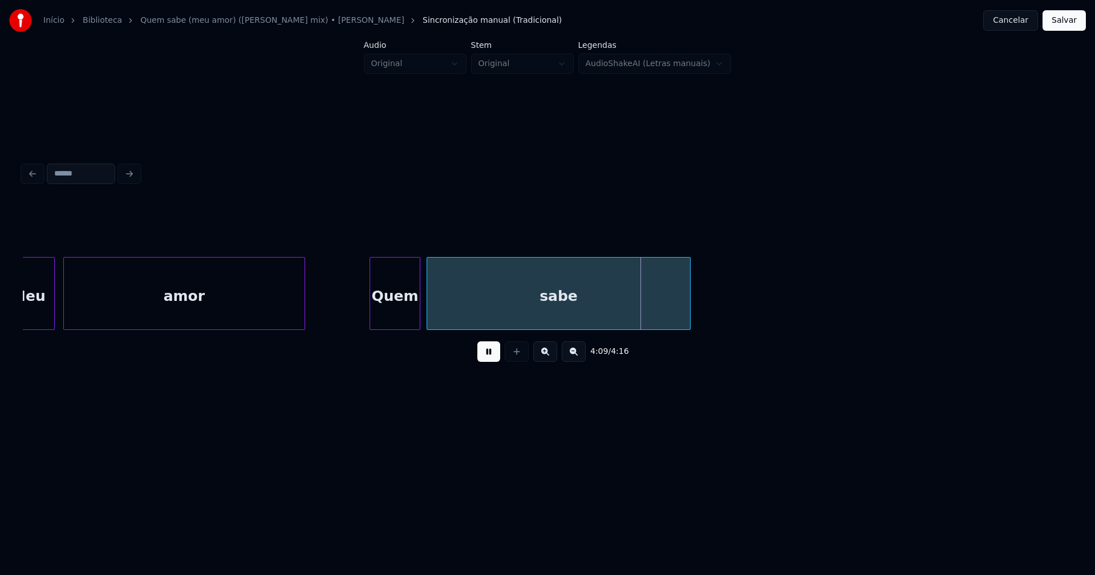
click at [1063, 23] on button "Salvar" at bounding box center [1064, 20] width 43 height 21
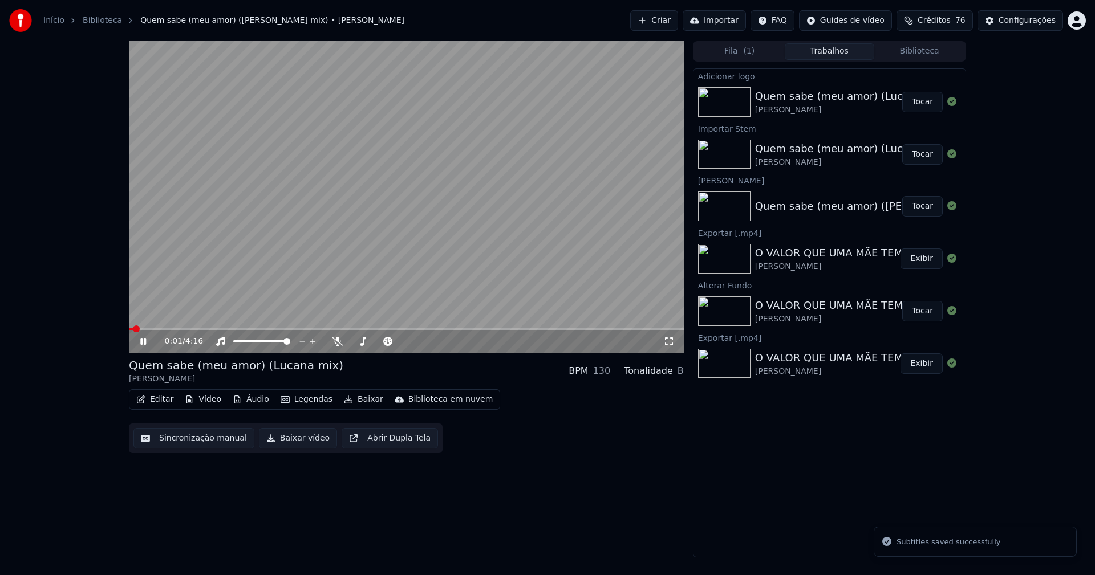
click at [159, 398] on button "Editar" at bounding box center [155, 400] width 46 height 16
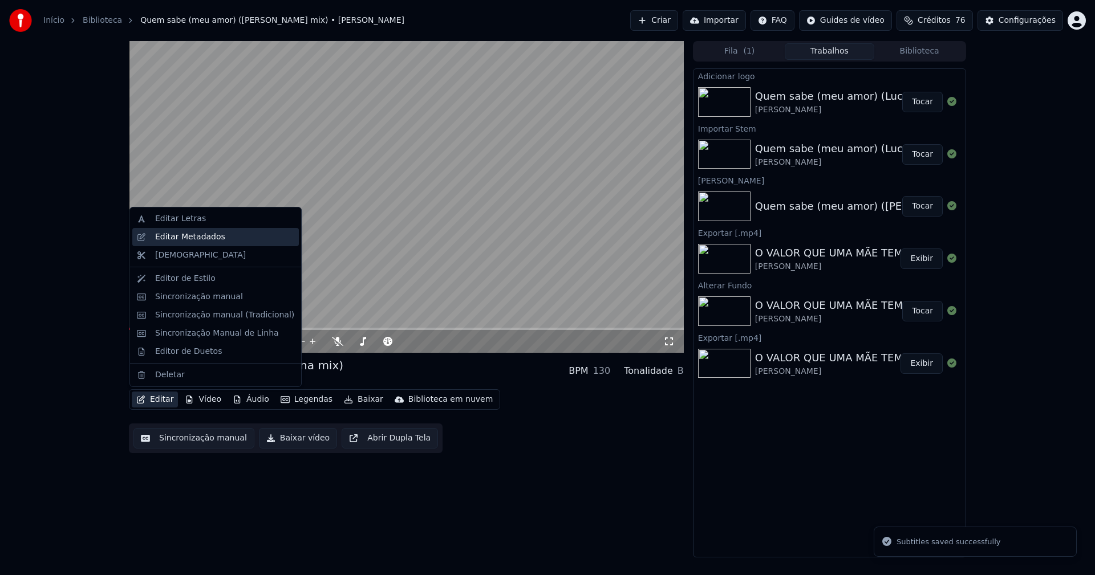
click at [185, 238] on div "Editar Metadados" at bounding box center [190, 237] width 70 height 11
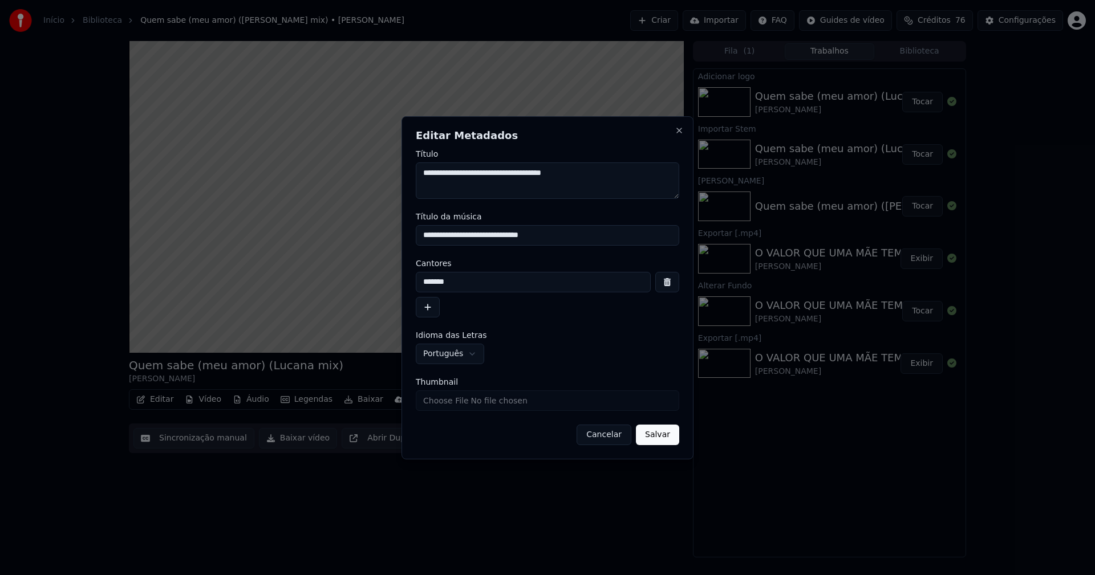
drag, startPoint x: 463, startPoint y: 234, endPoint x: 371, endPoint y: 236, distance: 91.8
click at [371, 236] on body "**********" at bounding box center [547, 287] width 1095 height 575
click at [561, 234] on input "**********" at bounding box center [547, 235] width 263 height 21
type input "**********"
click at [661, 435] on button "Salvar" at bounding box center [657, 435] width 43 height 21
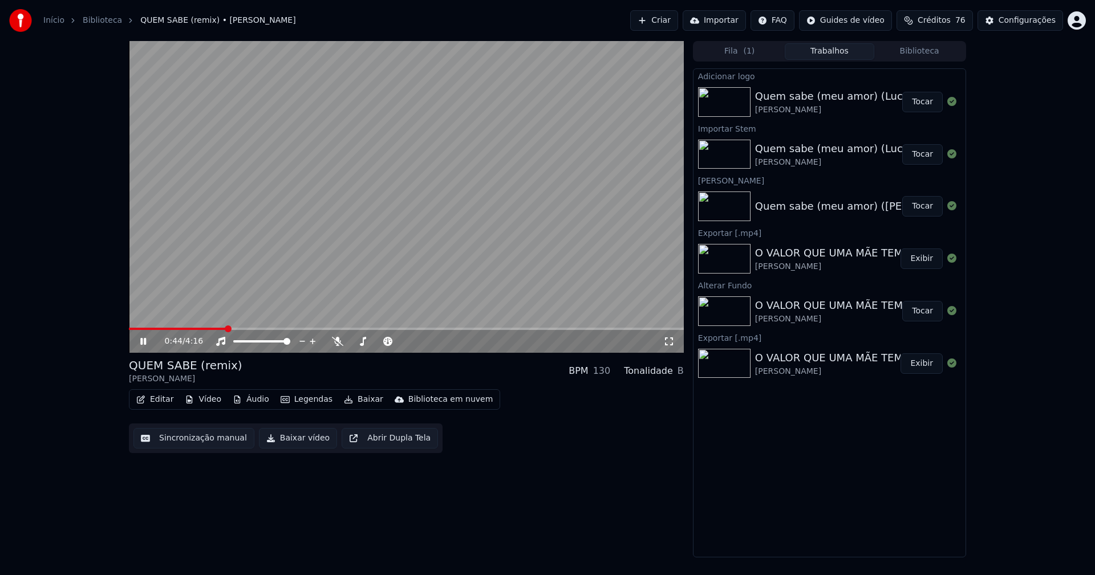
click at [128, 329] on div "0:44 / 4:16 QUEM SABE (remix) [PERSON_NAME] BPM 130 Tonalidade B Editar Vídeo Á…" at bounding box center [547, 299] width 855 height 517
click at [129, 327] on video at bounding box center [406, 197] width 555 height 312
click at [129, 329] on span at bounding box center [129, 329] width 0 height 2
click at [145, 339] on icon at bounding box center [151, 341] width 27 height 9
click at [666, 340] on icon at bounding box center [669, 342] width 8 height 8
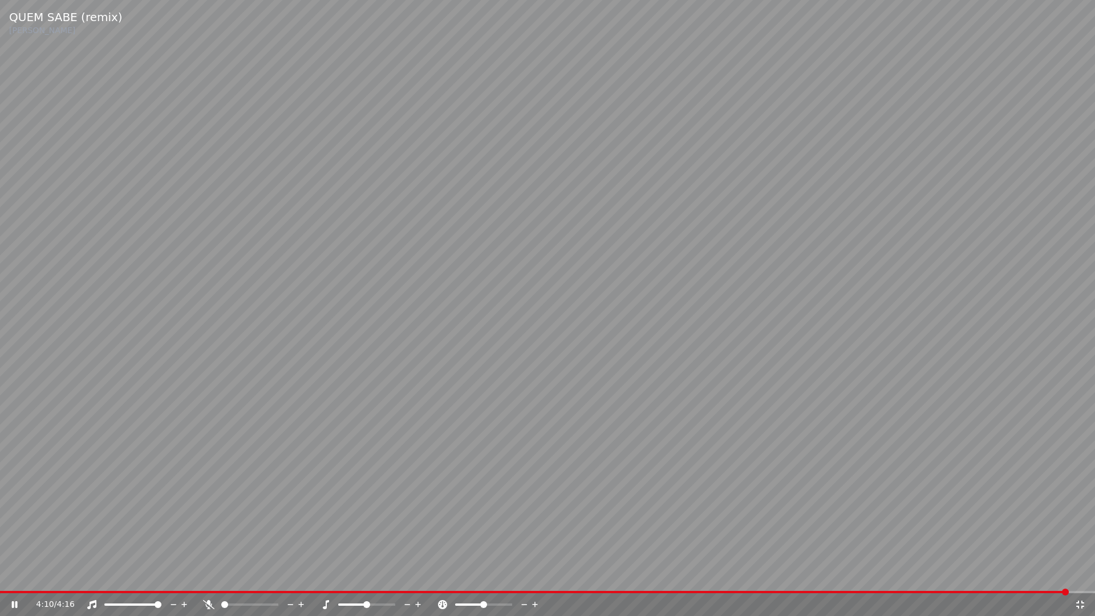
click at [1081, 575] on icon at bounding box center [1079, 604] width 11 height 9
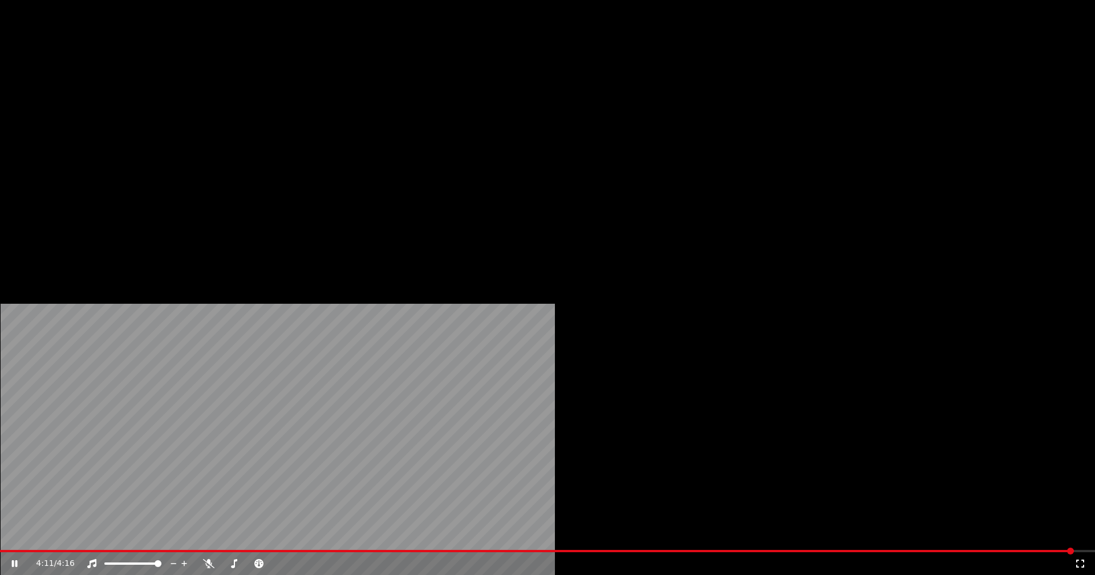
click at [160, 96] on button "Editar" at bounding box center [155, 88] width 46 height 16
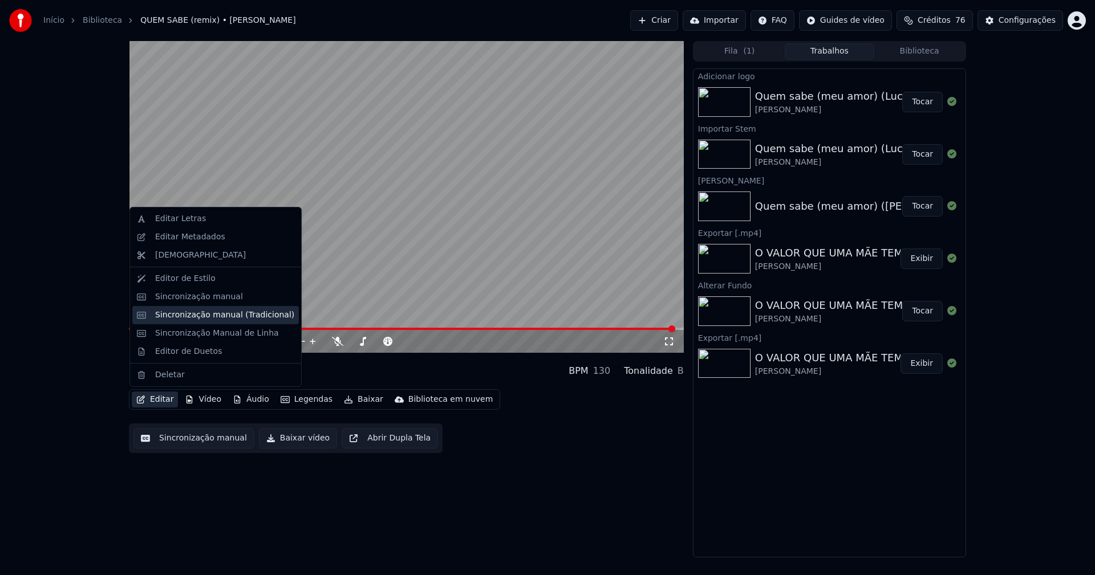
click at [212, 317] on div "Sincronização manual (Tradicional)" at bounding box center [224, 315] width 139 height 11
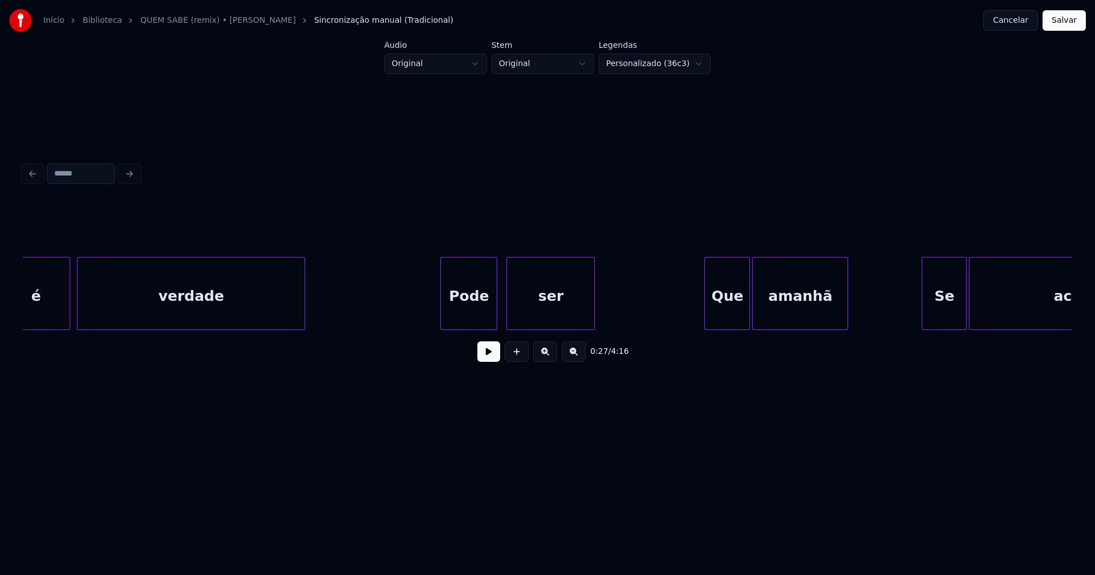
scroll to position [0, 4968]
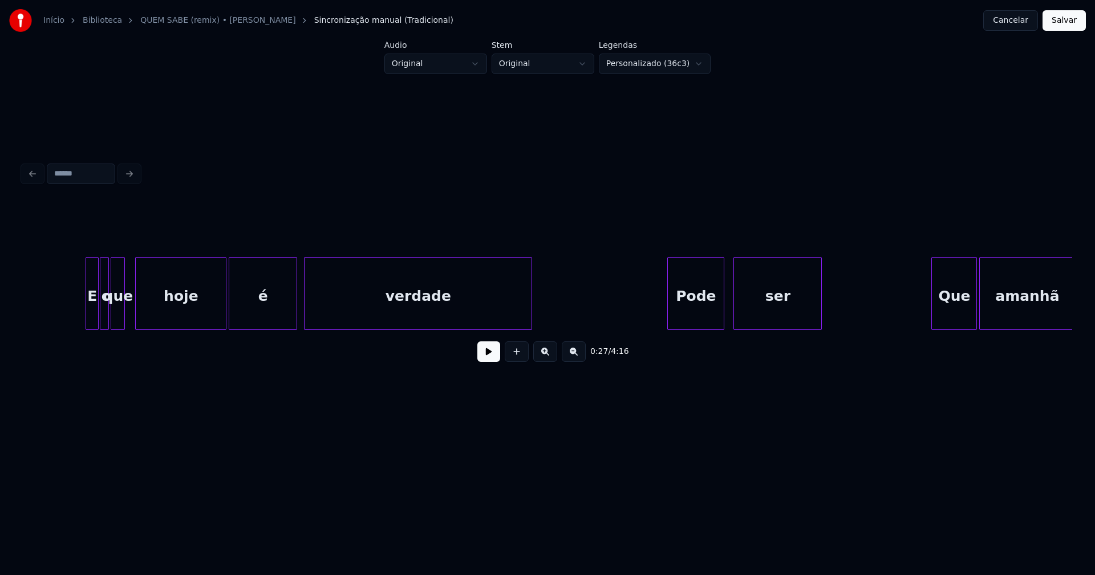
click at [1018, 21] on button "Cancelar" at bounding box center [1010, 20] width 55 height 21
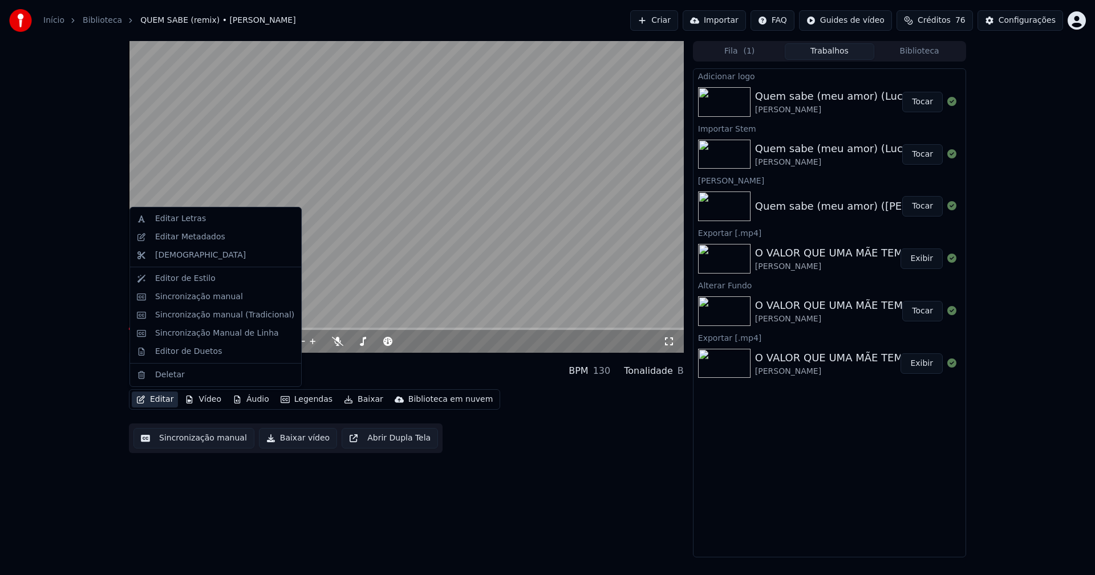
click at [163, 394] on button "Editar" at bounding box center [155, 400] width 46 height 16
click at [185, 222] on div "Editar Letras" at bounding box center [180, 218] width 51 height 11
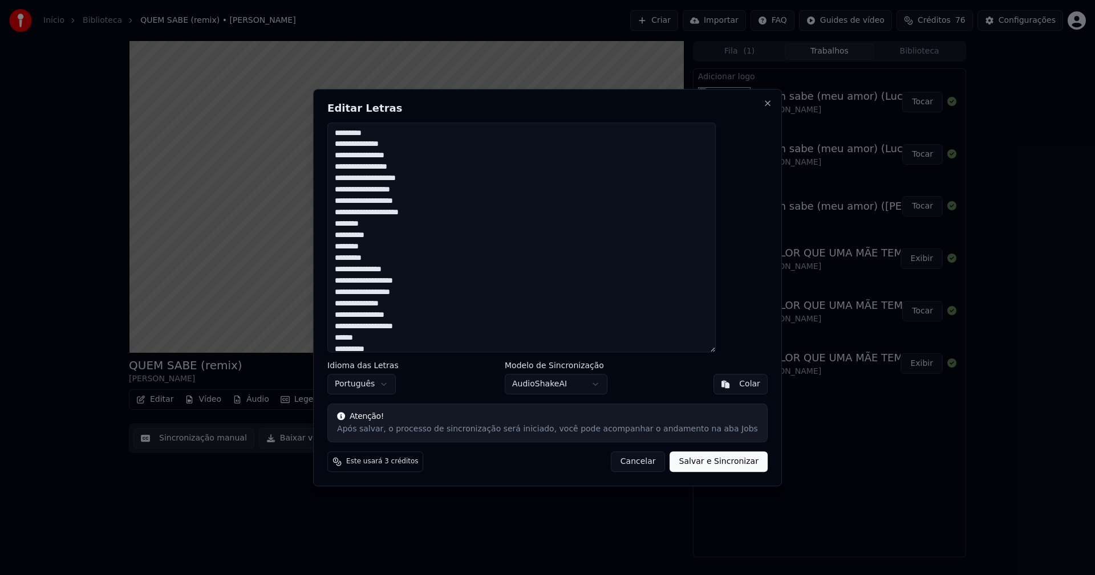
click at [631, 465] on button "Cancelar" at bounding box center [638, 462] width 55 height 21
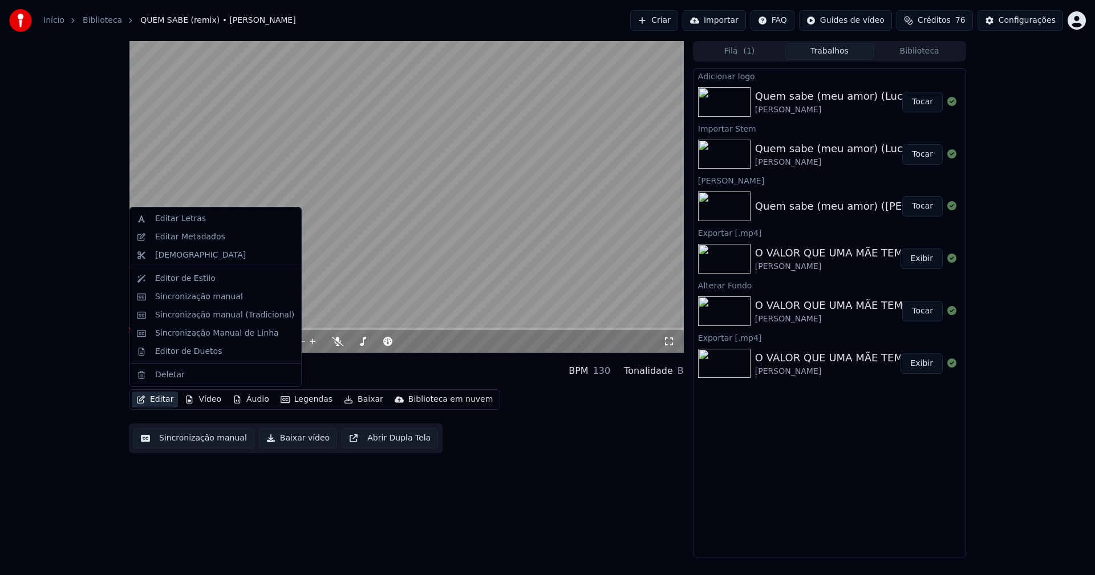
click at [163, 400] on button "Editar" at bounding box center [155, 400] width 46 height 16
click at [216, 315] on div "Sincronização manual (Tradicional)" at bounding box center [224, 315] width 139 height 11
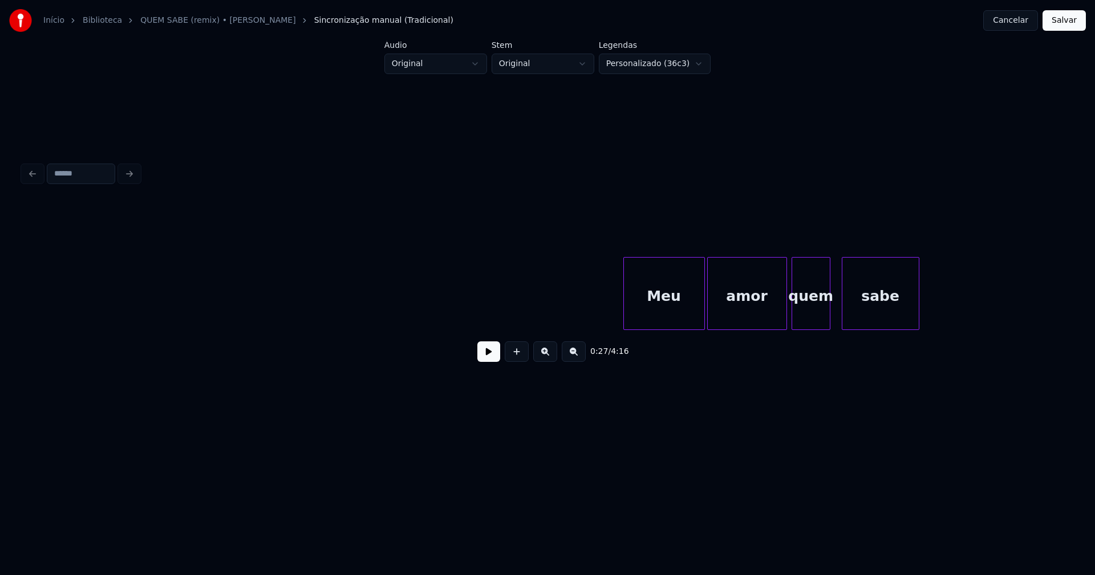
scroll to position [0, 22284]
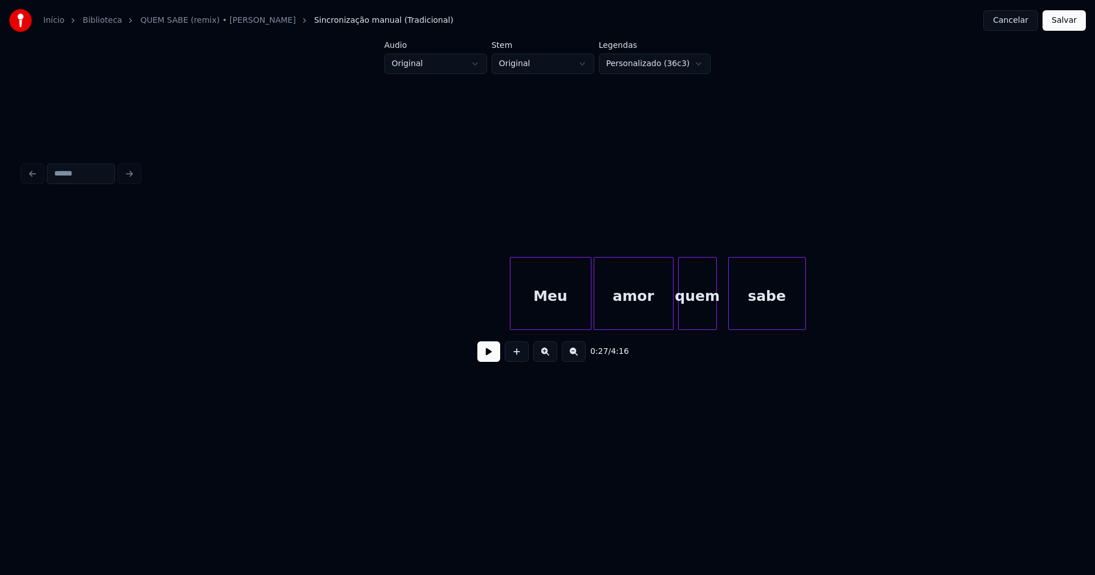
click at [640, 310] on div "amor" at bounding box center [633, 297] width 79 height 78
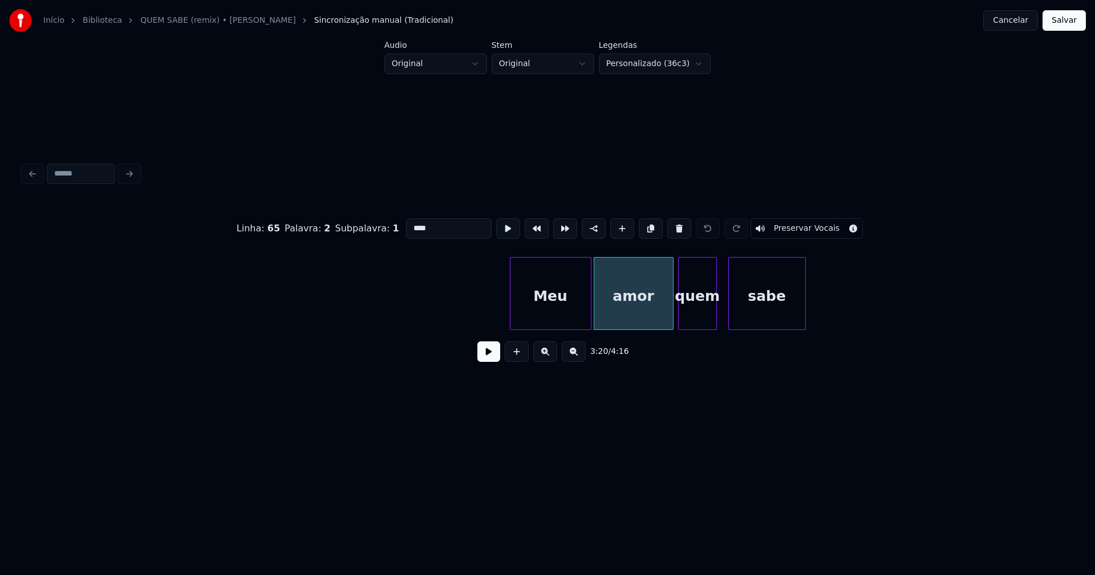
click at [427, 225] on input "****" at bounding box center [449, 228] width 86 height 21
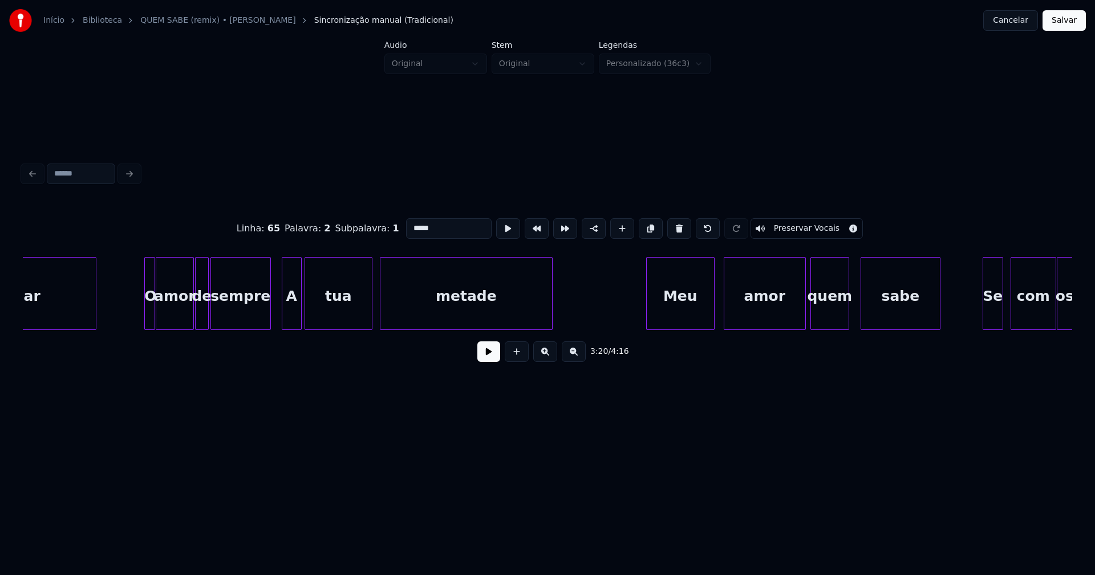
scroll to position [0, 25553]
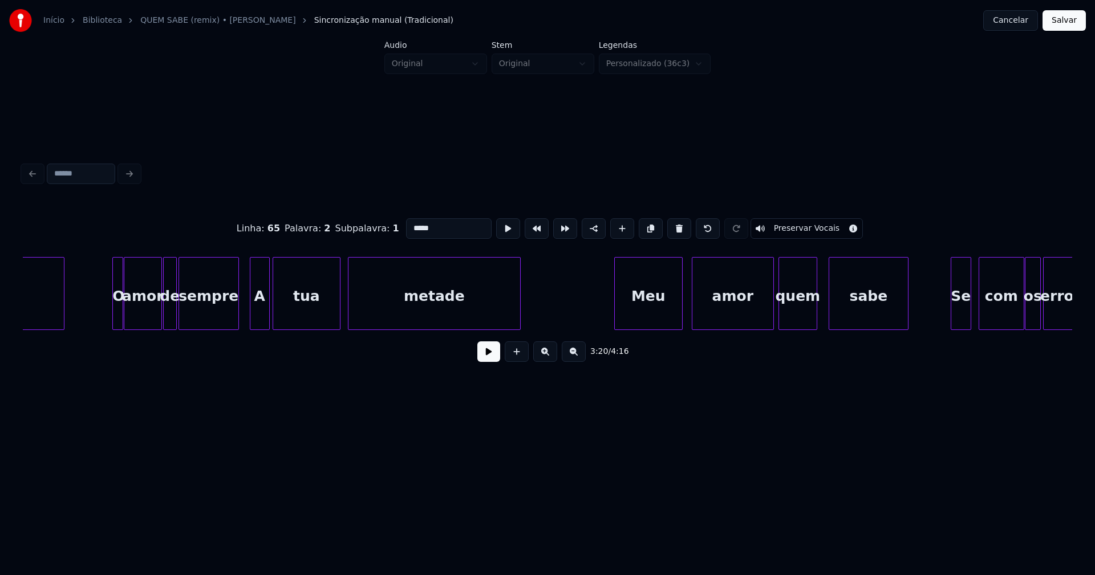
click at [757, 319] on div "amor" at bounding box center [732, 297] width 81 height 78
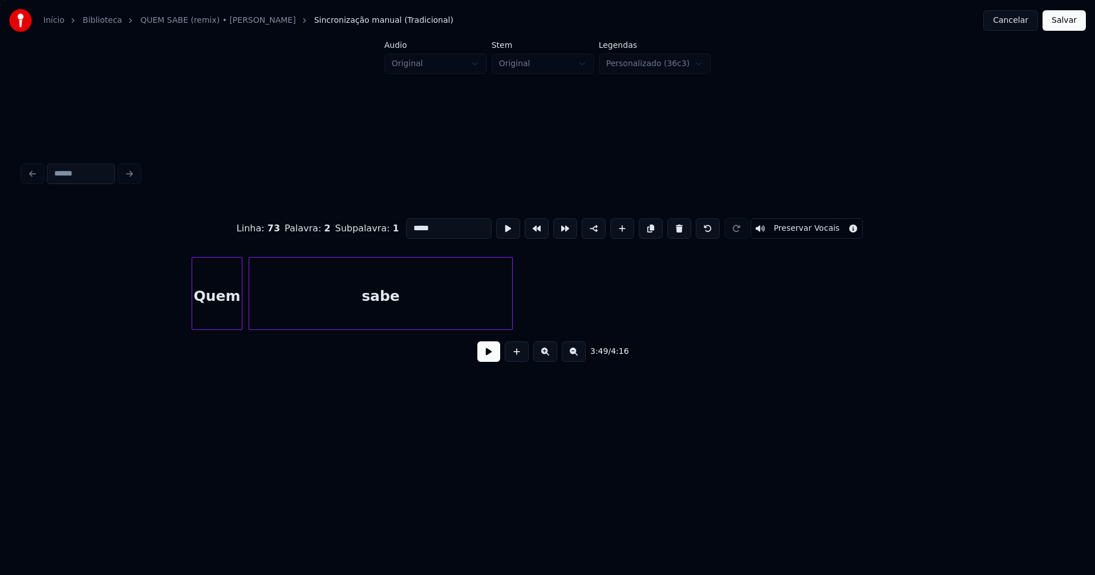
scroll to position [0, 28175]
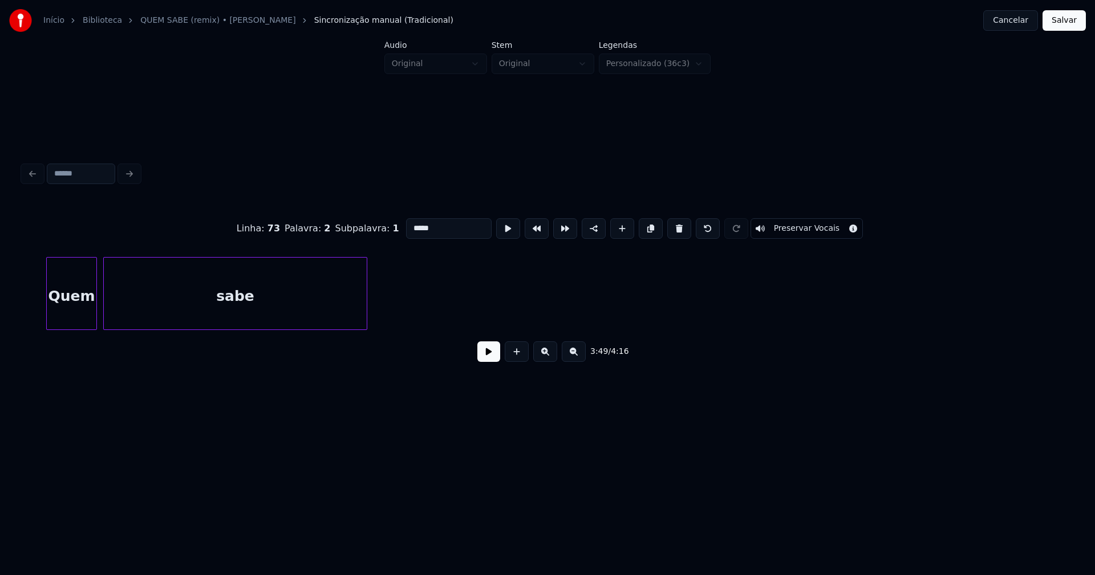
type input "*****"
click at [1065, 17] on button "Salvar" at bounding box center [1064, 20] width 43 height 21
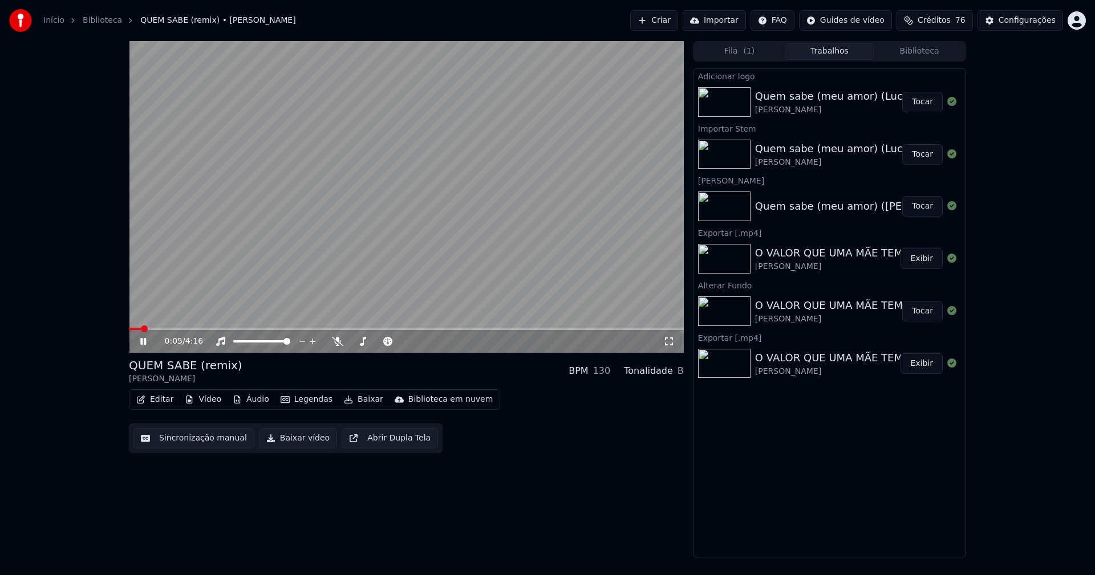
drag, startPoint x: 143, startPoint y: 341, endPoint x: 177, endPoint y: 368, distance: 43.5
click at [143, 340] on icon at bounding box center [143, 341] width 6 height 7
click at [1048, 18] on div "Configurações" at bounding box center [1027, 20] width 57 height 11
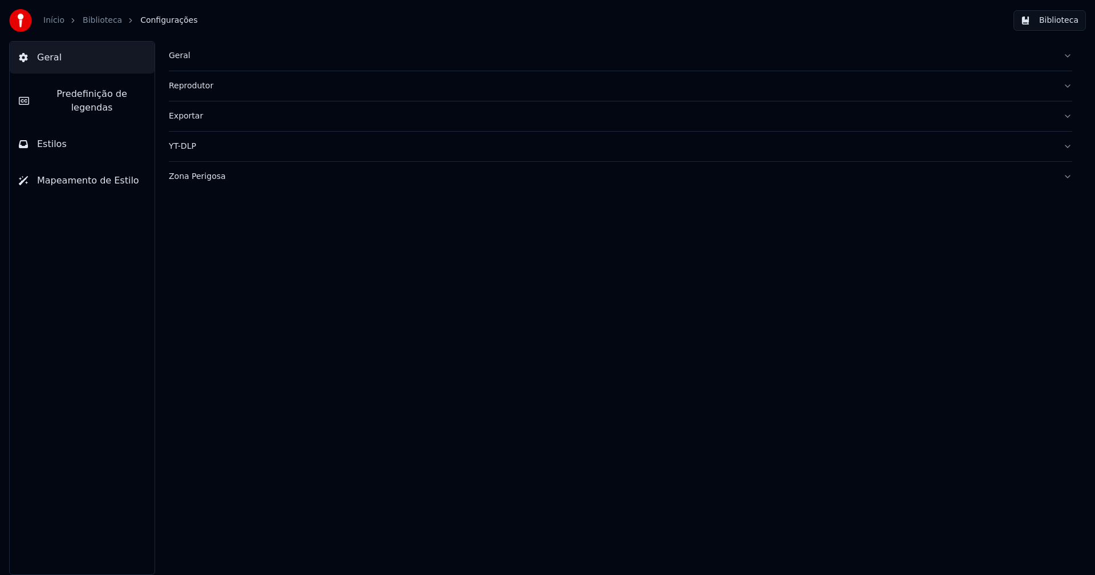
click at [104, 96] on span "Predefinição de legendas" at bounding box center [91, 100] width 107 height 27
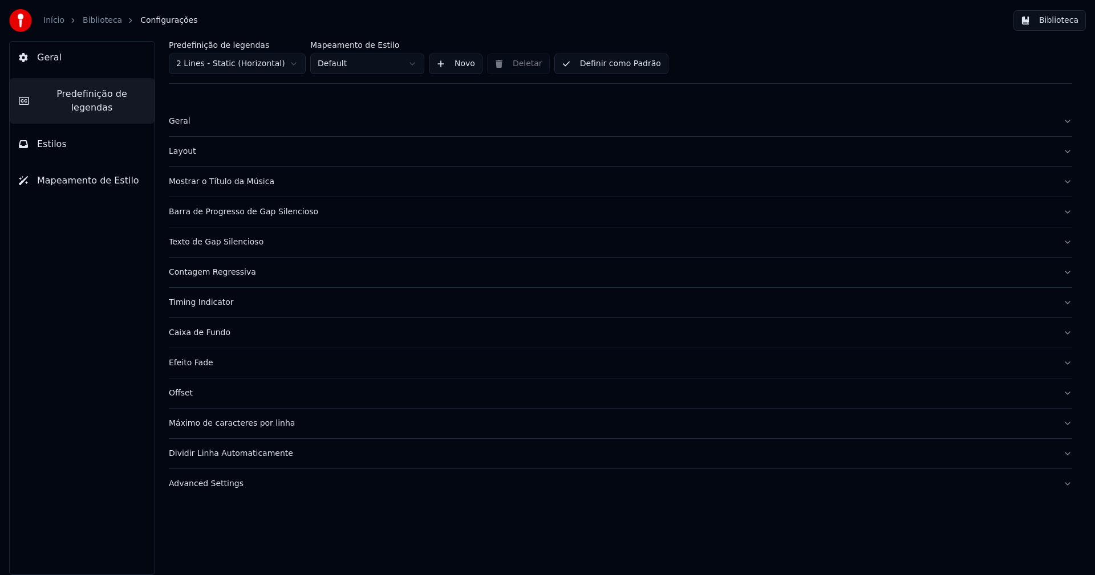
click at [222, 490] on button "Advanced Settings" at bounding box center [620, 484] width 903 height 30
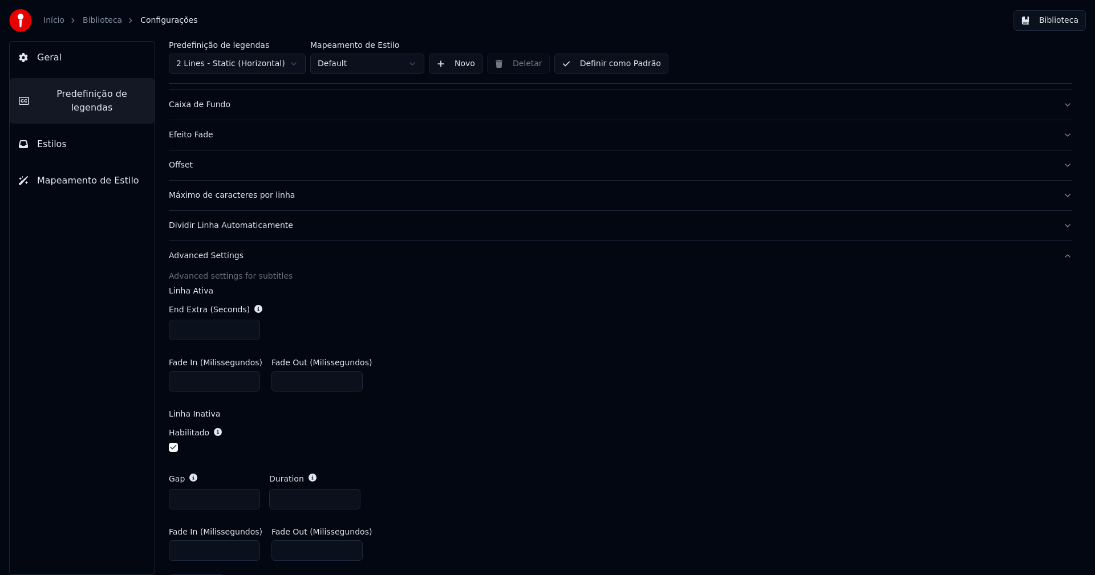
scroll to position [266, 0]
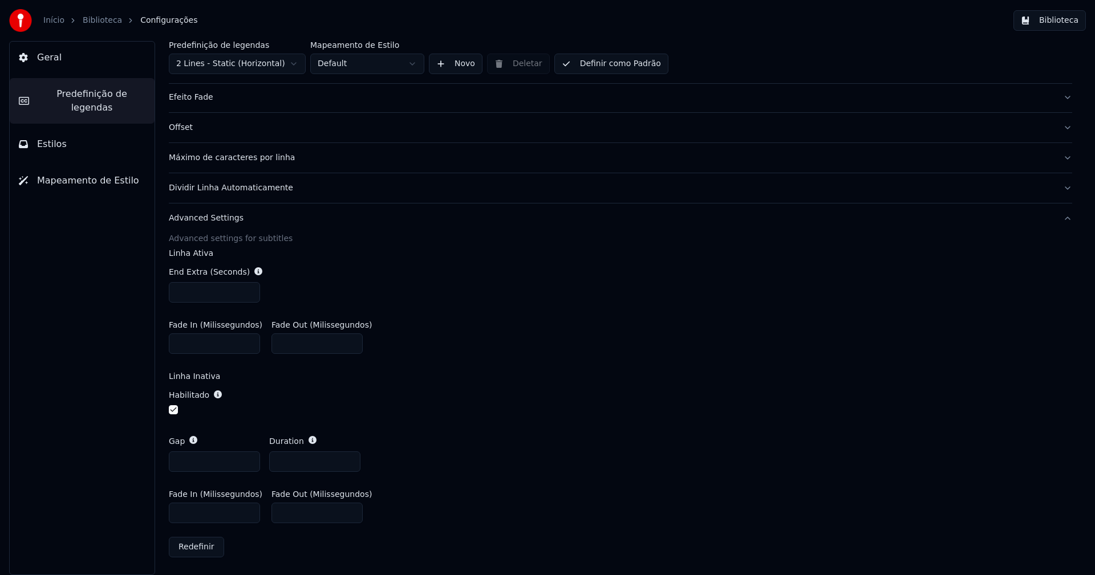
click at [186, 512] on input "***" at bounding box center [214, 513] width 91 height 21
type input "***"
click at [481, 383] on div "Habilitado" at bounding box center [620, 403] width 903 height 46
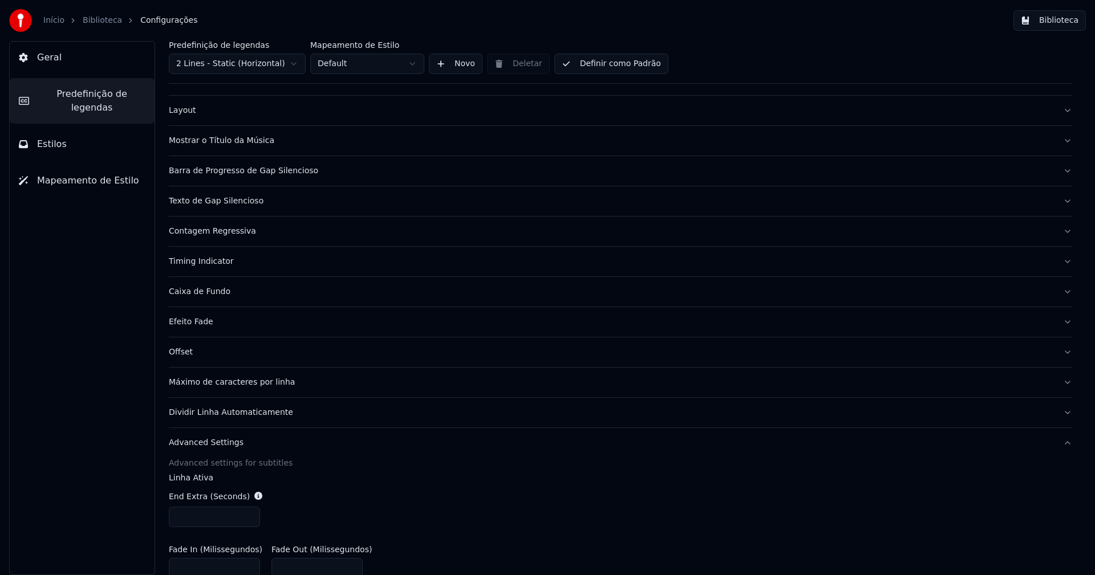
scroll to position [38, 0]
click at [254, 179] on div "Barra de Progresso de Gap Silencioso" at bounding box center [611, 174] width 885 height 11
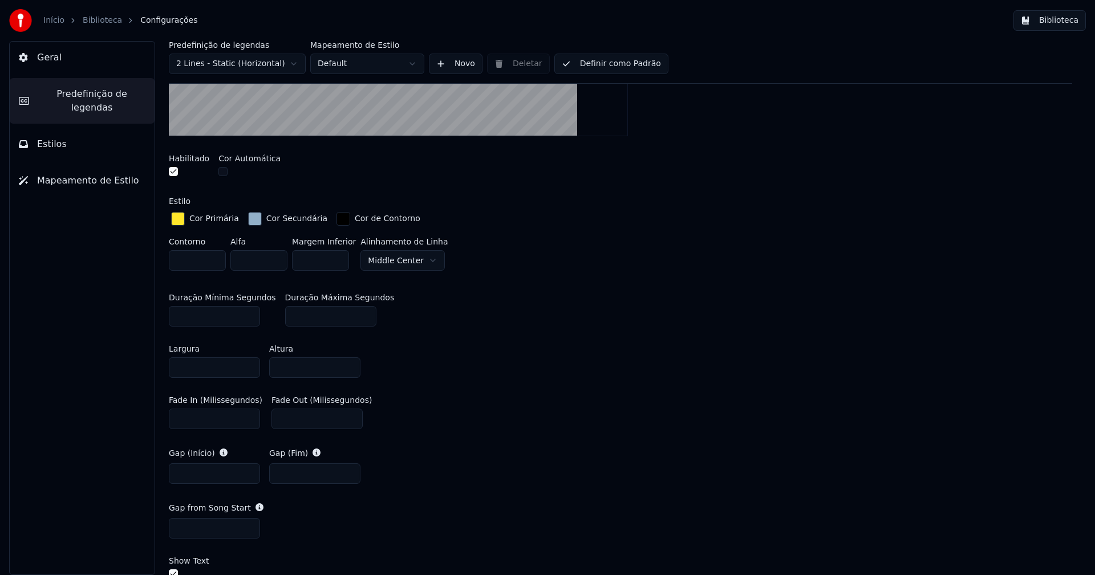
scroll to position [380, 0]
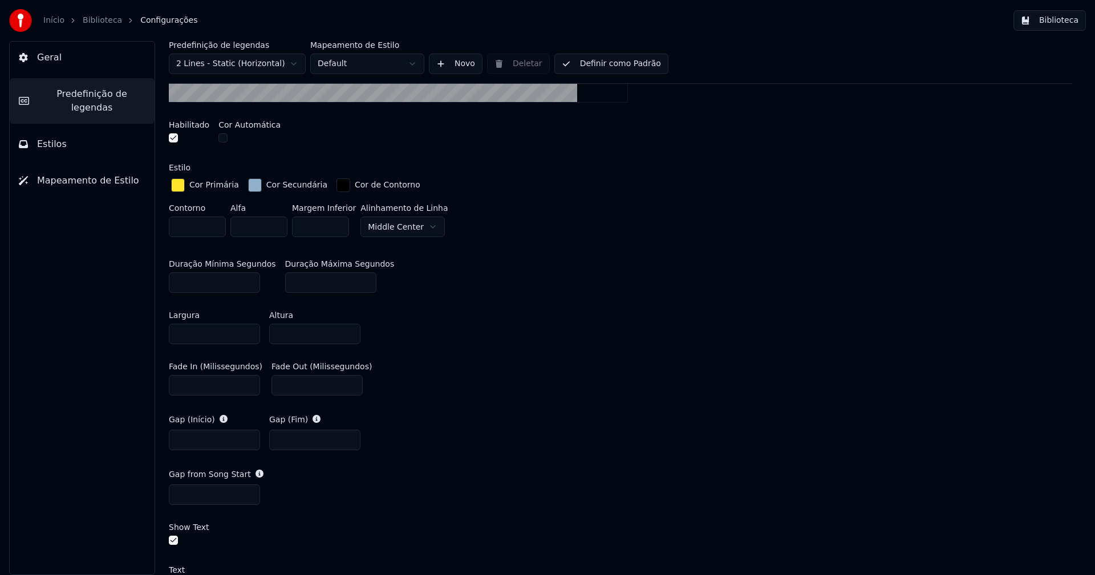
click at [1066, 22] on button "Biblioteca" at bounding box center [1049, 20] width 72 height 21
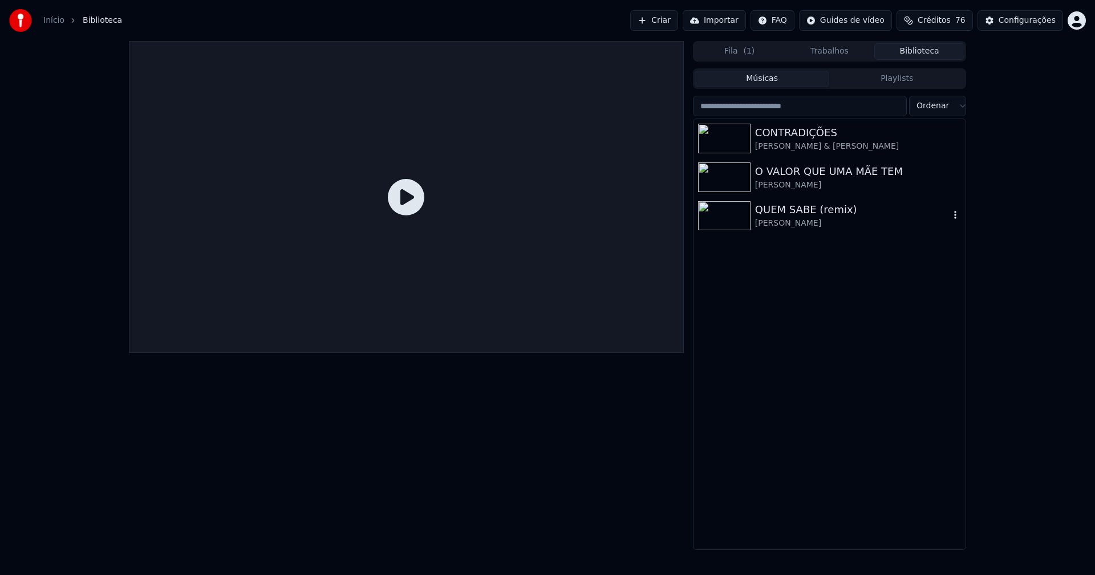
click at [773, 210] on div "QUEM SABE (remix)" at bounding box center [852, 210] width 194 height 16
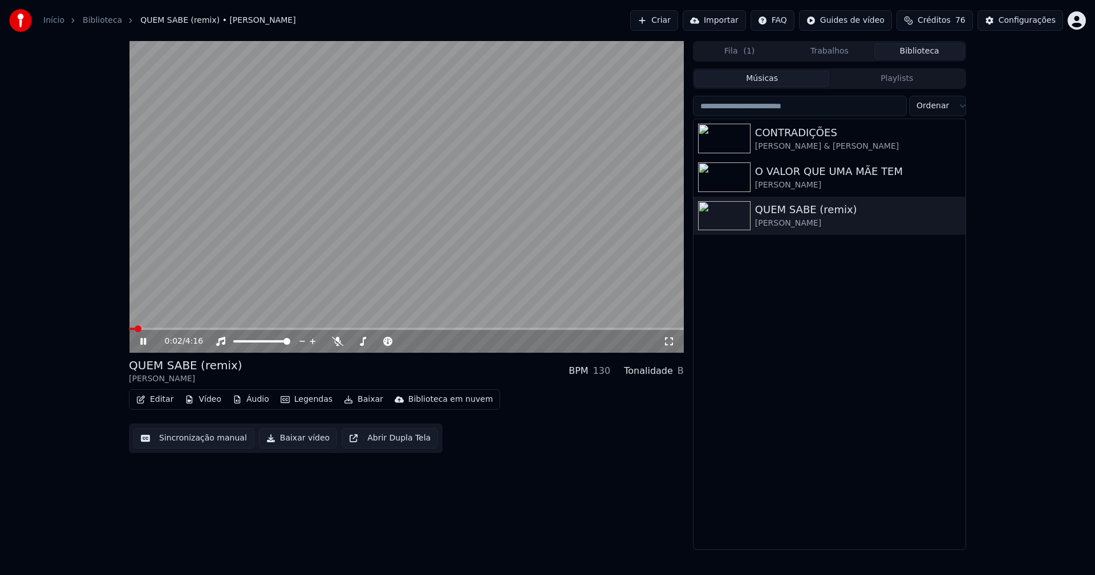
click at [205, 328] on span at bounding box center [406, 329] width 555 height 2
click at [674, 337] on icon at bounding box center [668, 341] width 11 height 9
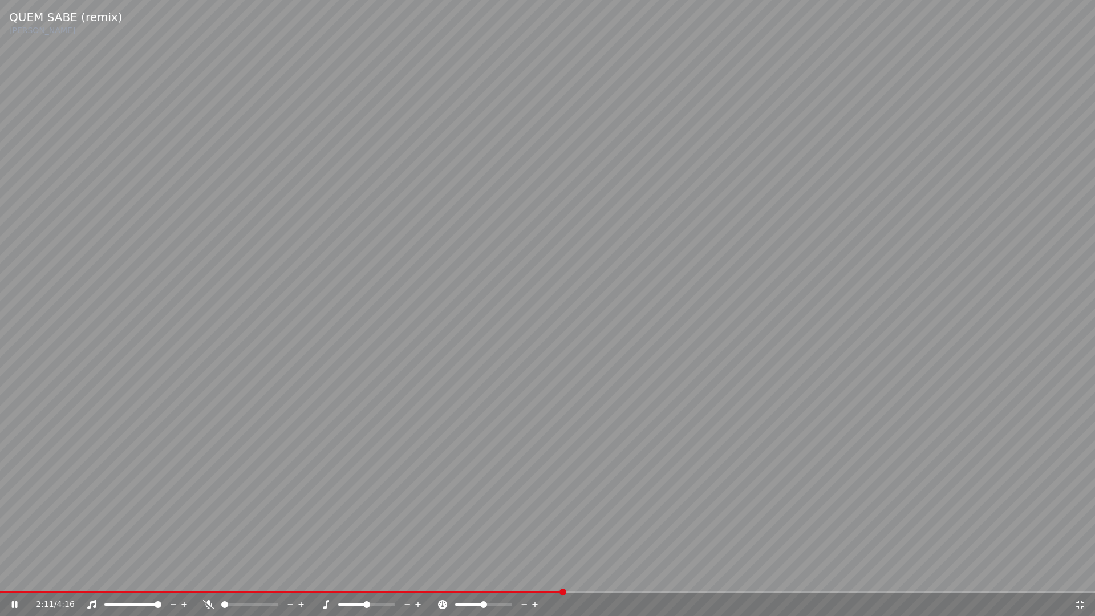
click at [1082, 575] on icon at bounding box center [1080, 605] width 8 height 8
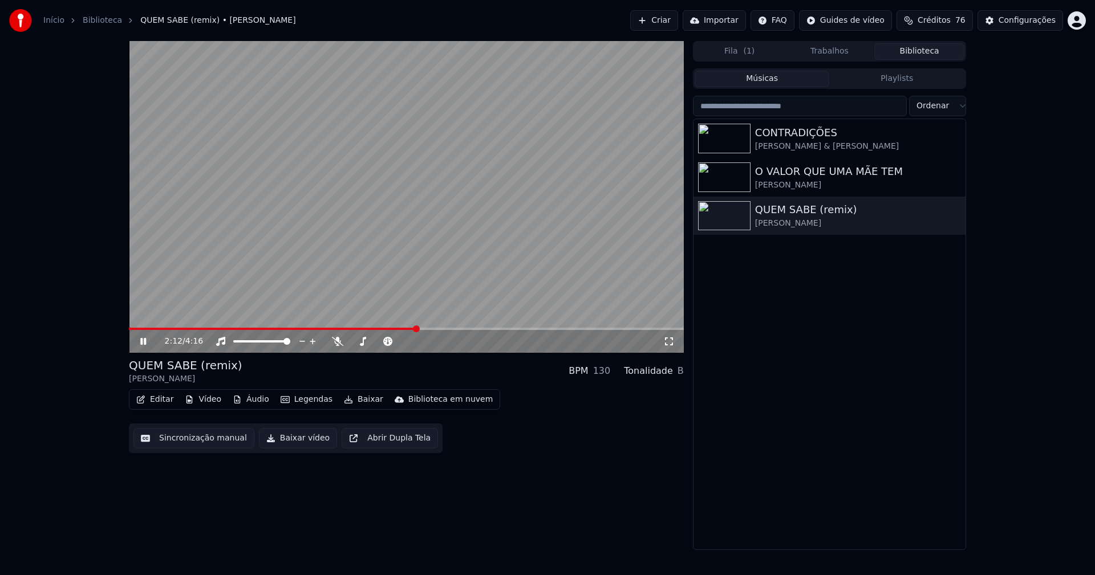
drag, startPoint x: 146, startPoint y: 343, endPoint x: 209, endPoint y: 405, distance: 88.7
click at [146, 343] on icon at bounding box center [143, 341] width 6 height 7
click at [293, 445] on button "Baixar vídeo" at bounding box center [298, 438] width 78 height 21
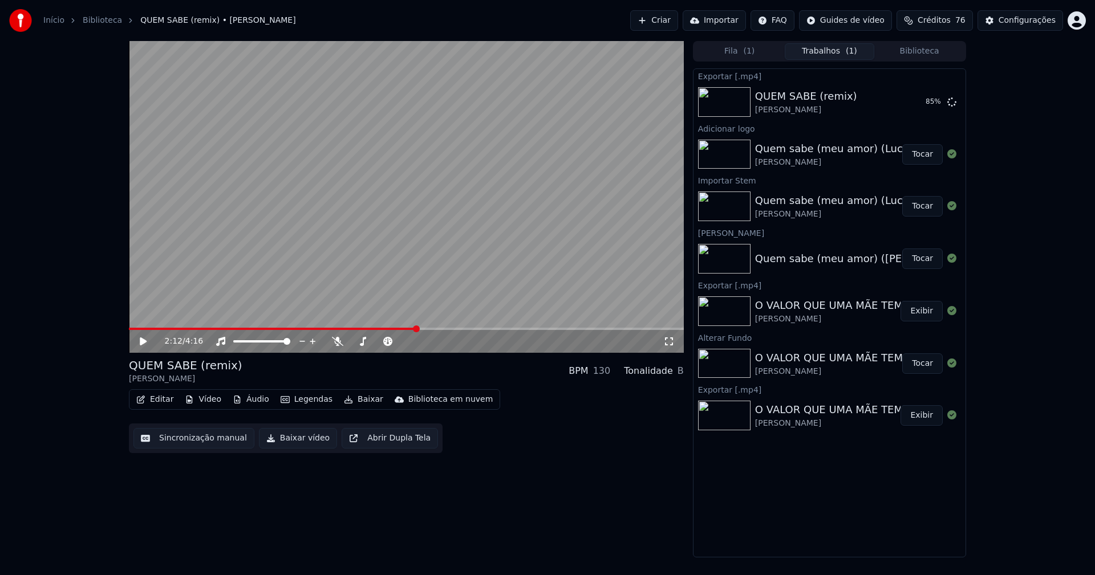
click at [163, 399] on button "Editar" at bounding box center [155, 400] width 46 height 16
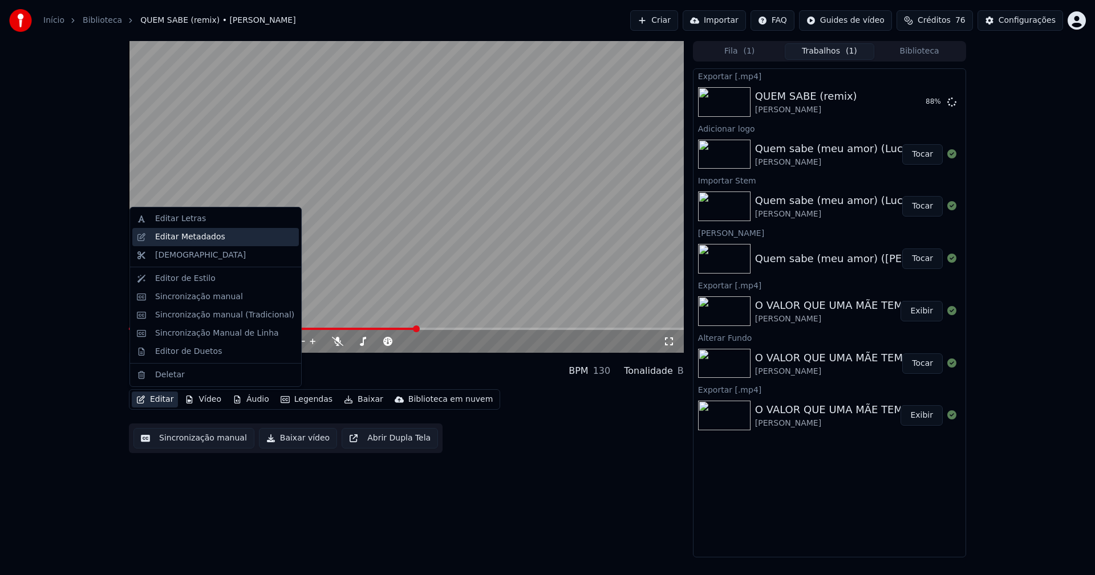
click at [173, 237] on div "Editar Metadados" at bounding box center [190, 237] width 70 height 11
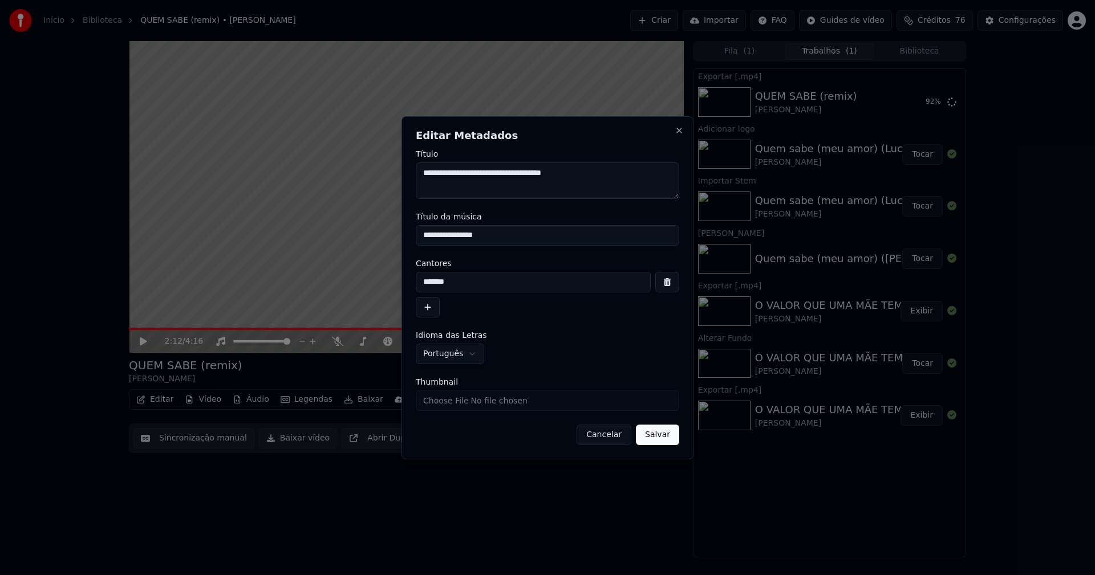
click at [448, 399] on input "Thumbnail" at bounding box center [547, 401] width 263 height 21
type input "**********"
drag, startPoint x: 661, startPoint y: 436, endPoint x: 433, endPoint y: 426, distance: 228.4
click at [662, 436] on button "Salvar" at bounding box center [657, 435] width 43 height 21
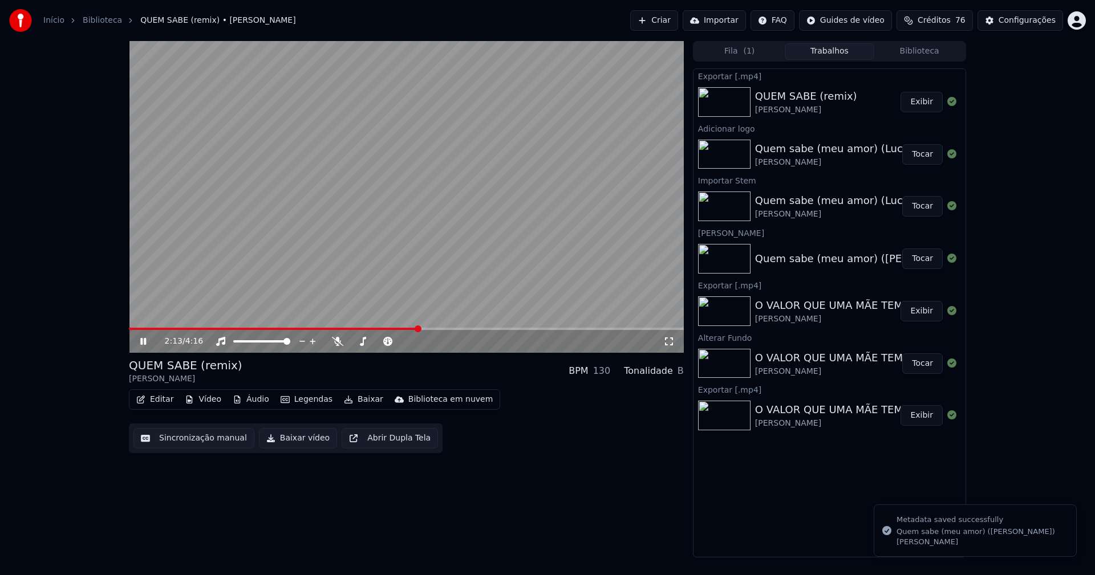
drag, startPoint x: 920, startPoint y: 50, endPoint x: 891, endPoint y: 49, distance: 29.1
click at [920, 50] on button "Biblioteca" at bounding box center [919, 51] width 90 height 17
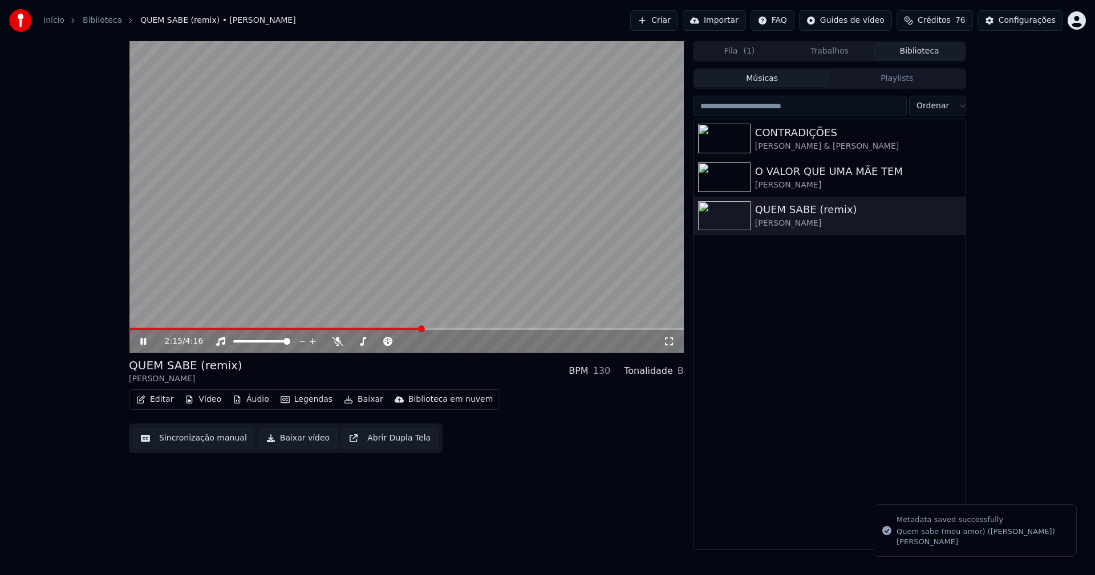
drag, startPoint x: 141, startPoint y: 341, endPoint x: 504, endPoint y: 136, distance: 417.0
click at [143, 341] on icon at bounding box center [151, 341] width 27 height 9
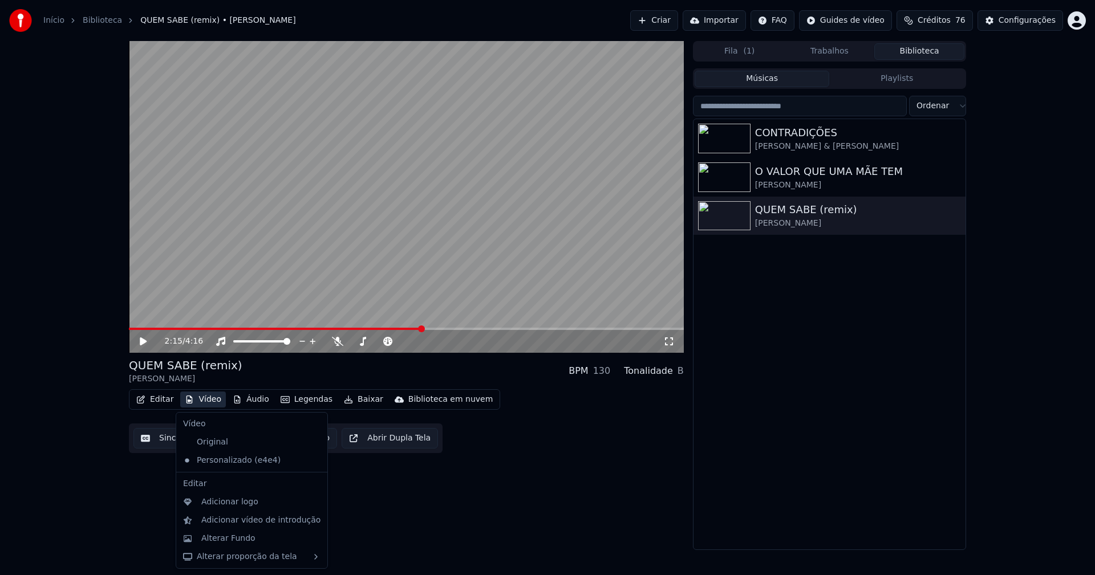
click at [217, 404] on button "Vídeo" at bounding box center [203, 400] width 46 height 16
click at [230, 536] on div "Alterar Fundo" at bounding box center [228, 538] width 54 height 11
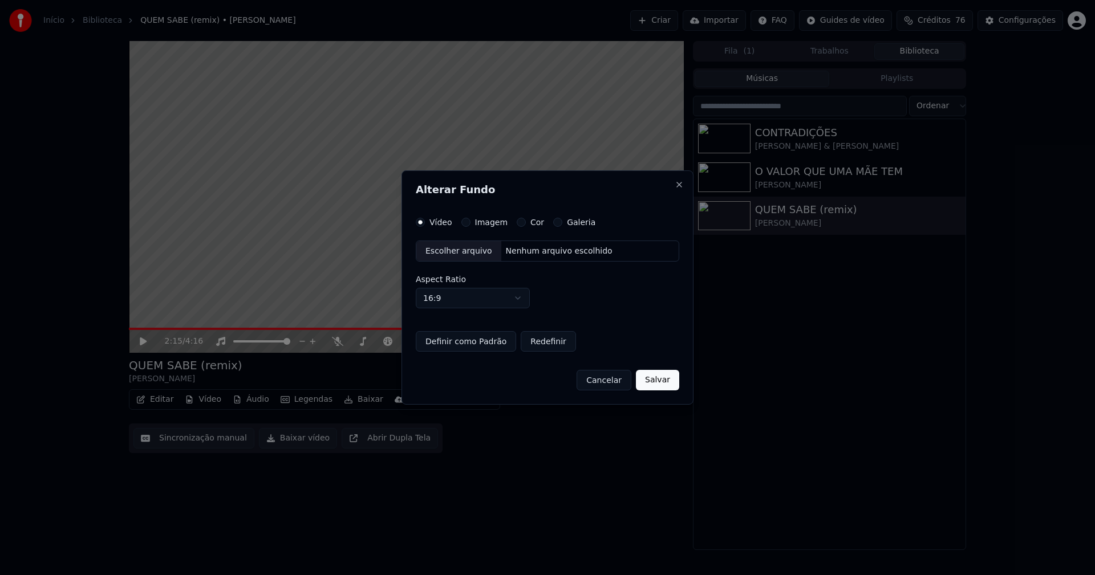
click at [451, 255] on div "Escolher arquivo" at bounding box center [458, 251] width 85 height 21
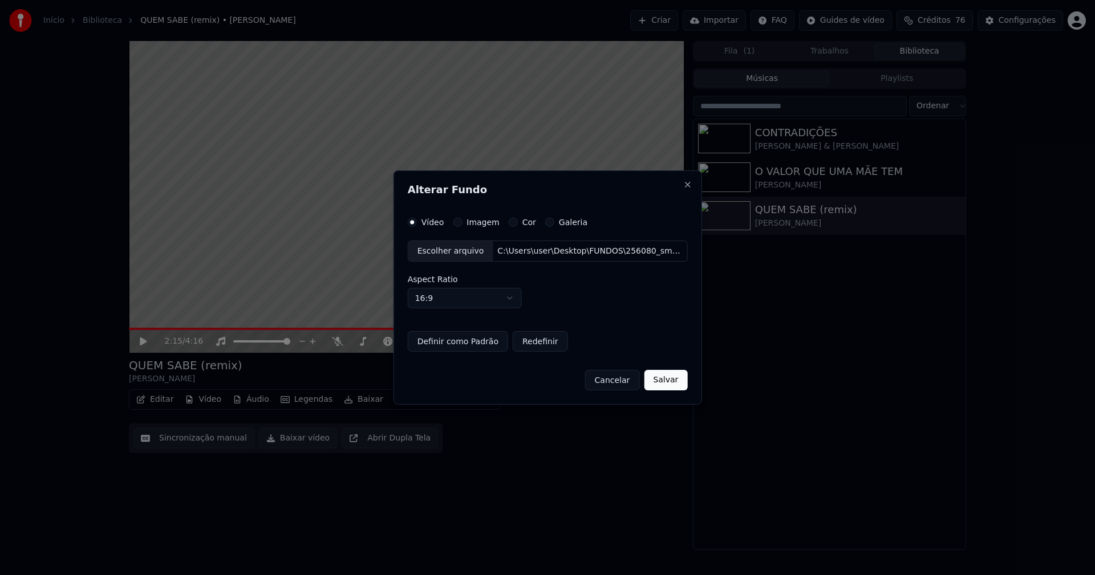
drag, startPoint x: 658, startPoint y: 378, endPoint x: 585, endPoint y: 391, distance: 74.2
click at [657, 377] on button "Salvar" at bounding box center [665, 380] width 43 height 21
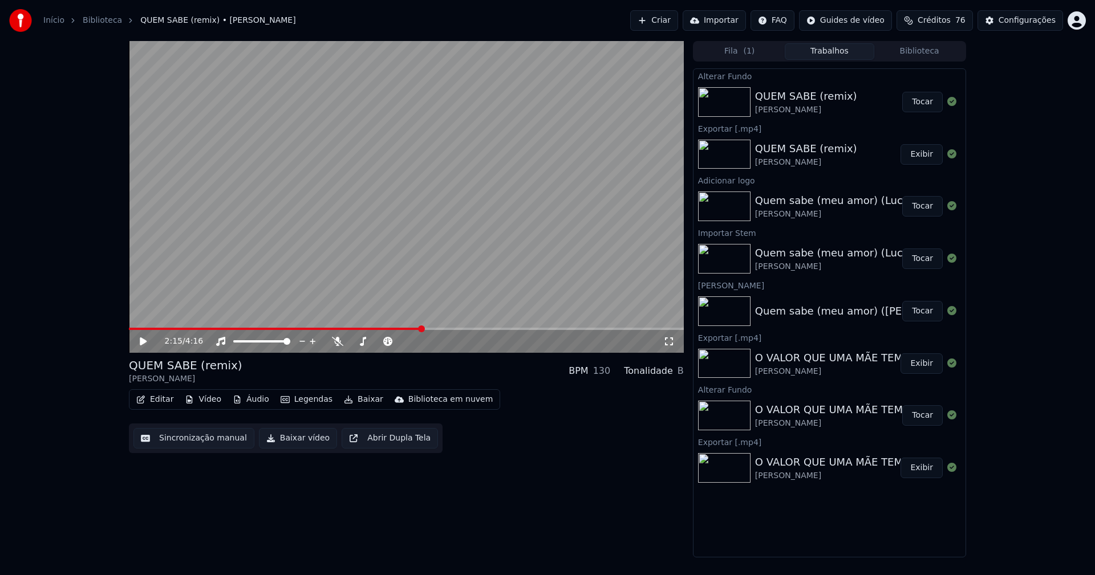
click at [917, 98] on button "Tocar" at bounding box center [922, 102] width 40 height 21
click at [142, 340] on icon at bounding box center [143, 341] width 6 height 7
click at [291, 439] on button "Baixar vídeo" at bounding box center [298, 438] width 78 height 21
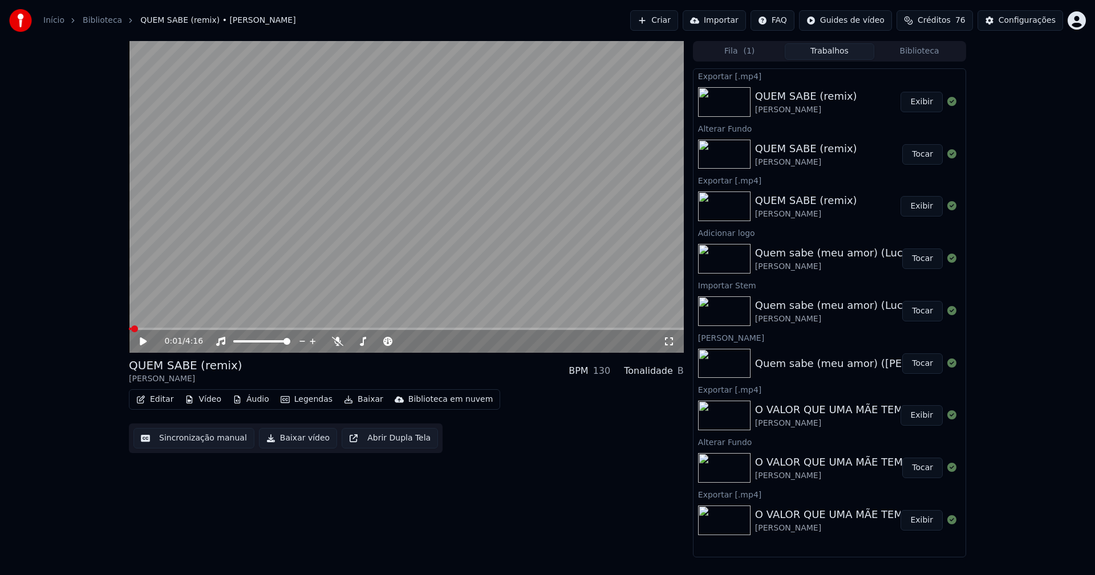
click at [201, 396] on button "Vídeo" at bounding box center [203, 400] width 46 height 16
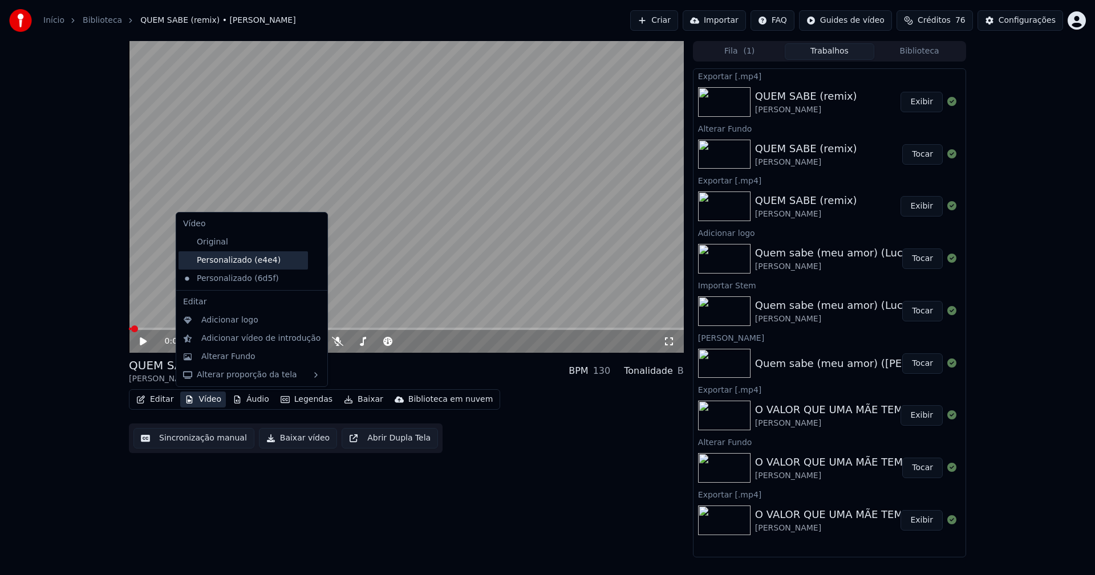
click at [226, 259] on div "Personalizado (e4e4)" at bounding box center [243, 261] width 129 height 18
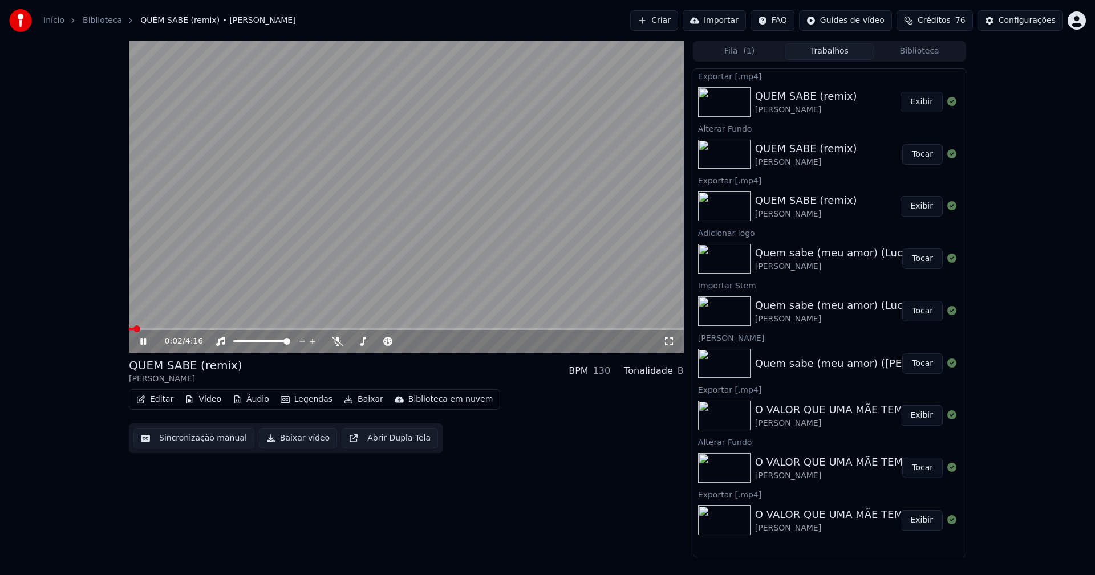
drag, startPoint x: 143, startPoint y: 342, endPoint x: 186, endPoint y: 293, distance: 65.5
click at [144, 339] on icon at bounding box center [143, 341] width 6 height 7
click at [1024, 17] on div "Configurações" at bounding box center [1027, 20] width 57 height 11
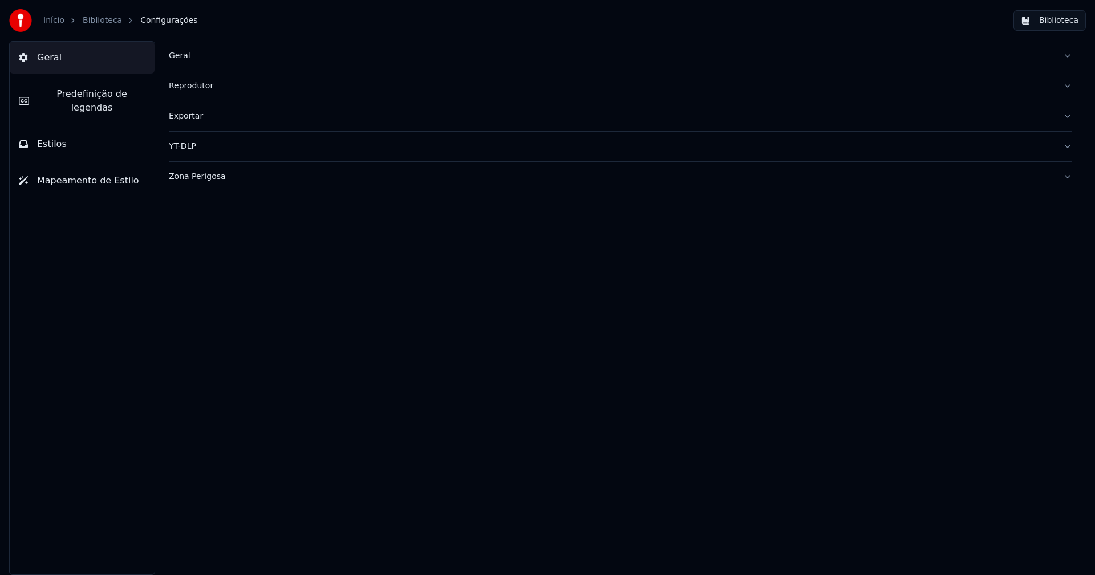
click at [182, 60] on div "Geral" at bounding box center [611, 55] width 885 height 11
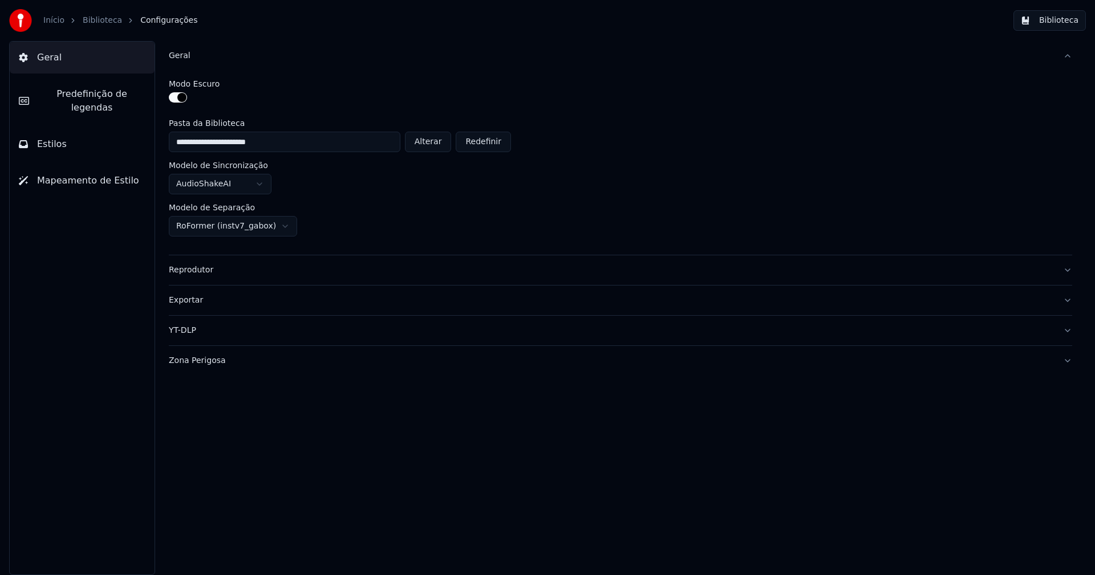
click at [442, 140] on button "Alterar" at bounding box center [428, 142] width 47 height 21
type input "**********"
click at [1059, 19] on button "Biblioteca" at bounding box center [1049, 20] width 72 height 21
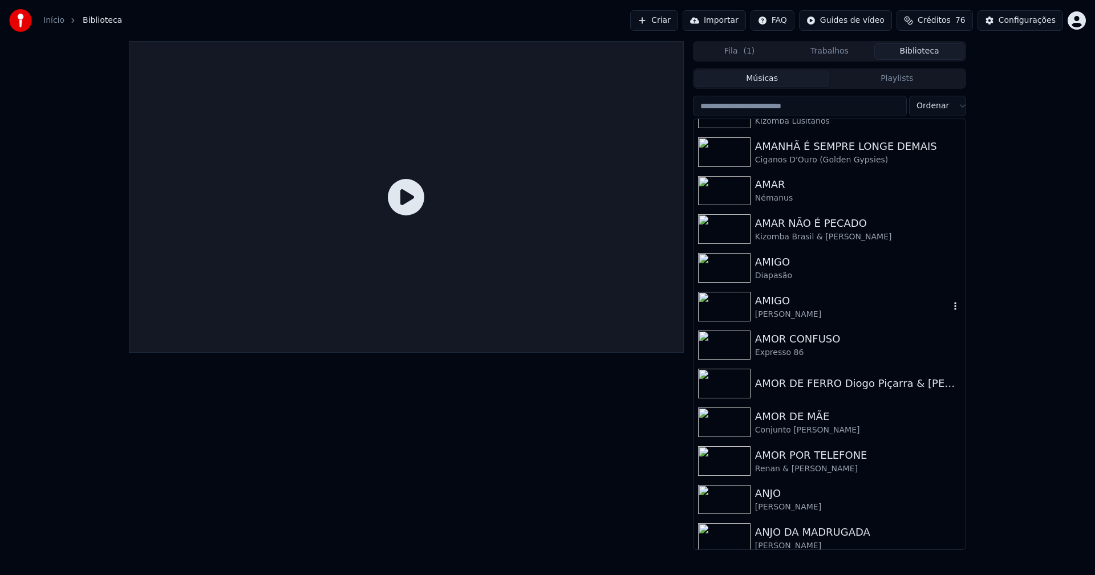
scroll to position [1825, 0]
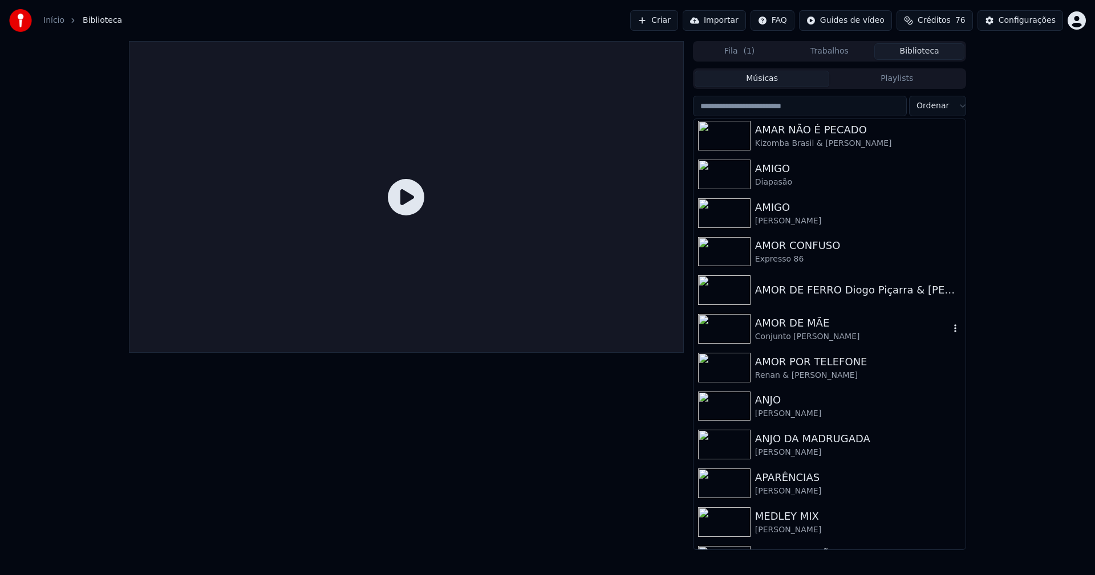
click at [785, 321] on div "AMOR DE MÃE" at bounding box center [852, 323] width 194 height 16
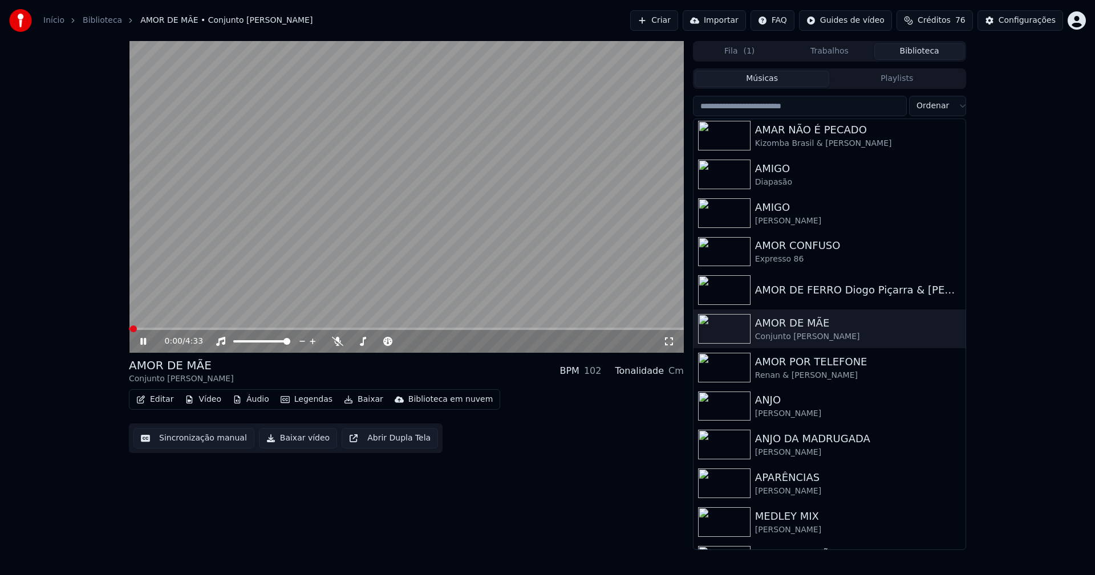
click at [161, 400] on button "Editar" at bounding box center [155, 400] width 46 height 16
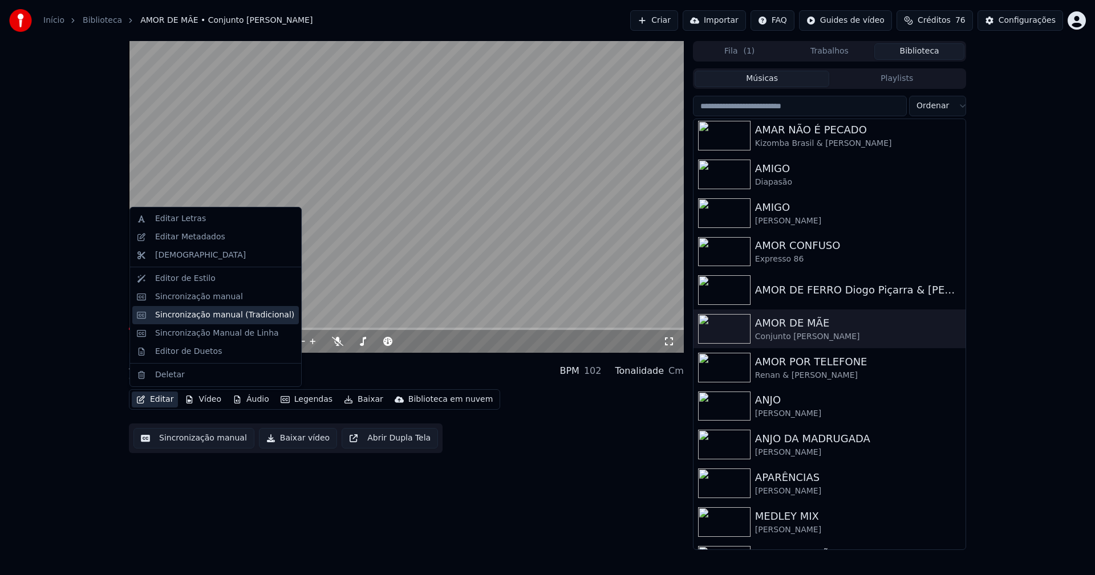
click at [194, 315] on div "Sincronização manual (Tradicional)" at bounding box center [224, 315] width 139 height 11
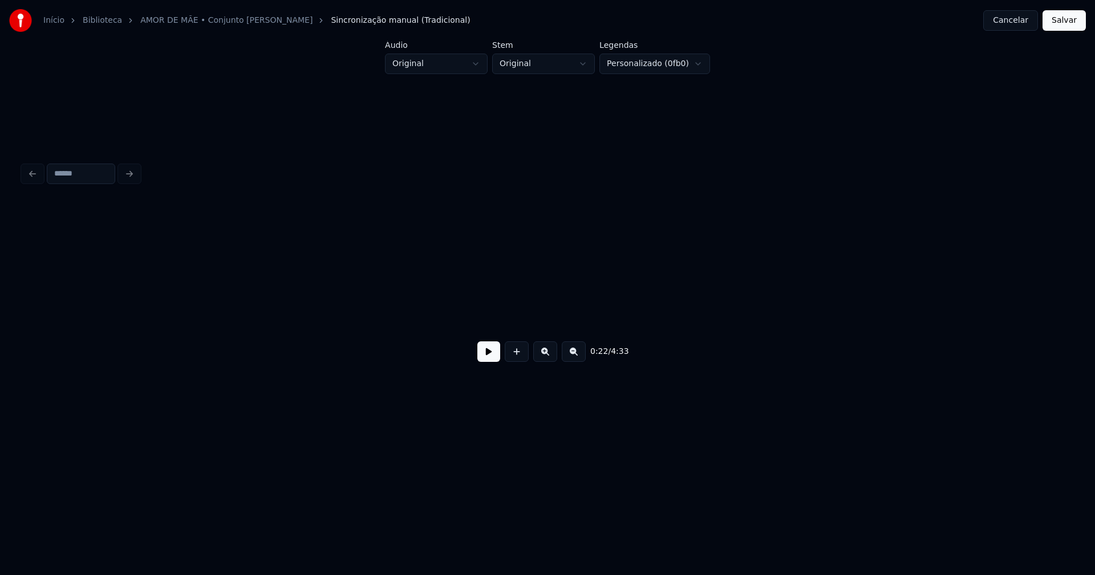
scroll to position [0, 2545]
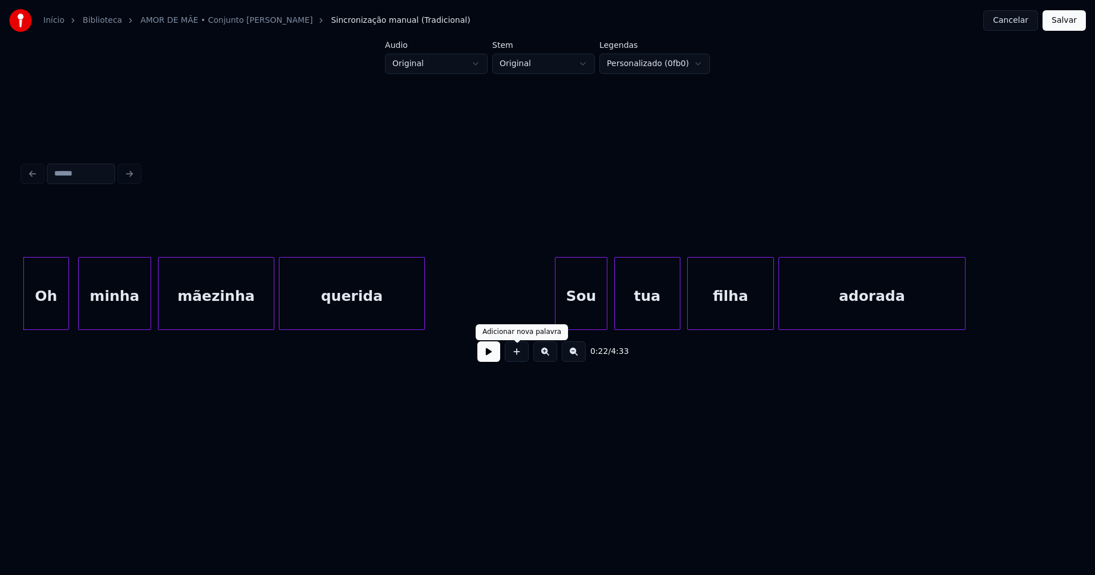
click at [492, 355] on button at bounding box center [488, 352] width 23 height 21
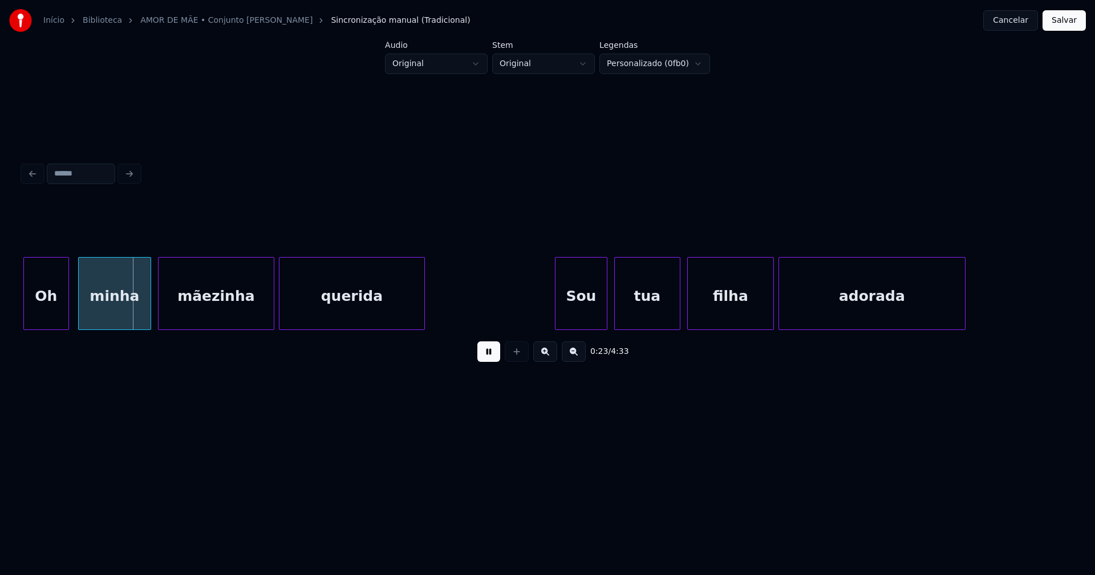
drag, startPoint x: 486, startPoint y: 363, endPoint x: 777, endPoint y: 158, distance: 355.6
click at [488, 359] on button at bounding box center [488, 352] width 23 height 21
click at [1019, 25] on button "Cancelar" at bounding box center [1010, 20] width 55 height 21
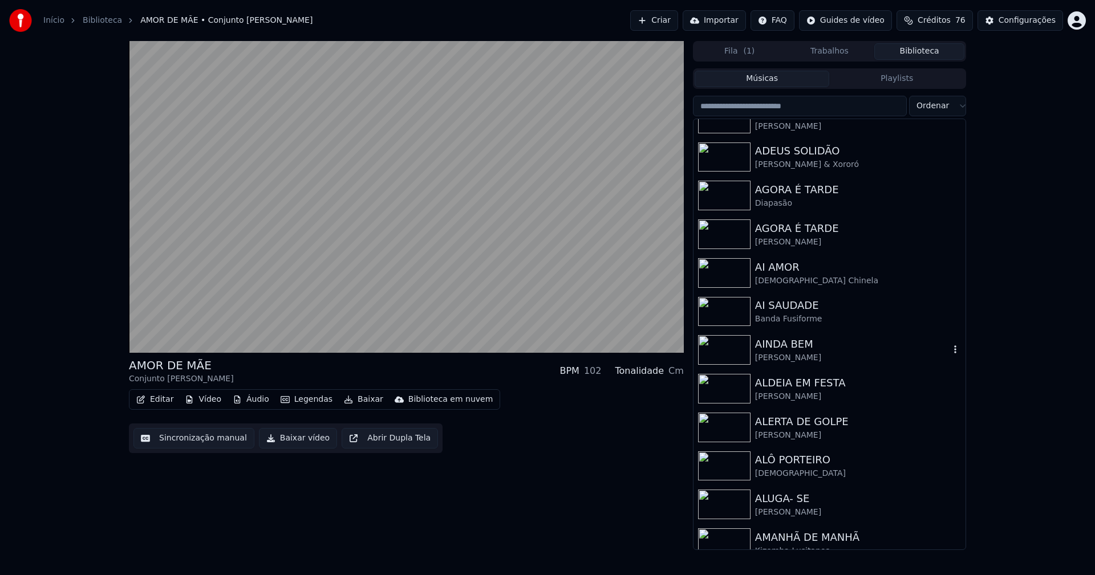
scroll to position [1426, 0]
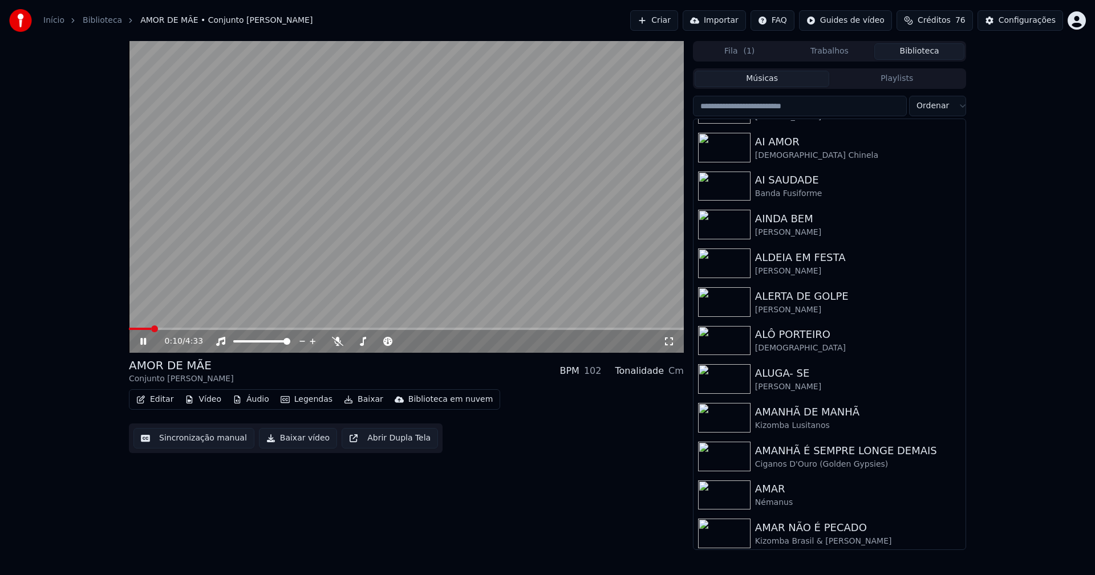
click at [671, 346] on icon at bounding box center [669, 342] width 8 height 8
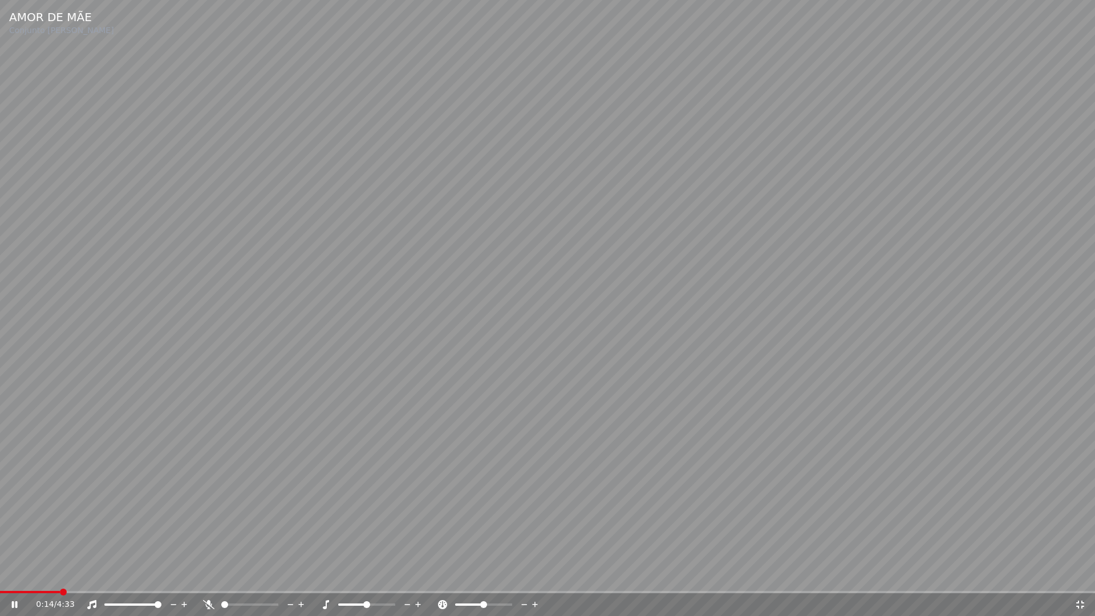
click at [1084, 575] on icon at bounding box center [1079, 604] width 11 height 9
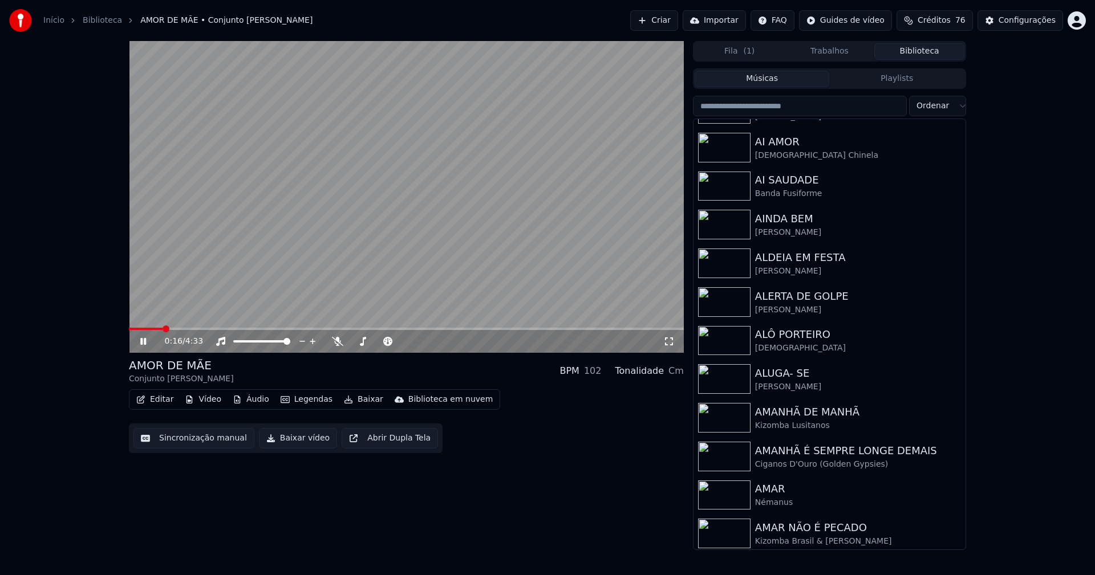
click at [139, 344] on icon at bounding box center [151, 341] width 27 height 9
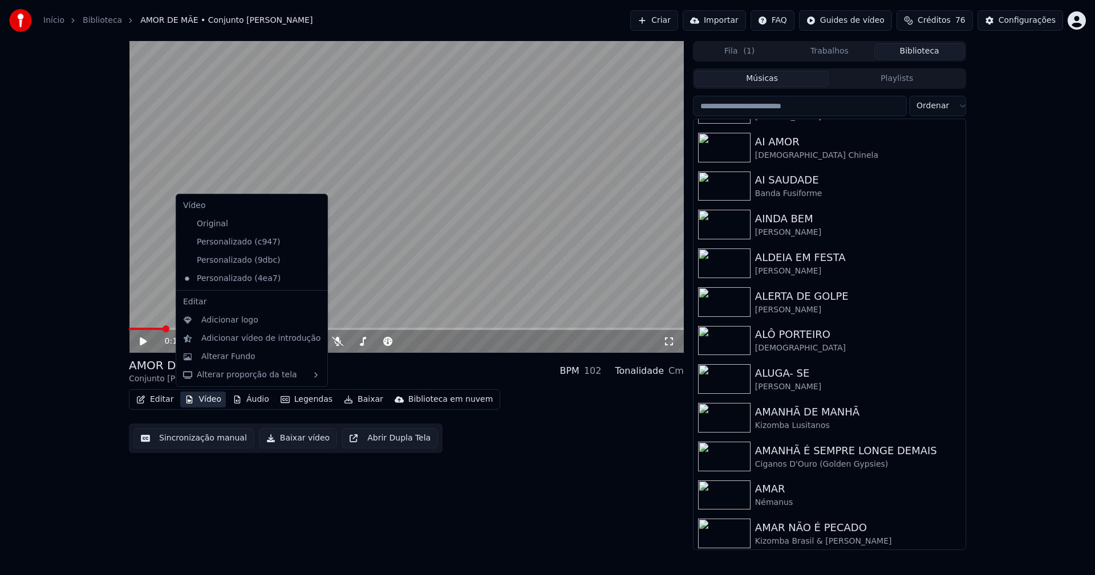
click at [206, 396] on button "Vídeo" at bounding box center [203, 400] width 46 height 16
click at [234, 262] on div "Personalizado (9dbc)" at bounding box center [243, 261] width 129 height 18
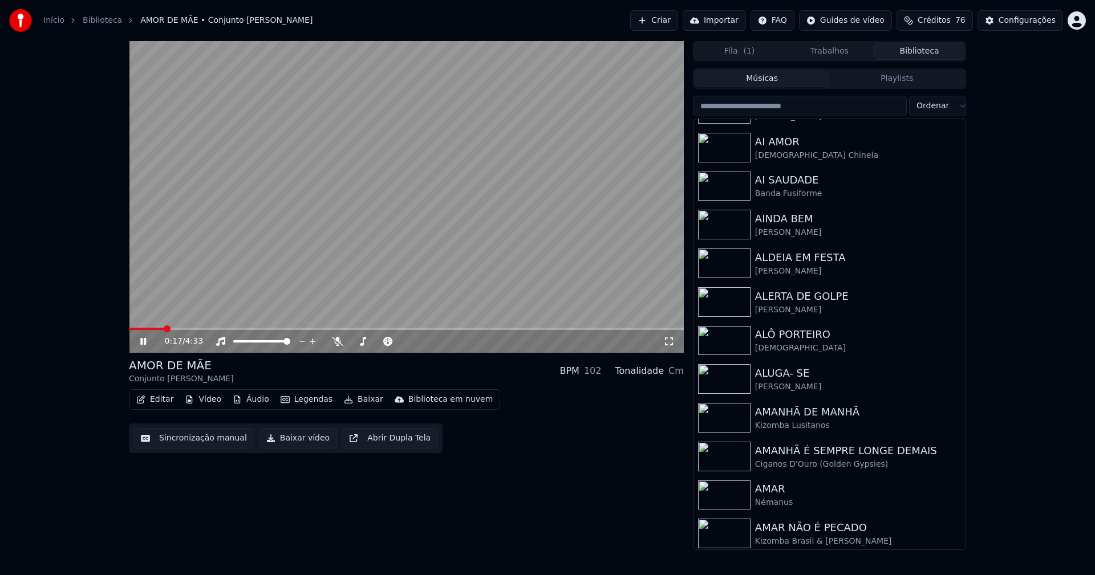
click at [205, 390] on div "Editar Vídeo Áudio Legendas Baixar Biblioteca em nuvem" at bounding box center [314, 400] width 371 height 21
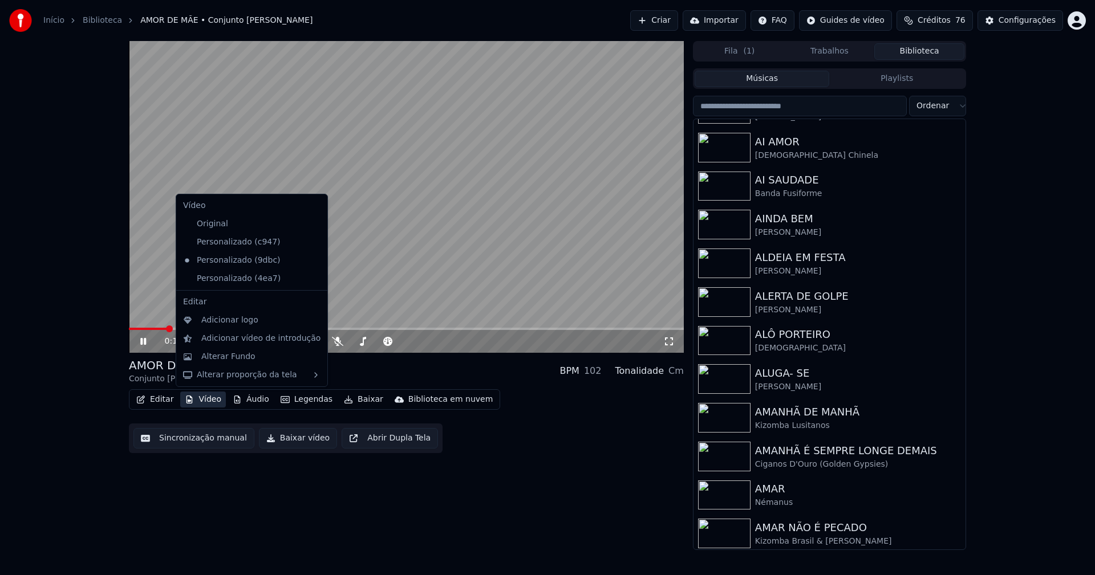
click at [313, 279] on icon at bounding box center [319, 278] width 13 height 9
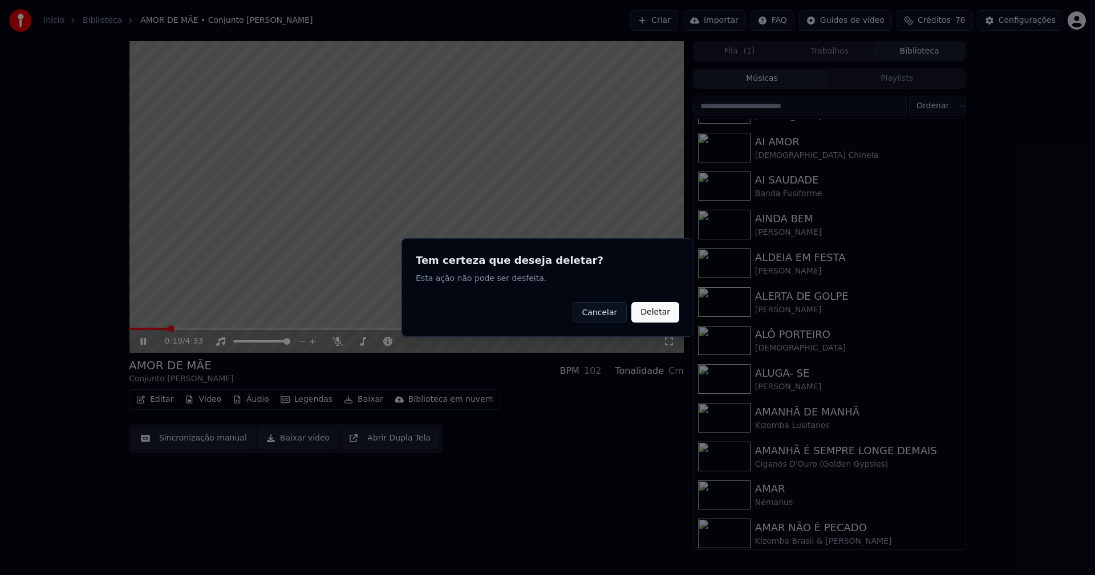
drag, startPoint x: 654, startPoint y: 315, endPoint x: 517, endPoint y: 303, distance: 136.8
click at [655, 315] on button "Deletar" at bounding box center [655, 312] width 48 height 21
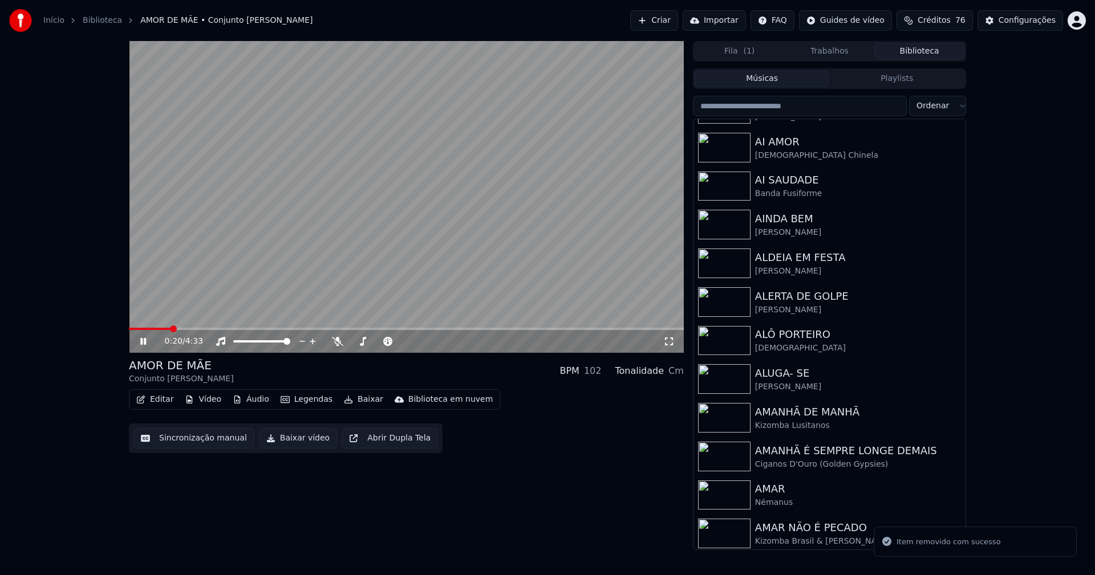
click at [208, 400] on button "Vídeo" at bounding box center [203, 400] width 46 height 16
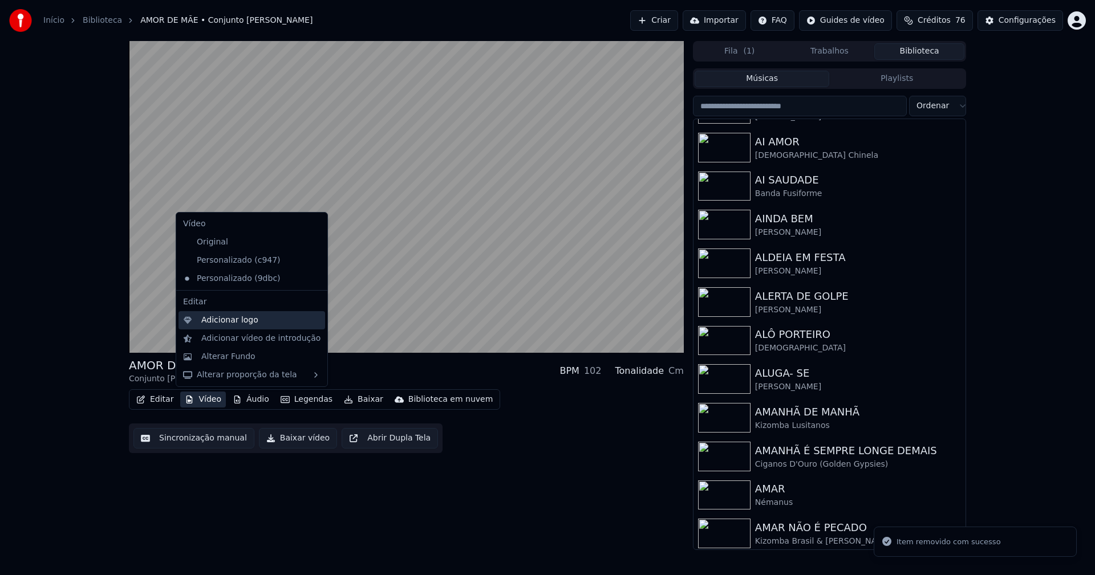
click at [221, 322] on div "Adicionar logo" at bounding box center [229, 320] width 57 height 11
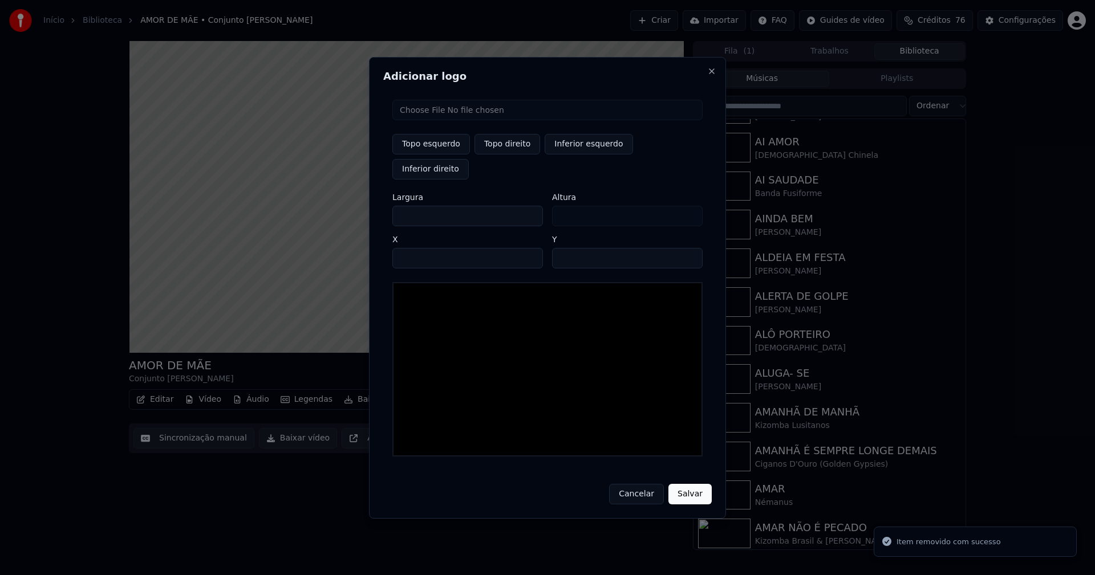
click at [440, 120] on input "file" at bounding box center [547, 110] width 310 height 21
type input "**********"
type input "***"
click at [512, 155] on button "Topo direito" at bounding box center [508, 144] width 66 height 21
type input "****"
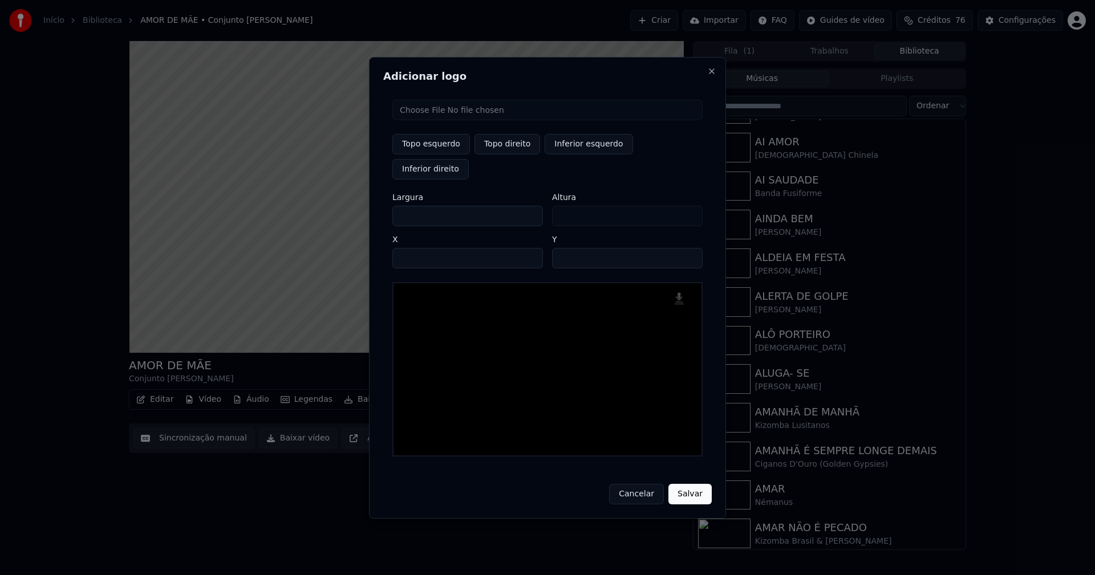
drag, startPoint x: 412, startPoint y: 203, endPoint x: 330, endPoint y: 224, distance: 84.8
click at [331, 222] on body "Início Biblioteca AMOR DE MÃE • Conjunto [PERSON_NAME] Importar FAQ Guides de v…" at bounding box center [547, 287] width 1095 height 575
type input "**"
type input "***"
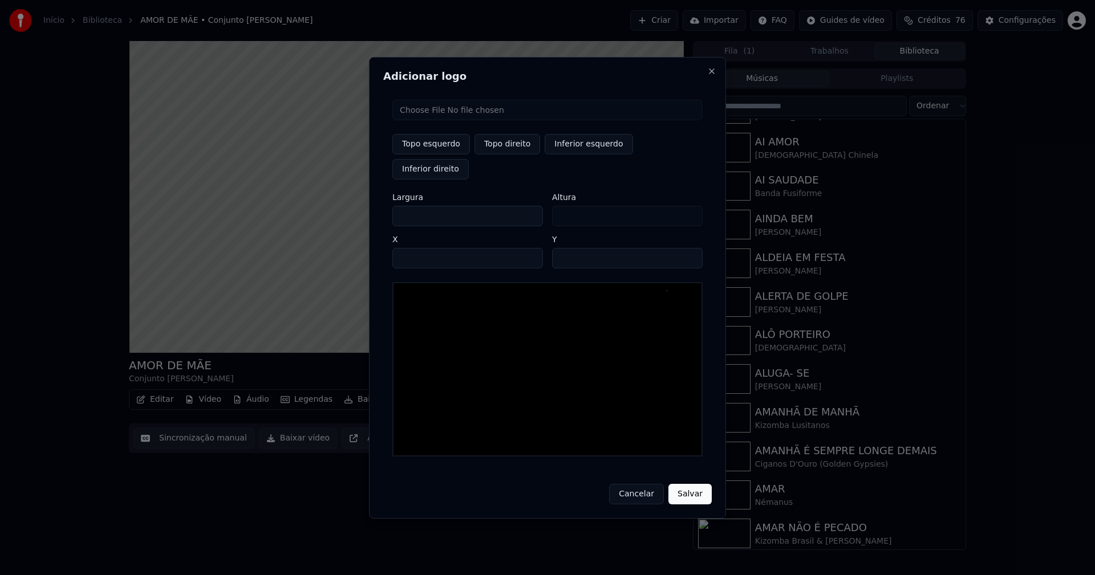
type input "***"
click at [416, 248] on input "****" at bounding box center [467, 258] width 151 height 21
type input "****"
click at [688, 248] on input "**" at bounding box center [627, 258] width 151 height 21
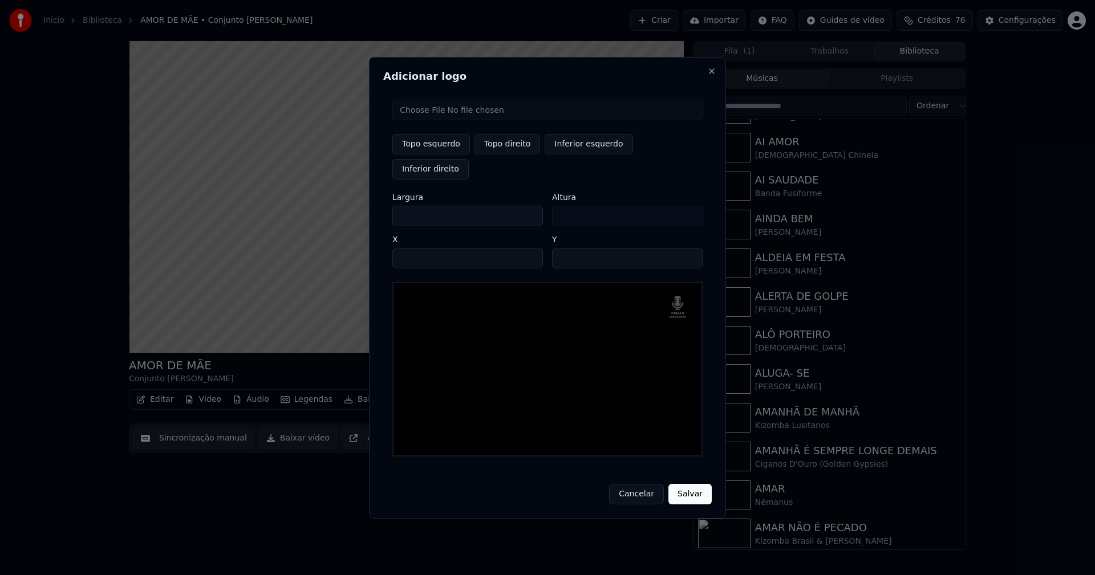
click at [688, 248] on input "**" at bounding box center [627, 258] width 151 height 21
type input "**"
click at [688, 248] on input "**" at bounding box center [627, 258] width 151 height 21
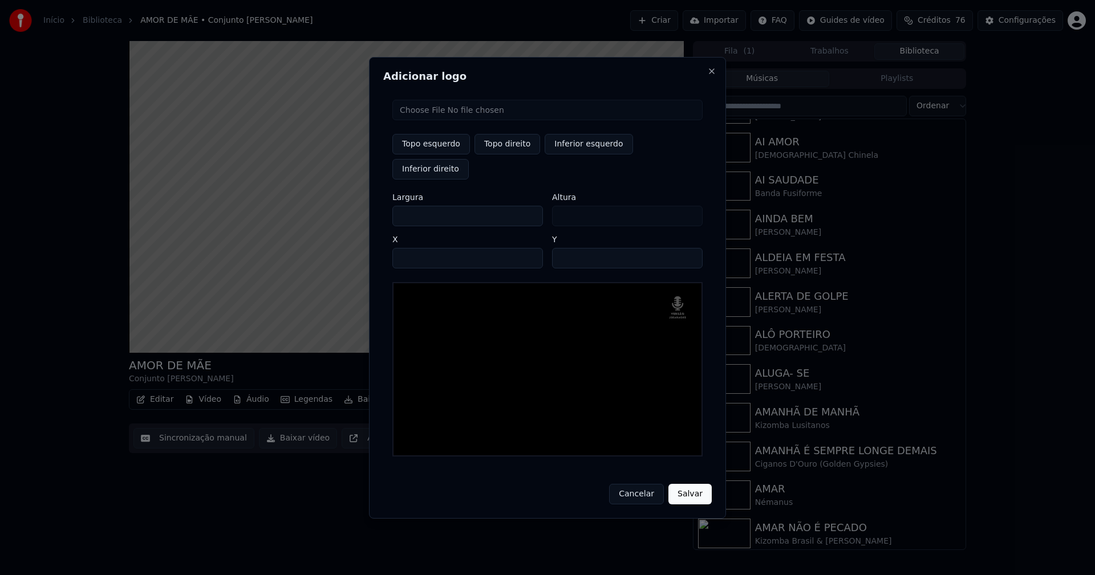
click at [691, 484] on button "Salvar" at bounding box center [689, 494] width 43 height 21
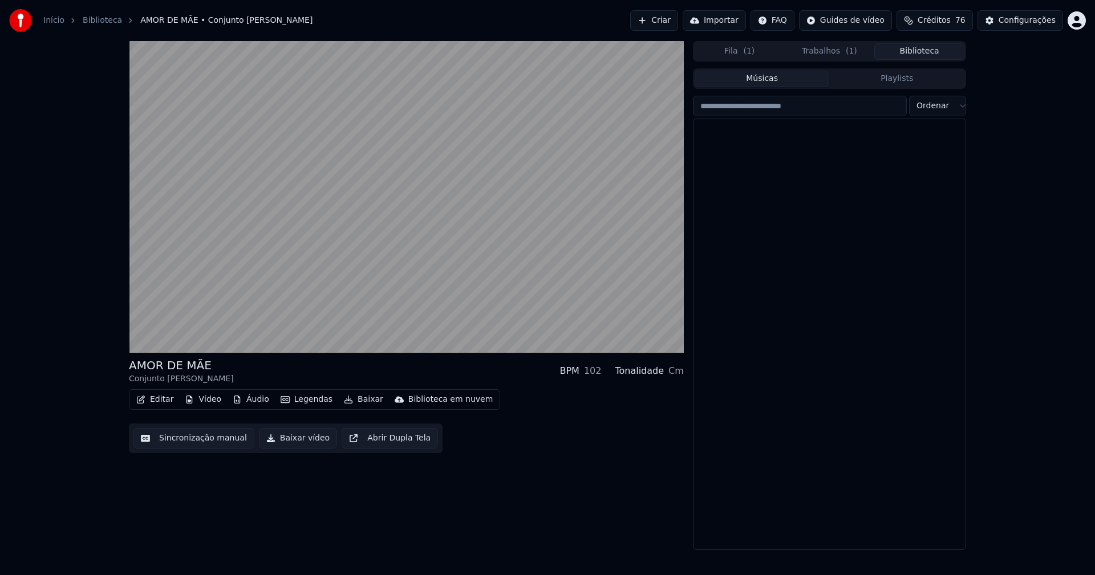
click at [928, 55] on button "Biblioteca" at bounding box center [919, 51] width 90 height 17
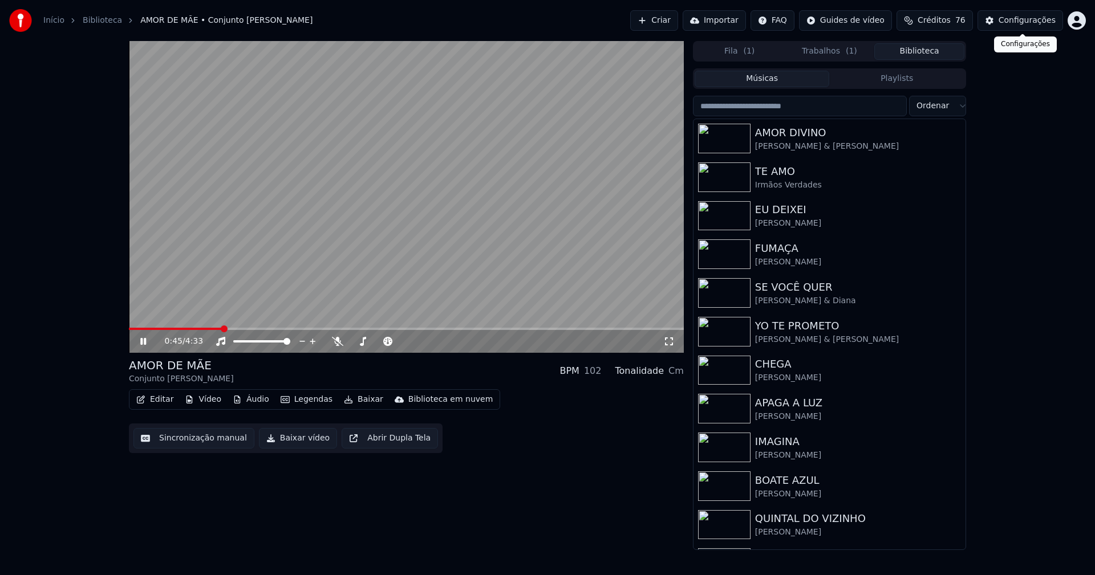
click at [1031, 26] on button "Configurações" at bounding box center [1021, 20] width 86 height 21
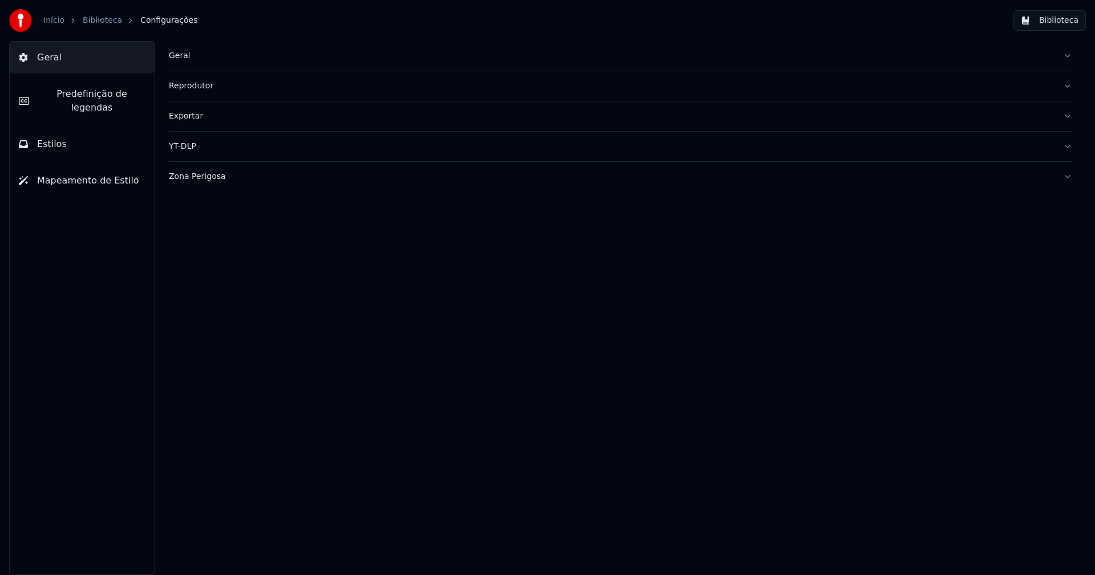
click at [57, 137] on span "Estilos" at bounding box center [52, 144] width 30 height 14
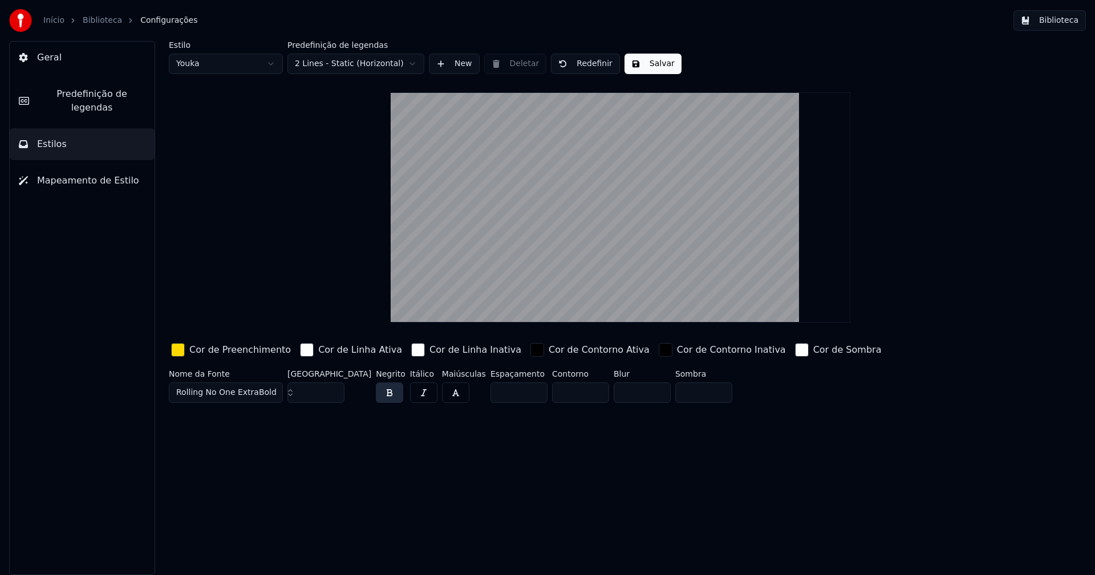
click at [181, 352] on div "button" at bounding box center [178, 350] width 14 height 14
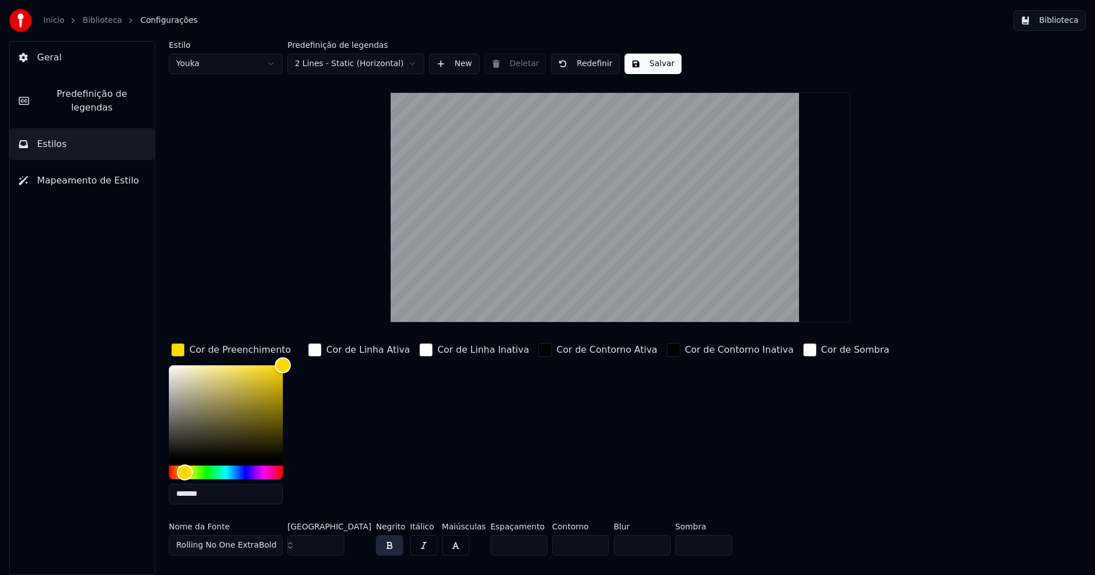
click at [214, 496] on input "*******" at bounding box center [226, 494] width 114 height 21
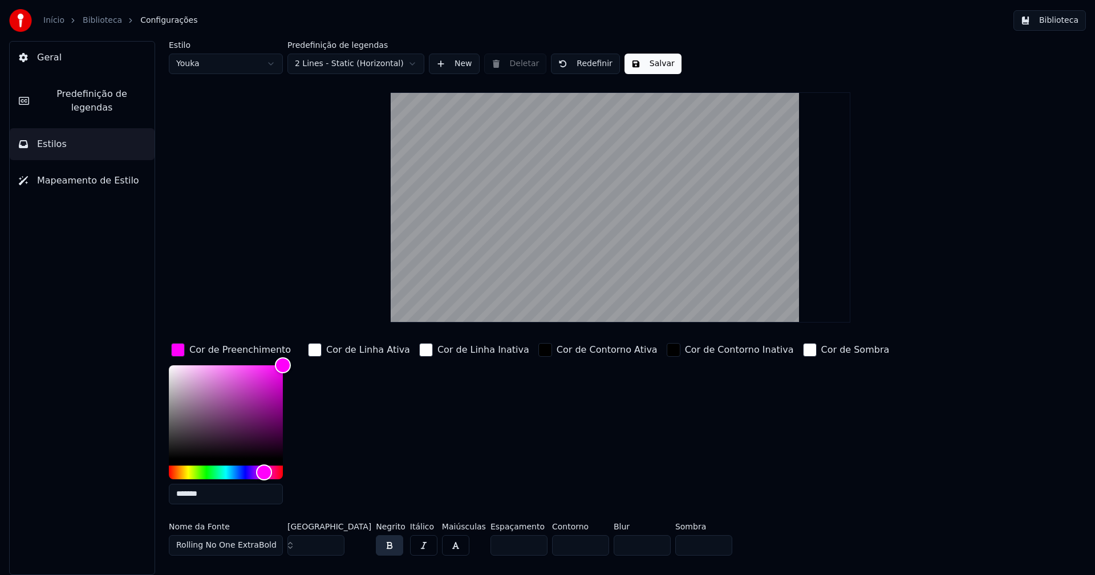
type input "*******"
click at [332, 541] on input "***" at bounding box center [315, 546] width 57 height 21
type input "***"
click at [332, 541] on input "***" at bounding box center [315, 546] width 57 height 21
click at [648, 67] on button "Salvar" at bounding box center [652, 64] width 57 height 21
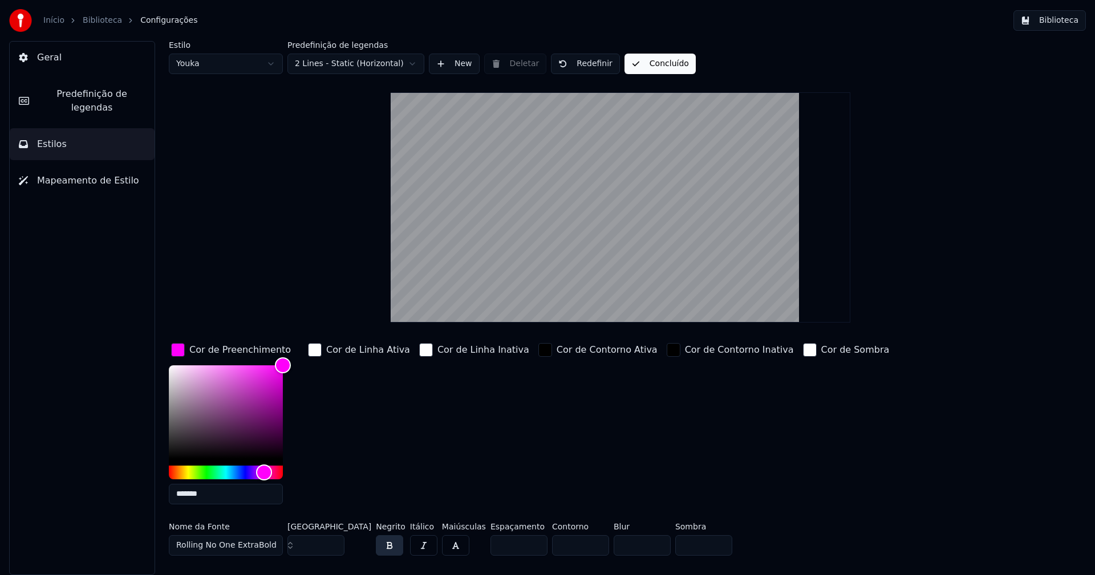
click at [1056, 24] on button "Biblioteca" at bounding box center [1049, 20] width 72 height 21
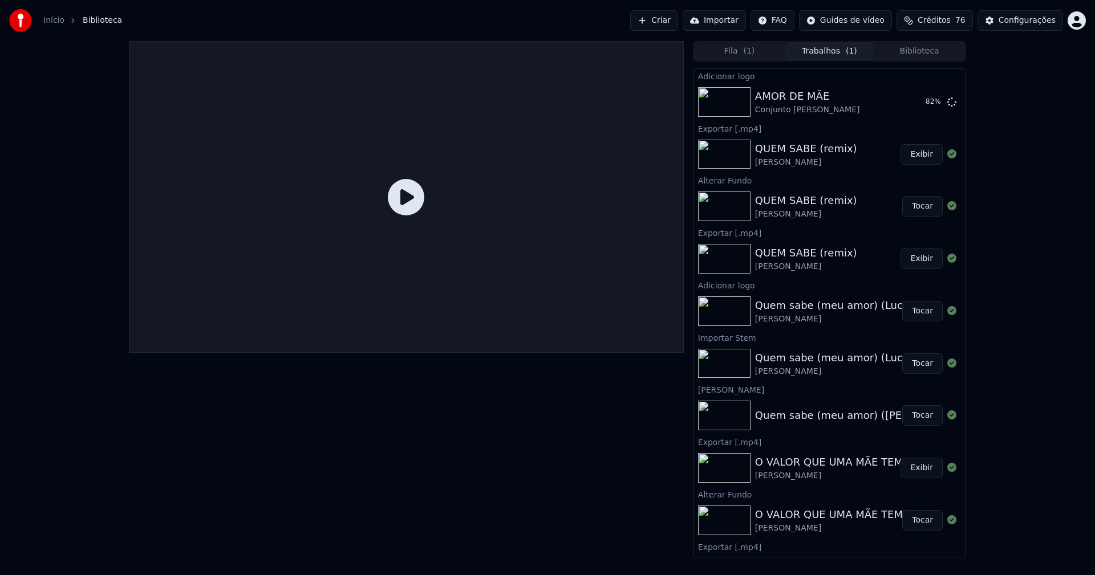
click at [837, 49] on button "Trabalhos ( 1 )" at bounding box center [830, 51] width 90 height 17
click at [921, 102] on button "Tocar" at bounding box center [922, 102] width 40 height 21
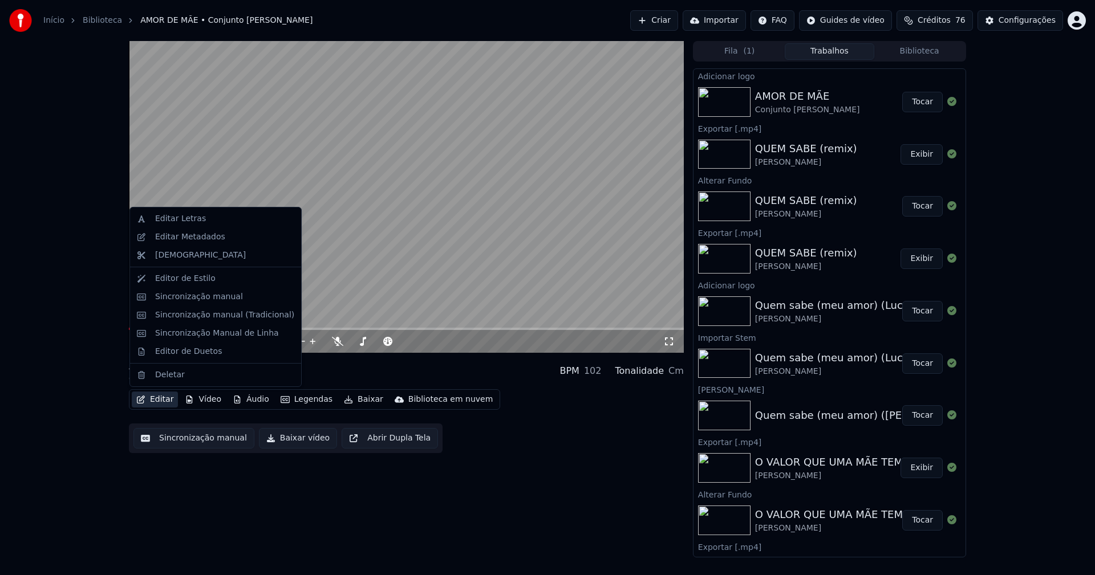
click at [156, 400] on button "Editar" at bounding box center [155, 400] width 46 height 16
click at [184, 319] on div "Sincronização manual (Tradicional)" at bounding box center [224, 315] width 139 height 11
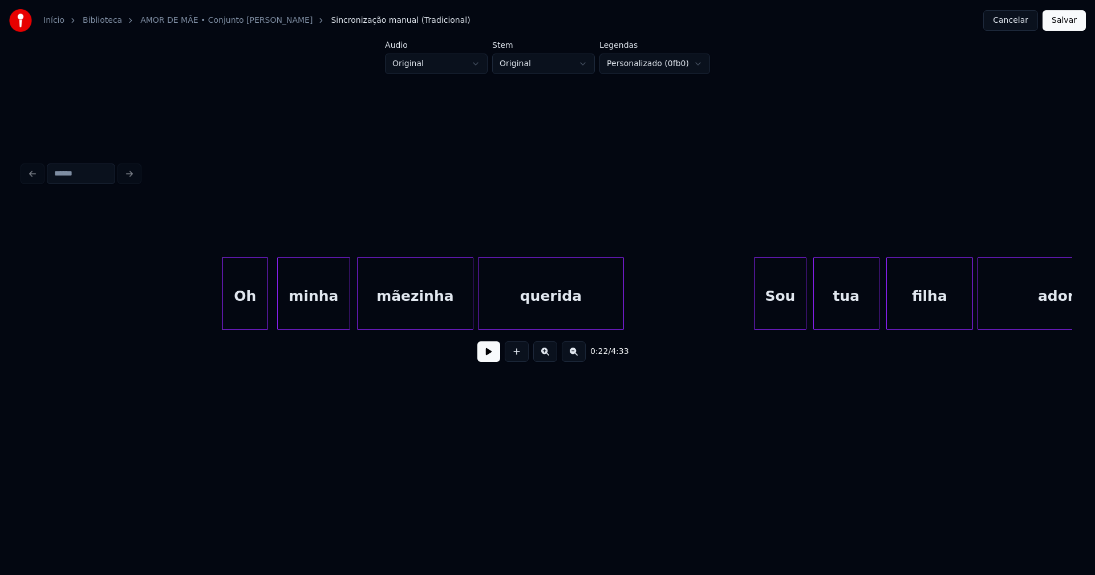
scroll to position [0, 2398]
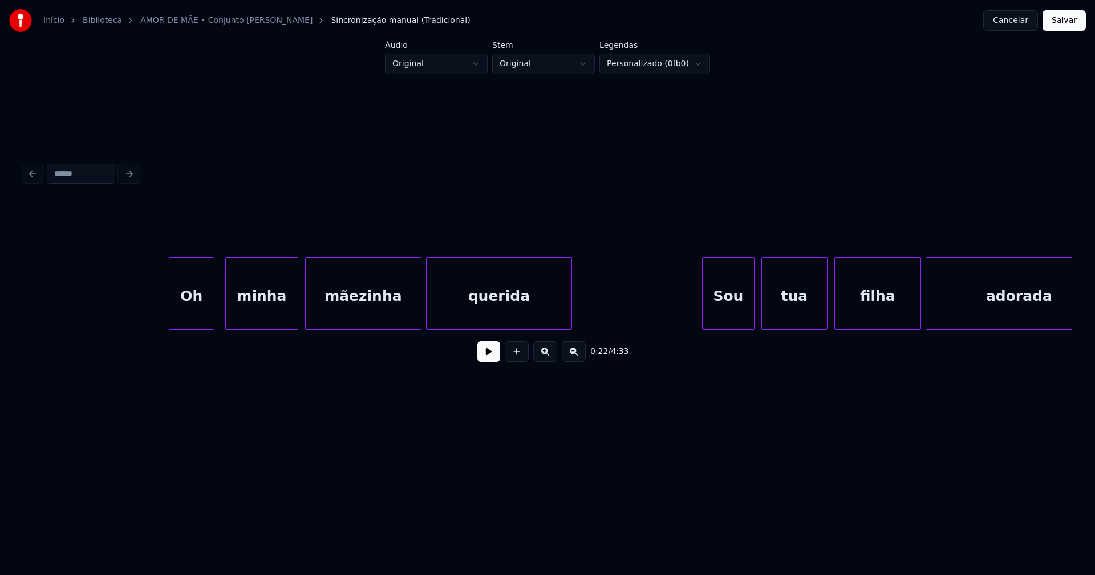
click at [194, 308] on div "Oh" at bounding box center [191, 297] width 44 height 78
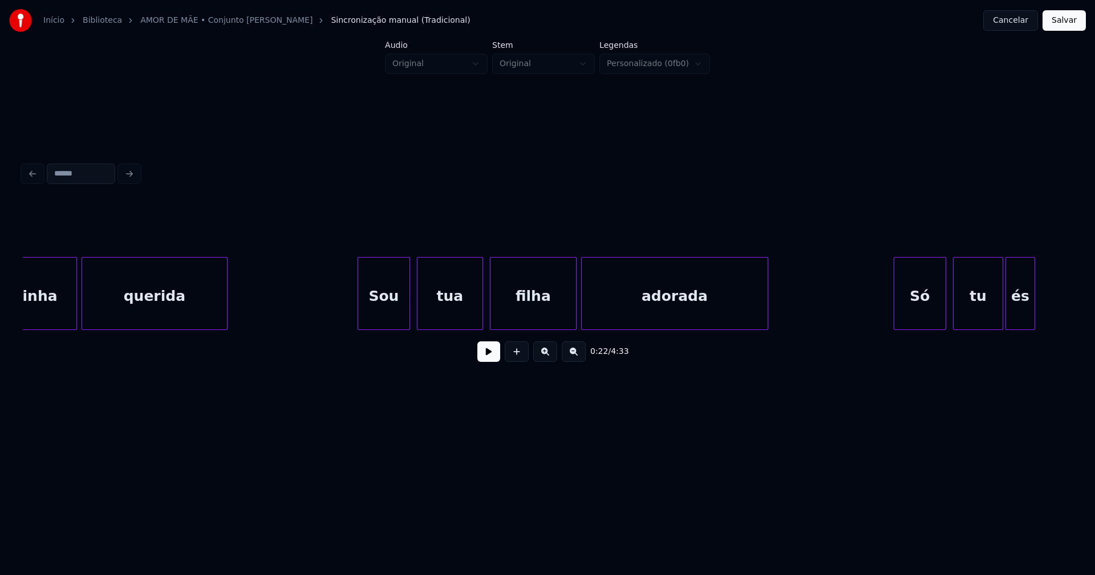
scroll to position [0, 2777]
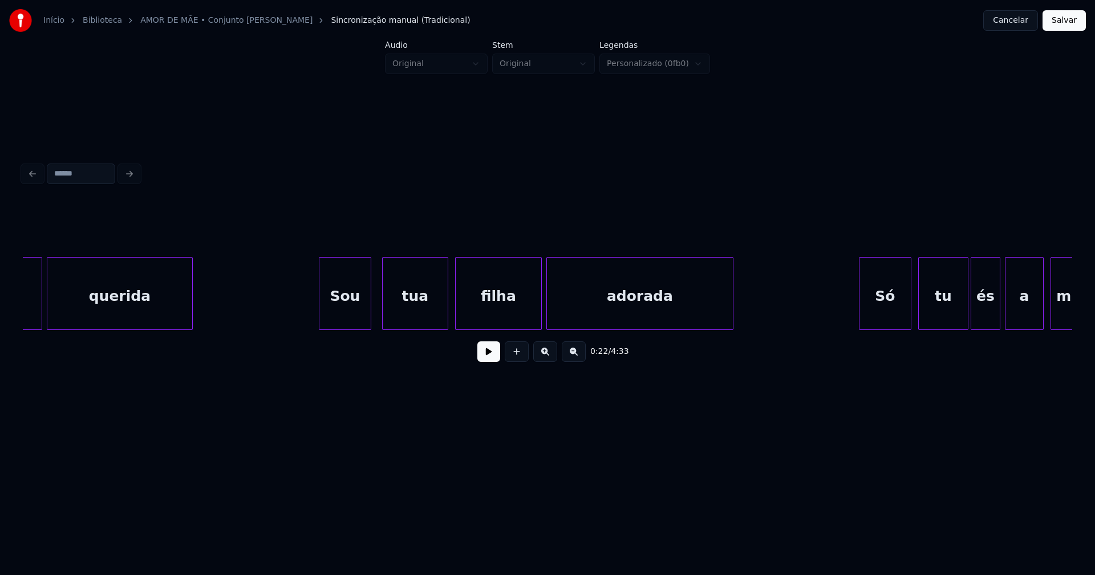
click at [344, 314] on div "Sou" at bounding box center [344, 297] width 51 height 78
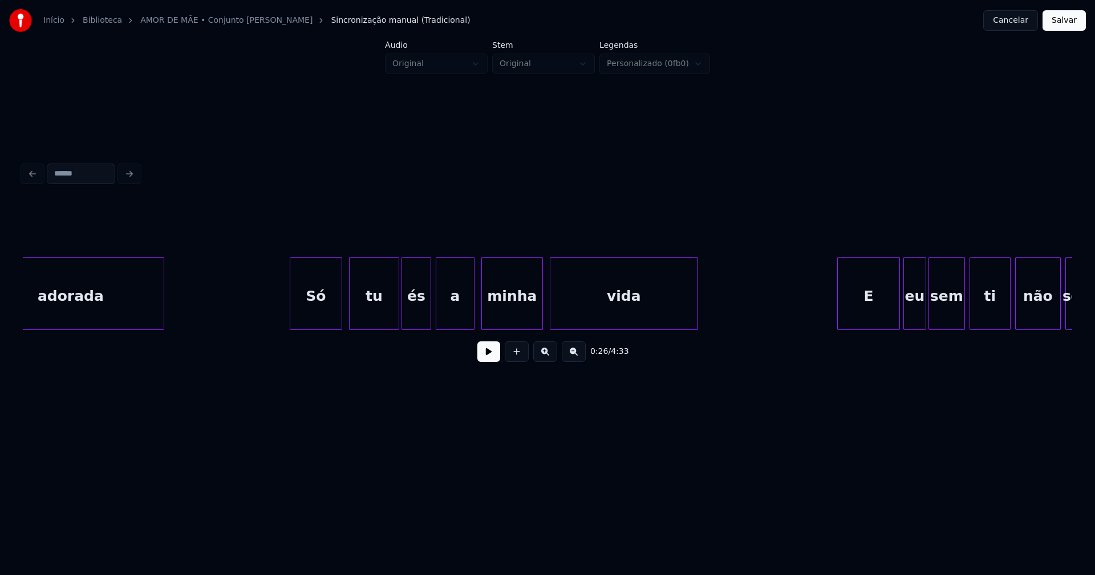
scroll to position [0, 3381]
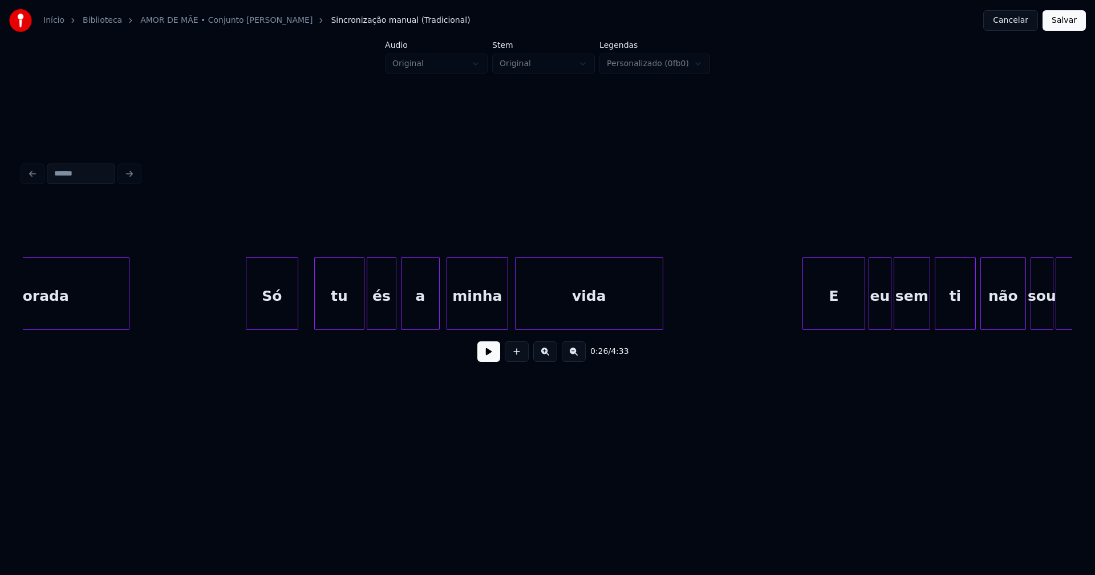
click at [281, 313] on div "Só" at bounding box center [271, 297] width 51 height 78
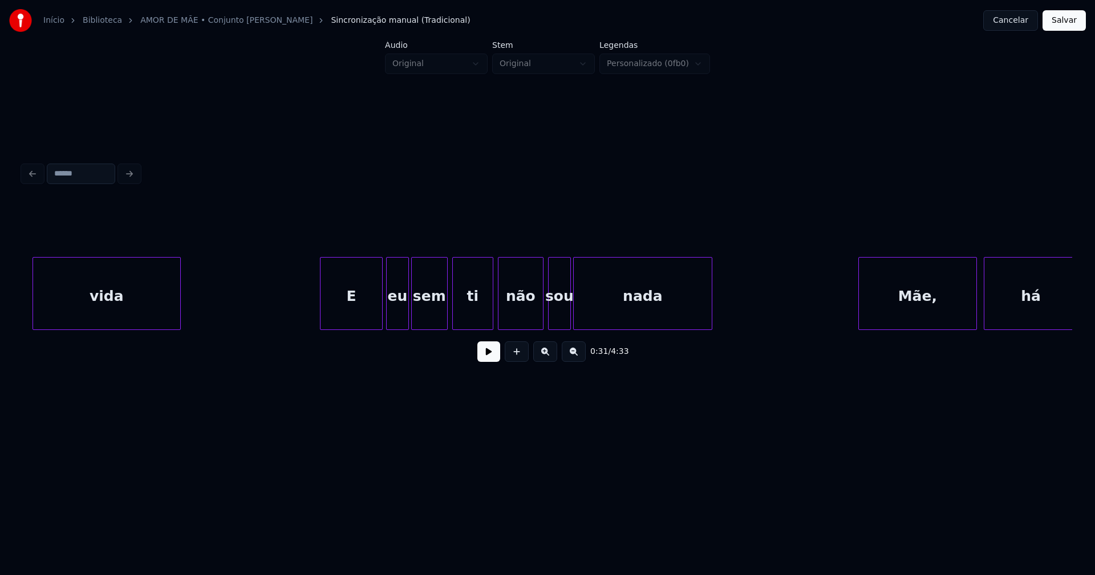
scroll to position [0, 3916]
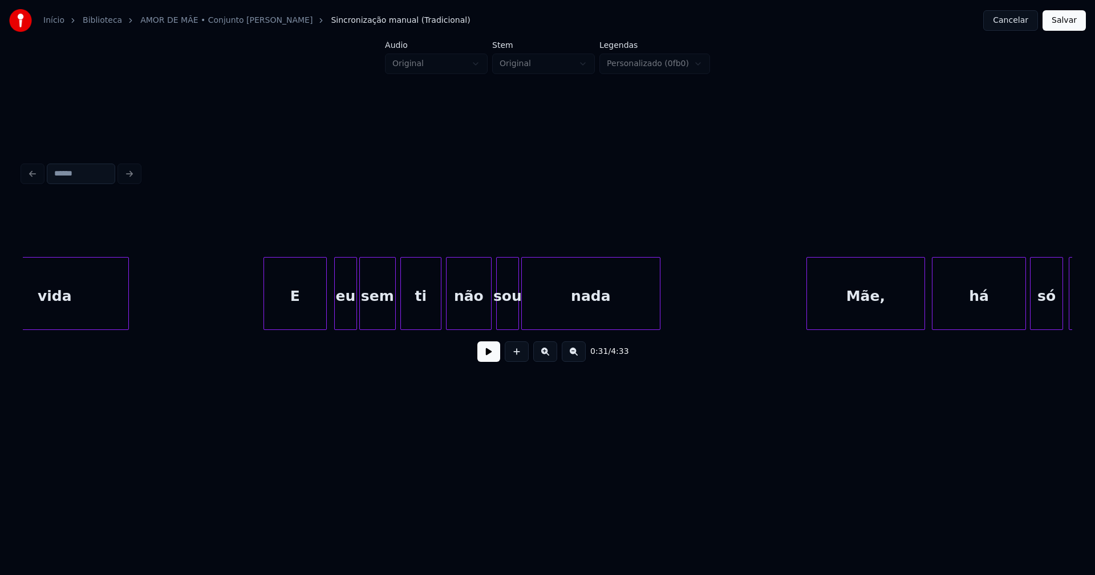
click at [321, 307] on div "E" at bounding box center [295, 297] width 62 height 78
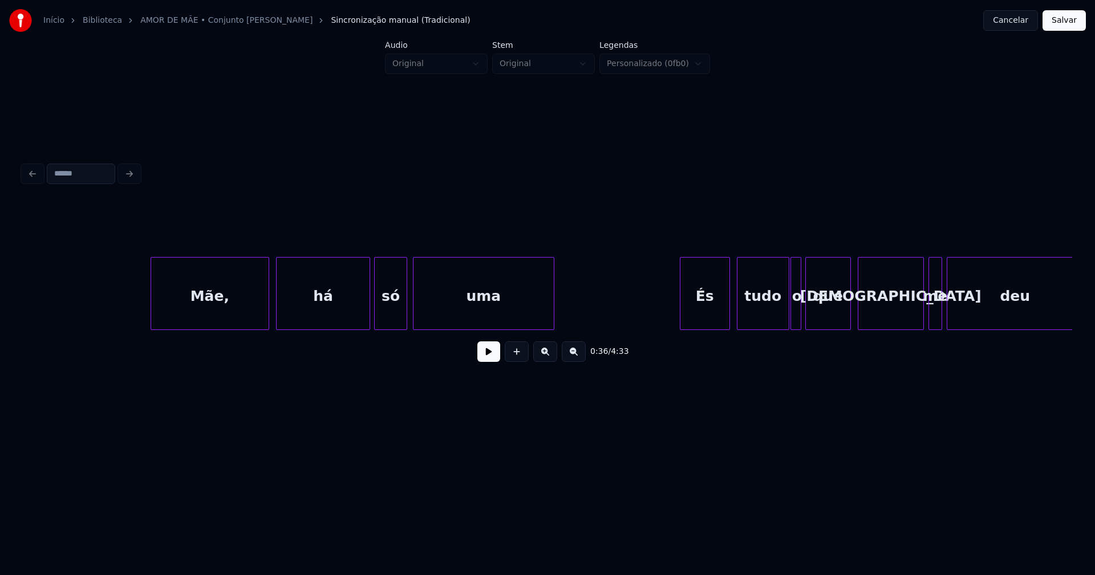
scroll to position [0, 4744]
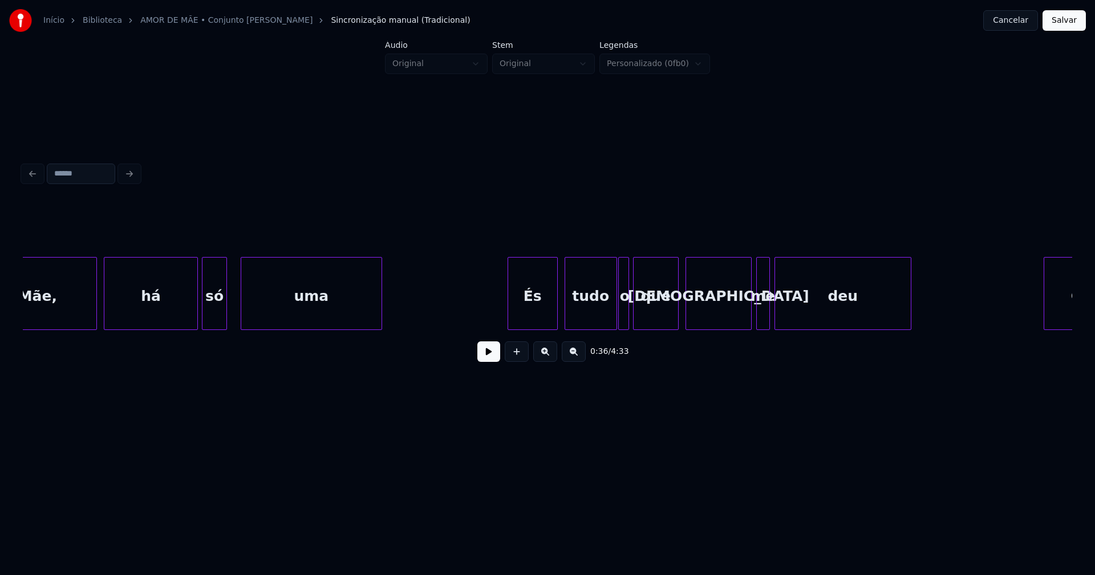
click at [224, 319] on div at bounding box center [224, 294] width 3 height 72
click at [233, 314] on div at bounding box center [233, 294] width 3 height 72
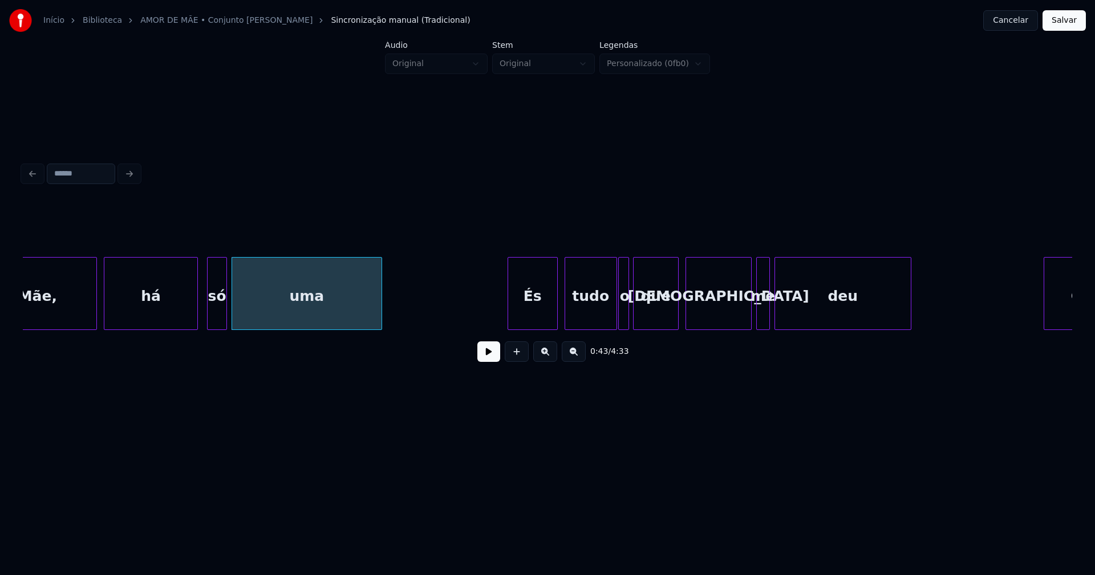
click at [209, 315] on div at bounding box center [209, 294] width 3 height 72
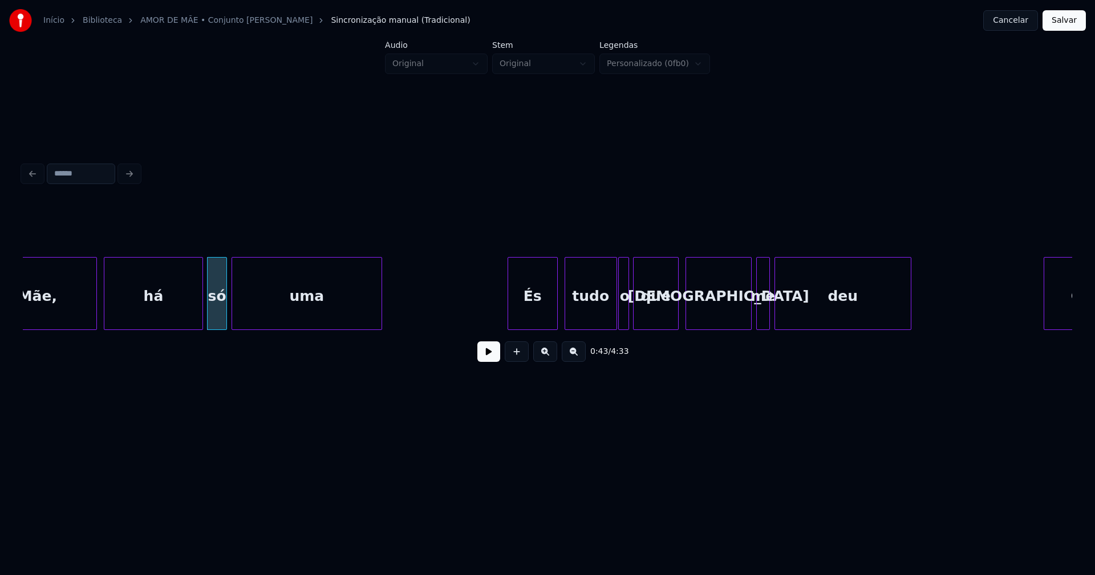
click at [201, 315] on div at bounding box center [200, 294] width 3 height 72
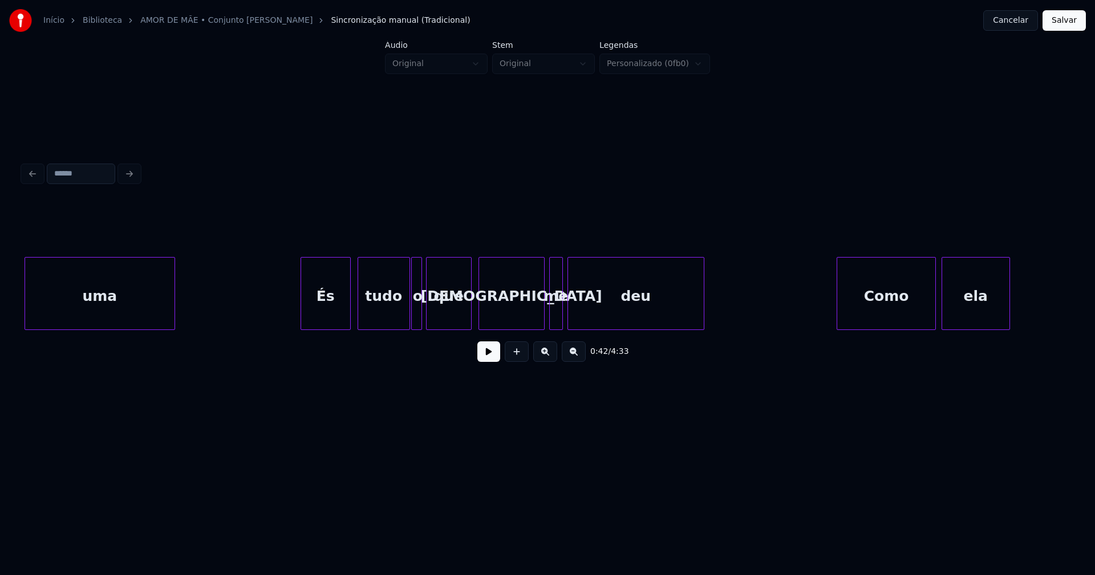
scroll to position [0, 5020]
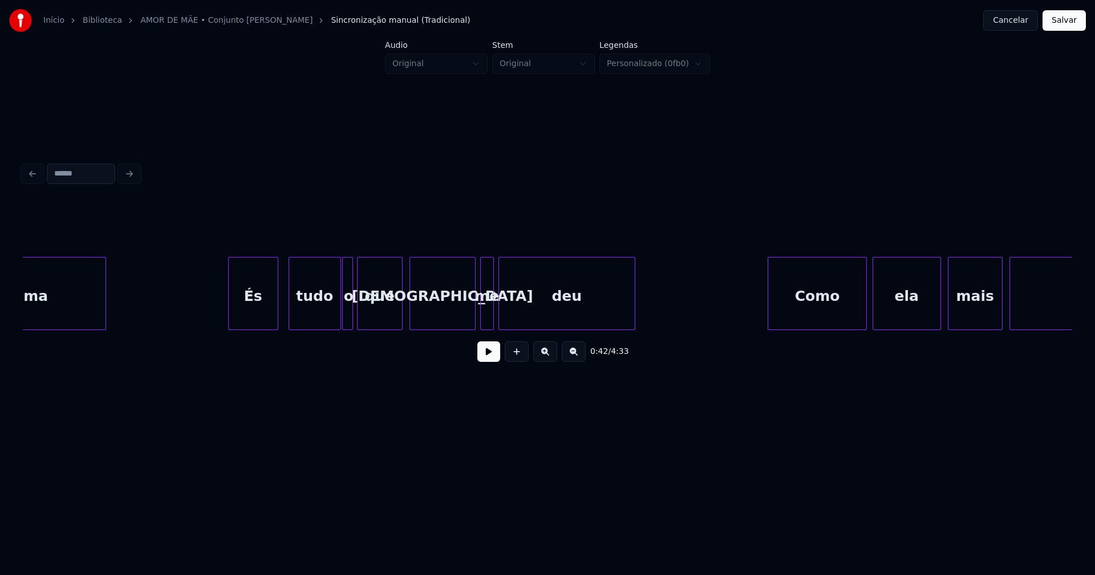
click at [261, 307] on div "És" at bounding box center [253, 297] width 49 height 78
click at [324, 321] on div at bounding box center [325, 294] width 3 height 72
click at [338, 318] on div "o" at bounding box center [338, 297] width 11 height 78
click at [345, 313] on div at bounding box center [345, 294] width 3 height 72
click at [386, 313] on div "que" at bounding box center [376, 297] width 44 height 78
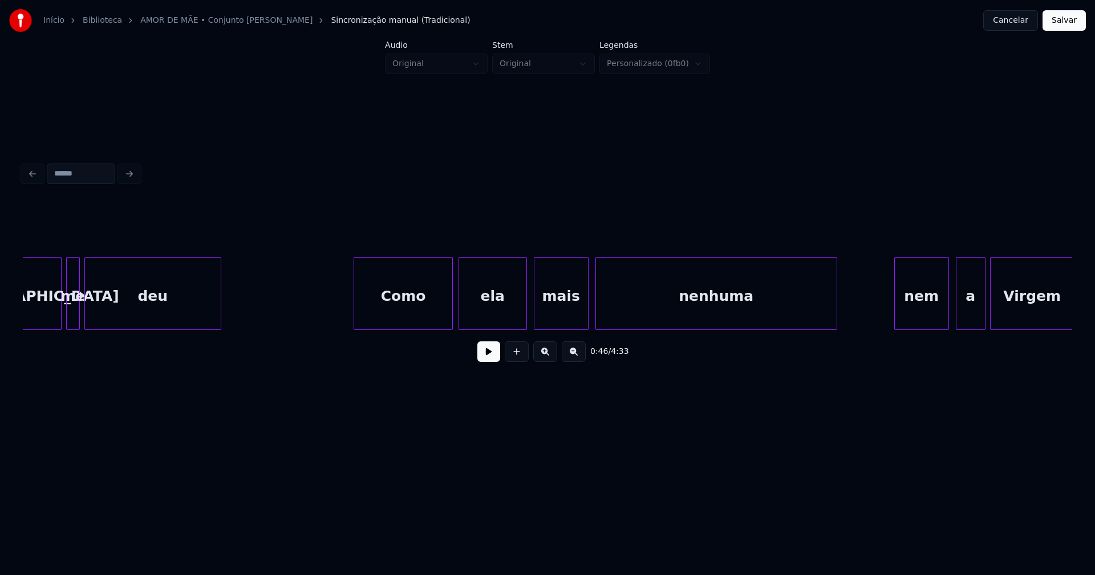
scroll to position [0, 5555]
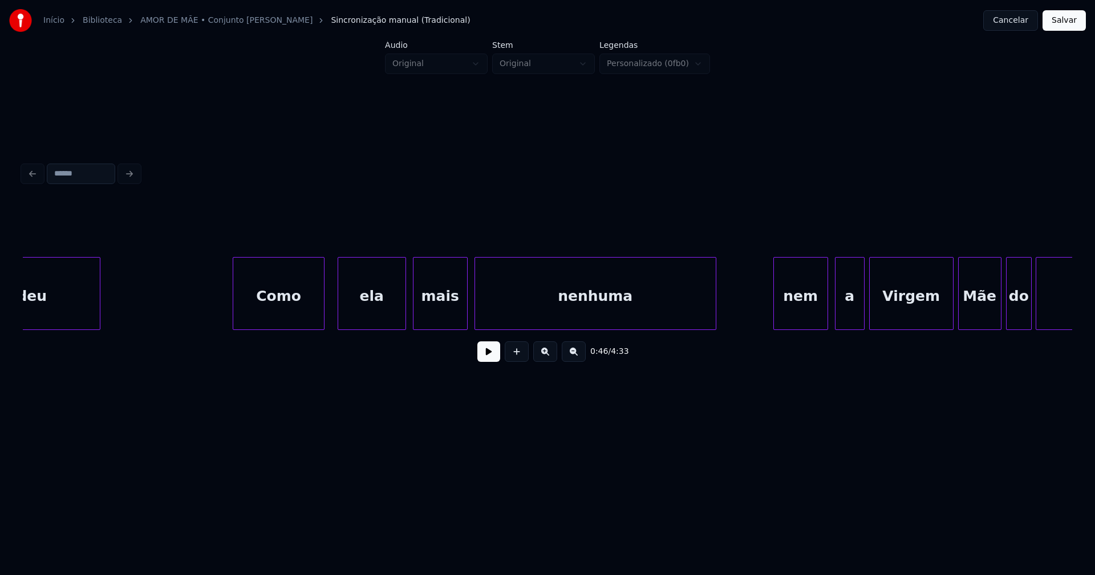
click at [322, 317] on div at bounding box center [322, 294] width 3 height 72
click at [355, 318] on div "ela" at bounding box center [365, 297] width 67 height 78
click at [454, 329] on div "deu Como ela mais nenhuma nem a Virgem Mãe do Céu" at bounding box center [547, 293] width 1049 height 73
click at [463, 315] on div at bounding box center [462, 294] width 3 height 72
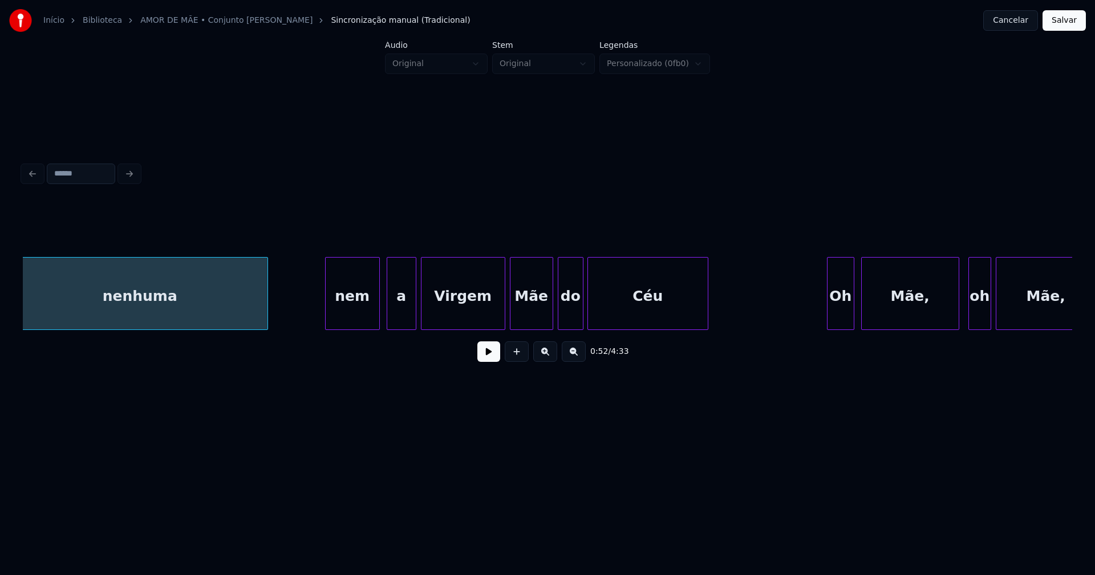
scroll to position [0, 6038]
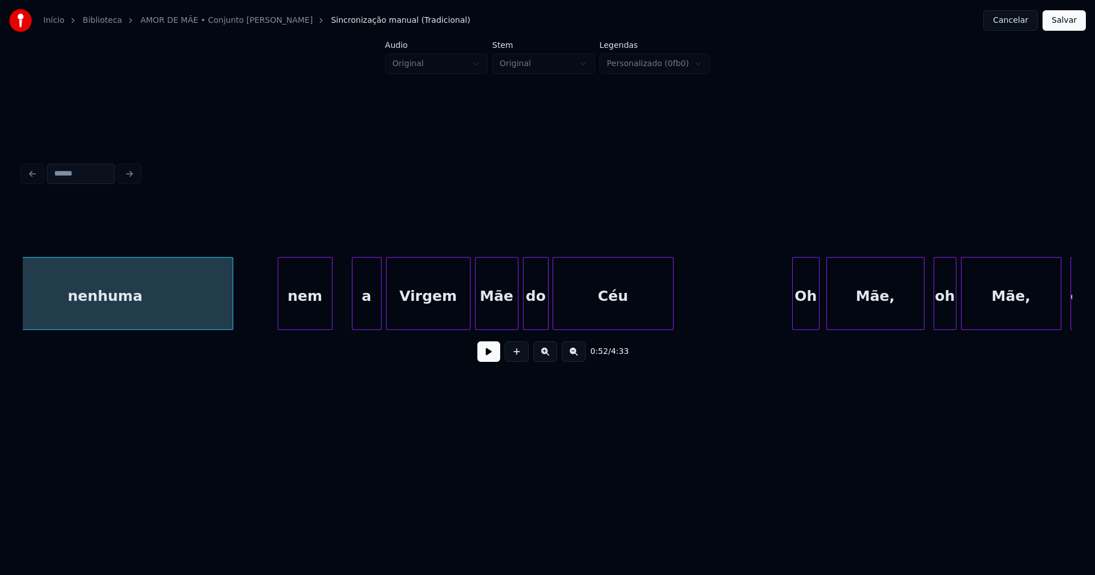
click at [305, 325] on div "nem" at bounding box center [305, 297] width 54 height 78
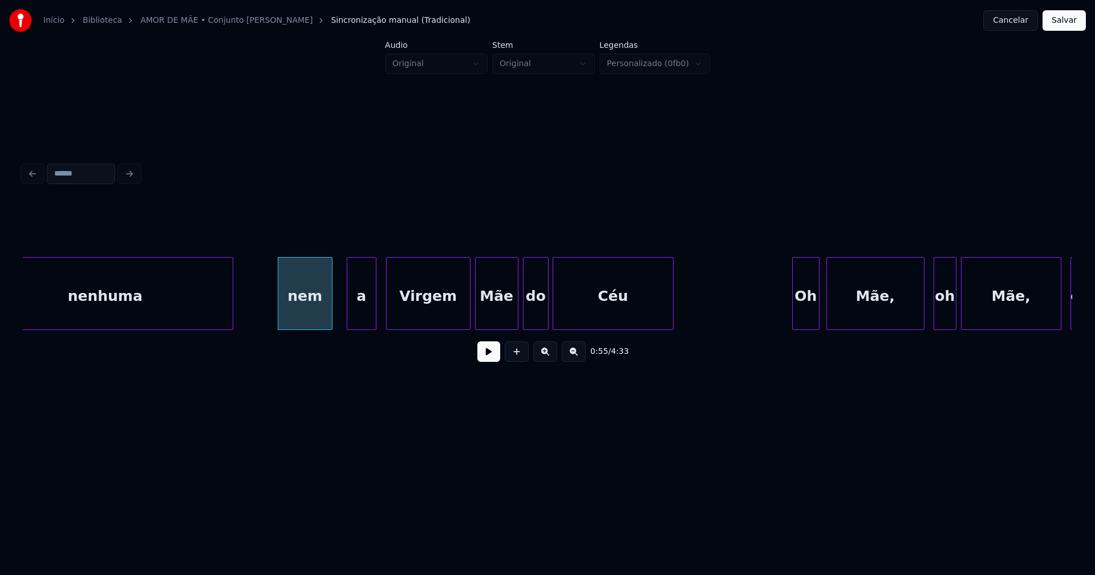
click at [362, 320] on div "a" at bounding box center [361, 297] width 29 height 78
click at [345, 319] on div at bounding box center [344, 294] width 3 height 72
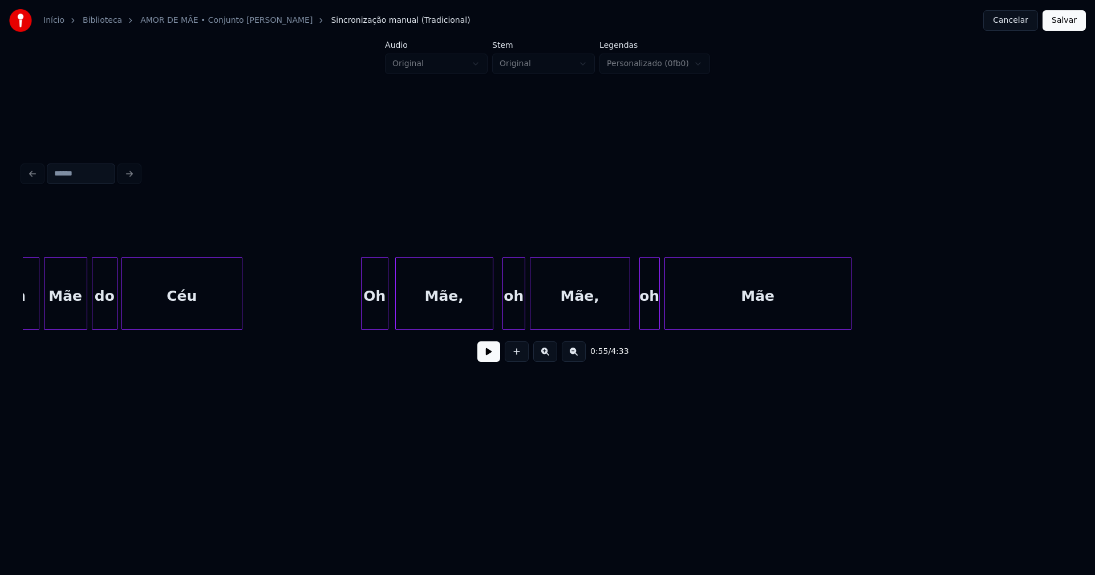
scroll to position [0, 6641]
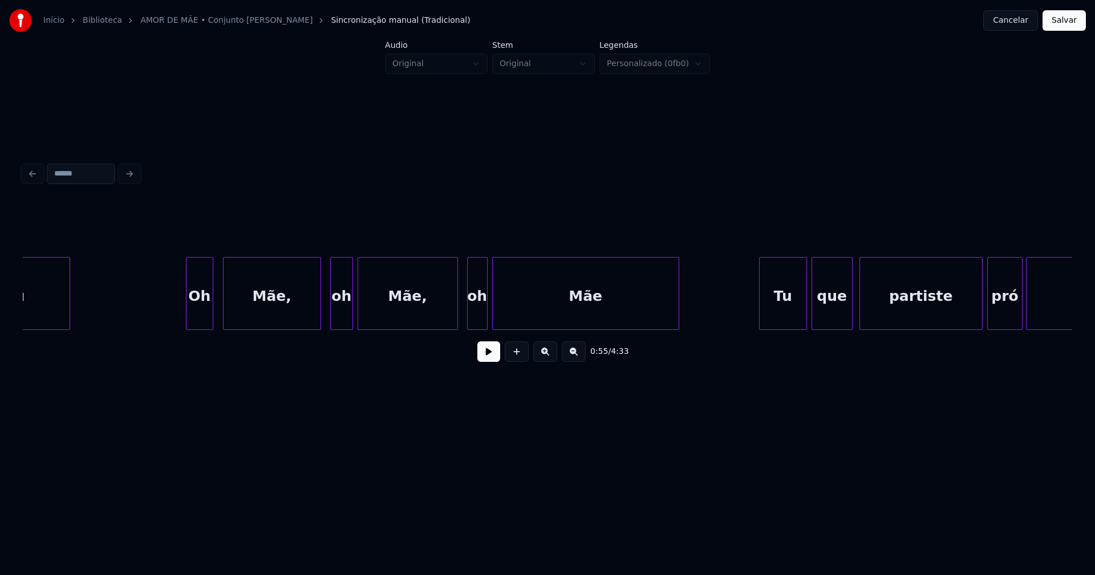
click at [200, 318] on div "Oh" at bounding box center [199, 297] width 26 height 78
click at [283, 307] on div "Mãe," at bounding box center [269, 297] width 97 height 78
click at [339, 318] on div "oh" at bounding box center [337, 297] width 22 height 78
click at [477, 318] on div "oh" at bounding box center [472, 297] width 19 height 78
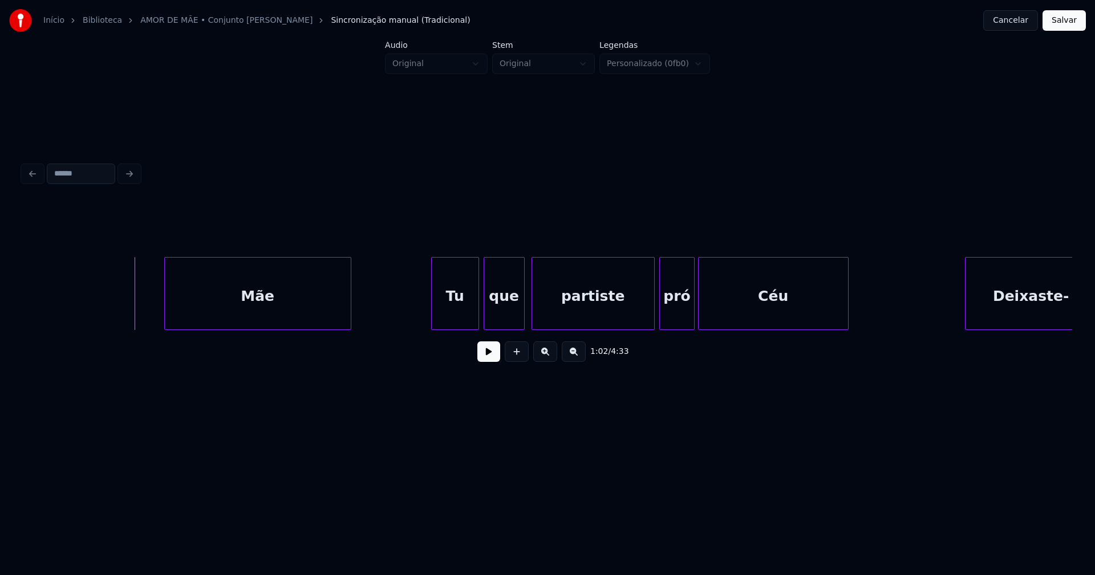
scroll to position [0, 7124]
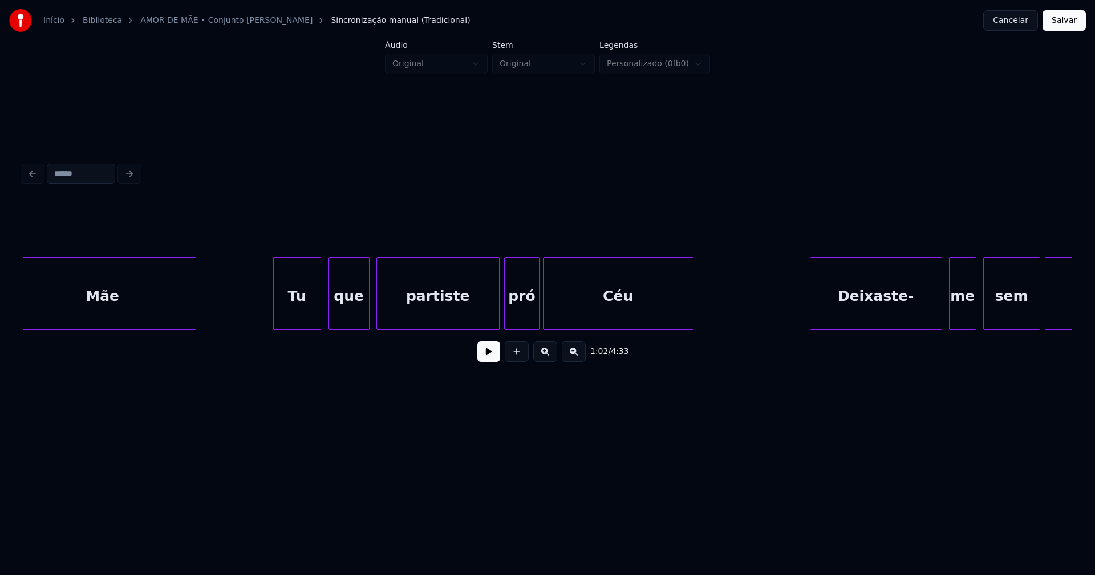
click at [304, 318] on div "Tu" at bounding box center [297, 297] width 47 height 78
click at [353, 316] on div "que" at bounding box center [347, 297] width 40 height 78
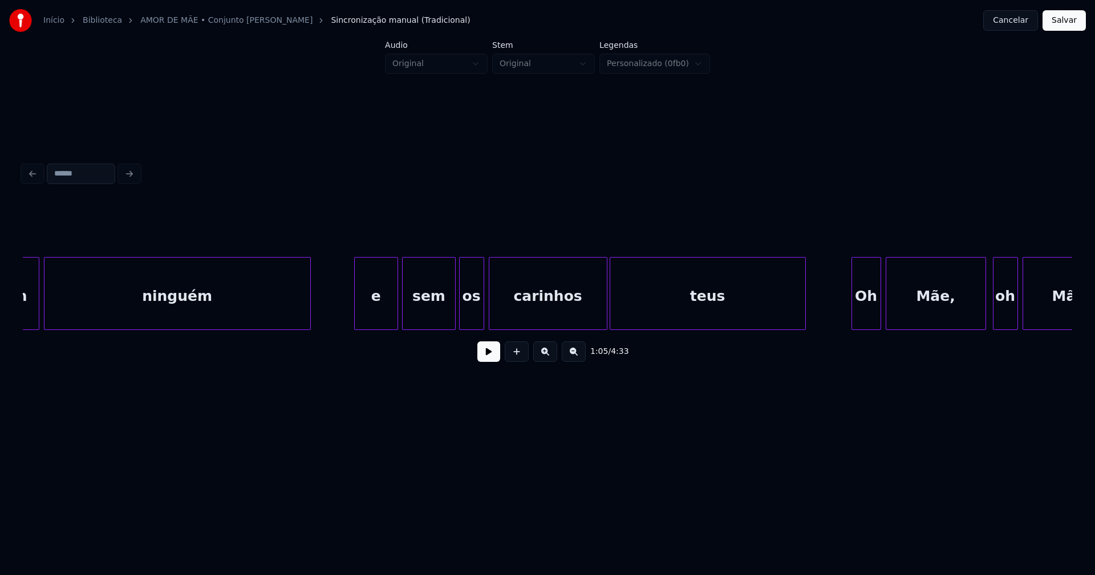
scroll to position [0, 8177]
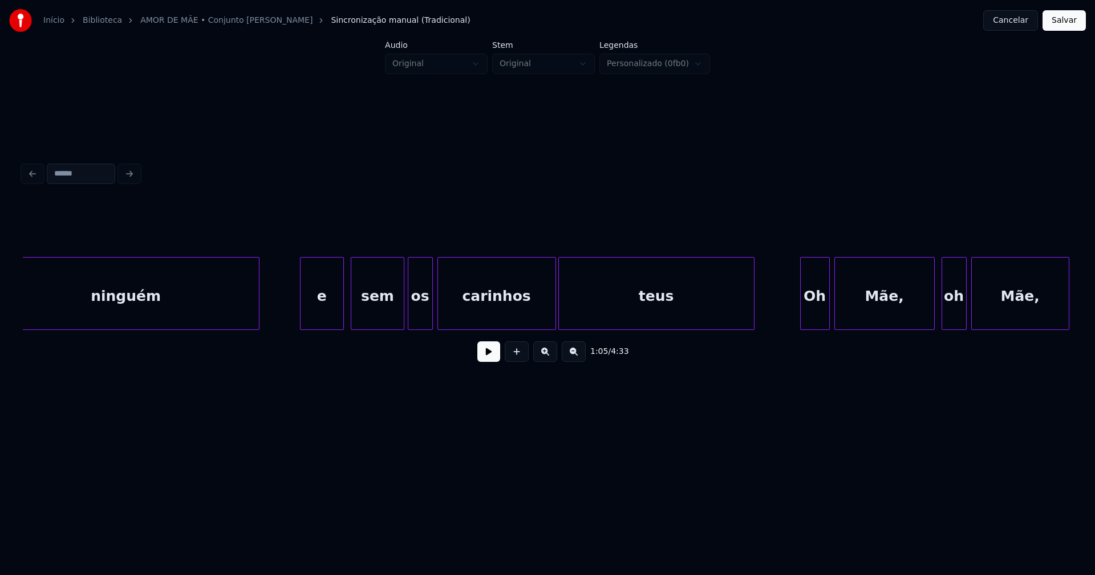
click at [330, 305] on div "e" at bounding box center [322, 297] width 43 height 78
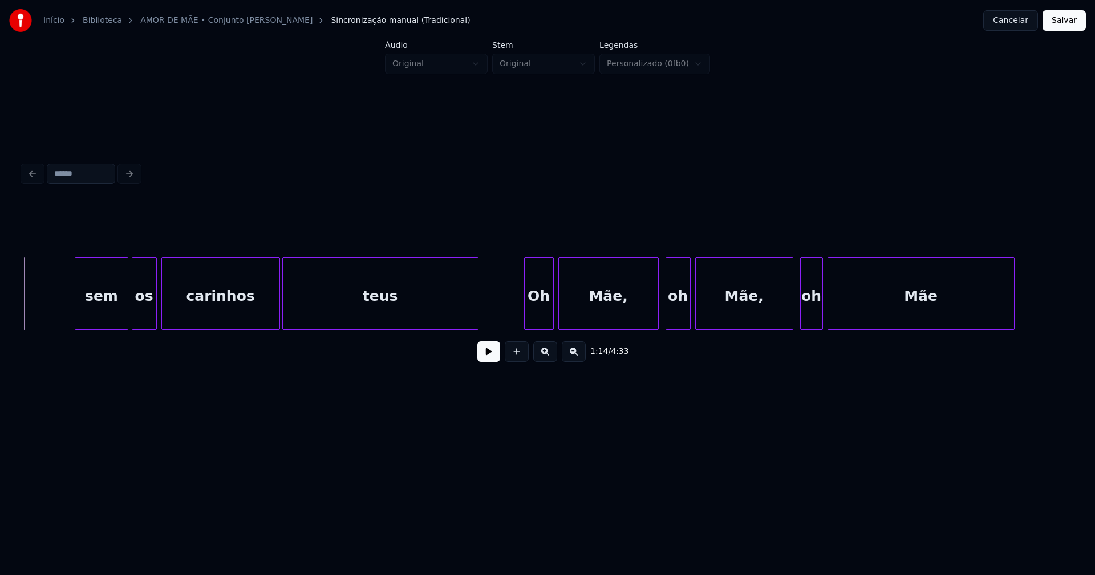
scroll to position [0, 8746]
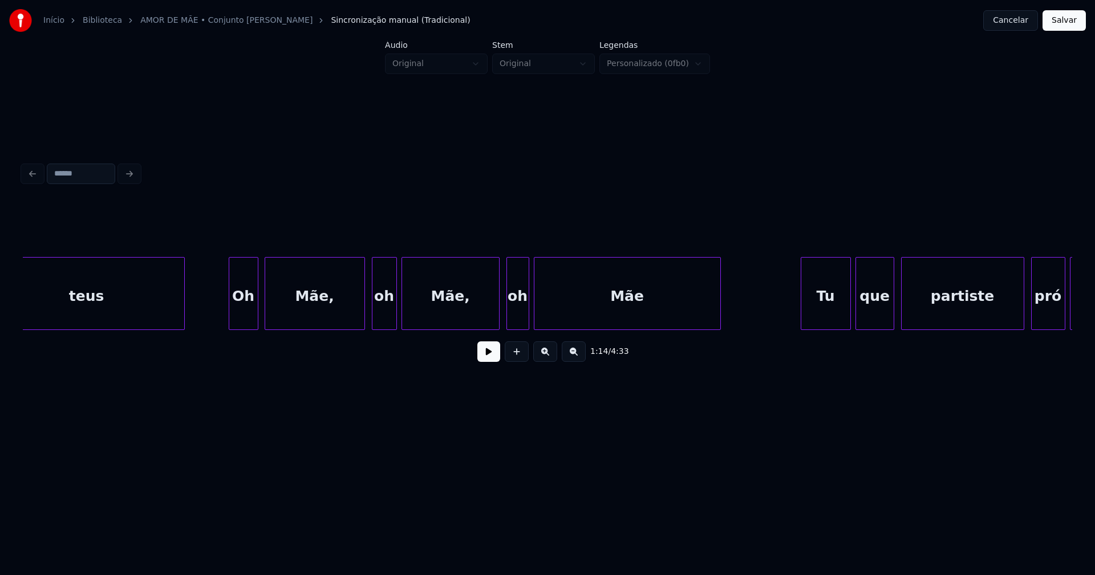
click at [246, 311] on div "Oh" at bounding box center [243, 297] width 29 height 78
click at [378, 326] on div "teus Oh Mãe, oh Mãe, oh Mãe Tu que partiste pró Céu" at bounding box center [547, 293] width 1049 height 73
click at [516, 321] on div "oh" at bounding box center [515, 297] width 22 height 78
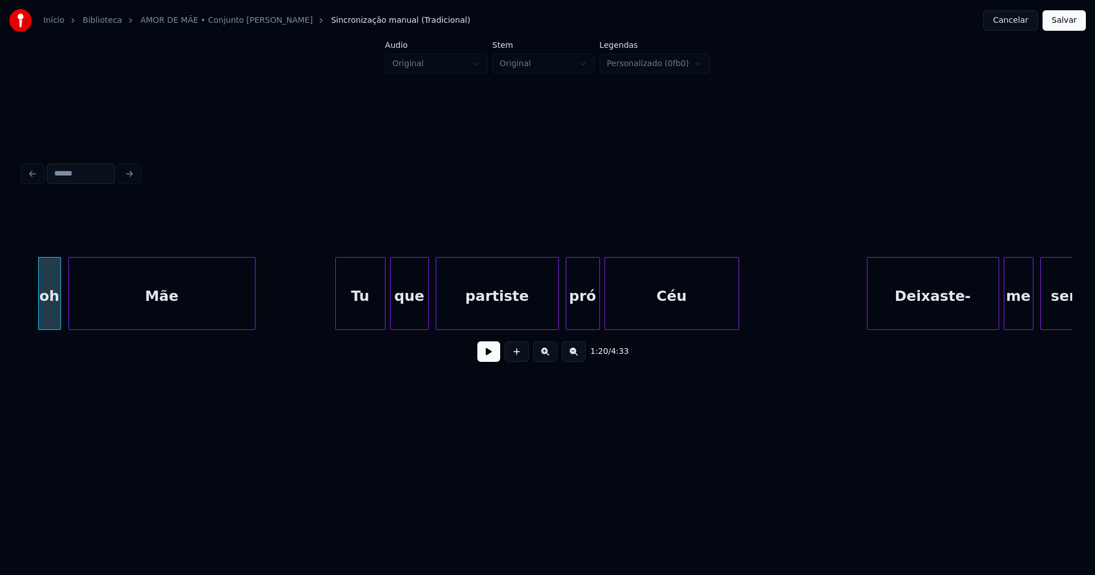
scroll to position [0, 9229]
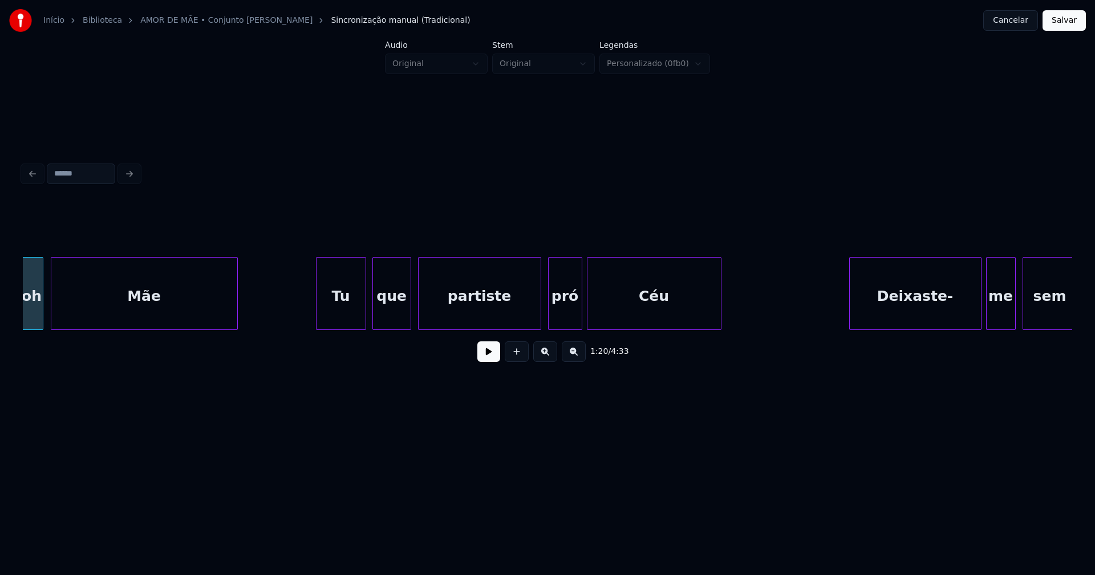
click at [351, 322] on div "Tu" at bounding box center [341, 297] width 49 height 78
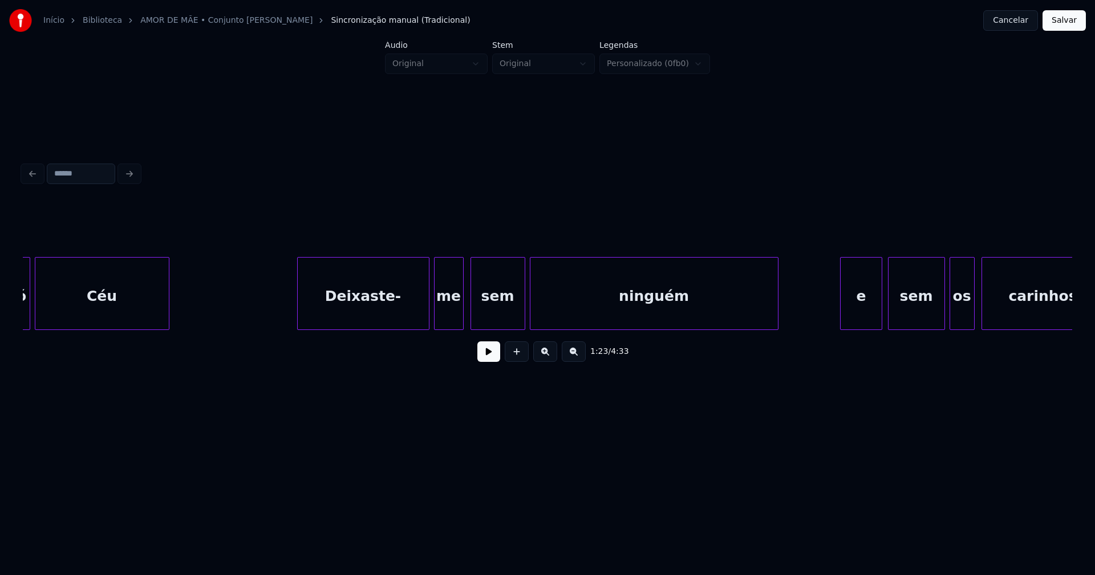
scroll to position [0, 9816]
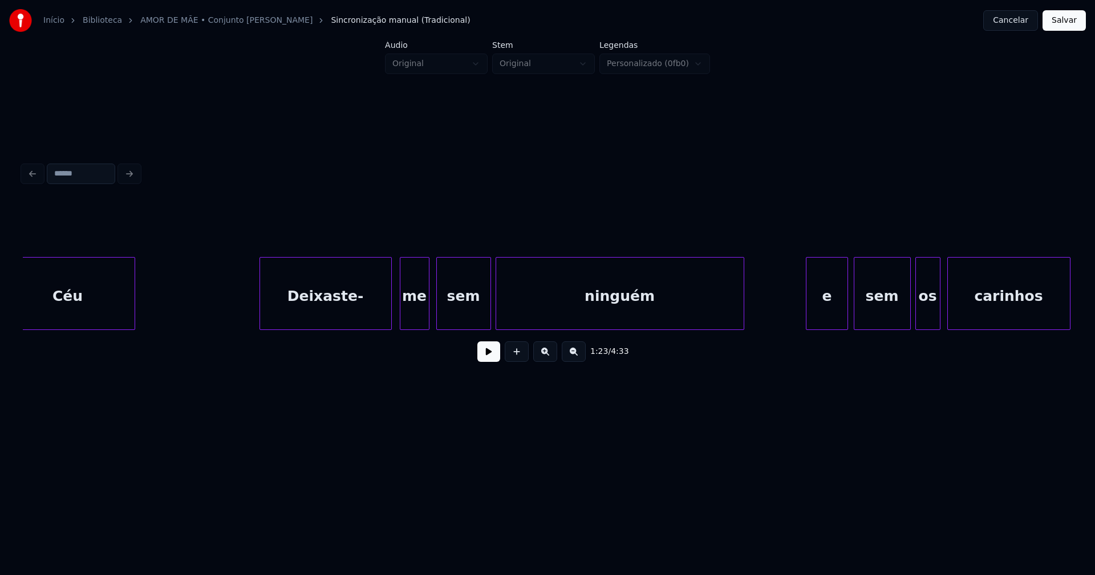
click at [351, 317] on div "Deixaste-" at bounding box center [325, 297] width 131 height 78
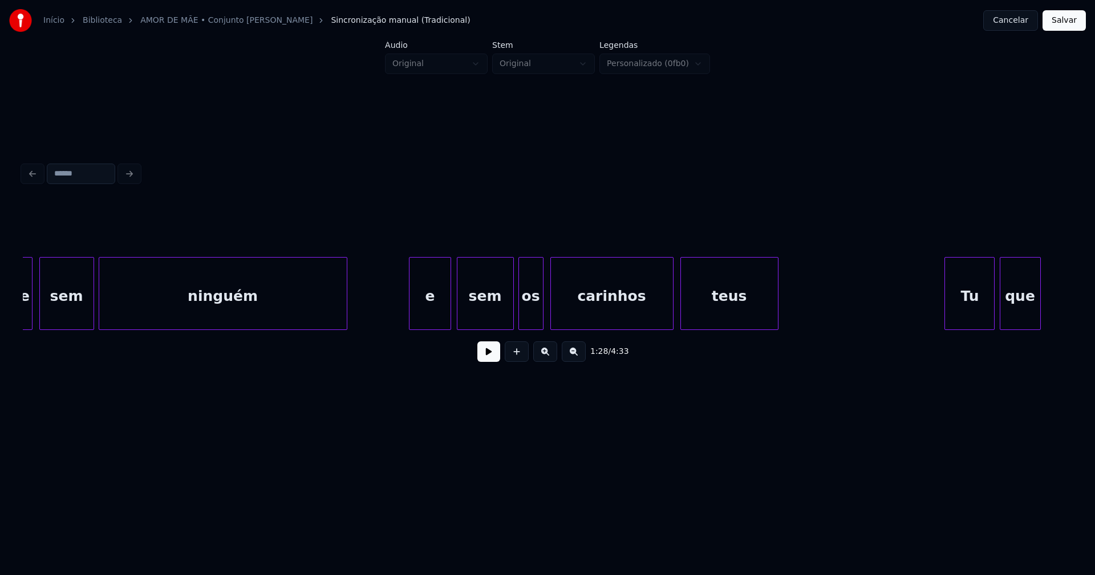
scroll to position [0, 10265]
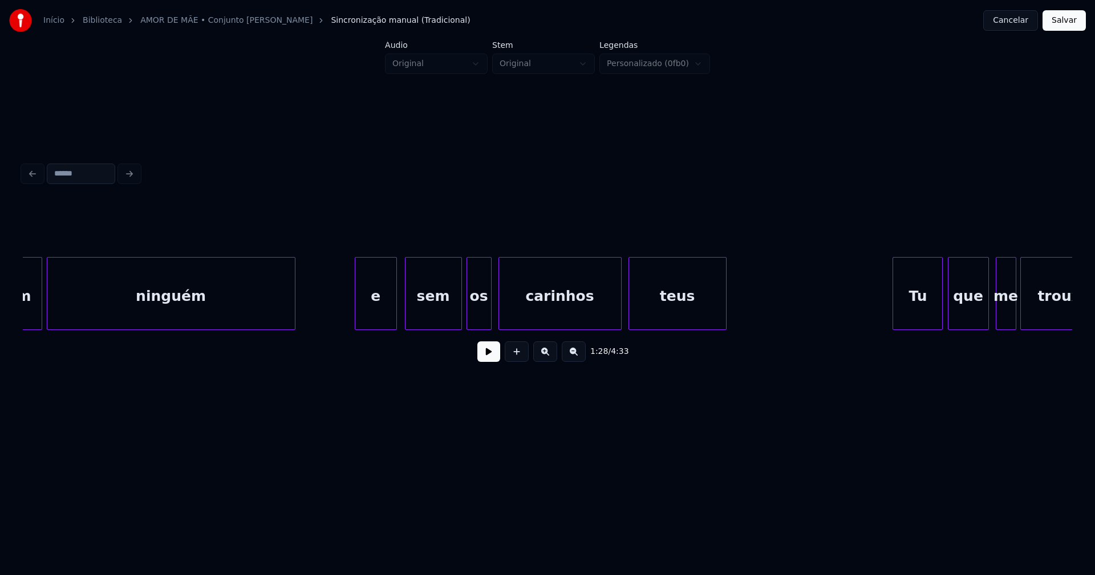
click at [386, 310] on div "e" at bounding box center [376, 297] width 42 height 78
click at [450, 327] on div "sem ninguém e sem os carinhos teus Tu que me trouxeste" at bounding box center [547, 293] width 1049 height 73
click at [473, 319] on div "os" at bounding box center [476, 297] width 24 height 78
click at [463, 319] on div at bounding box center [461, 294] width 3 height 72
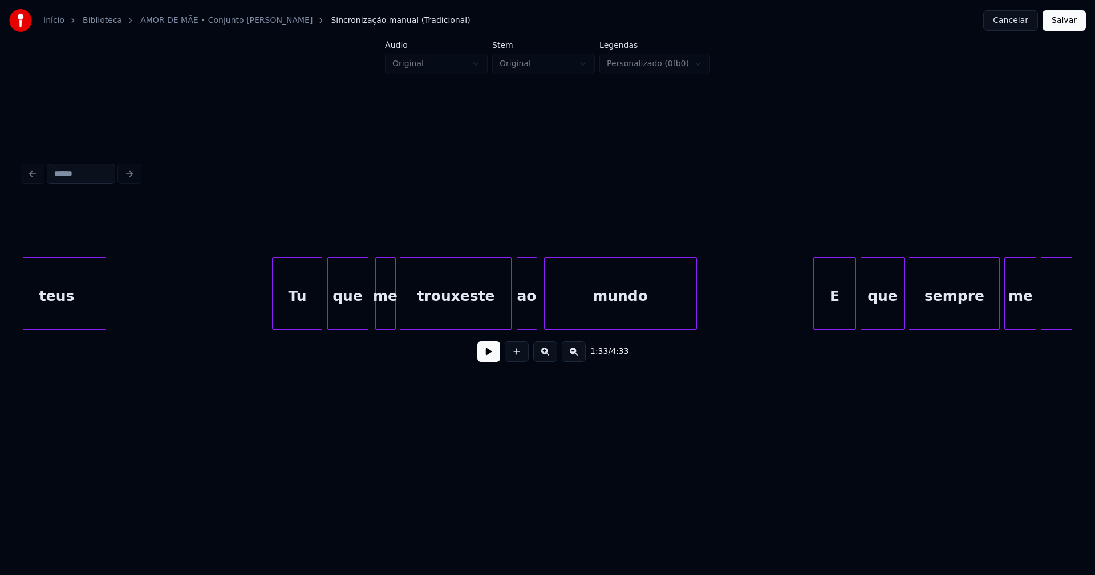
scroll to position [0, 10902]
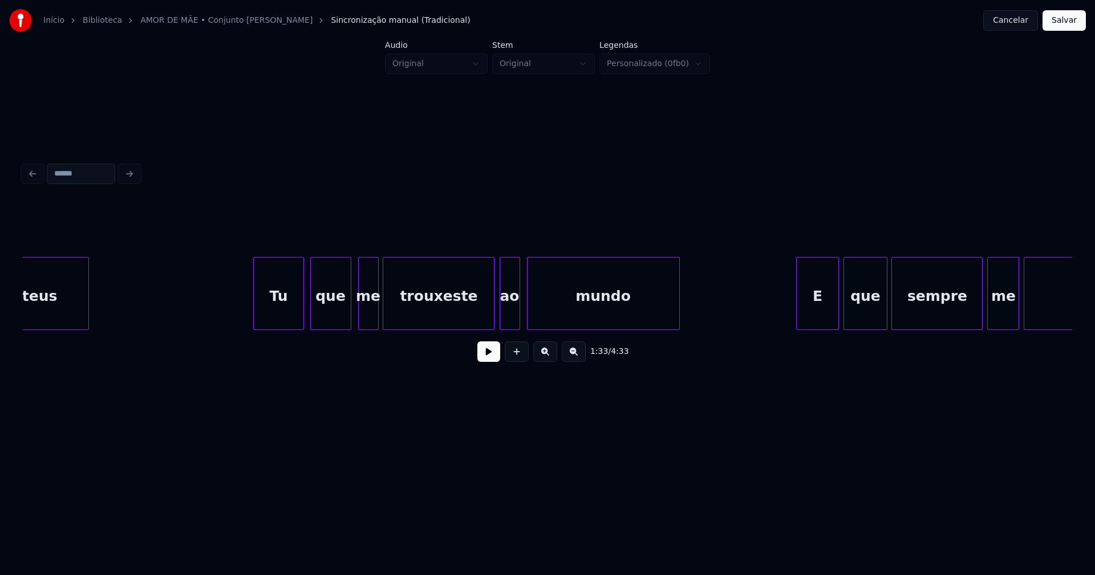
click at [285, 323] on div "Tu" at bounding box center [278, 297] width 49 height 78
click at [367, 322] on div "me" at bounding box center [365, 297] width 19 height 78
click at [477, 330] on div "teus Tu que me trouxeste ao mundo E que sempre me guiaste" at bounding box center [547, 293] width 1049 height 73
click at [506, 317] on div "ao" at bounding box center [507, 297] width 19 height 78
click at [497, 314] on div "ao" at bounding box center [507, 293] width 21 height 73
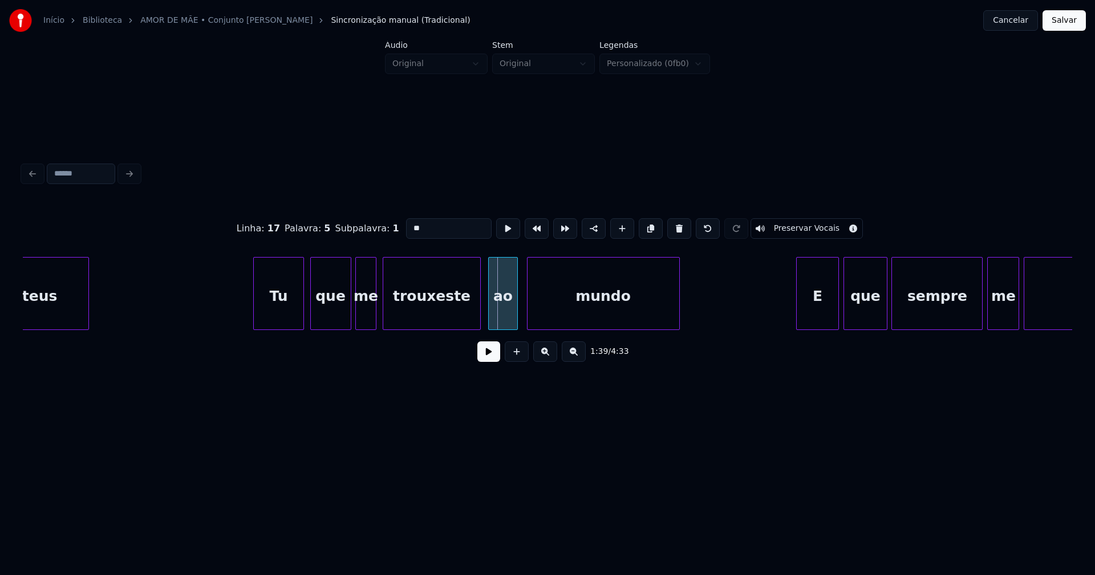
click at [490, 324] on div at bounding box center [490, 294] width 3 height 72
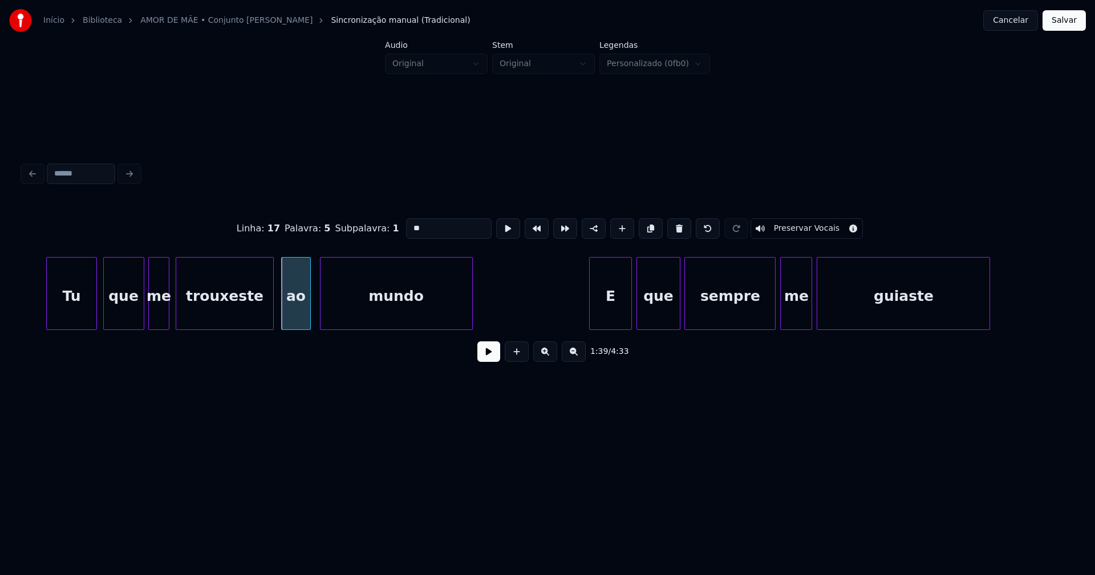
scroll to position [0, 11334]
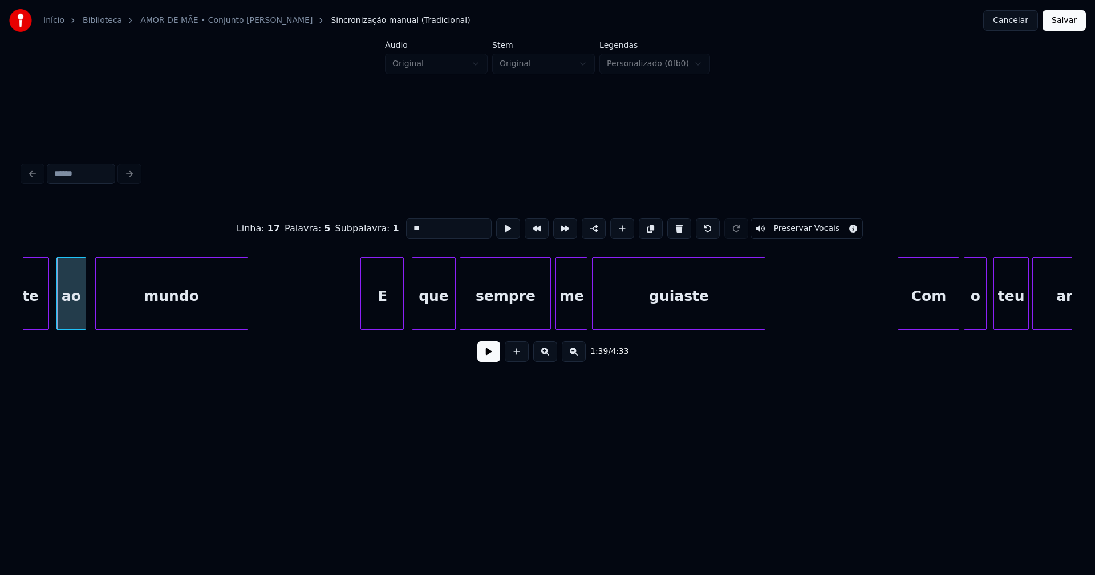
click at [388, 318] on div "E" at bounding box center [382, 297] width 42 height 78
click at [595, 314] on div at bounding box center [596, 294] width 3 height 72
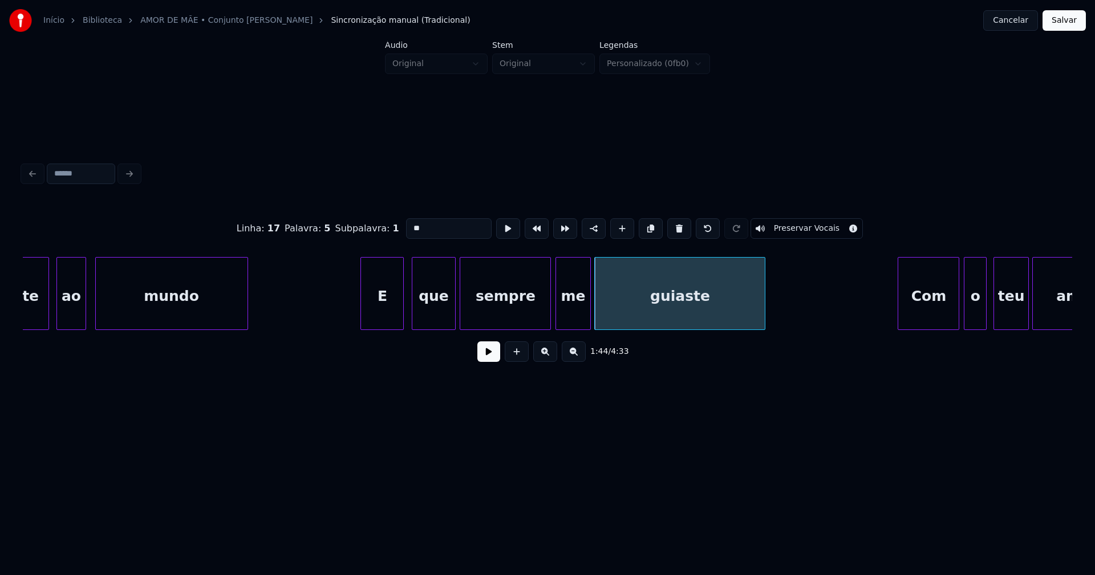
click at [587, 317] on div at bounding box center [588, 294] width 3 height 72
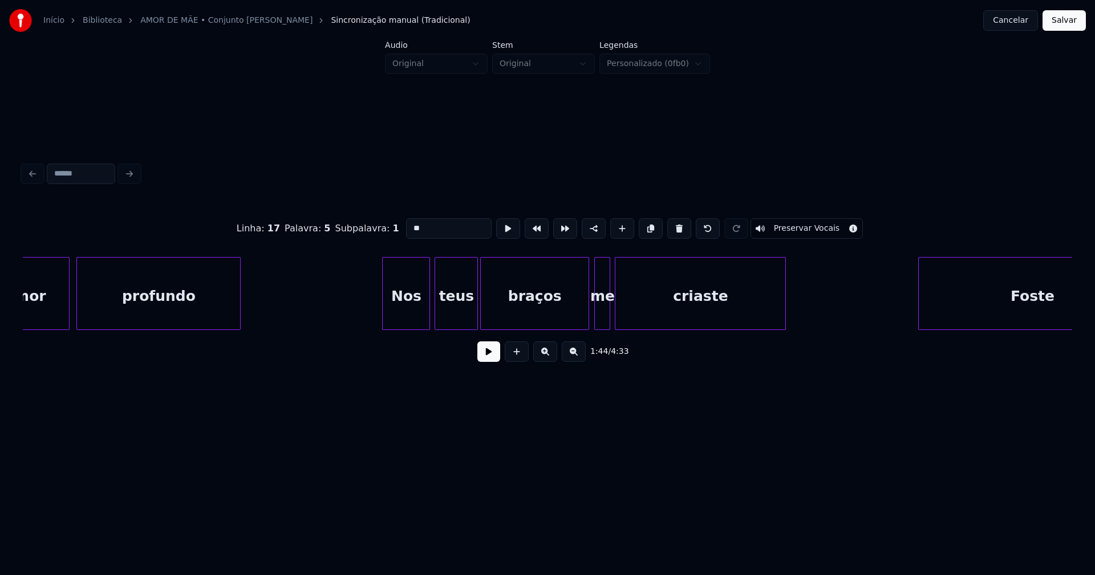
scroll to position [0, 12403]
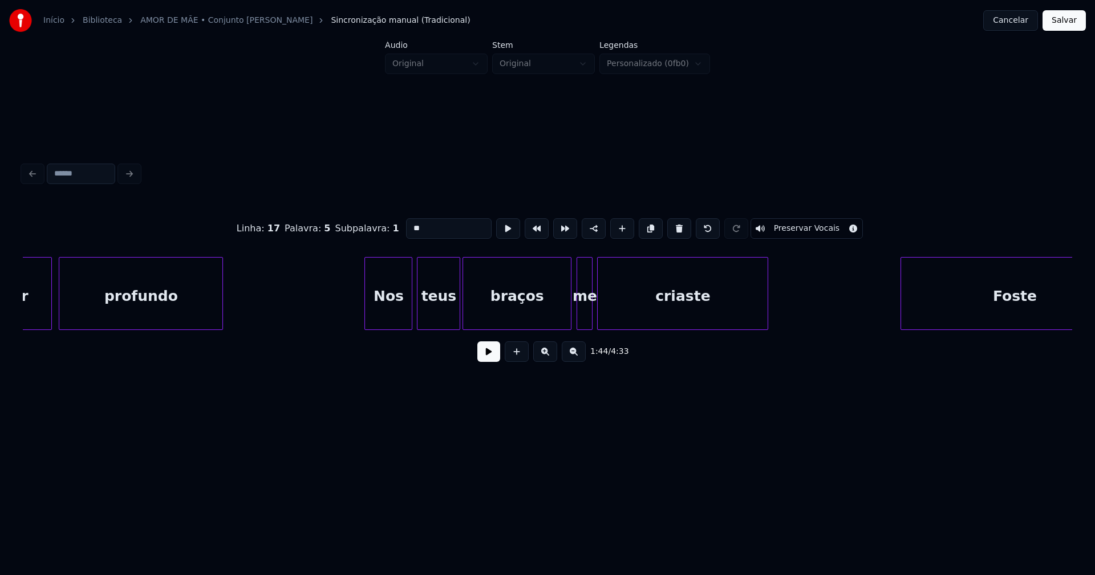
click at [391, 306] on div "Nos" at bounding box center [388, 297] width 47 height 78
type input "***"
click at [356, 319] on div at bounding box center [355, 294] width 3 height 72
click at [583, 318] on div "me" at bounding box center [583, 297] width 15 height 78
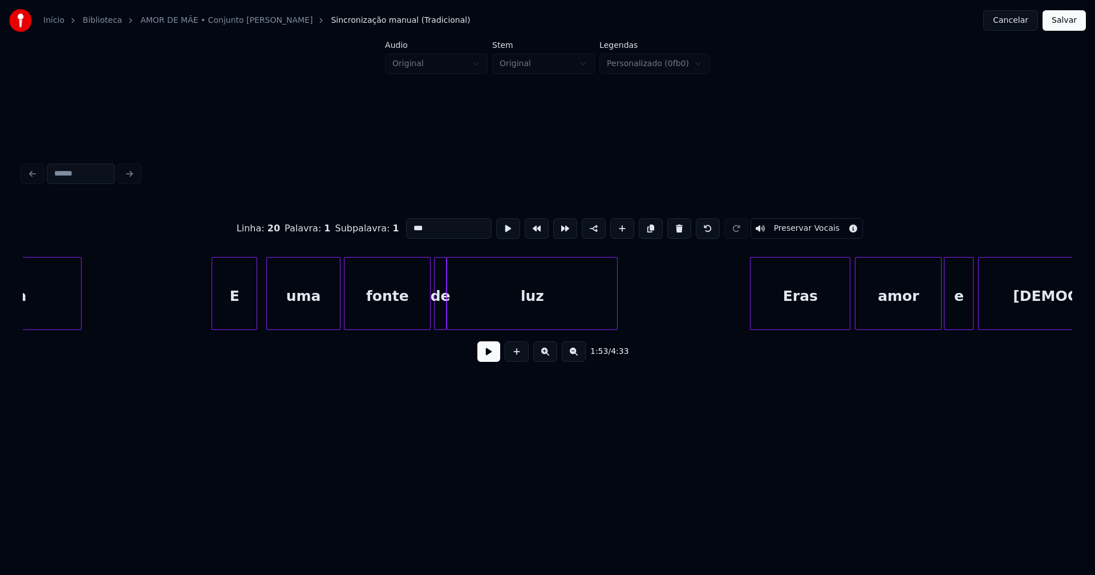
scroll to position [0, 13645]
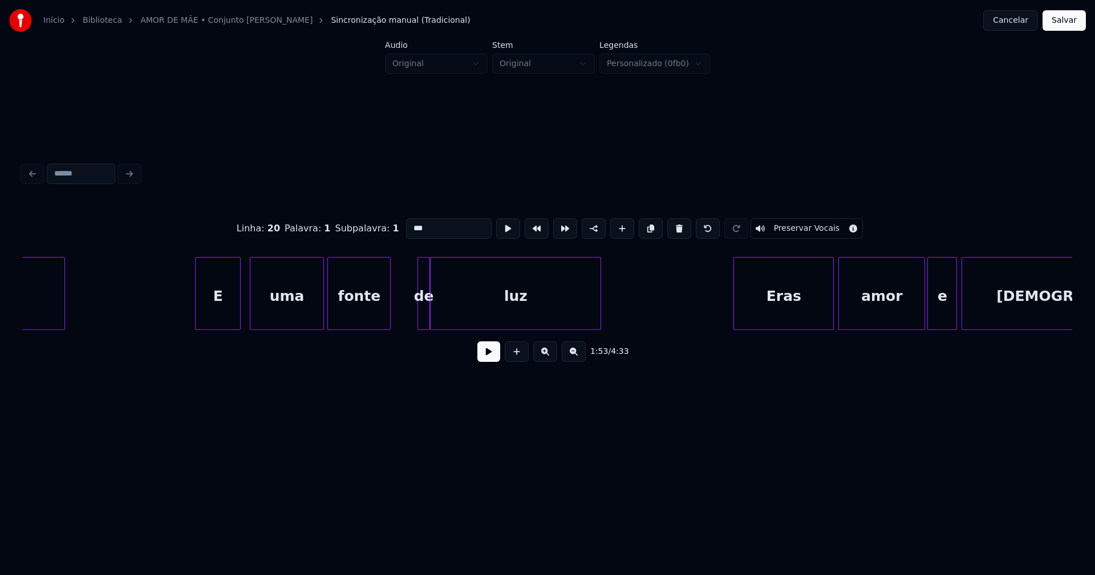
click at [389, 330] on div "ternura E uma fonte de luz Eras amor e doçura" at bounding box center [547, 293] width 1049 height 73
click at [401, 324] on div "de" at bounding box center [404, 297] width 12 height 78
click at [412, 313] on div at bounding box center [411, 294] width 3 height 72
click at [420, 317] on div at bounding box center [419, 294] width 3 height 72
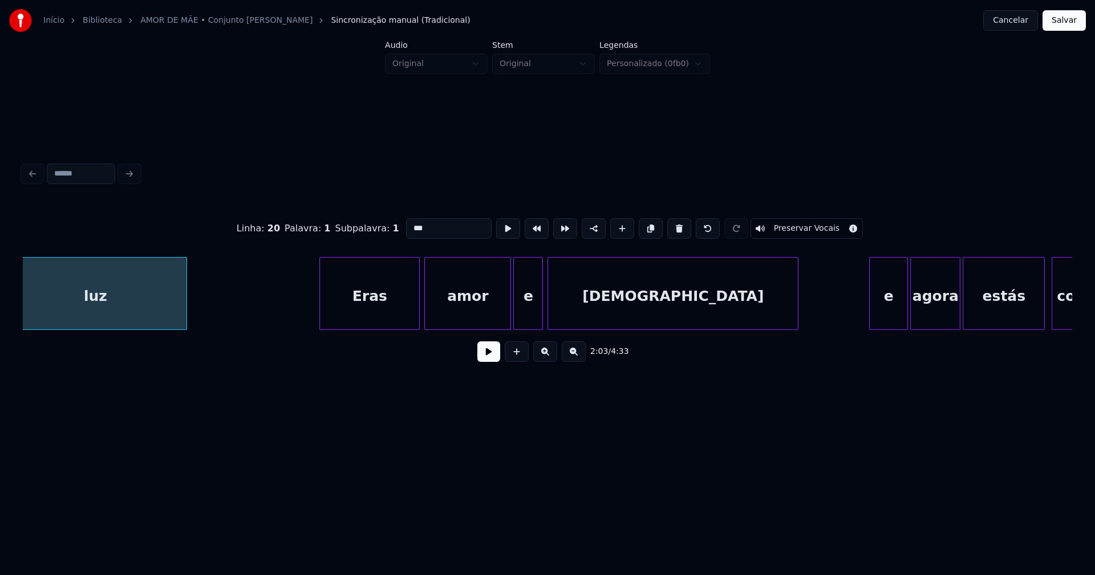
scroll to position [0, 14128]
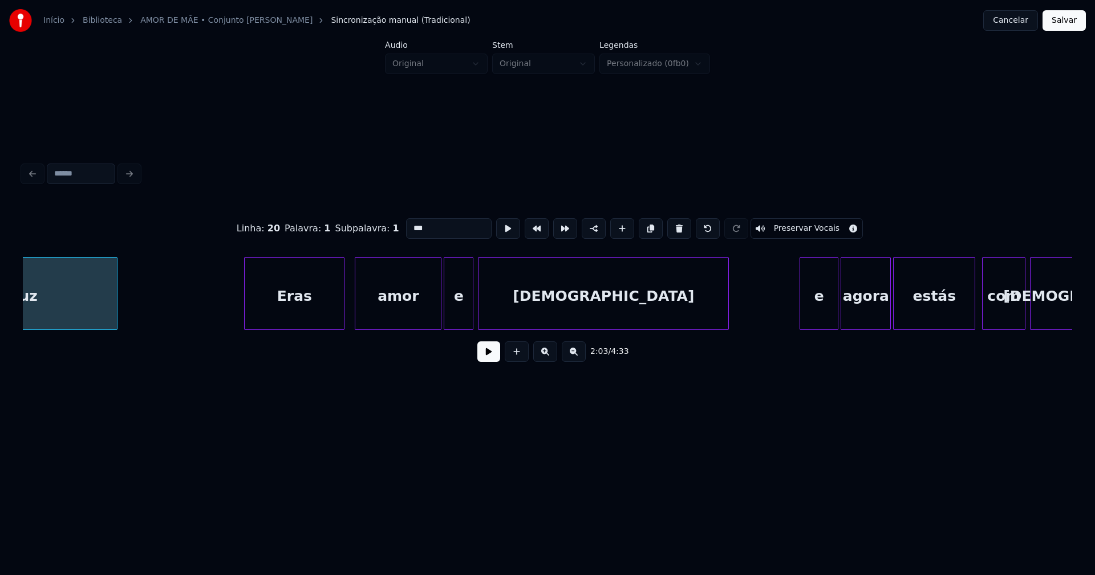
click at [323, 304] on div "Eras" at bounding box center [294, 297] width 99 height 78
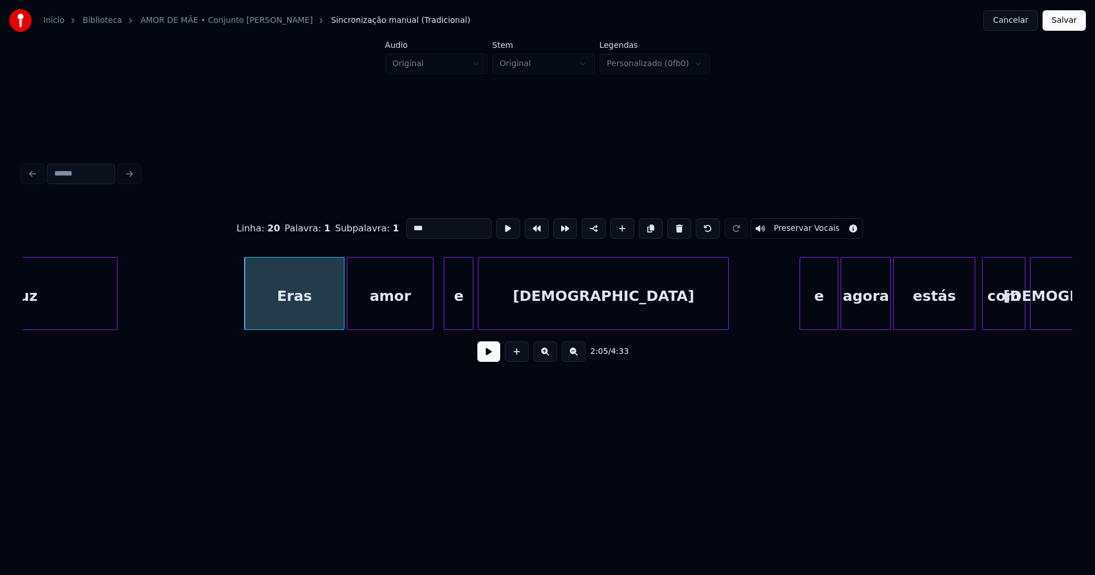
click at [382, 309] on div "amor" at bounding box center [390, 297] width 86 height 78
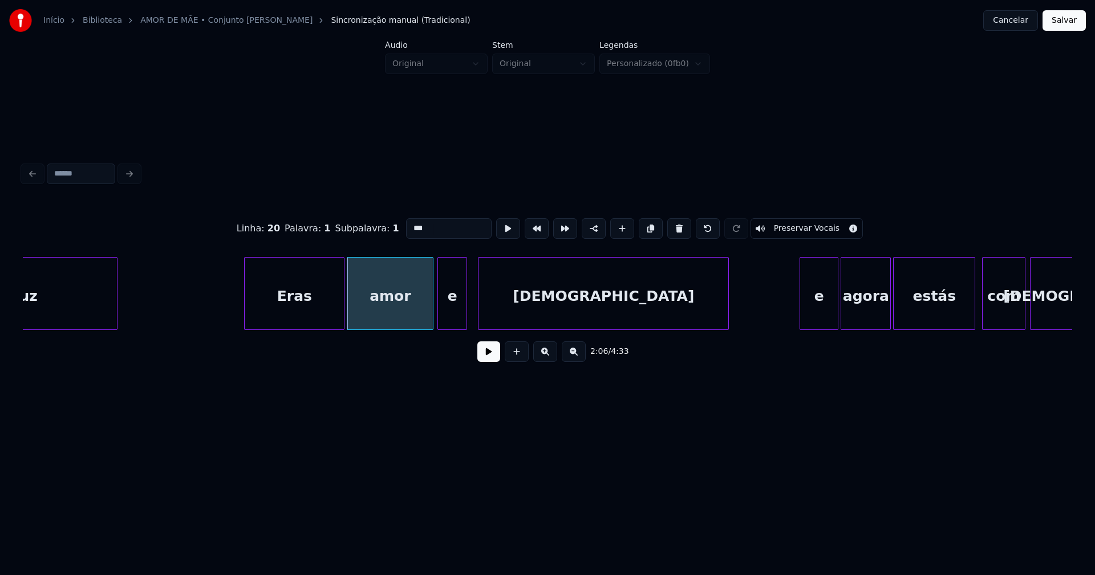
click at [450, 313] on div "e" at bounding box center [452, 297] width 29 height 78
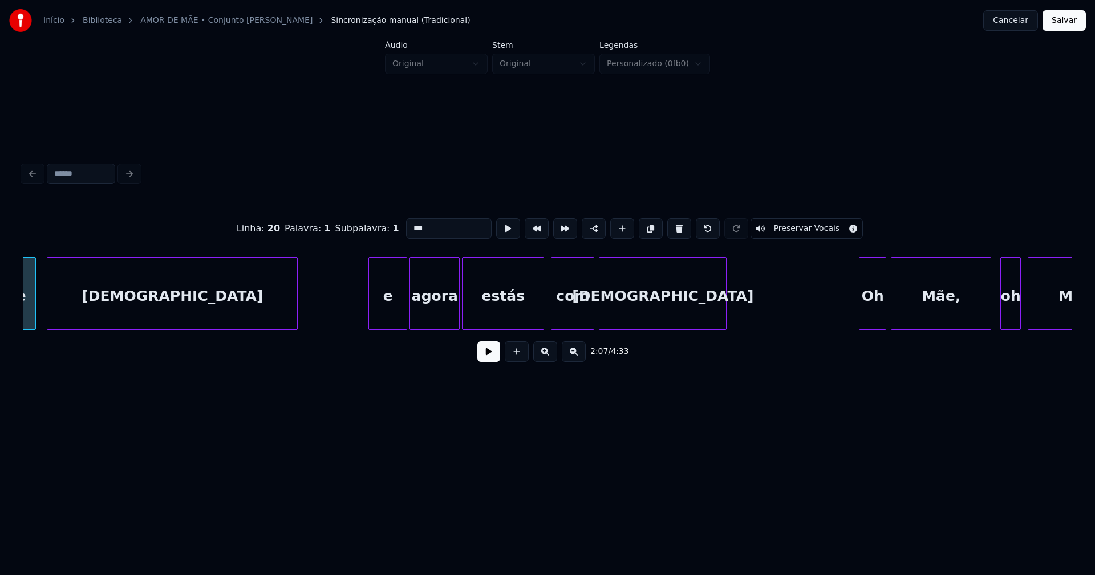
scroll to position [0, 14594]
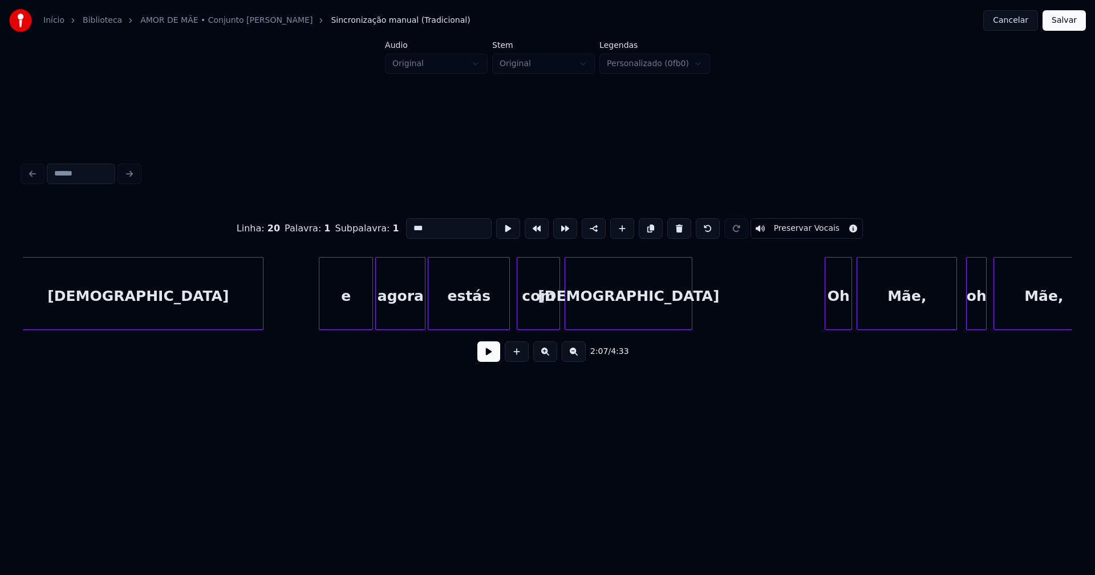
click at [321, 325] on div "e" at bounding box center [346, 293] width 54 height 73
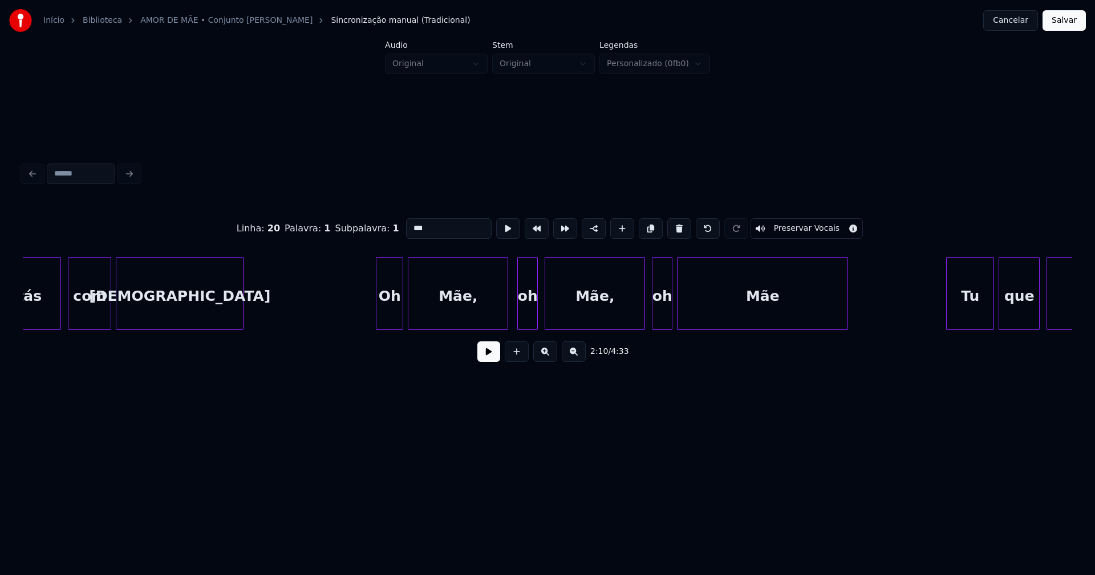
scroll to position [0, 15060]
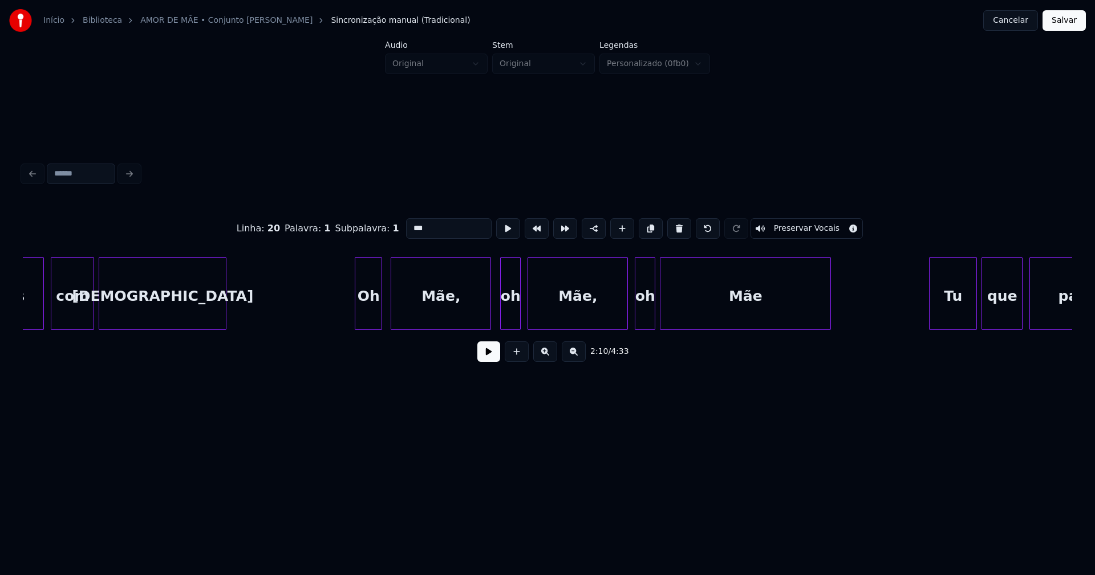
click at [370, 325] on div "Oh" at bounding box center [368, 297] width 26 height 78
click at [507, 323] on div "oh" at bounding box center [506, 297] width 19 height 78
click at [569, 320] on div "Mãe," at bounding box center [571, 297] width 99 height 78
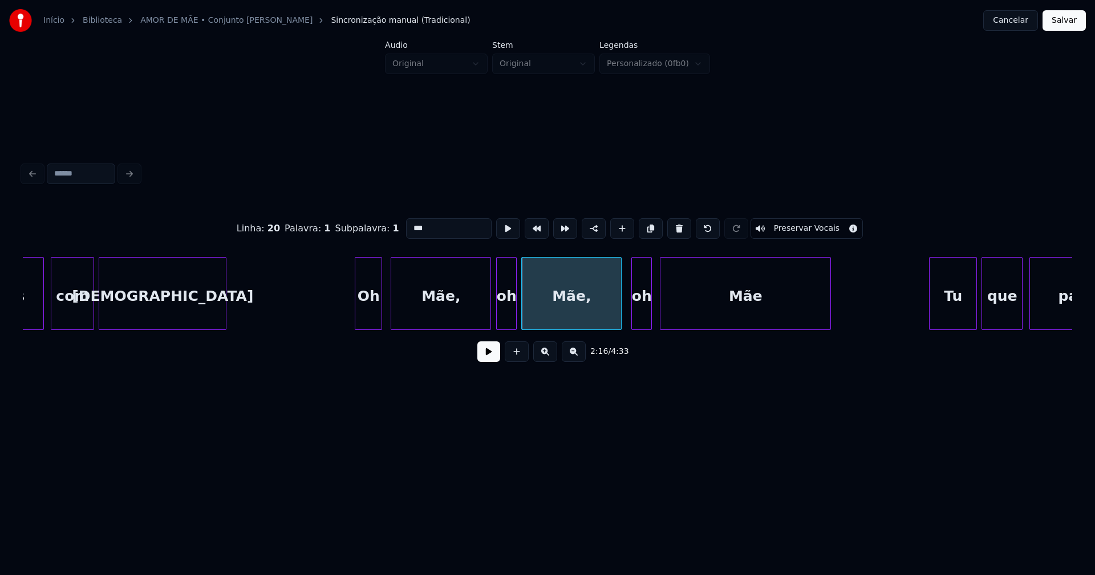
click at [638, 319] on div "oh" at bounding box center [641, 297] width 19 height 78
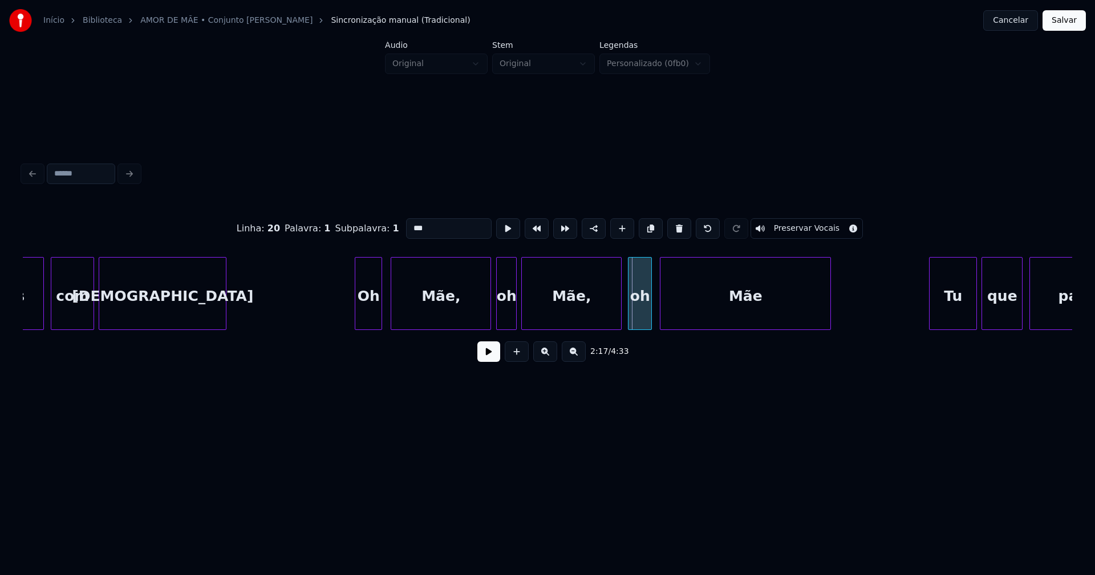
click at [630, 319] on div at bounding box center [629, 294] width 3 height 72
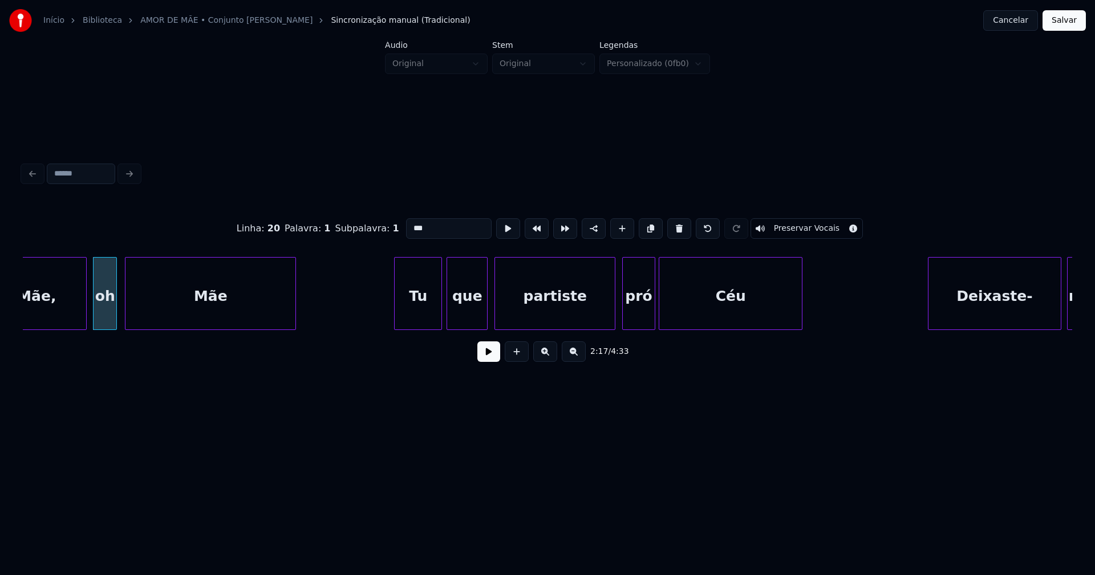
scroll to position [0, 15612]
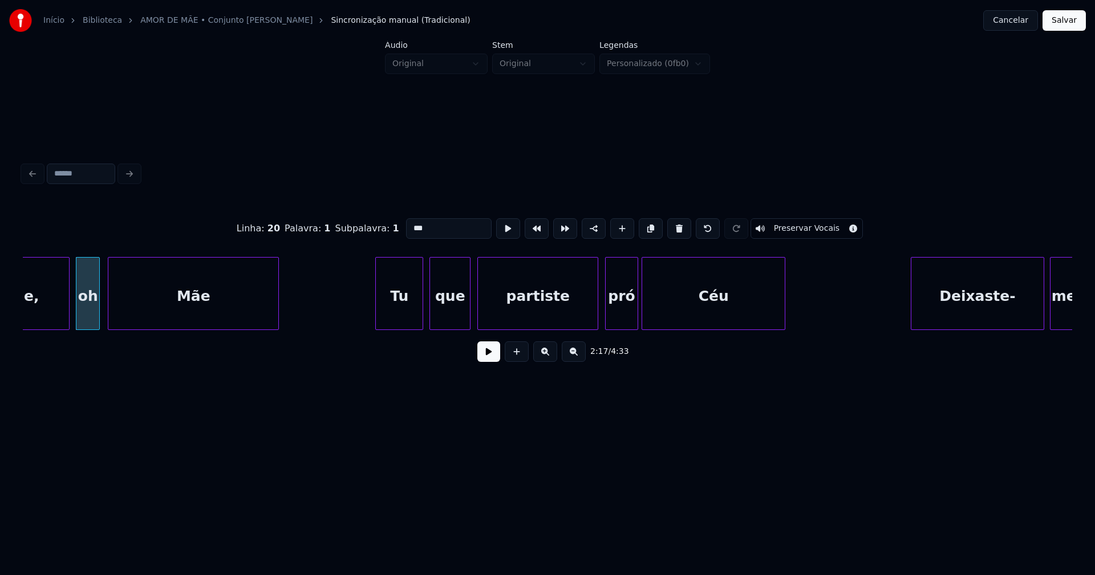
click at [404, 313] on div "Tu" at bounding box center [399, 297] width 47 height 78
click at [652, 317] on div at bounding box center [651, 294] width 3 height 72
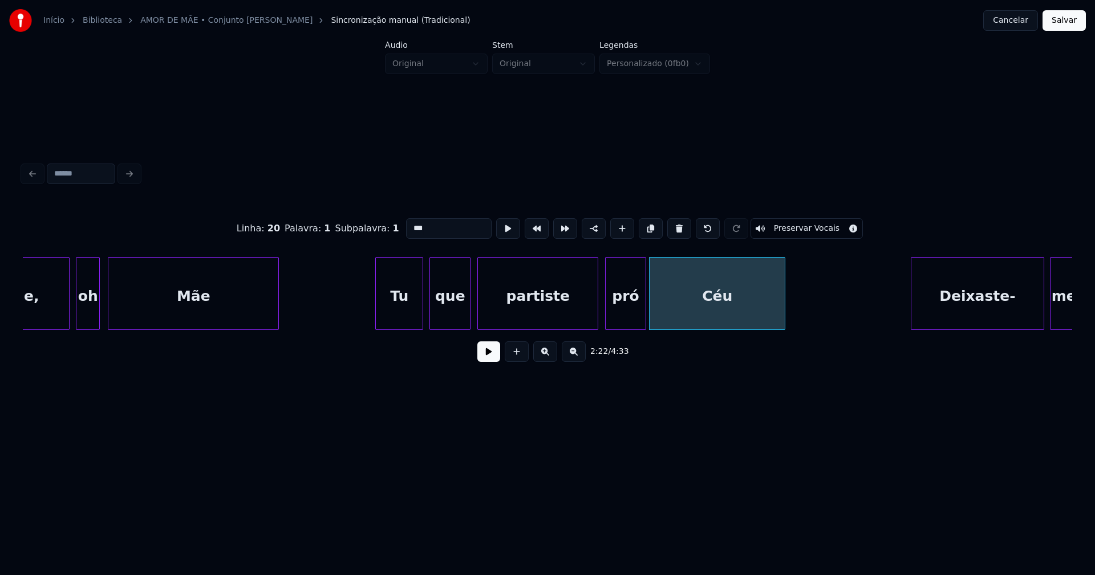
click at [643, 313] on div at bounding box center [643, 294] width 3 height 72
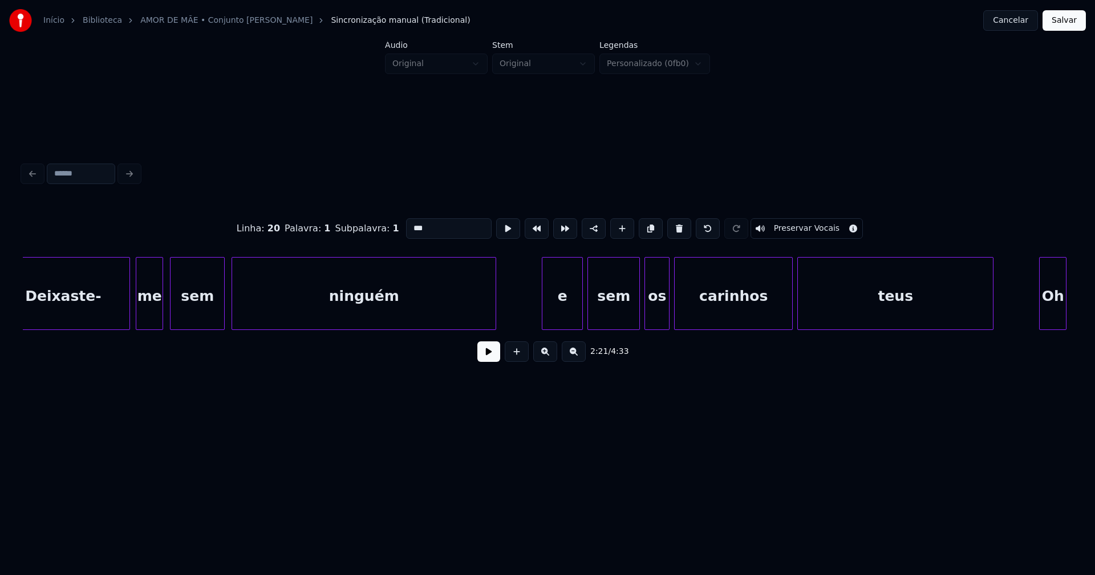
scroll to position [0, 16630]
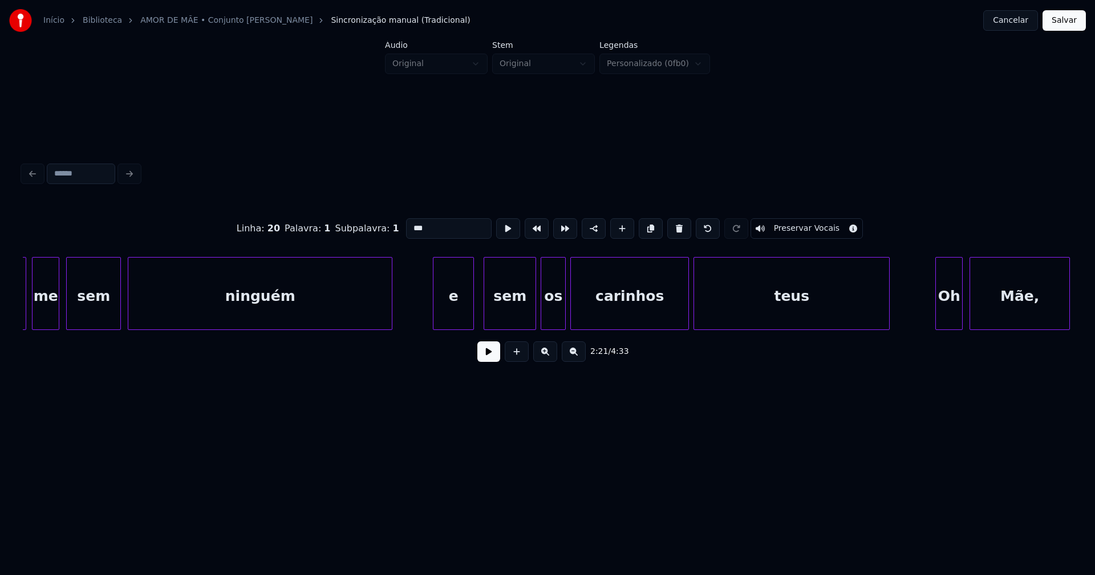
click at [456, 314] on div "e" at bounding box center [453, 297] width 40 height 78
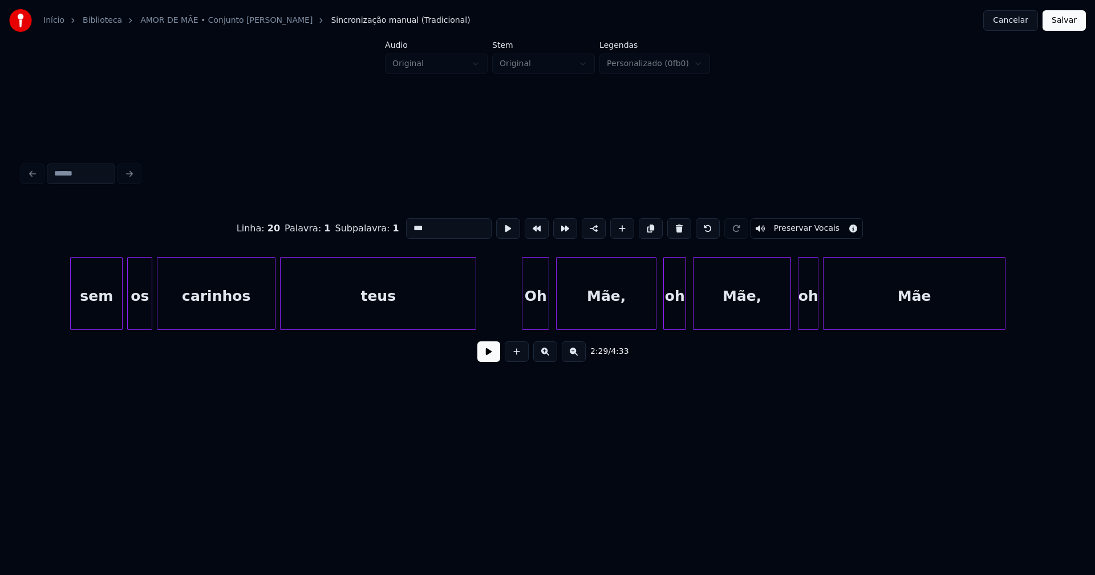
scroll to position [0, 17113]
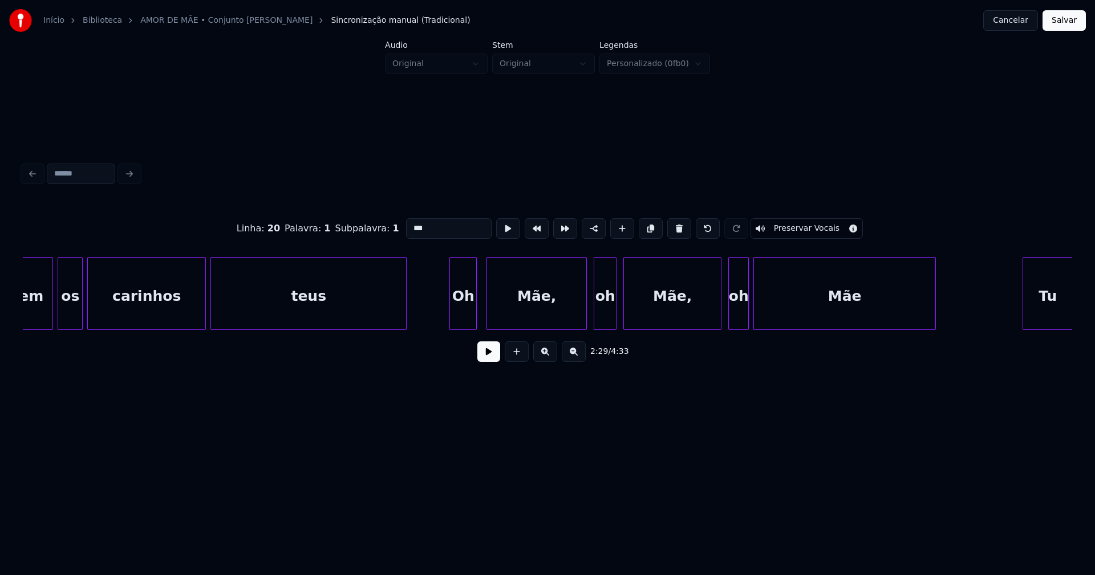
click at [464, 317] on div "Oh" at bounding box center [463, 297] width 26 height 78
click at [541, 317] on div "Mãe," at bounding box center [533, 297] width 99 height 78
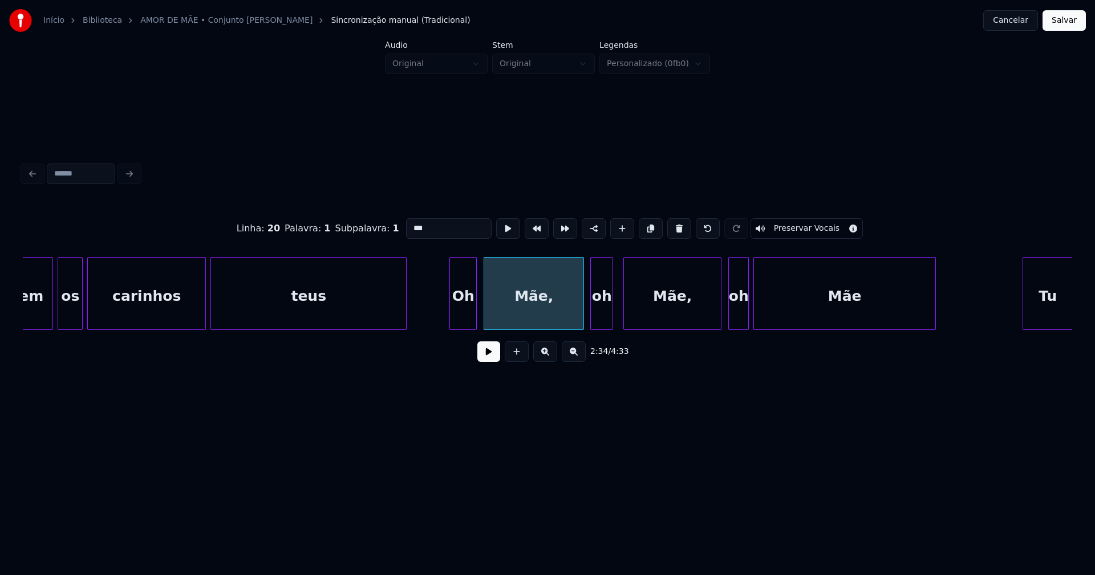
click at [604, 317] on div "oh" at bounding box center [602, 297] width 22 height 78
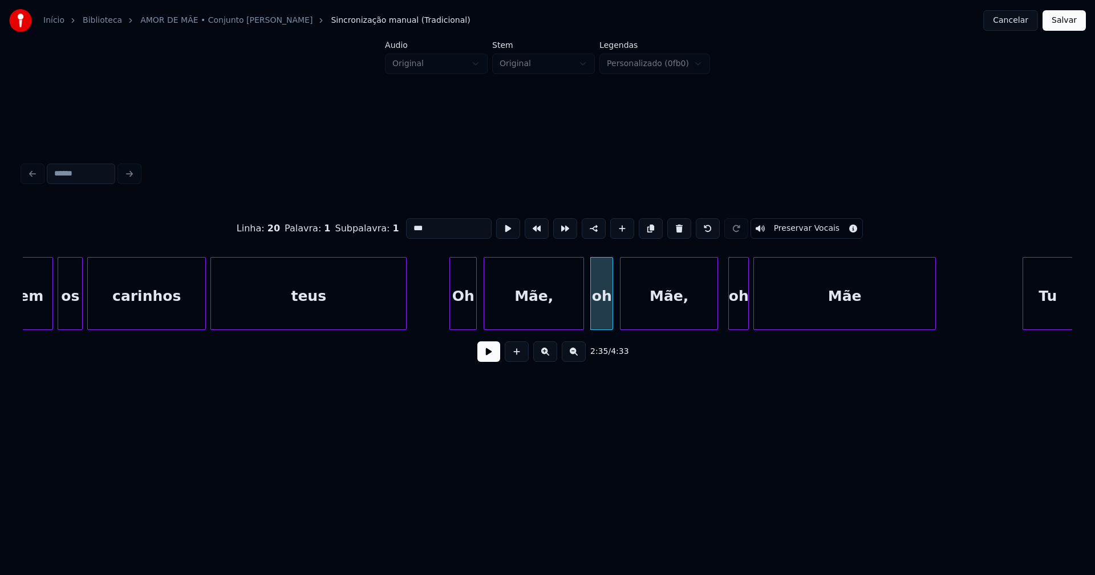
click at [699, 315] on div "Mãe," at bounding box center [669, 297] width 97 height 78
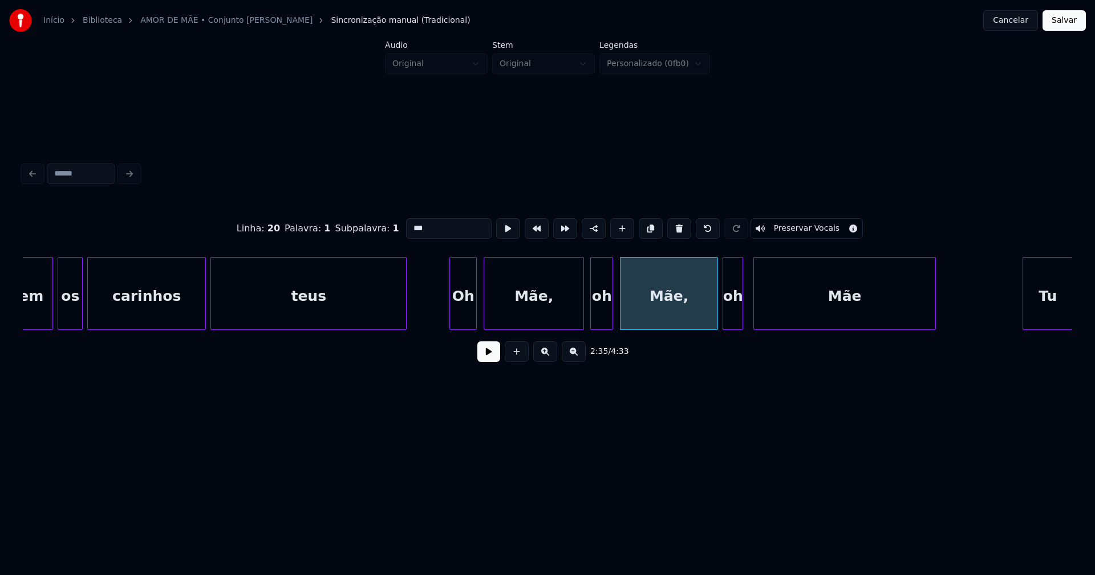
click at [735, 314] on div "oh" at bounding box center [732, 297] width 19 height 78
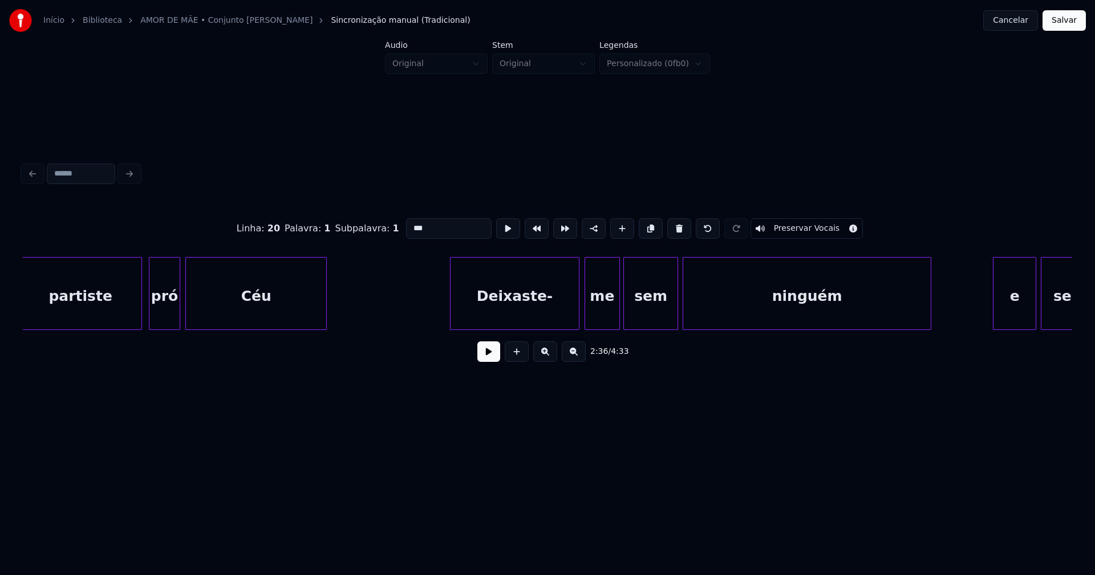
scroll to position [0, 18234]
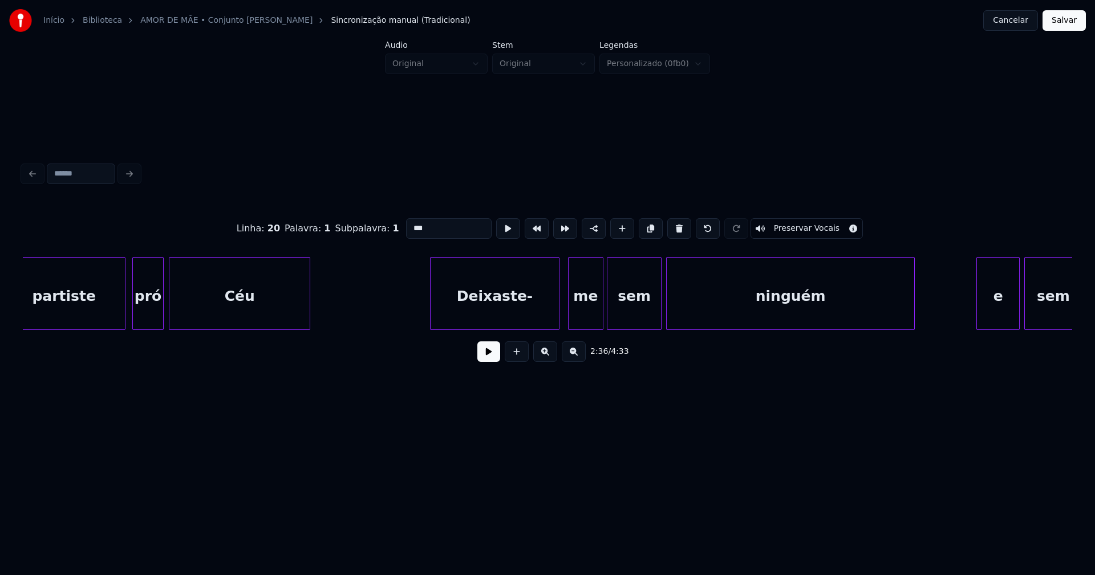
click at [509, 312] on div "Deixaste-" at bounding box center [495, 297] width 128 height 78
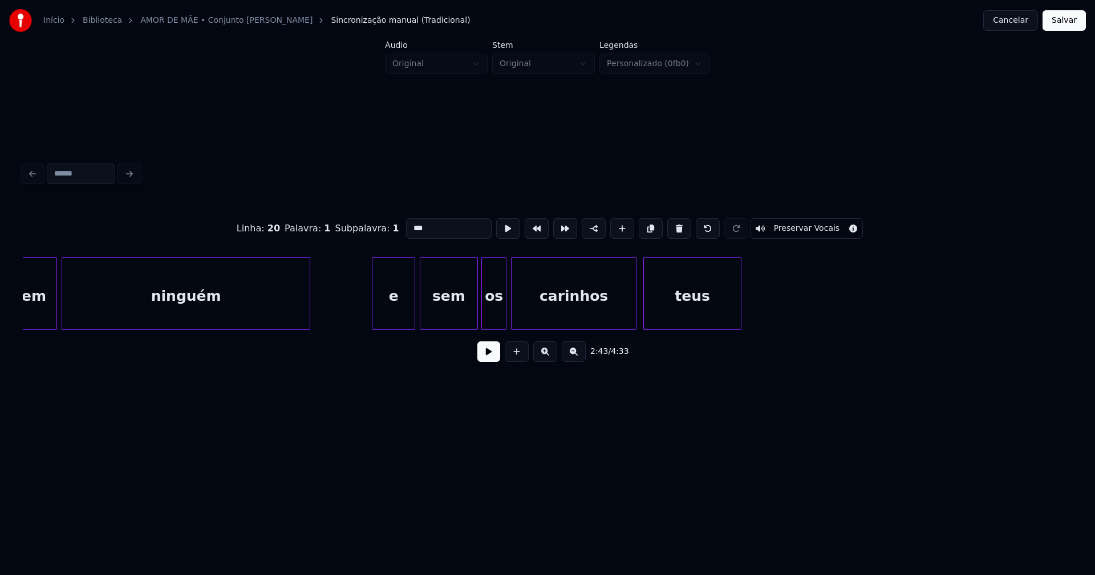
scroll to position [0, 18855]
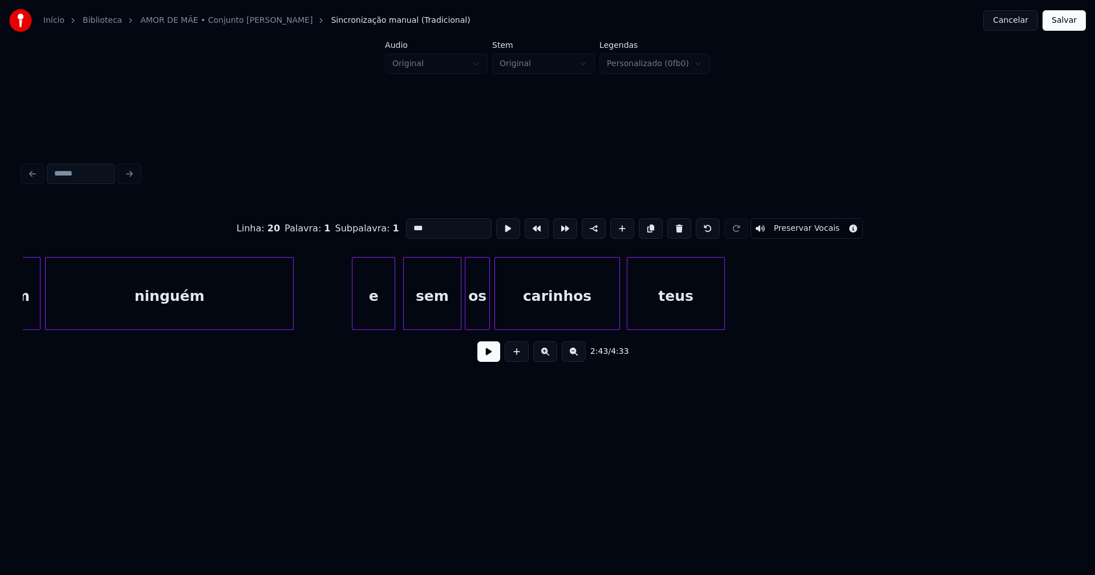
click at [374, 317] on div "e" at bounding box center [373, 297] width 42 height 78
click at [445, 317] on div "sem" at bounding box center [430, 297] width 56 height 78
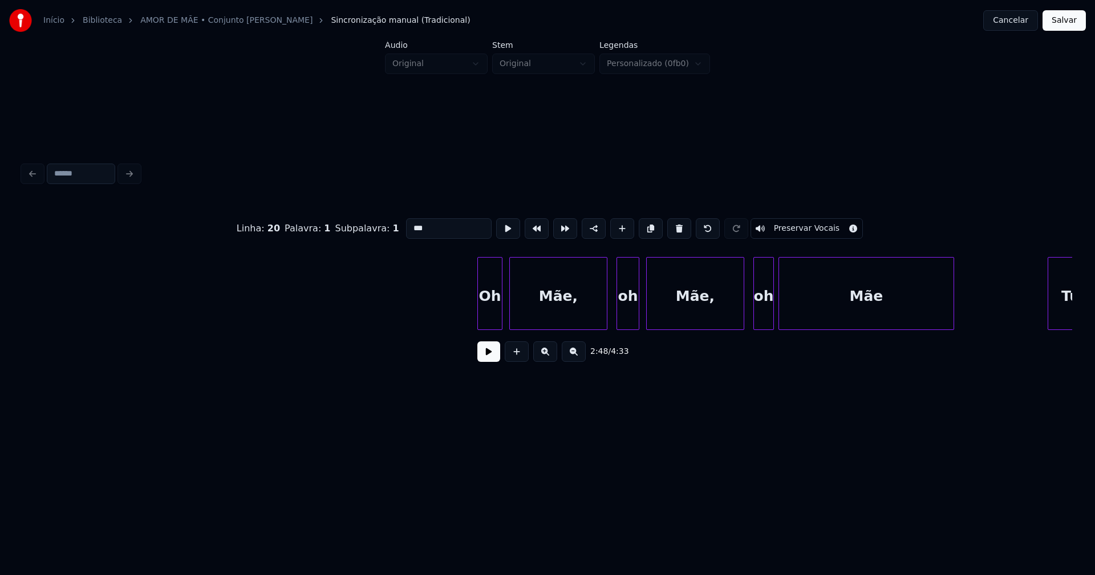
scroll to position [0, 23633]
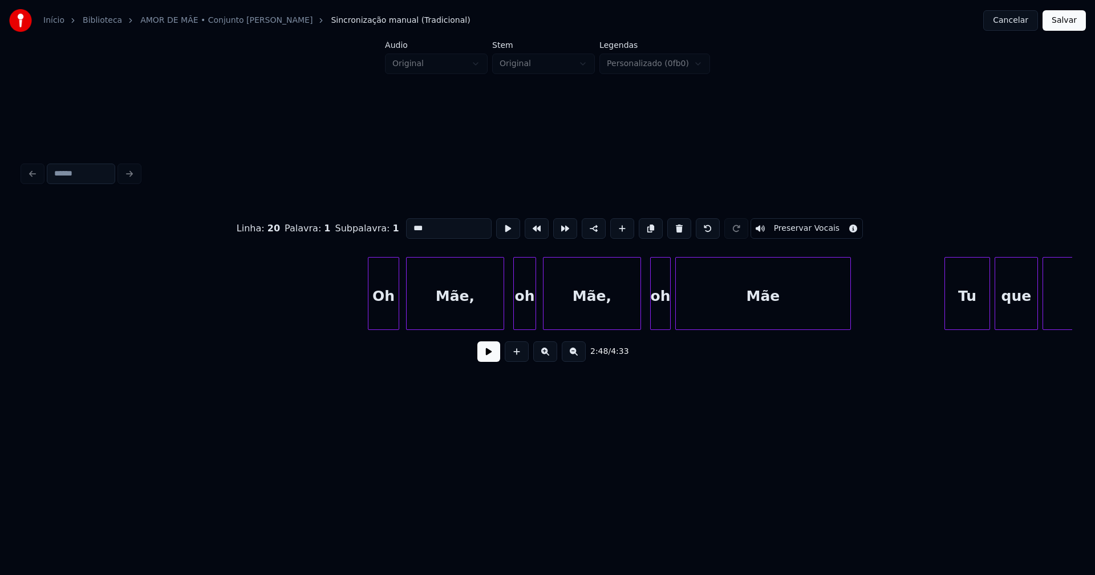
click at [369, 319] on div at bounding box center [369, 294] width 3 height 72
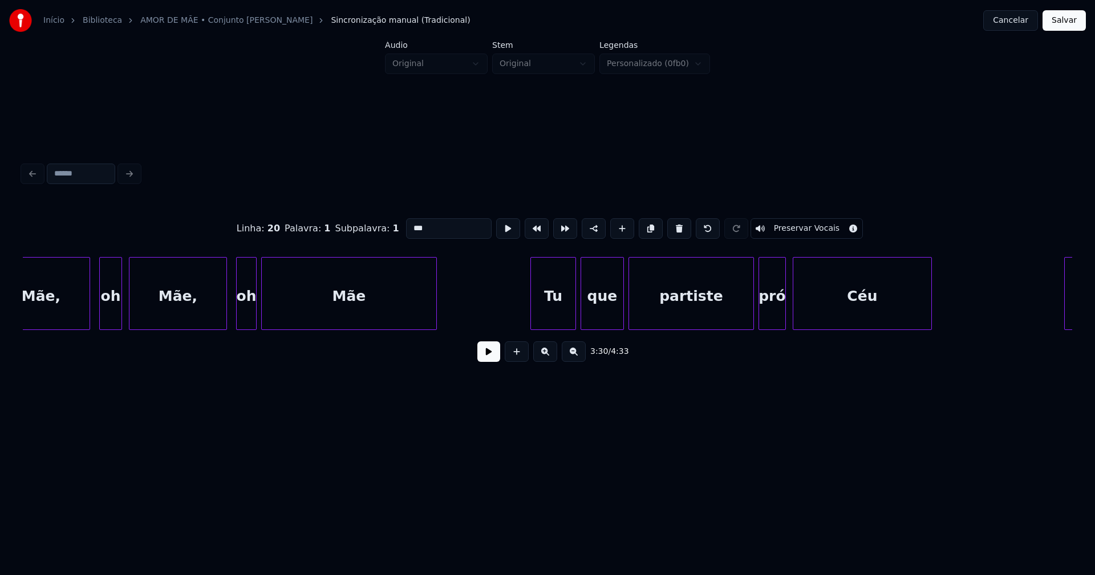
scroll to position [0, 24272]
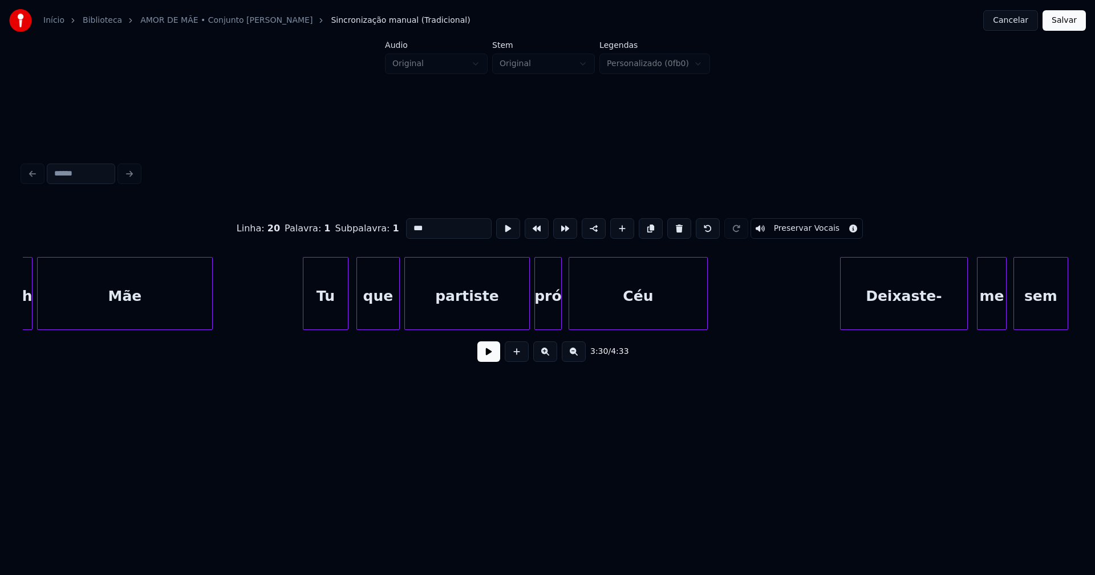
click at [332, 311] on div "Tu" at bounding box center [325, 297] width 44 height 78
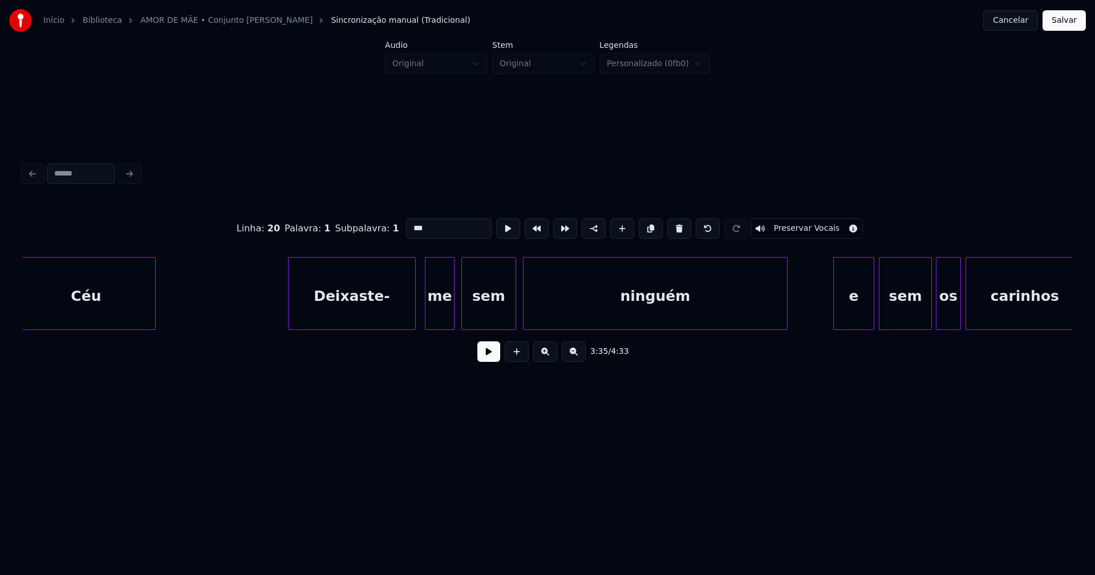
scroll to position [0, 24841]
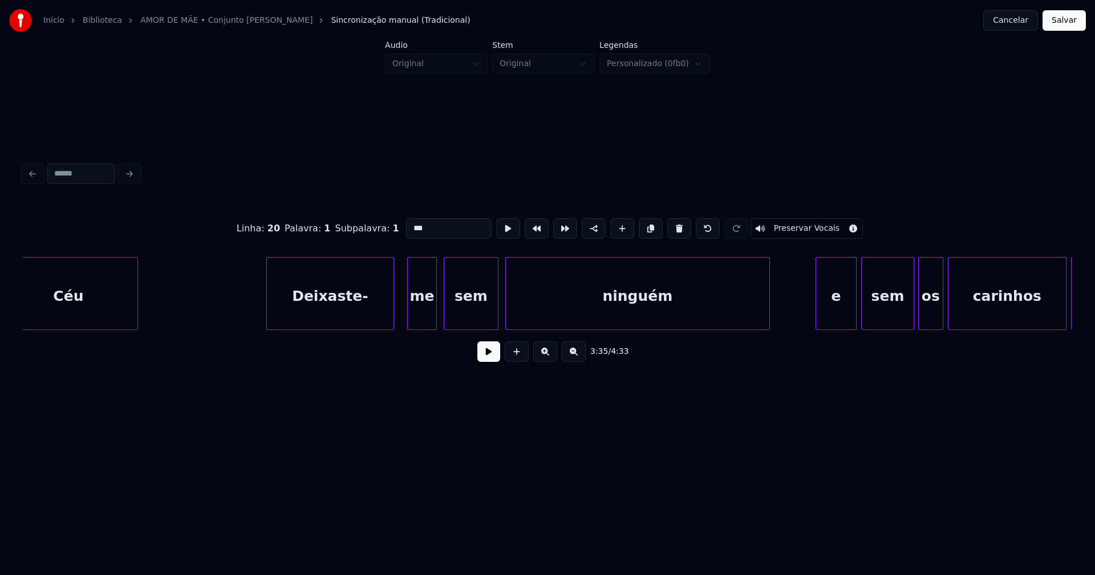
click at [330, 304] on div "Deixaste-" at bounding box center [330, 297] width 127 height 78
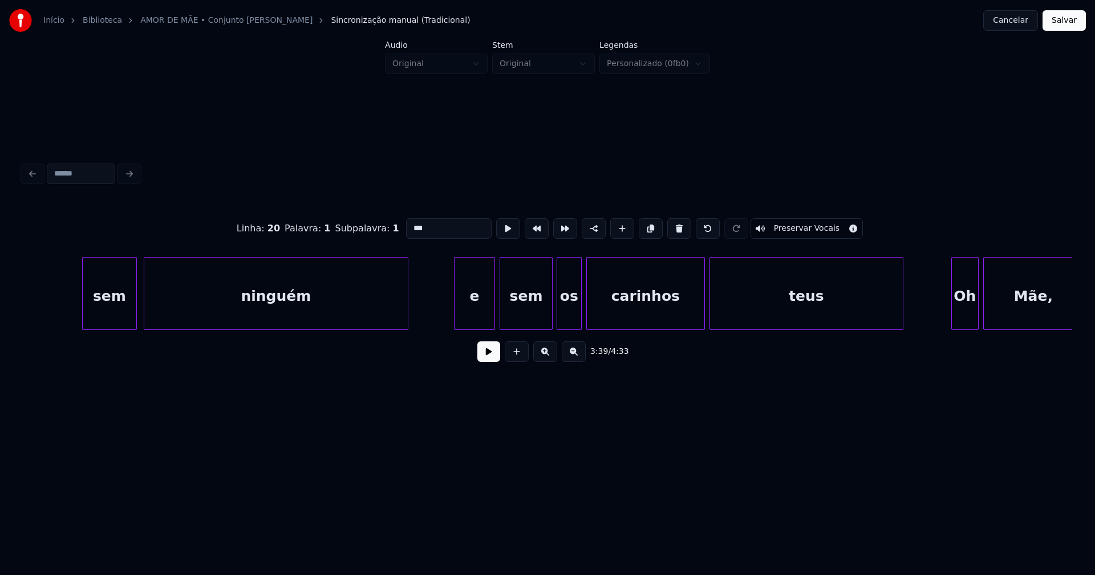
scroll to position [0, 25307]
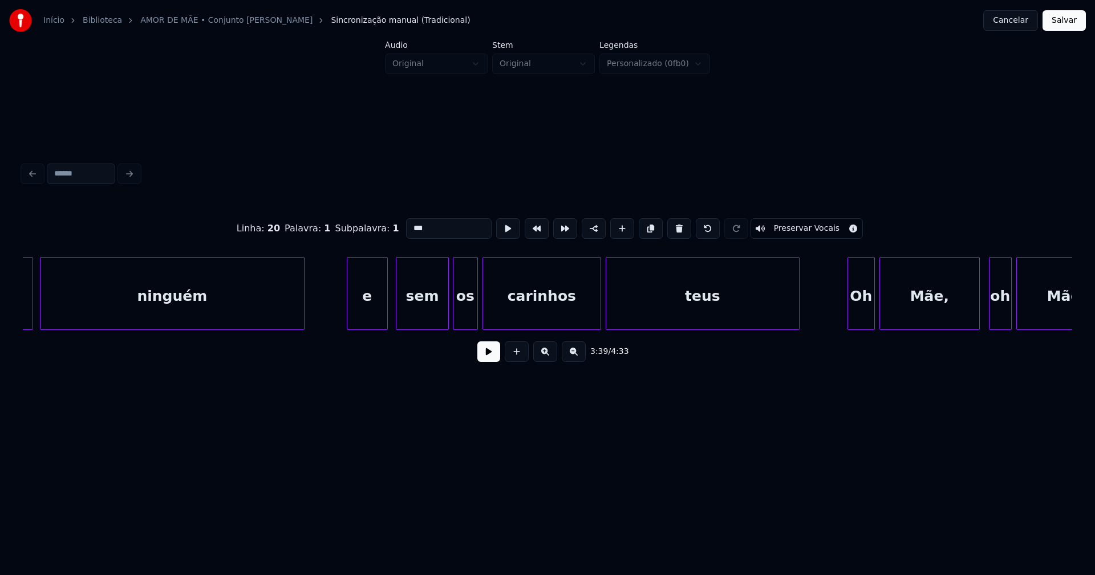
click at [356, 309] on div "e" at bounding box center [367, 297] width 40 height 78
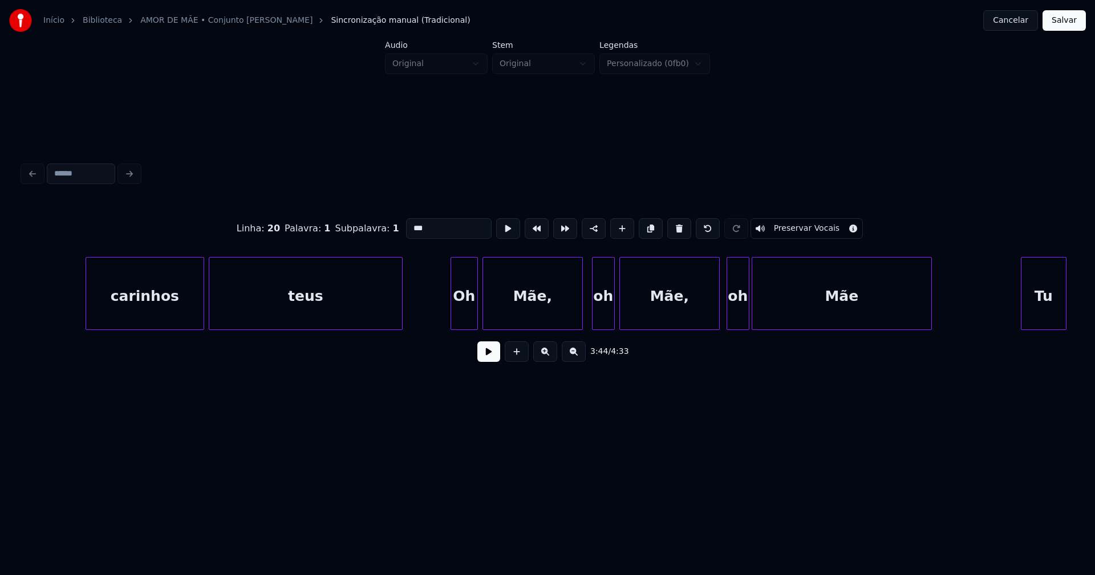
scroll to position [0, 25825]
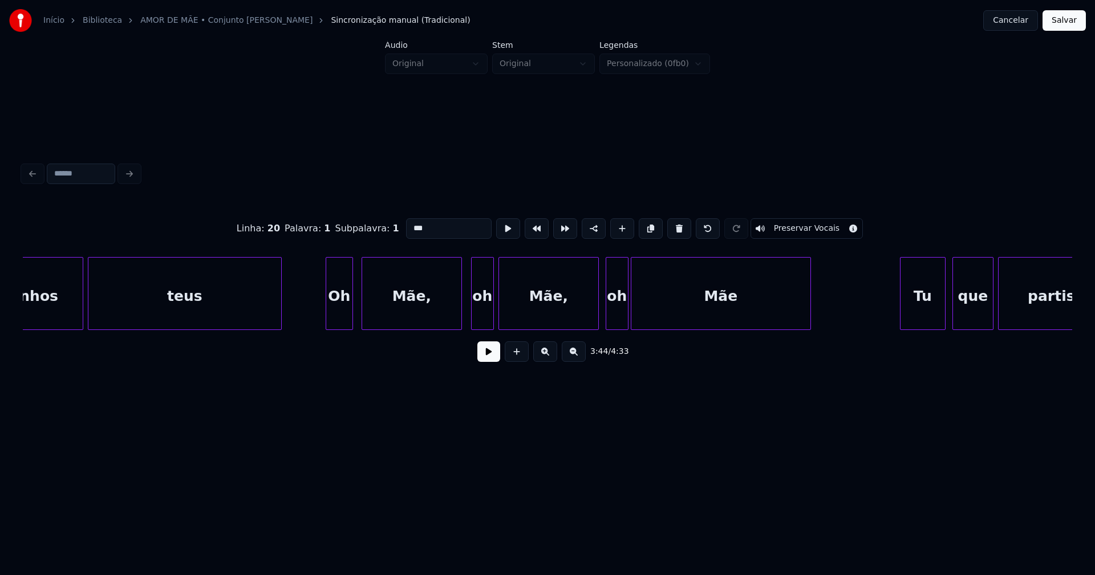
click at [340, 313] on div "Oh" at bounding box center [339, 297] width 26 height 78
click at [414, 307] on div "Mãe," at bounding box center [411, 297] width 99 height 78
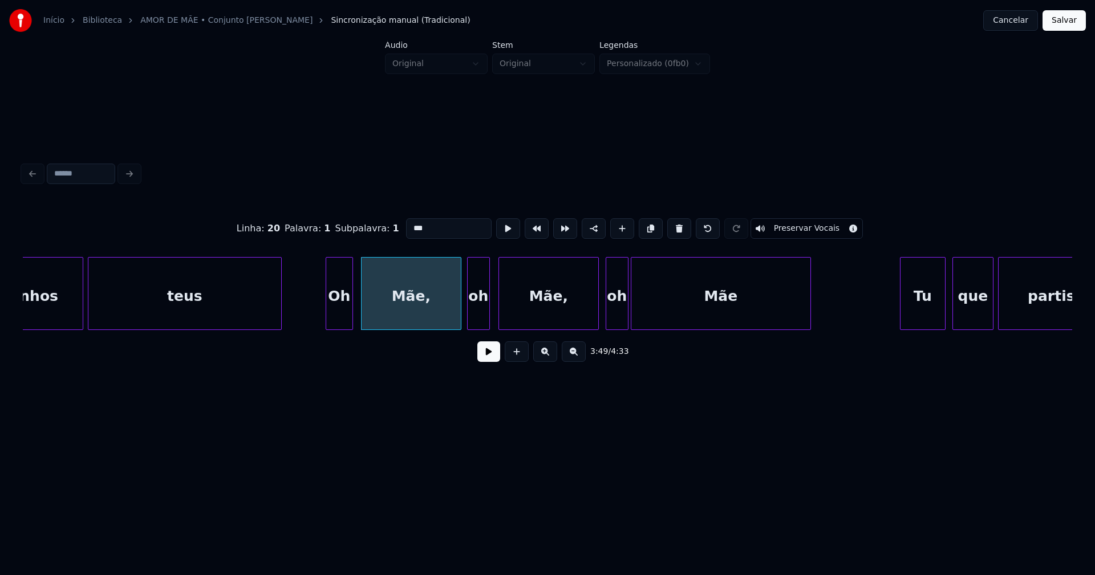
click at [479, 315] on div "oh" at bounding box center [479, 297] width 22 height 78
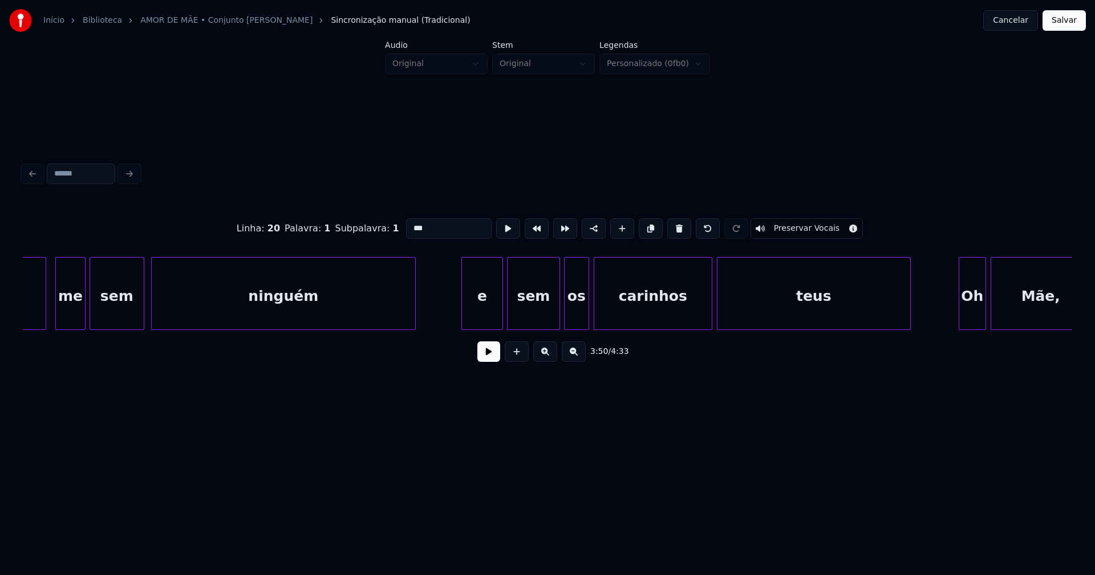
scroll to position [0, 27360]
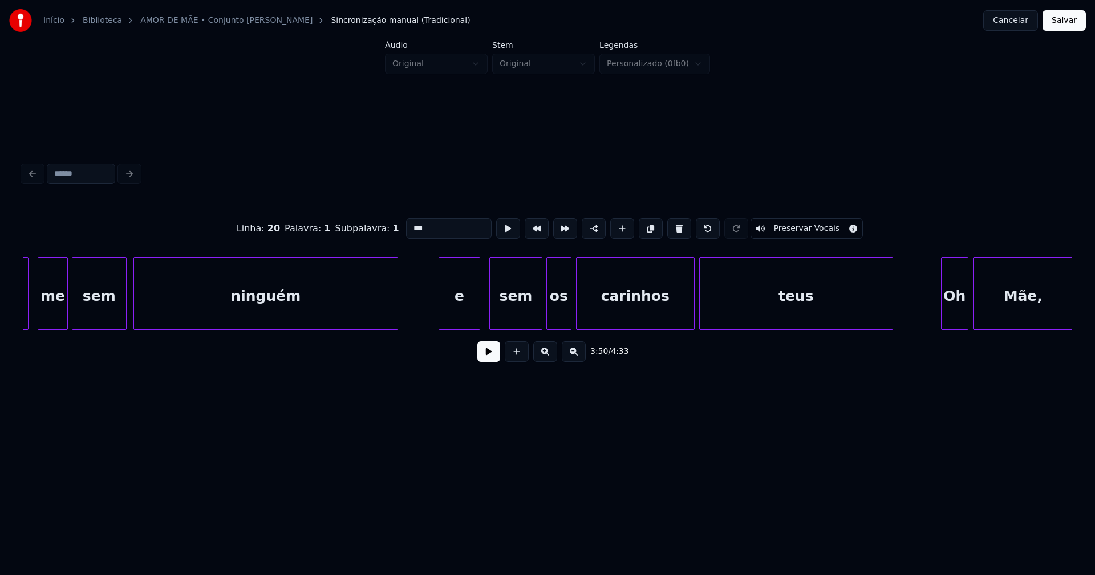
click at [464, 315] on div "e" at bounding box center [459, 297] width 40 height 78
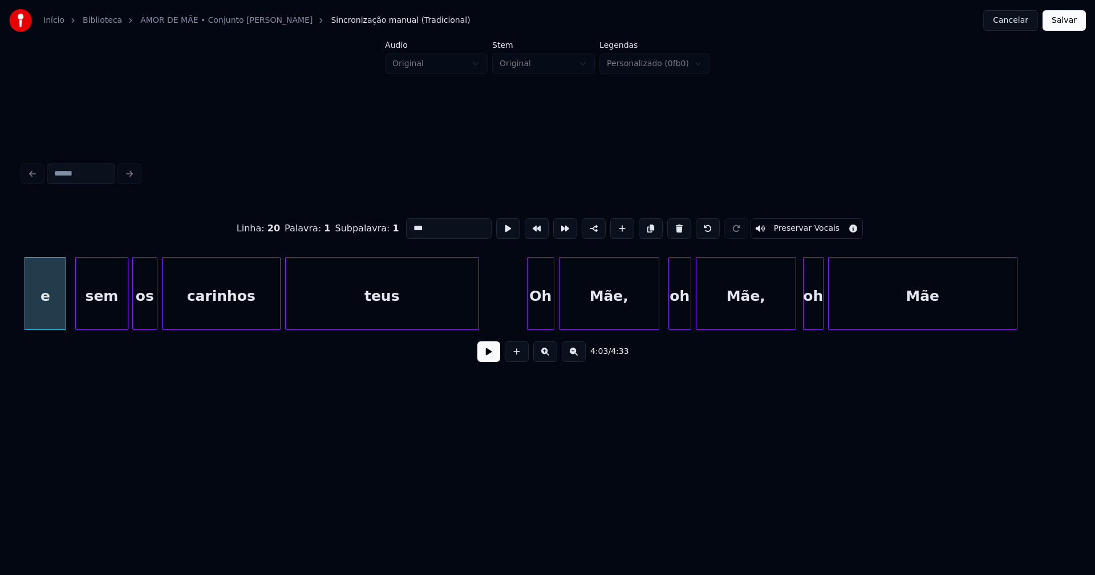
scroll to position [0, 27912]
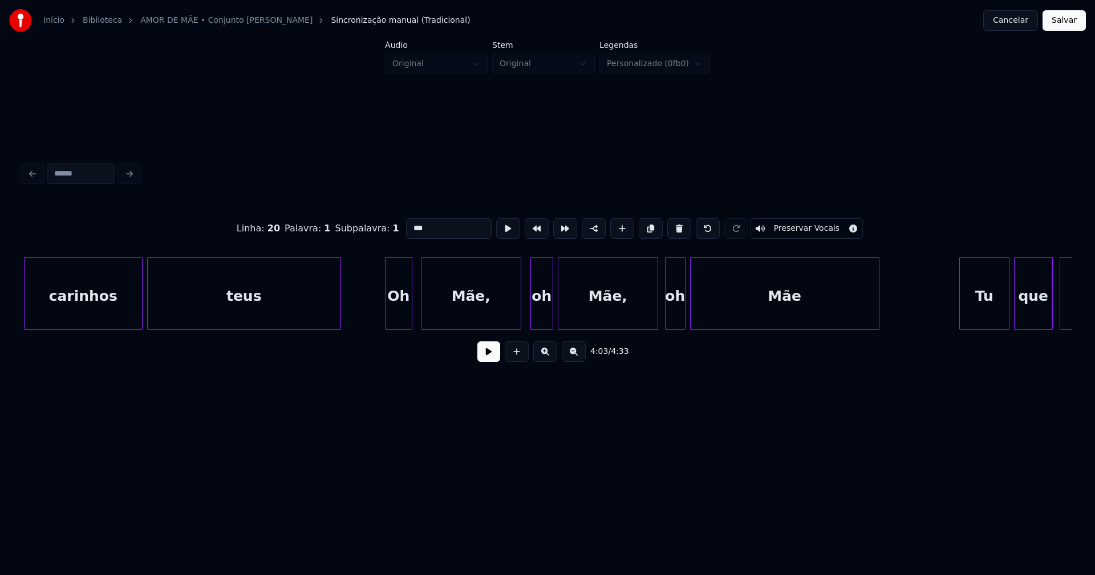
click at [398, 318] on div "Oh" at bounding box center [399, 297] width 26 height 78
click at [674, 319] on div "oh" at bounding box center [671, 297] width 19 height 78
click at [537, 321] on div "oh" at bounding box center [537, 297] width 22 height 78
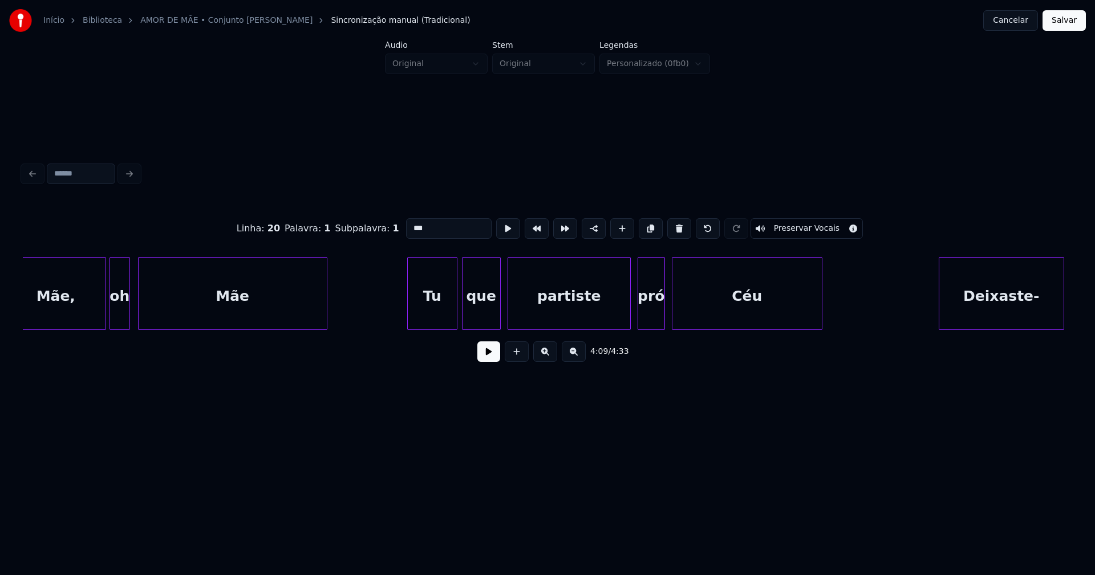
scroll to position [0, 28481]
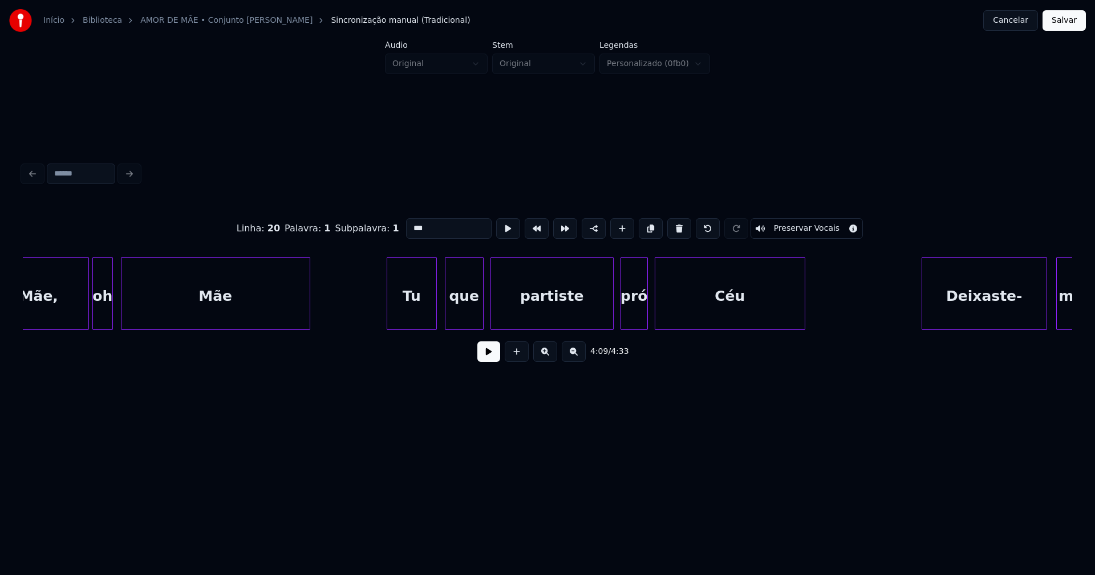
click at [409, 322] on div "Tu" at bounding box center [411, 297] width 49 height 78
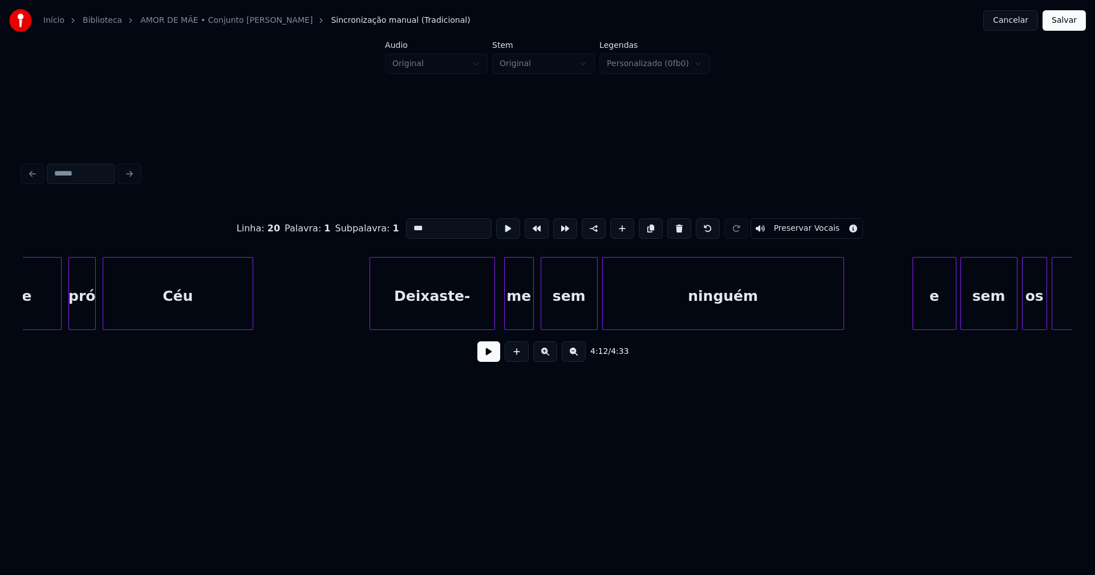
scroll to position [0, 29015]
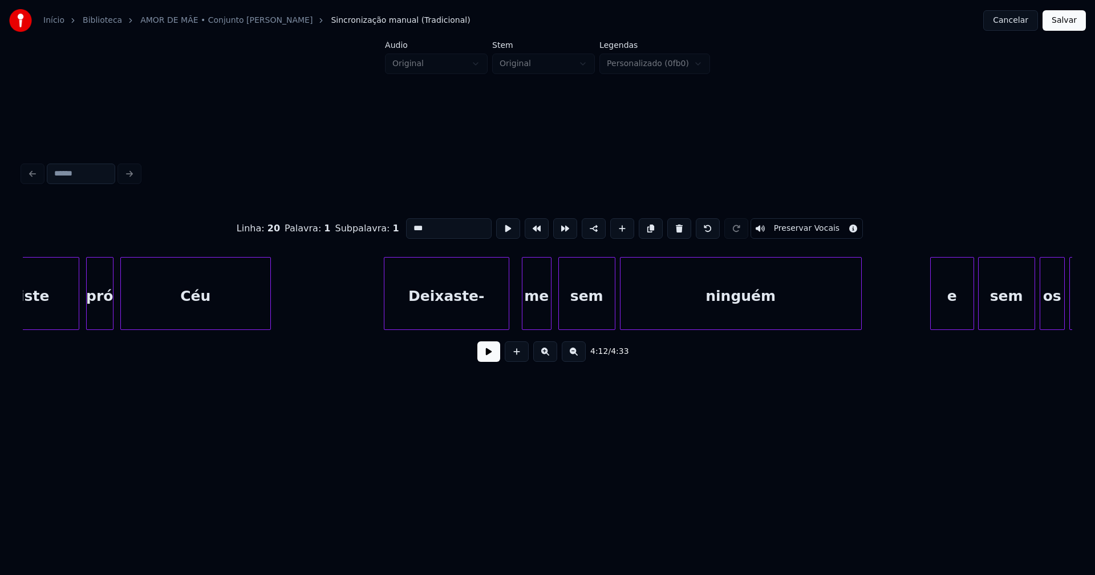
click at [455, 314] on div "Deixaste-" at bounding box center [446, 297] width 124 height 78
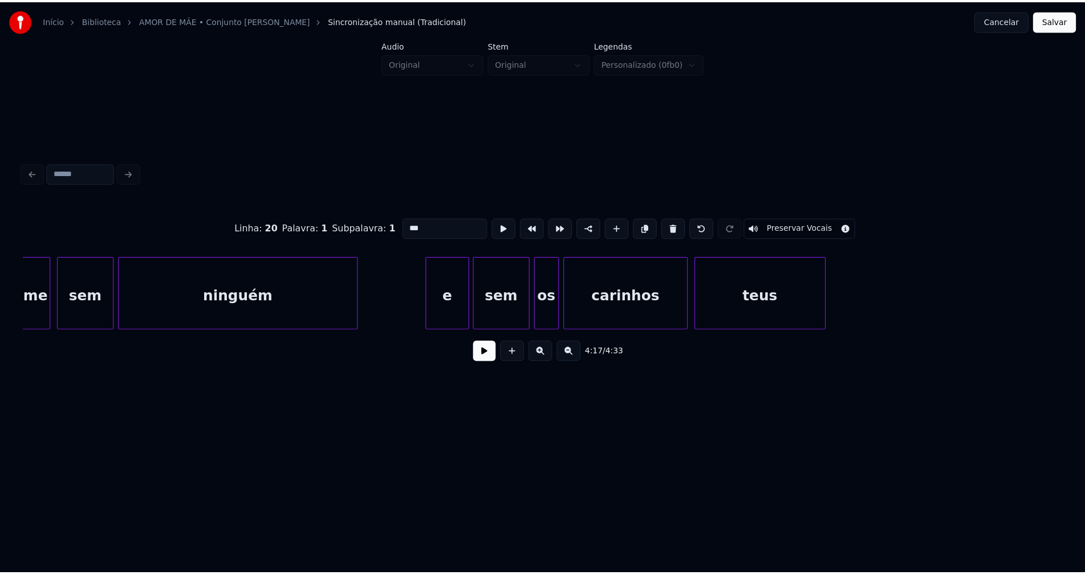
scroll to position [0, 29533]
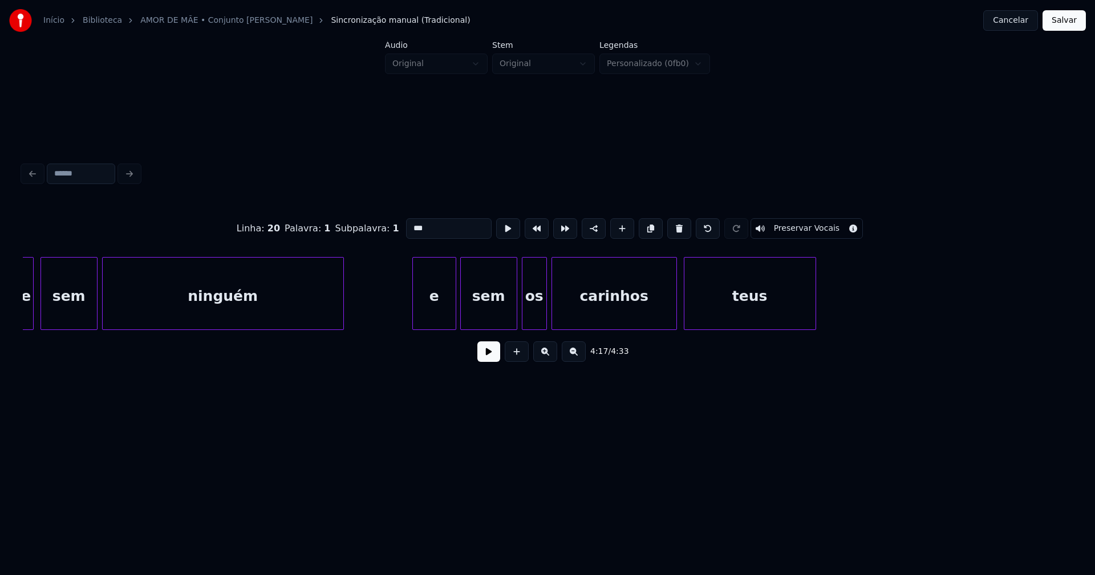
drag, startPoint x: 1063, startPoint y: 26, endPoint x: 1059, endPoint y: 31, distance: 7.0
click at [1064, 26] on button "Salvar" at bounding box center [1064, 20] width 43 height 21
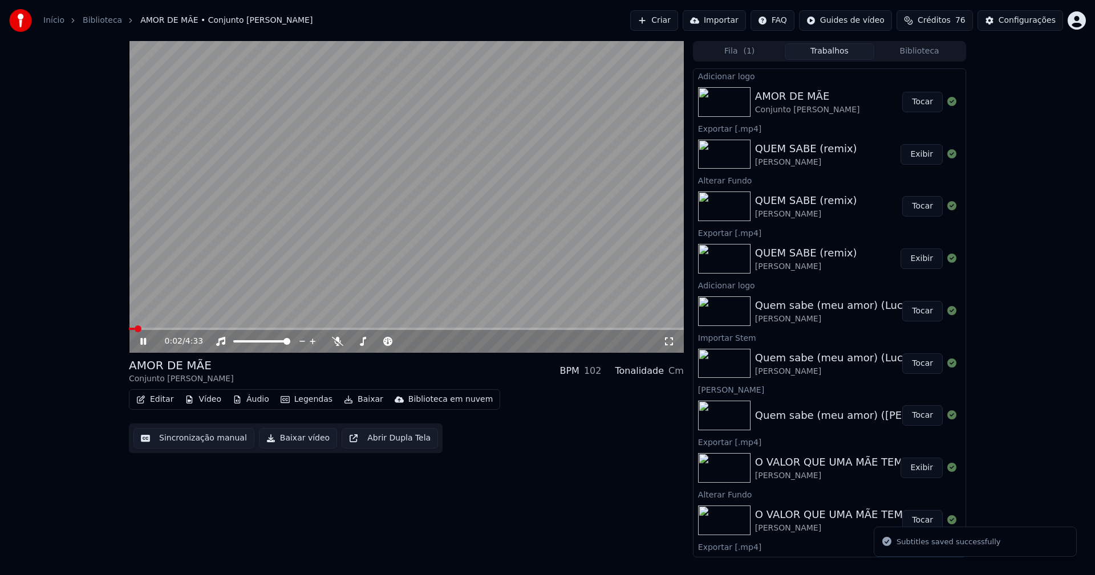
click at [164, 402] on button "Editar" at bounding box center [155, 400] width 46 height 16
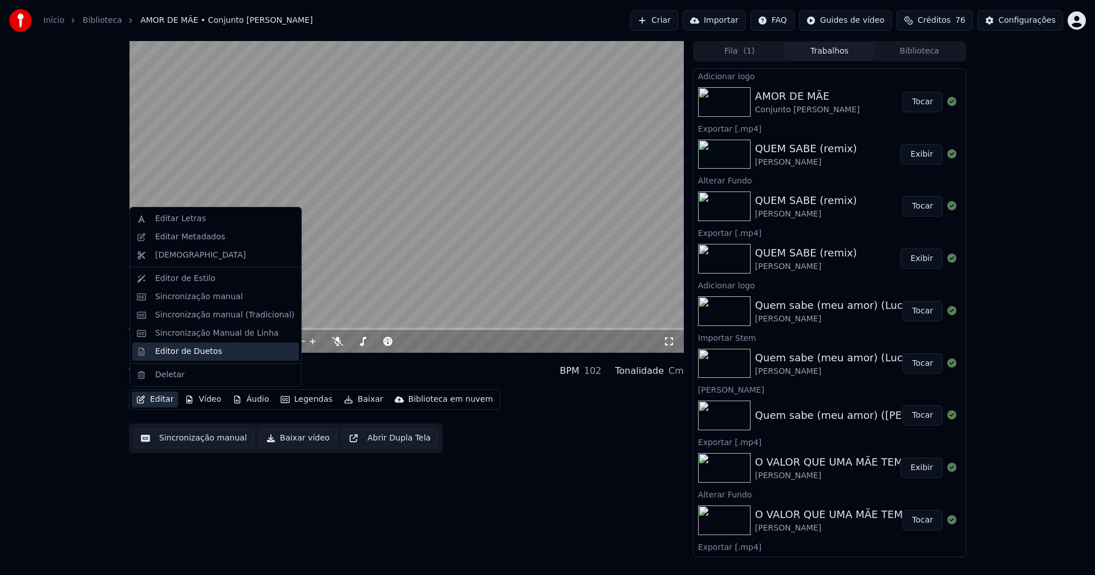
click at [177, 355] on div "Editor de Duetos" at bounding box center [188, 351] width 67 height 11
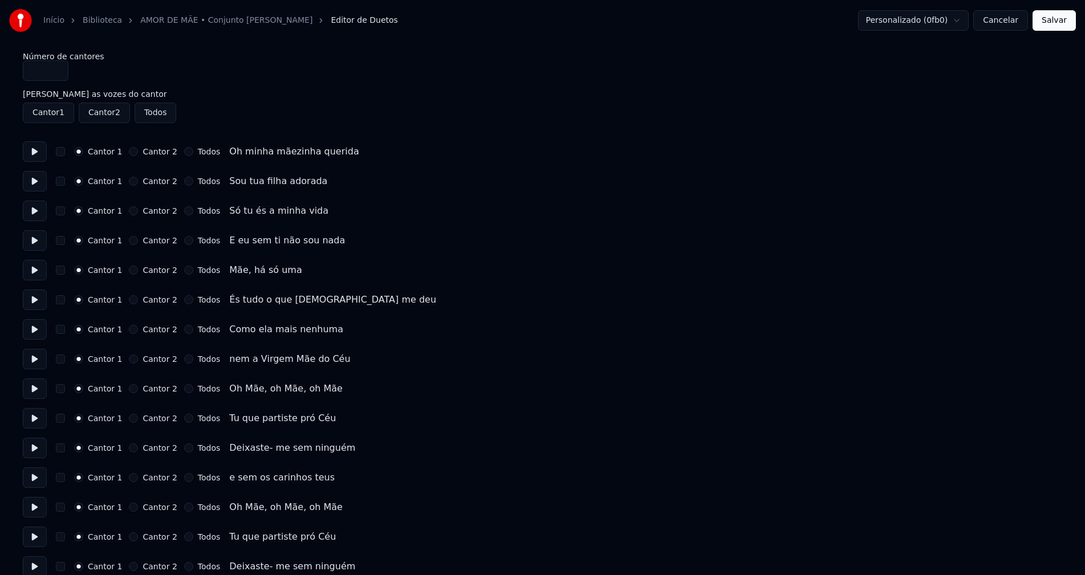
click at [184, 390] on button "Todos" at bounding box center [188, 388] width 9 height 9
click at [184, 419] on button "Todos" at bounding box center [188, 418] width 9 height 9
click at [184, 449] on button "Todos" at bounding box center [188, 448] width 9 height 9
click at [184, 477] on button "Todos" at bounding box center [188, 477] width 9 height 9
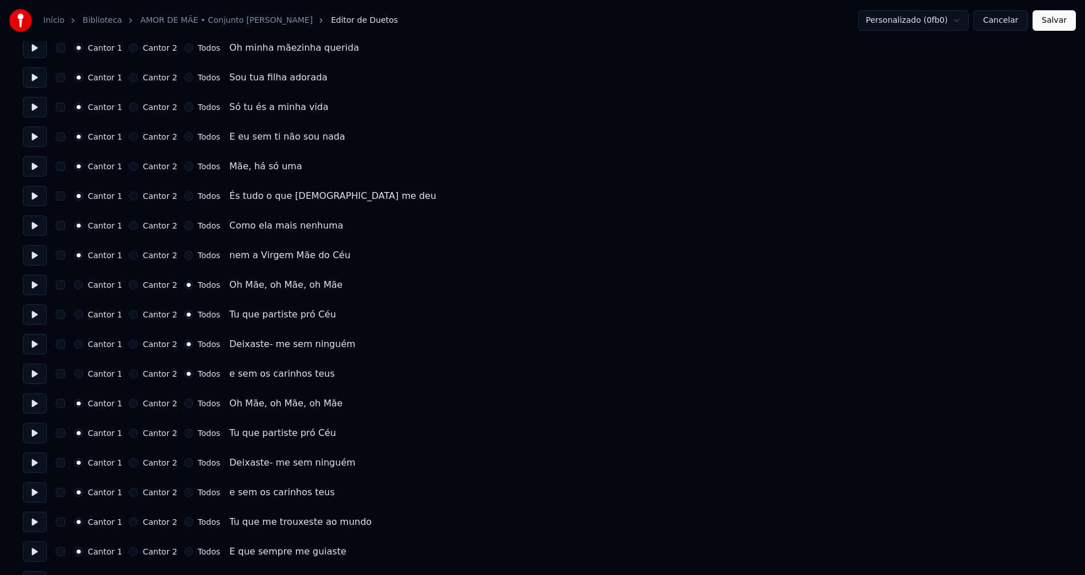
scroll to position [114, 0]
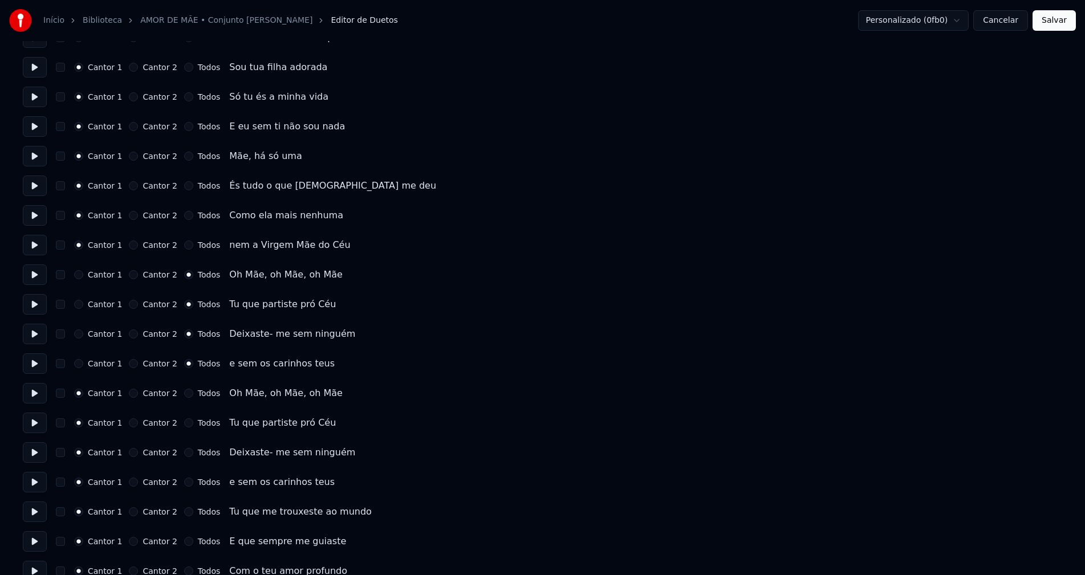
click at [184, 392] on button "Todos" at bounding box center [188, 393] width 9 height 9
click at [184, 425] on button "Todos" at bounding box center [188, 423] width 9 height 9
click at [184, 453] on button "Todos" at bounding box center [188, 452] width 9 height 9
click at [184, 484] on button "Todos" at bounding box center [188, 482] width 9 height 9
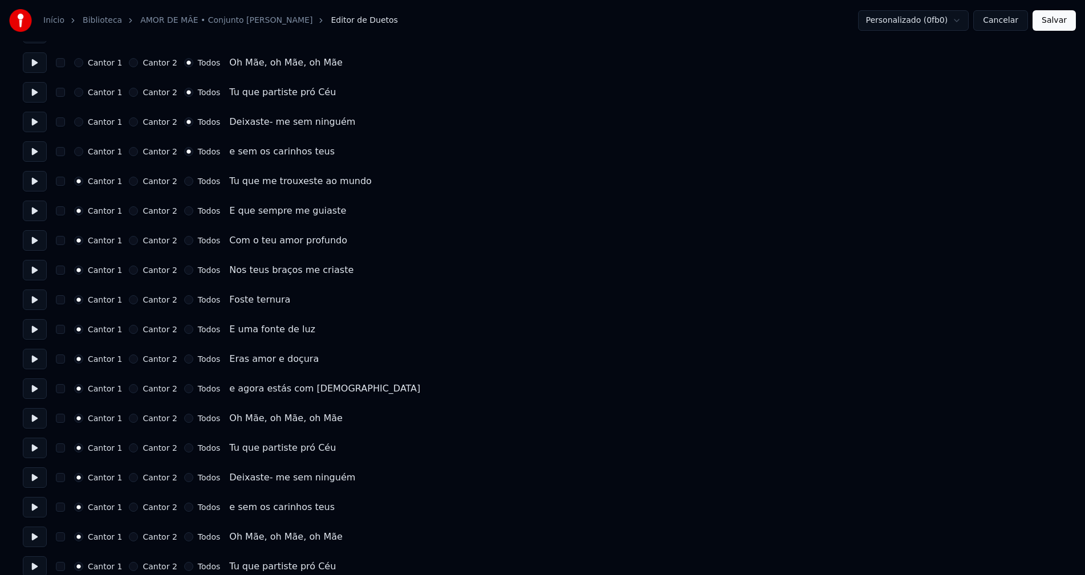
scroll to position [456, 0]
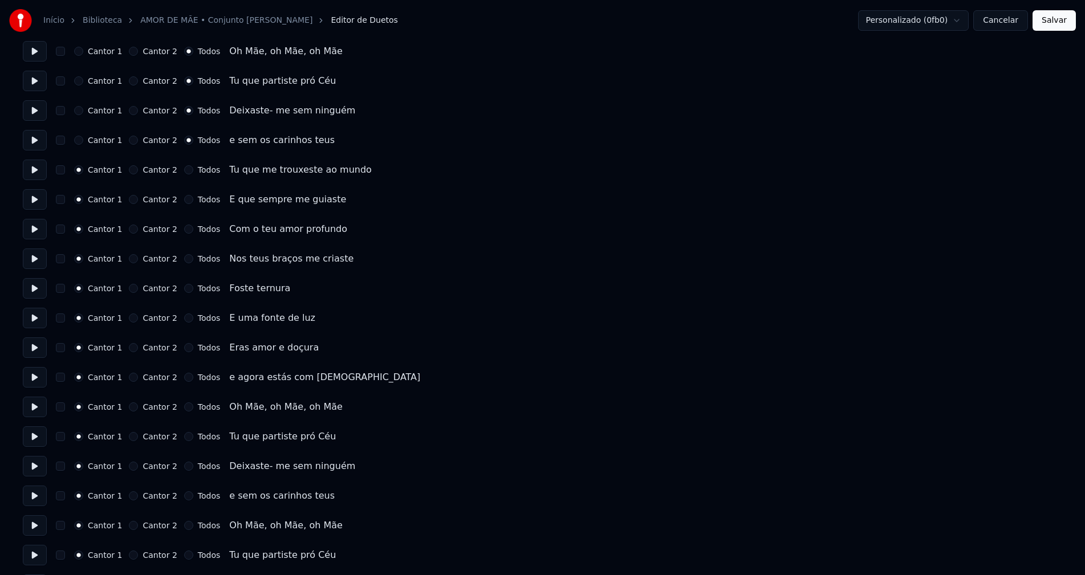
click at [184, 407] on button "Todos" at bounding box center [188, 407] width 9 height 9
click at [184, 436] on button "Todos" at bounding box center [188, 436] width 9 height 9
click at [184, 468] on button "Todos" at bounding box center [188, 466] width 9 height 9
click at [184, 495] on button "Todos" at bounding box center [188, 496] width 9 height 9
click at [184, 526] on button "Todos" at bounding box center [188, 525] width 9 height 9
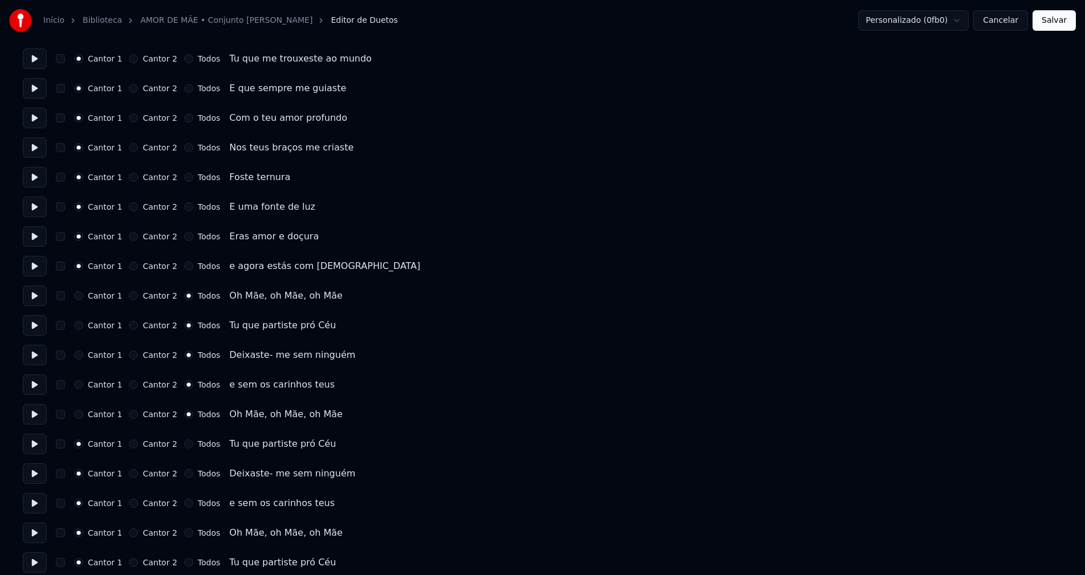
scroll to position [570, 0]
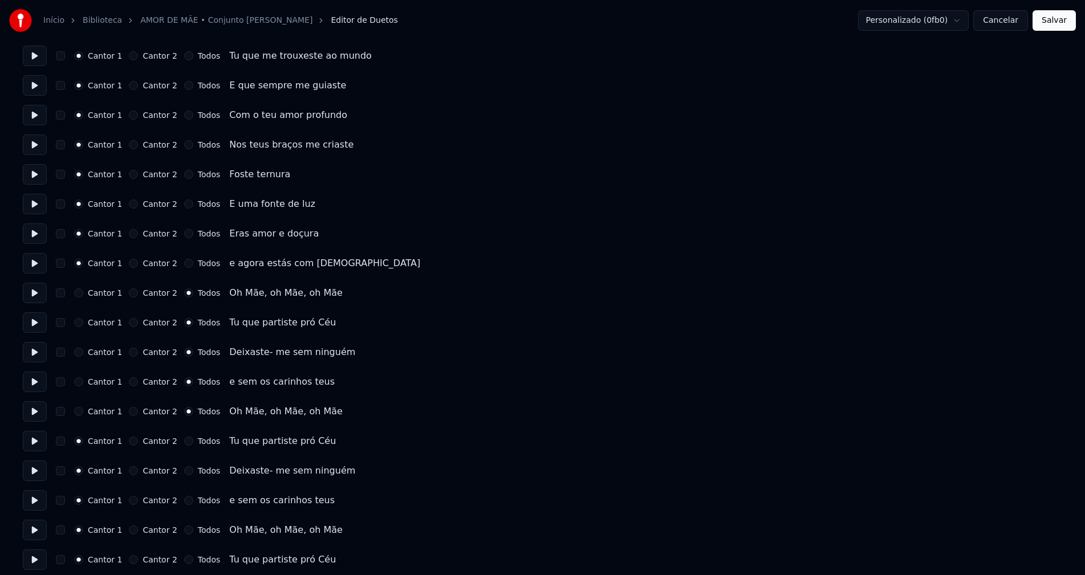
click at [184, 444] on button "Todos" at bounding box center [188, 441] width 9 height 9
click at [184, 469] on button "Todos" at bounding box center [188, 471] width 9 height 9
click at [184, 500] on button "Todos" at bounding box center [188, 500] width 9 height 9
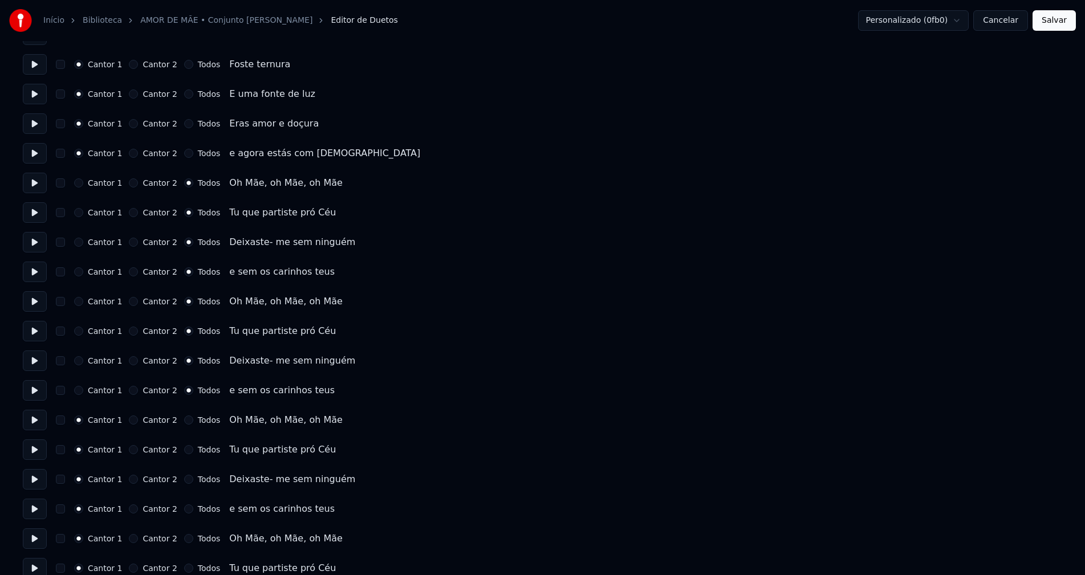
scroll to position [684, 0]
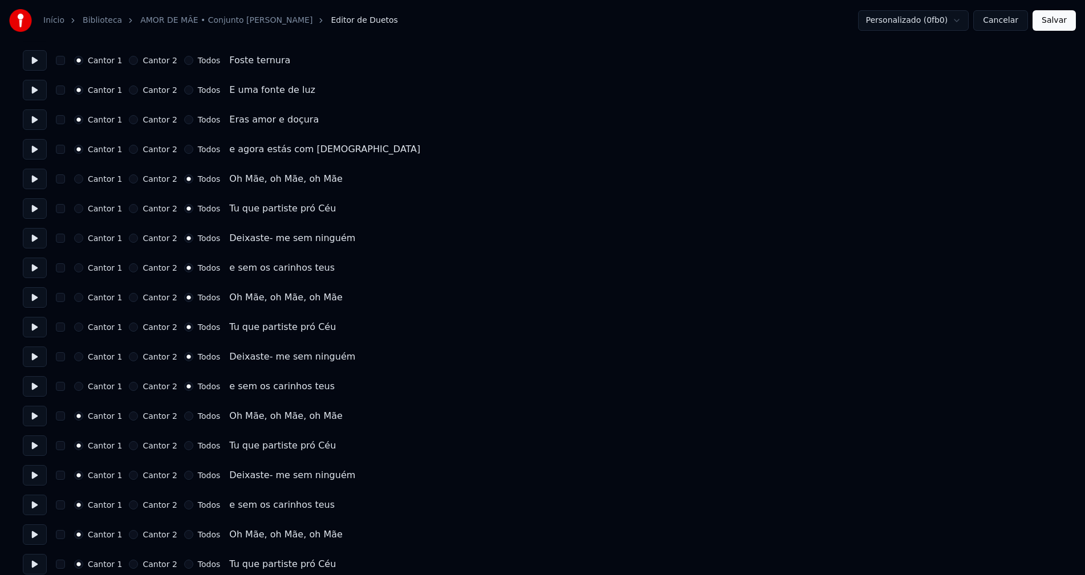
drag, startPoint x: 181, startPoint y: 416, endPoint x: 182, endPoint y: 423, distance: 6.9
click at [184, 416] on button "Todos" at bounding box center [188, 416] width 9 height 9
click at [184, 446] on button "Todos" at bounding box center [188, 445] width 9 height 9
click at [184, 474] on button "Todos" at bounding box center [188, 475] width 9 height 9
click at [184, 505] on button "Todos" at bounding box center [188, 505] width 9 height 9
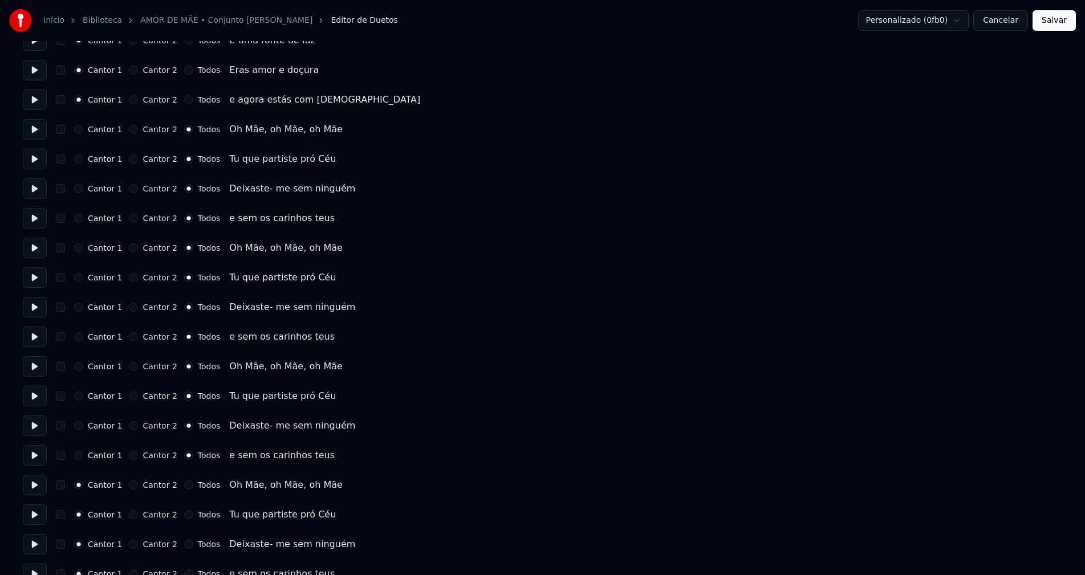
scroll to position [798, 0]
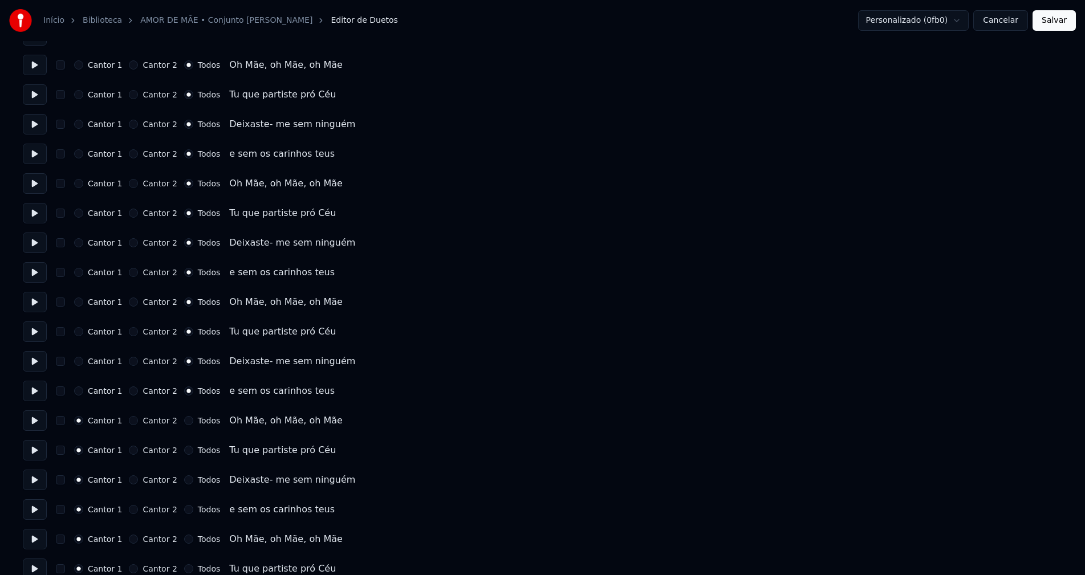
click at [184, 421] on button "Todos" at bounding box center [188, 420] width 9 height 9
drag, startPoint x: 182, startPoint y: 449, endPoint x: 180, endPoint y: 469, distance: 20.0
click at [184, 450] on button "Todos" at bounding box center [188, 450] width 9 height 9
click at [184, 480] on button "Todos" at bounding box center [188, 480] width 9 height 9
click at [184, 509] on button "Todos" at bounding box center [188, 509] width 9 height 9
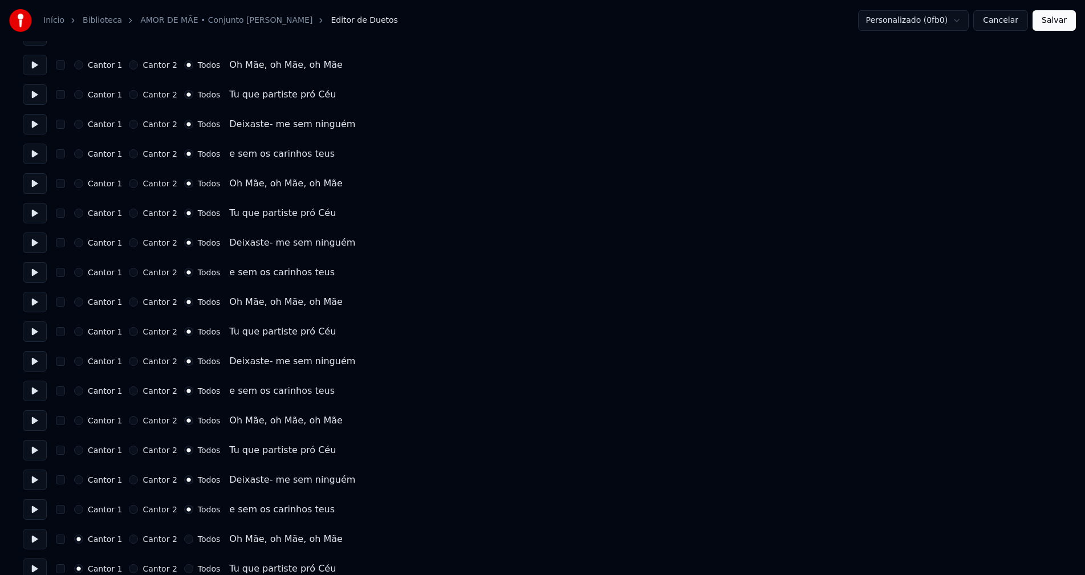
click at [184, 539] on button "Todos" at bounding box center [188, 539] width 9 height 9
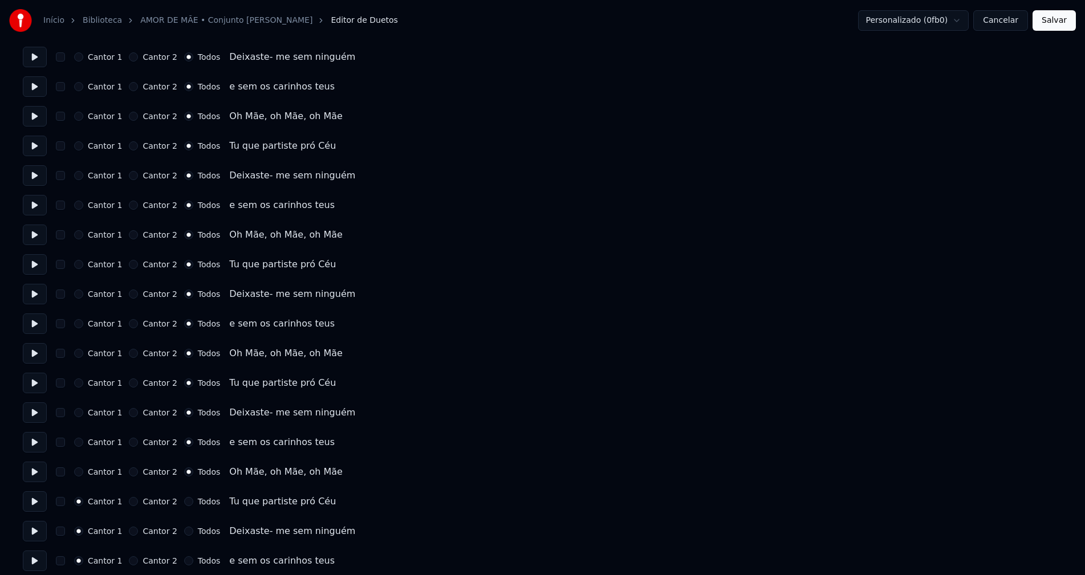
scroll to position [873, 0]
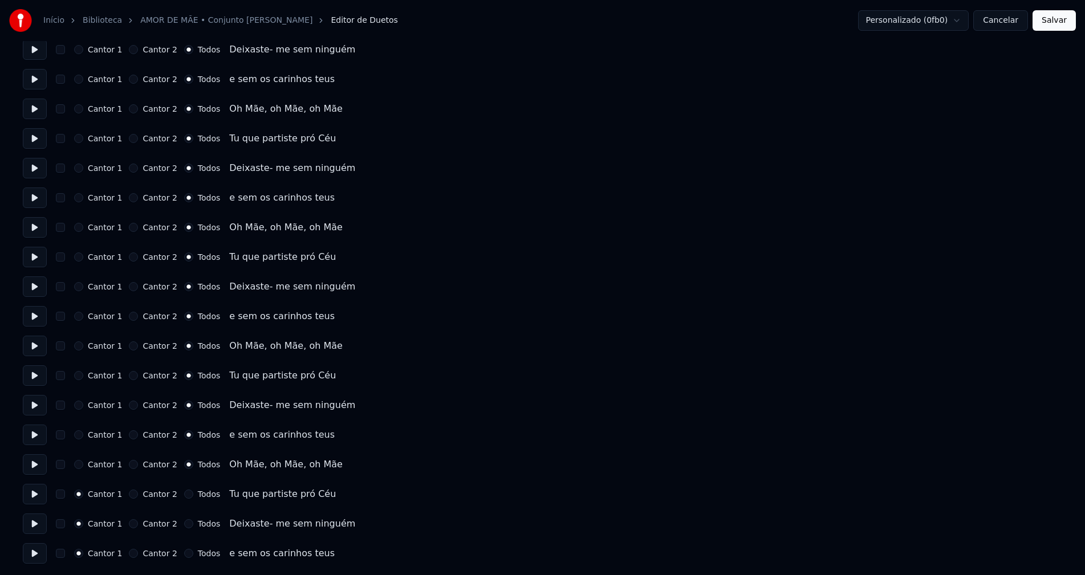
drag, startPoint x: 179, startPoint y: 495, endPoint x: 180, endPoint y: 514, distance: 19.4
click at [184, 495] on button "Todos" at bounding box center [188, 494] width 9 height 9
click at [184, 522] on button "Todos" at bounding box center [188, 524] width 9 height 9
click at [184, 553] on button "Todos" at bounding box center [188, 553] width 9 height 9
click at [1061, 26] on button "Salvar" at bounding box center [1054, 20] width 43 height 21
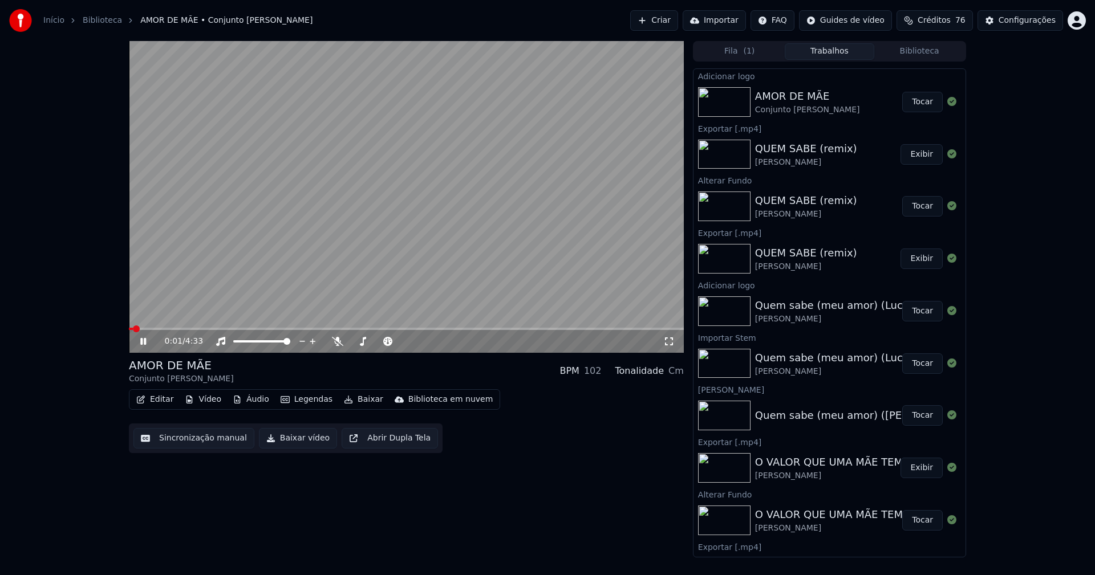
click at [672, 340] on icon at bounding box center [668, 341] width 11 height 9
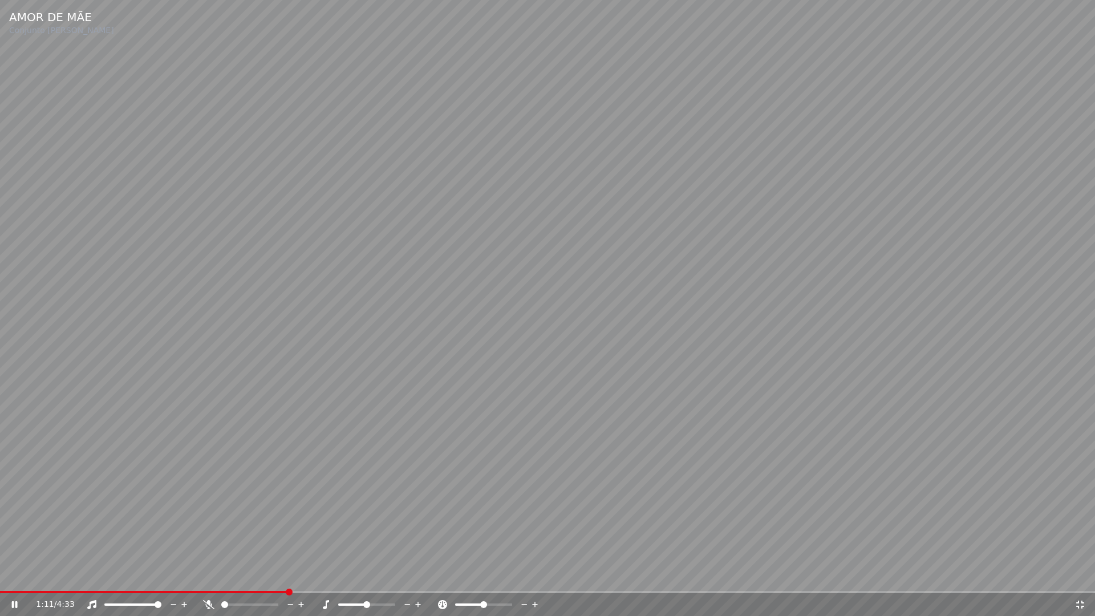
click at [1081, 575] on icon at bounding box center [1079, 604] width 11 height 9
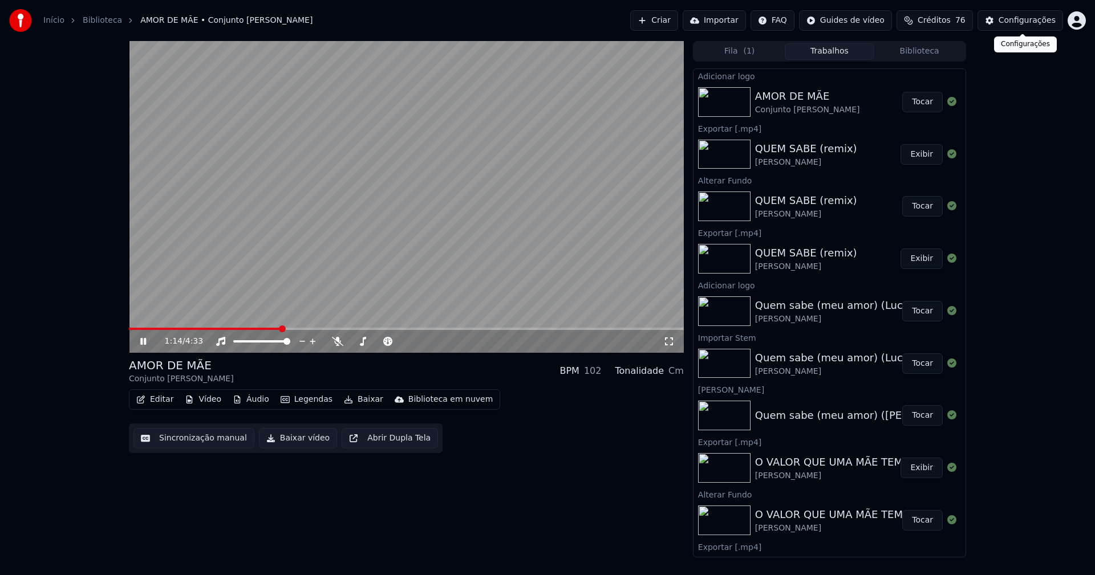
click at [1024, 23] on div "Configurações" at bounding box center [1027, 20] width 57 height 11
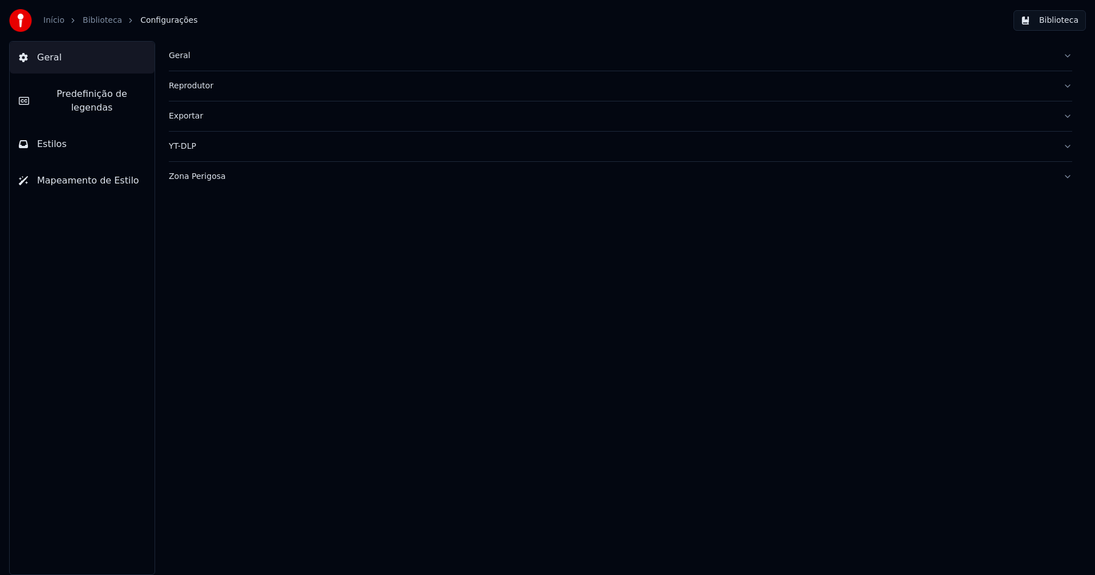
click at [69, 131] on button "Estilos" at bounding box center [82, 144] width 145 height 32
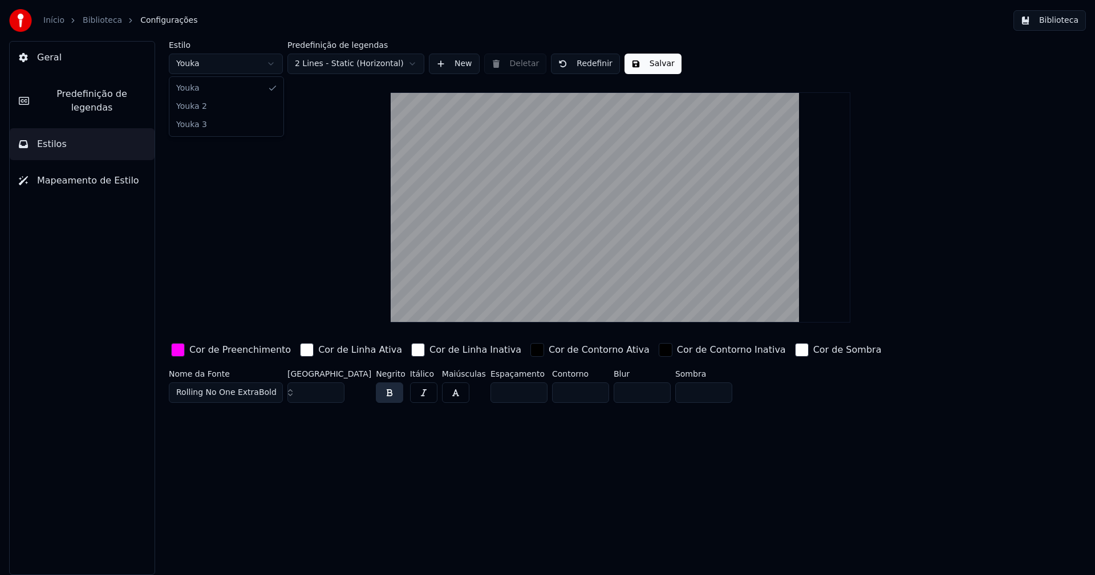
click at [229, 64] on html "Início Biblioteca Configurações Biblioteca Geral Predefinição de legendas Estil…" at bounding box center [547, 287] width 1095 height 575
click at [333, 398] on input "***" at bounding box center [315, 393] width 57 height 21
click at [331, 396] on input "**" at bounding box center [315, 393] width 57 height 21
click at [332, 390] on input "**" at bounding box center [315, 393] width 57 height 21
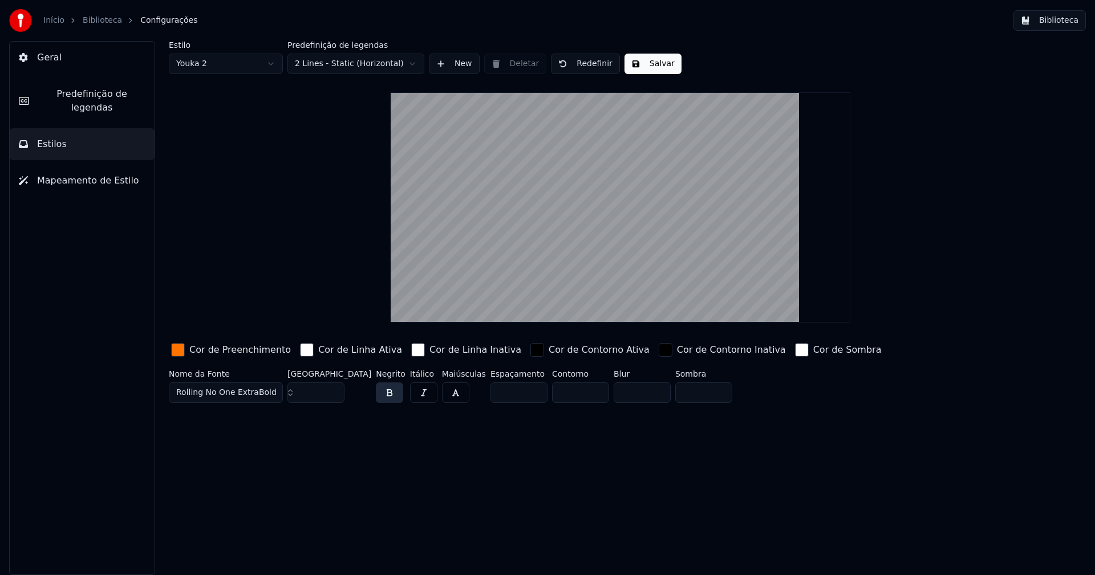
click at [332, 390] on input "**" at bounding box center [315, 393] width 57 height 21
type input "**"
click at [332, 396] on input "**" at bounding box center [315, 393] width 57 height 21
click at [639, 64] on button "Salvar" at bounding box center [652, 64] width 57 height 21
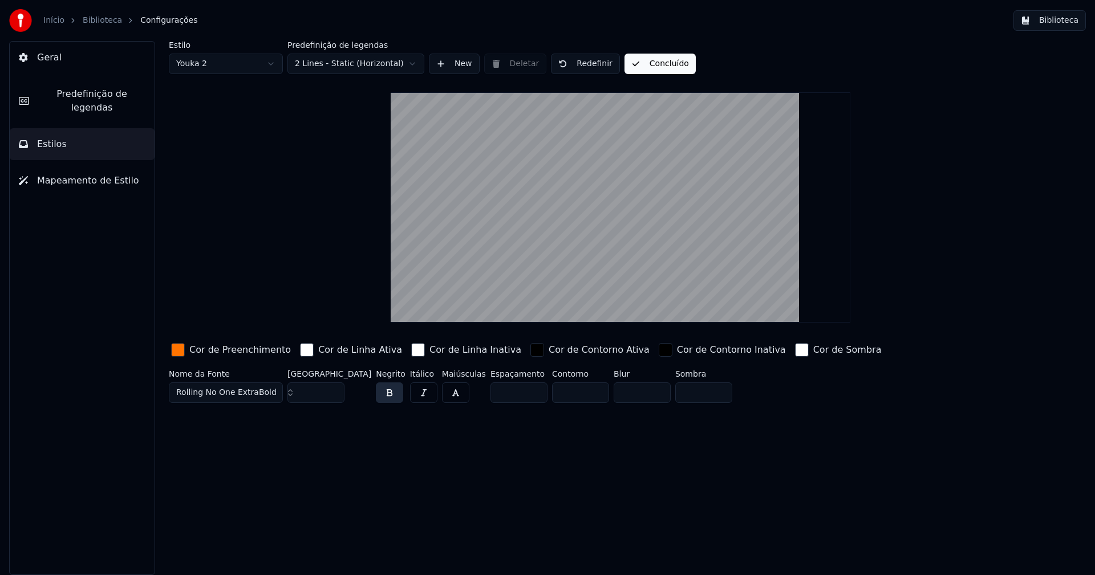
click at [1059, 21] on button "Biblioteca" at bounding box center [1049, 20] width 72 height 21
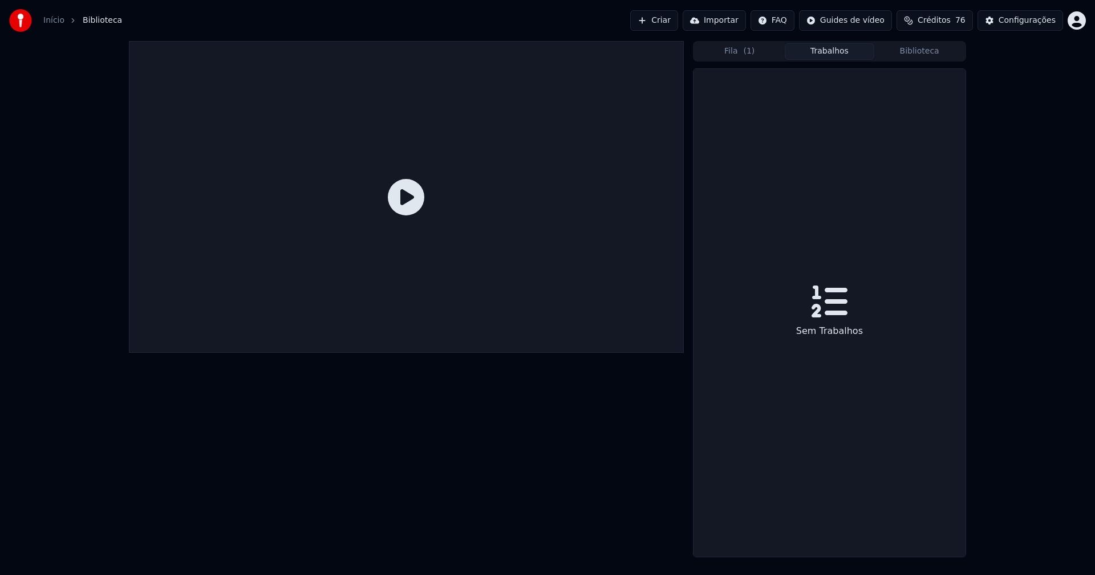
drag, startPoint x: 832, startPoint y: 43, endPoint x: 833, endPoint y: 49, distance: 5.8
click at [832, 44] on button "Trabalhos" at bounding box center [830, 51] width 90 height 17
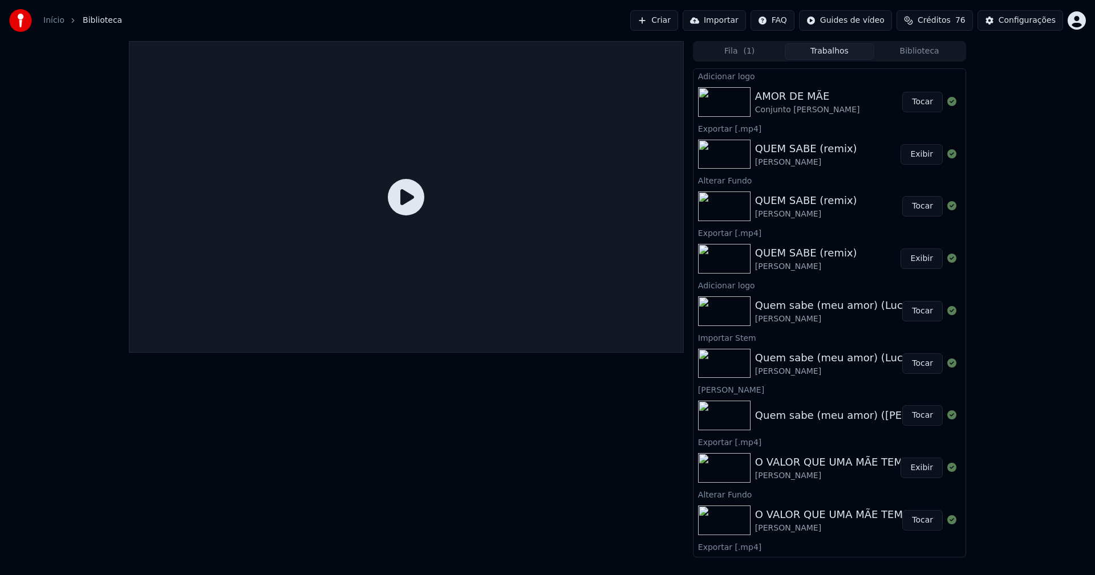
click at [912, 103] on button "Tocar" at bounding box center [922, 102] width 40 height 21
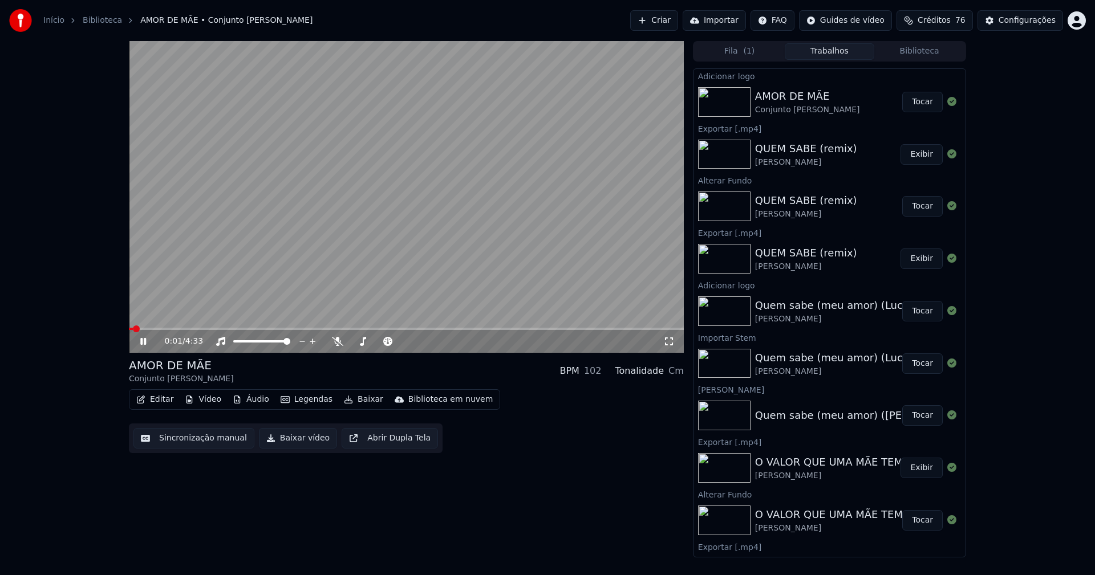
click at [309, 328] on span at bounding box center [406, 329] width 555 height 2
click at [671, 340] on icon at bounding box center [668, 341] width 11 height 9
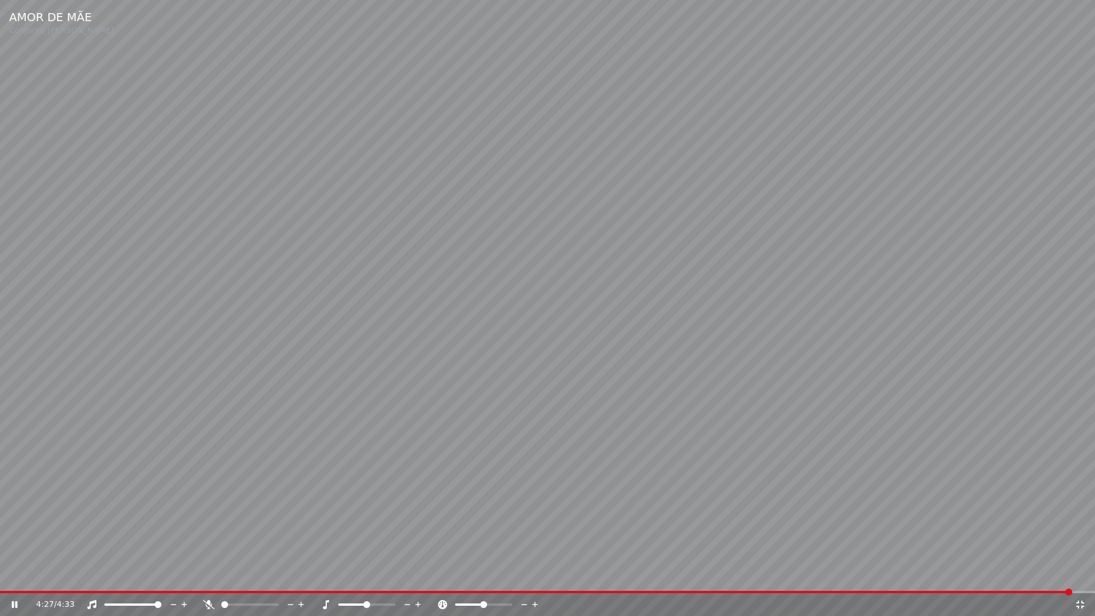
click at [1078, 575] on icon at bounding box center [1079, 604] width 11 height 9
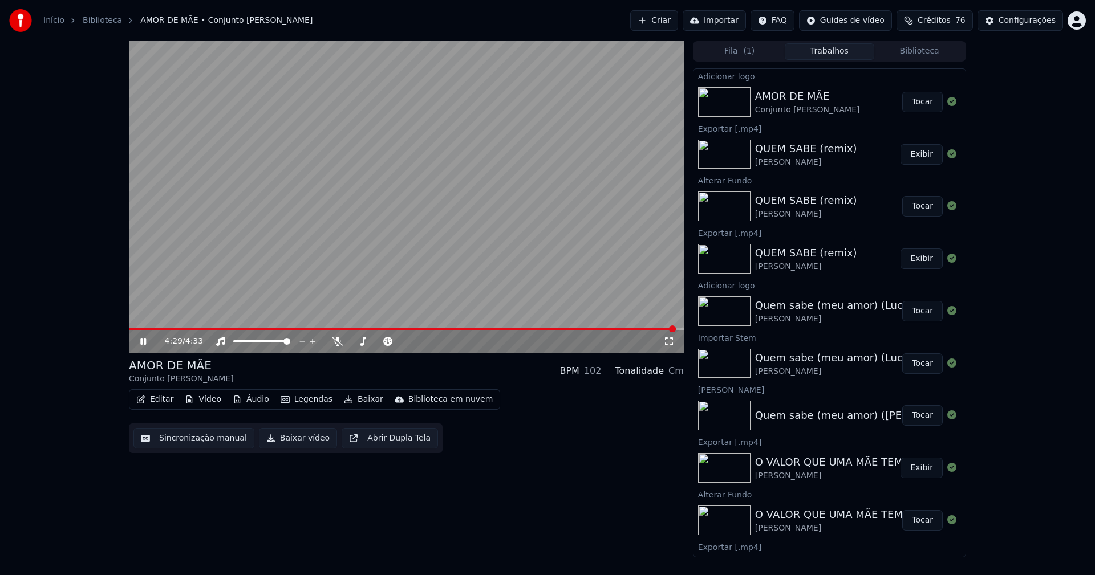
click at [143, 342] on icon at bounding box center [151, 341] width 27 height 9
click at [293, 441] on button "Baixar vídeo" at bounding box center [298, 438] width 78 height 21
click at [157, 397] on button "Editar" at bounding box center [155, 400] width 46 height 16
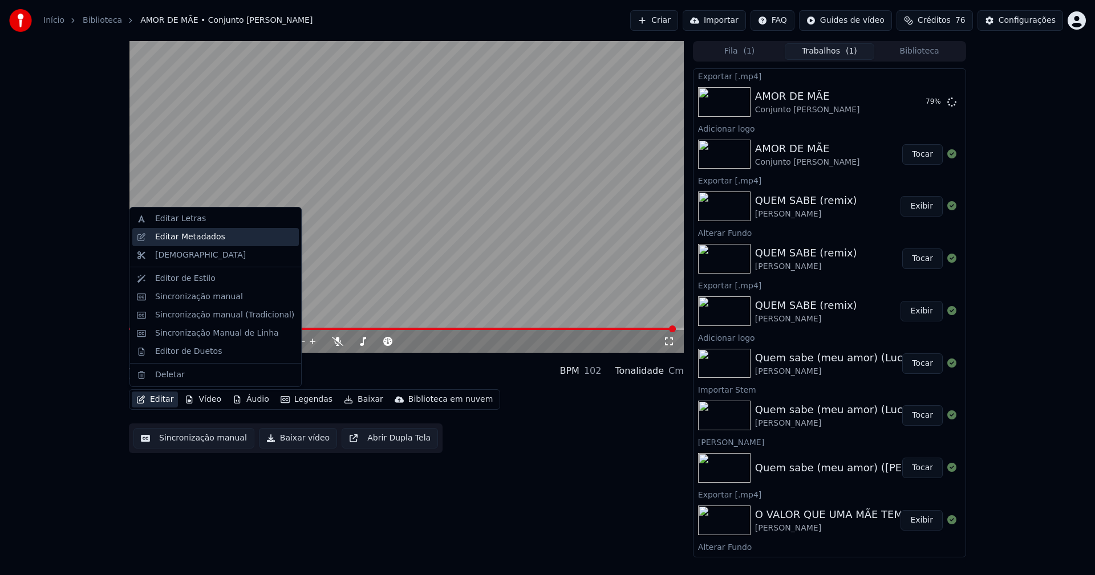
click at [184, 240] on div "Editar Metadados" at bounding box center [190, 237] width 70 height 11
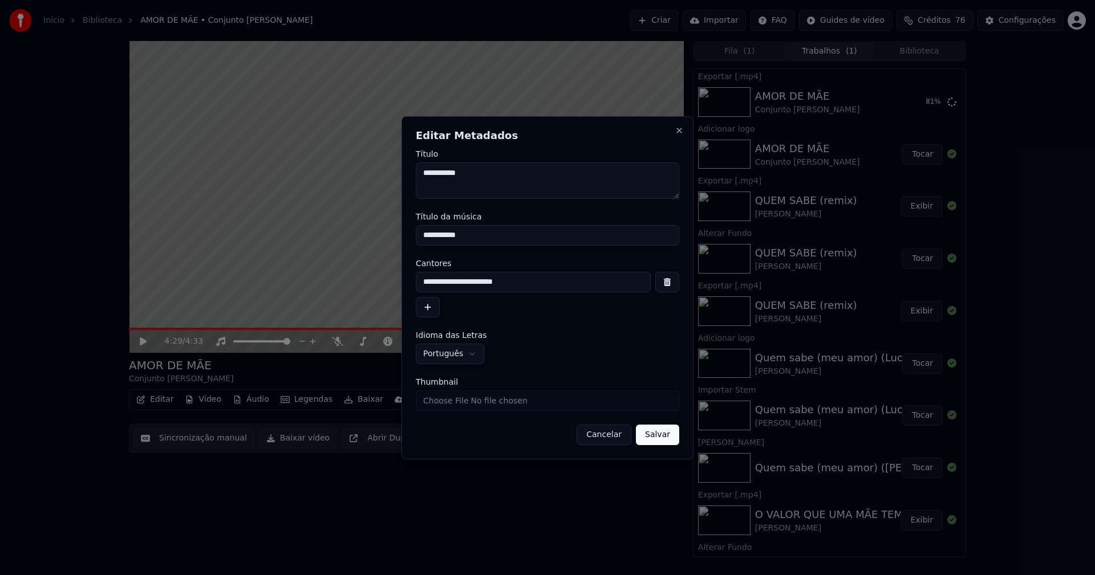
click at [449, 401] on input "Thumbnail" at bounding box center [547, 401] width 263 height 21
type input "**********"
click at [661, 436] on button "Salvar" at bounding box center [657, 435] width 43 height 21
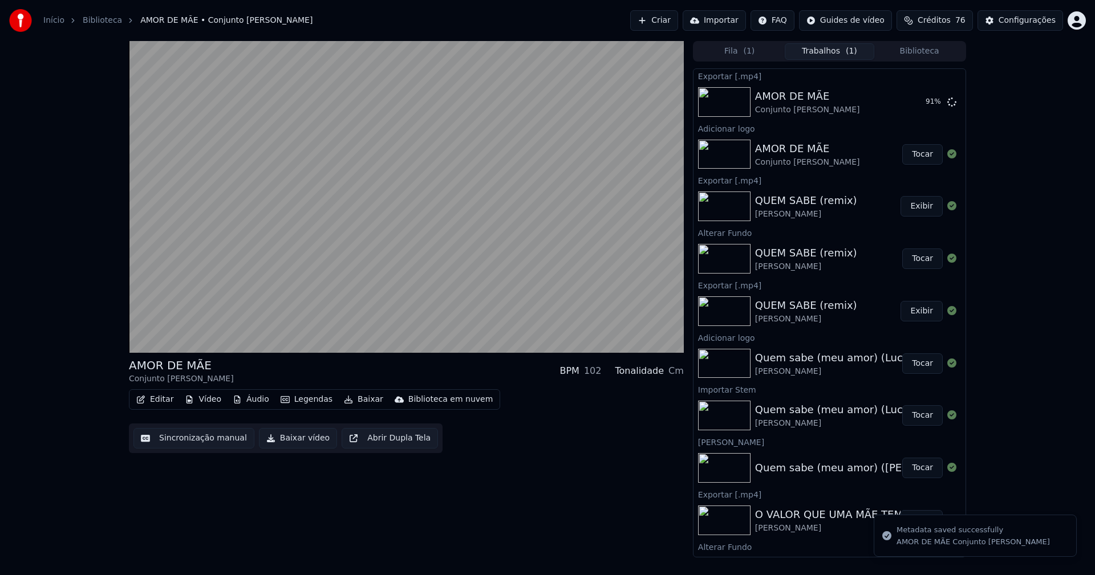
click at [917, 53] on button "Biblioteca" at bounding box center [919, 51] width 90 height 17
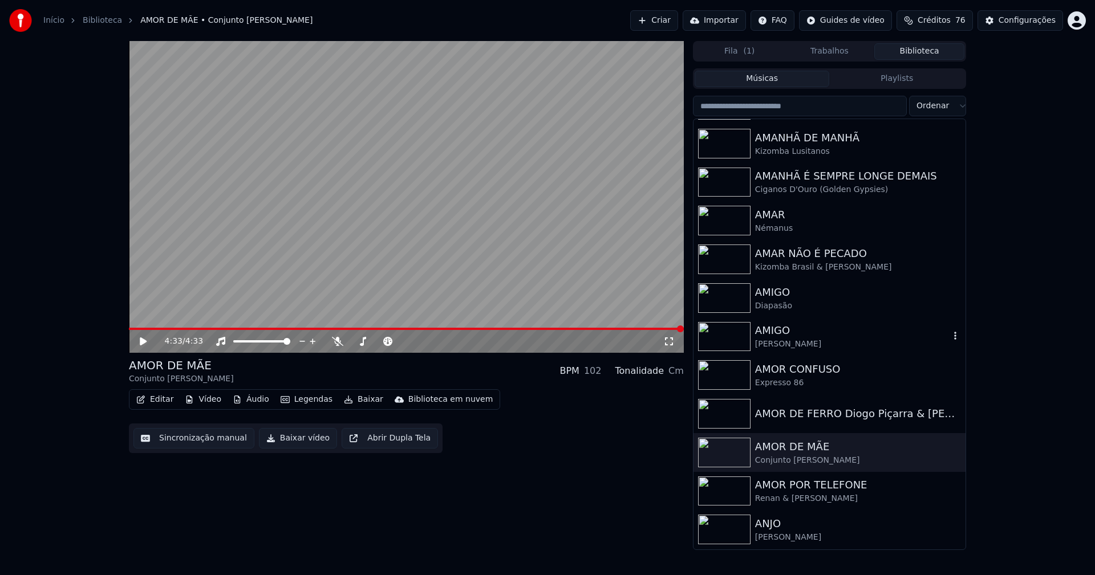
scroll to position [1711, 0]
